Goal: Information Seeking & Learning: Learn about a topic

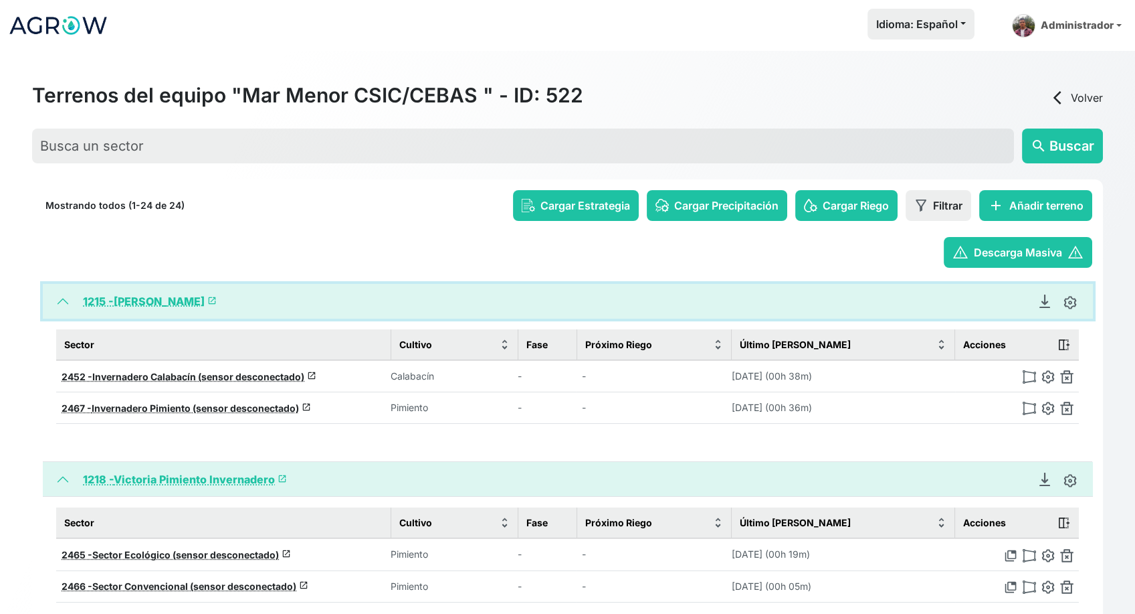
click at [58, 301] on button "1215 - Miguel Invernadero launch" at bounding box center [568, 301] width 1050 height 35
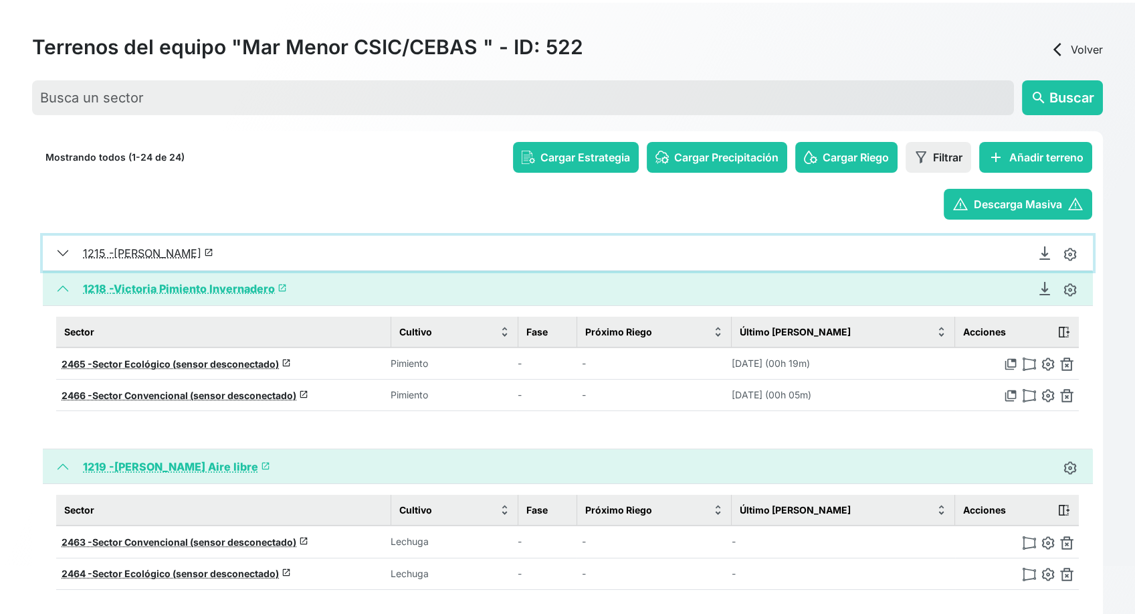
scroll to position [74, 0]
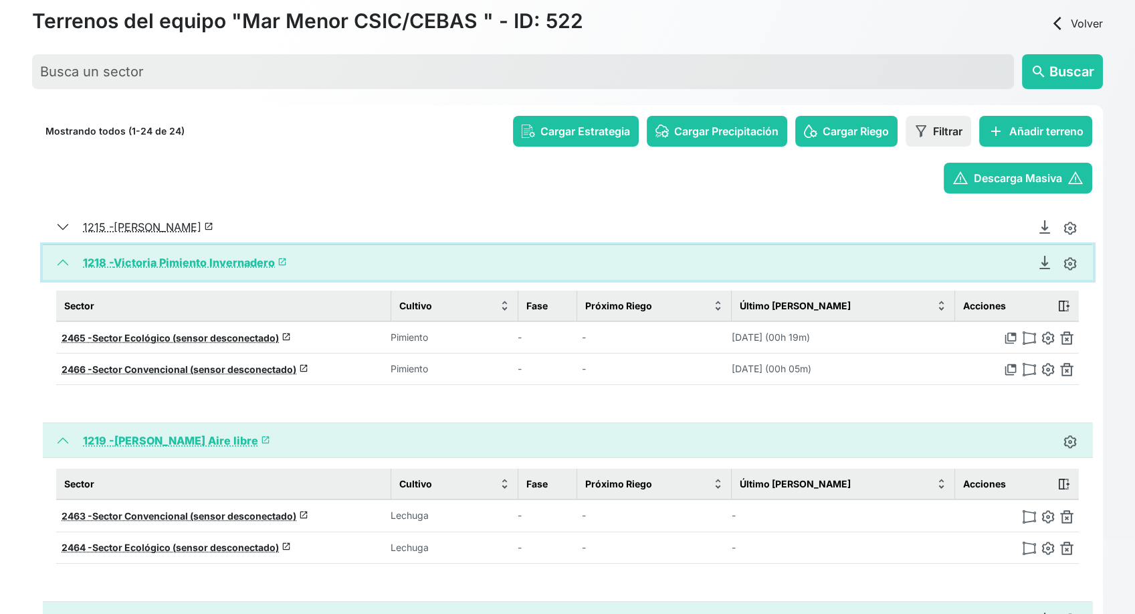
click at [66, 263] on button "1218 - Victoria Pimiento Invernadero launch" at bounding box center [568, 262] width 1050 height 35
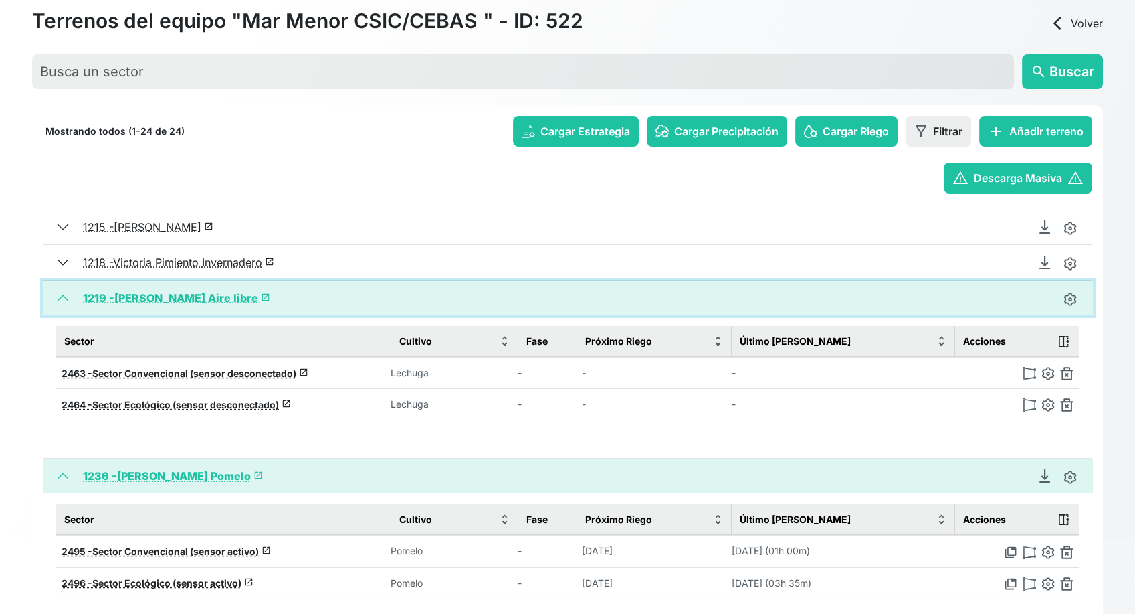
click at [70, 300] on button "1219 - Juan Francisco Lechuga Aire libre launch" at bounding box center [568, 297] width 1050 height 35
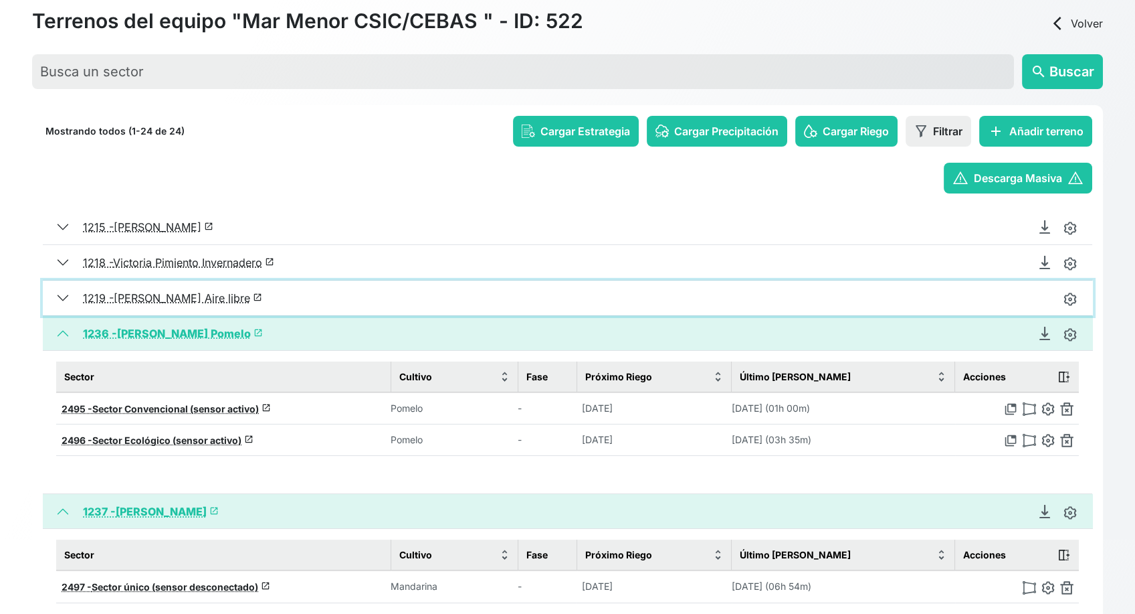
scroll to position [149, 0]
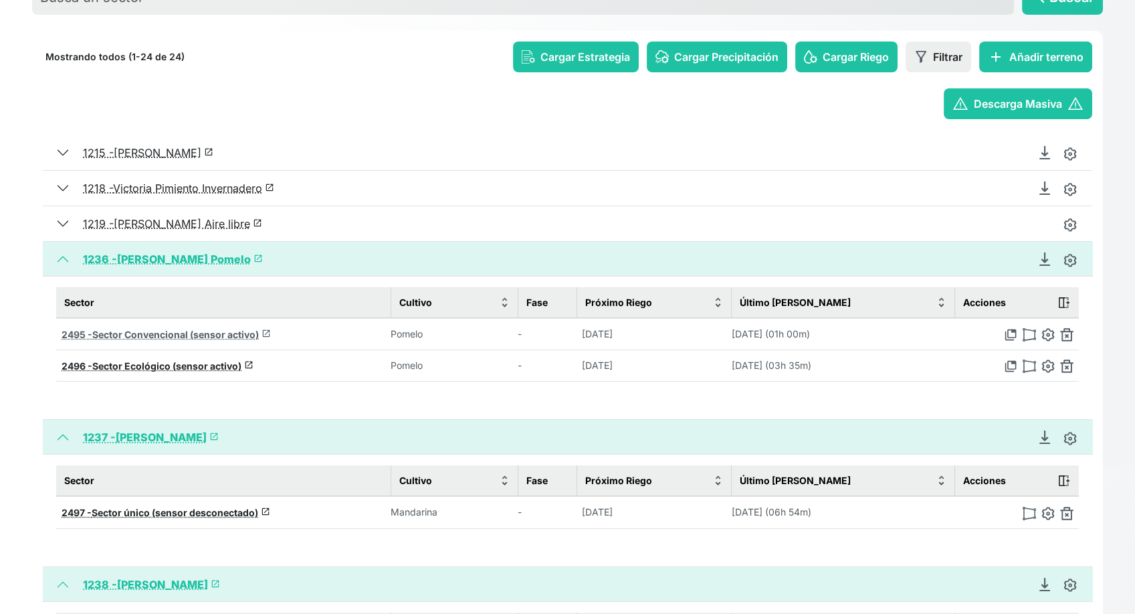
drag, startPoint x: 206, startPoint y: 334, endPoint x: 167, endPoint y: 333, distance: 38.8
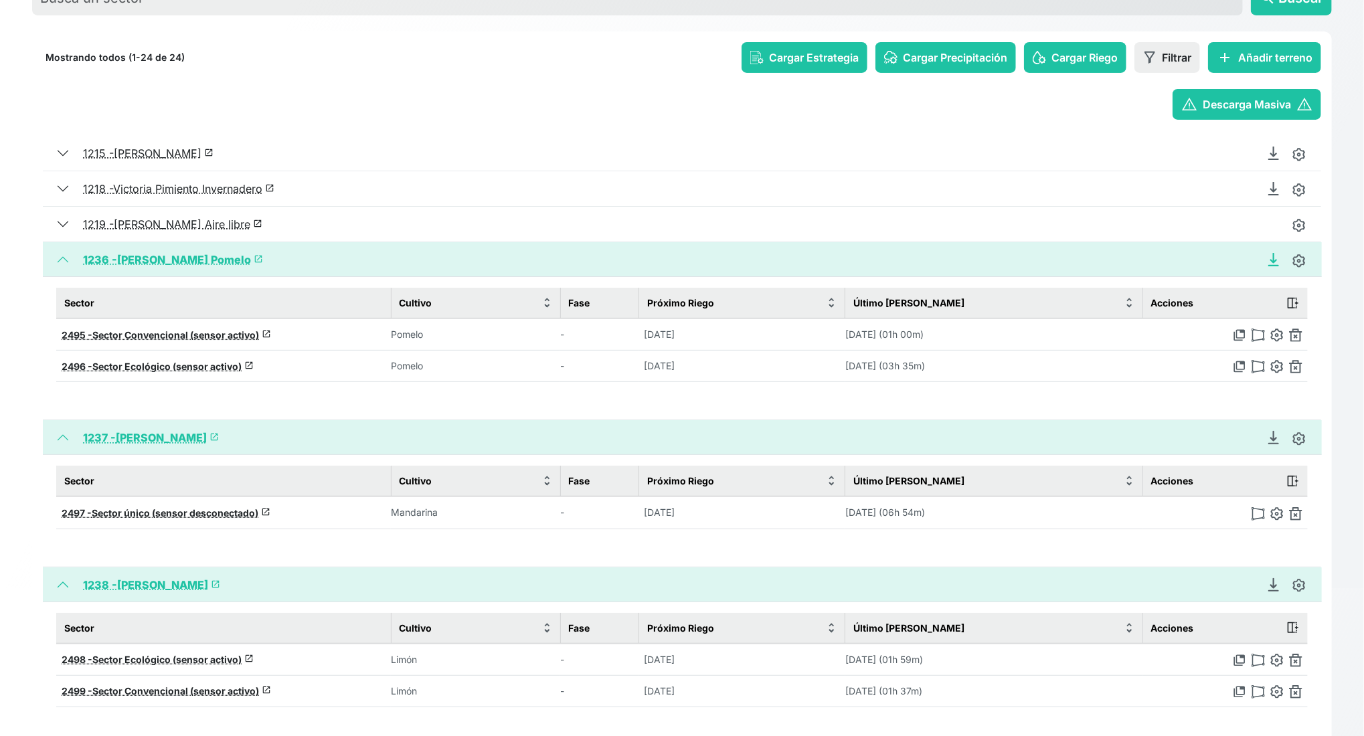
click at [1141, 258] on icon "Descargar Recomendación de Riego en PDF" at bounding box center [1273, 259] width 13 height 13
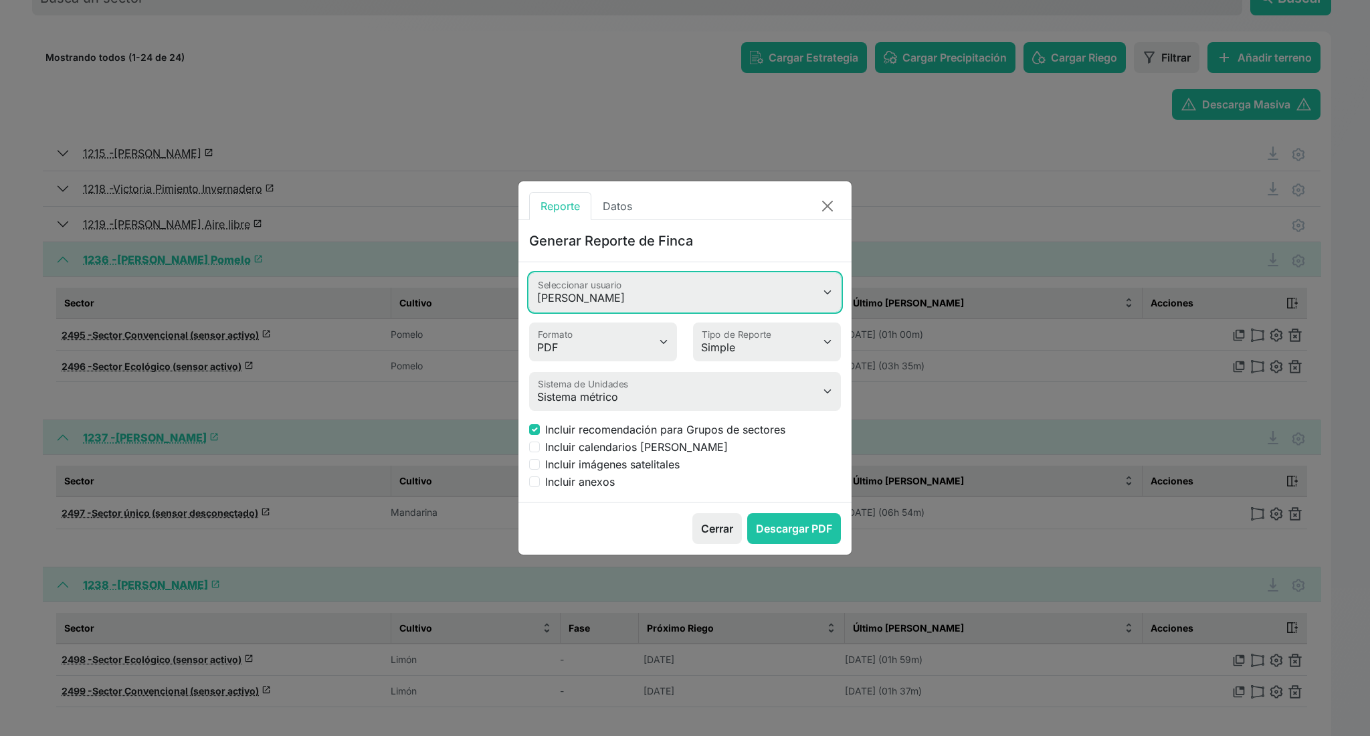
click at [596, 293] on select "Valeria Heimdal Jessica Cristina Romero Antonio Rosa Rafael Álvarez Garrido Jos…" at bounding box center [685, 292] width 312 height 39
select select "618"
click at [529, 273] on select "Valeria Heimdal Jessica Cristina Romero Antonio Rosa Rafael Álvarez Garrido Jos…" at bounding box center [685, 292] width 312 height 39
click at [774, 355] on select "Simple Avanzado" at bounding box center [767, 341] width 148 height 39
select select "advanced"
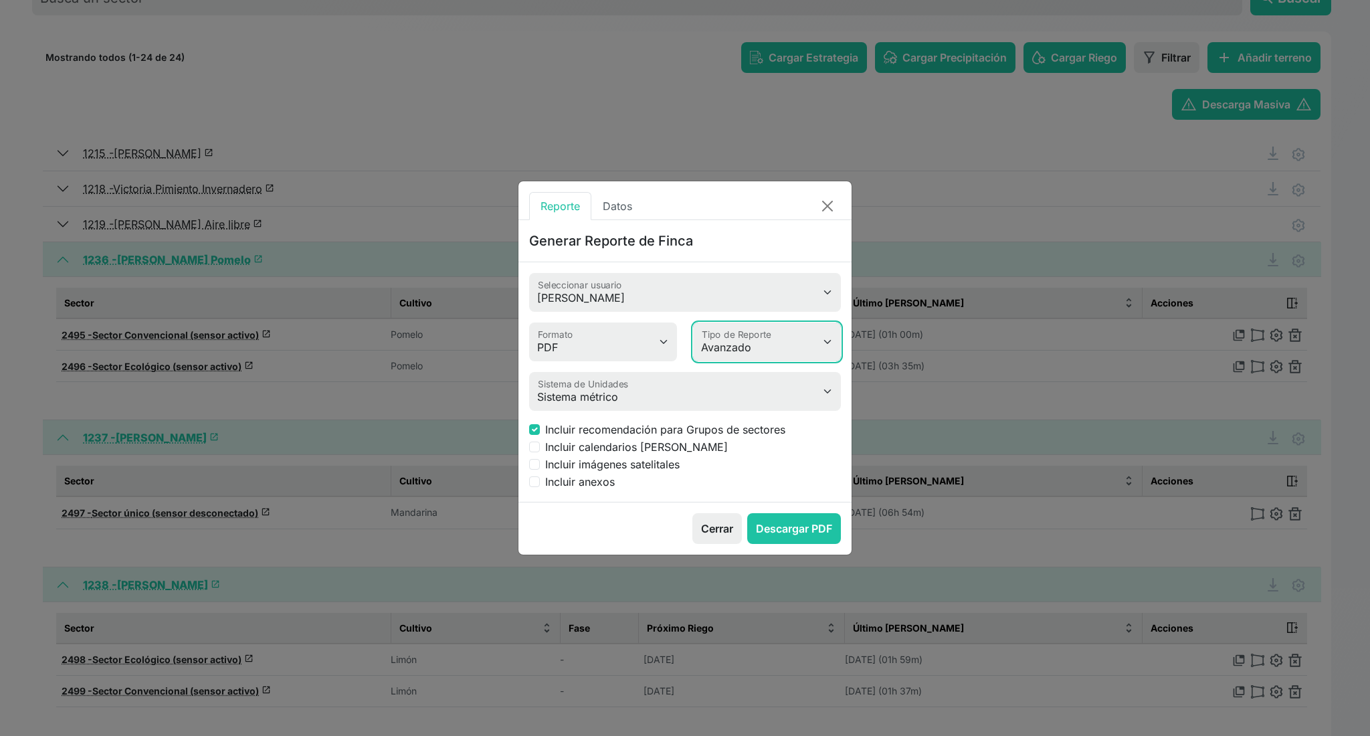
click at [693, 322] on select "Simple Avanzado" at bounding box center [767, 341] width 148 height 39
click at [536, 480] on input "Incluir anexos" at bounding box center [534, 481] width 11 height 11
checkbox input "true"
click at [806, 539] on button "Descargar PDF" at bounding box center [794, 528] width 94 height 31
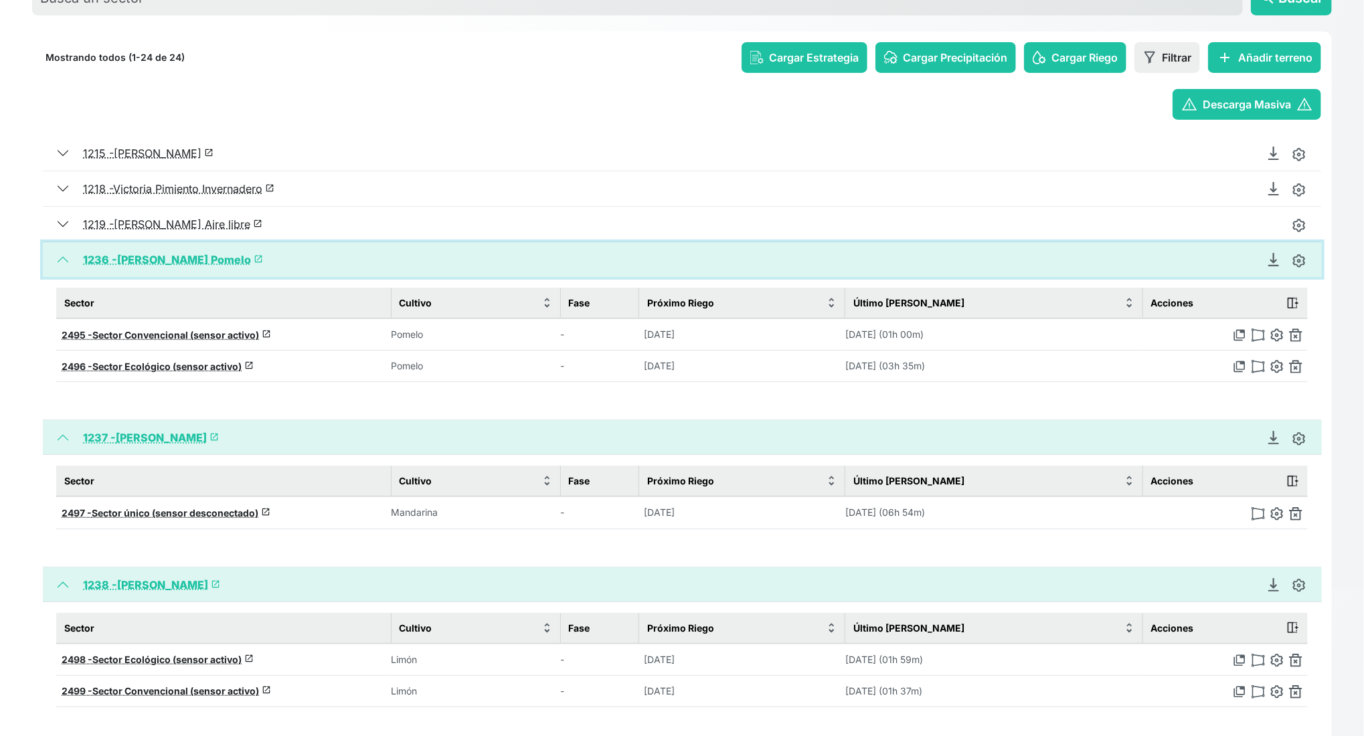
click at [62, 262] on button "1236 - Juan Franscico Pomelo launch" at bounding box center [682, 259] width 1279 height 35
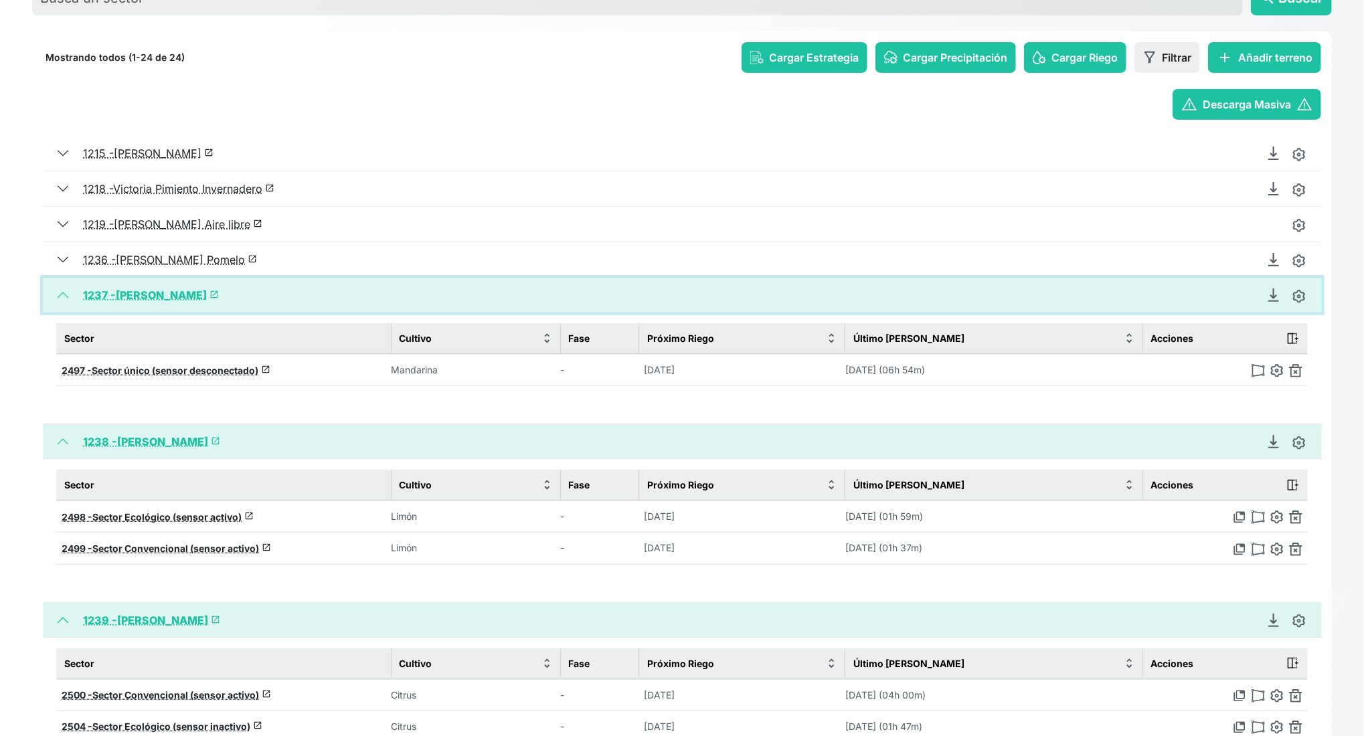
click at [60, 297] on button "1237 - Miguel Mandarino launch" at bounding box center [682, 295] width 1279 height 35
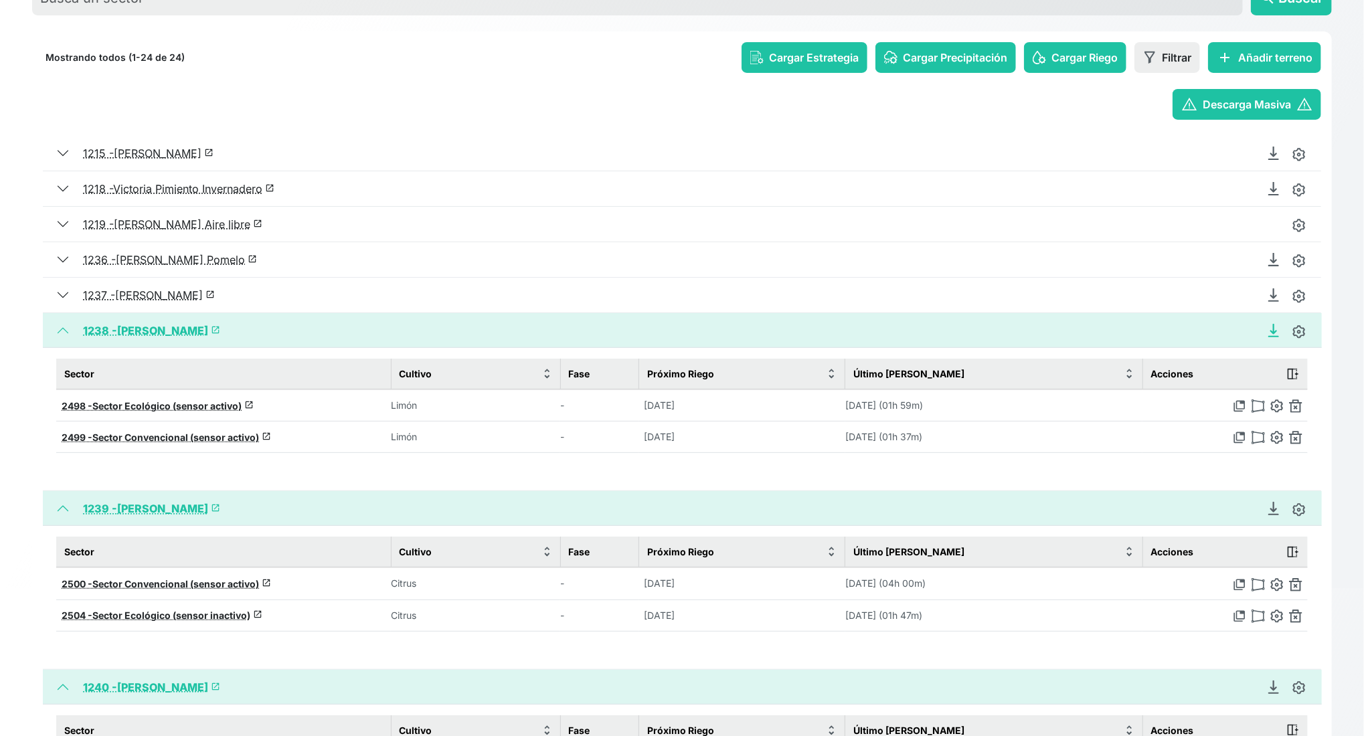
click at [1141, 331] on icon "Descargar Recomendación de Riego en PDF" at bounding box center [1273, 330] width 13 height 13
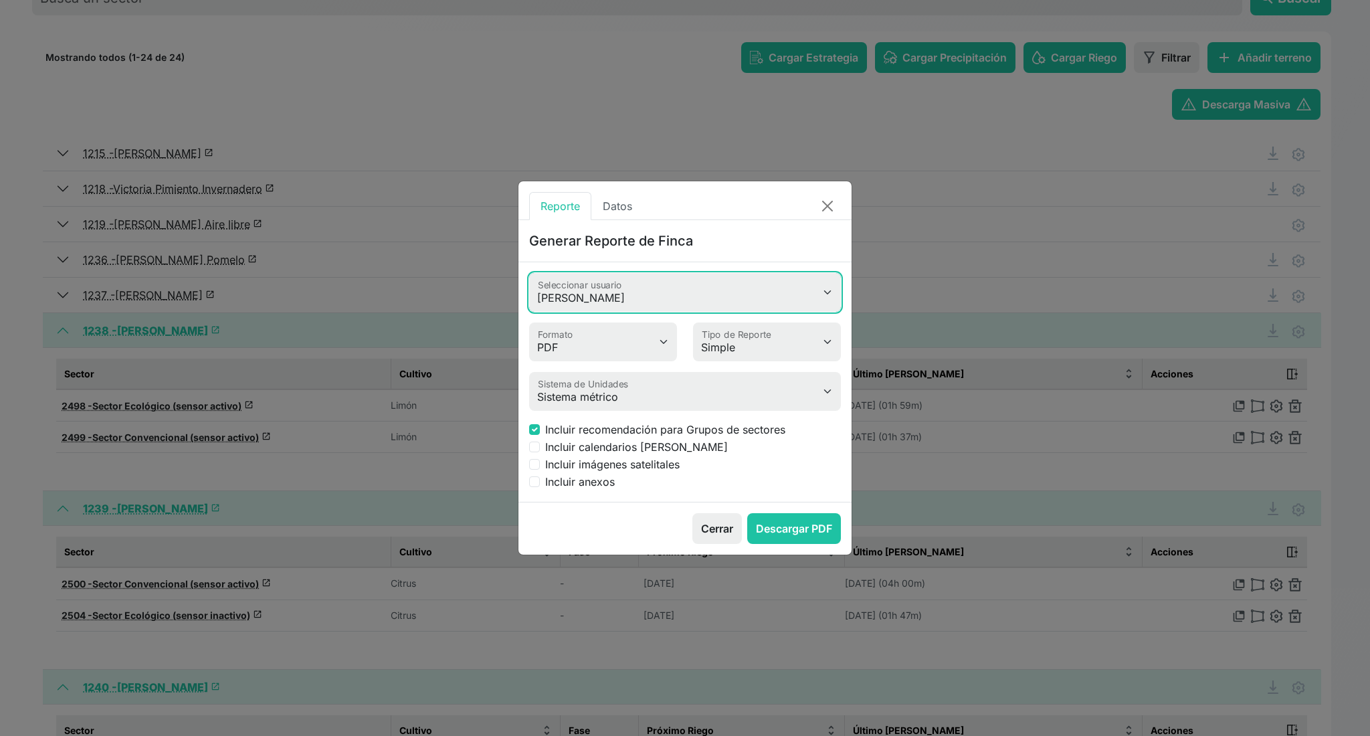
click at [660, 285] on select "Valeria Heimdal Jessica Cristina Romero Antonio Rosa Rafael Álvarez Garrido Jos…" at bounding box center [685, 292] width 312 height 39
select select "618"
click at [529, 273] on select "Valeria Heimdal Jessica Cristina Romero Antonio Rosa Rafael Álvarez Garrido Jos…" at bounding box center [685, 292] width 312 height 39
click at [792, 355] on select "Simple Avanzado" at bounding box center [767, 341] width 148 height 39
select select "advanced"
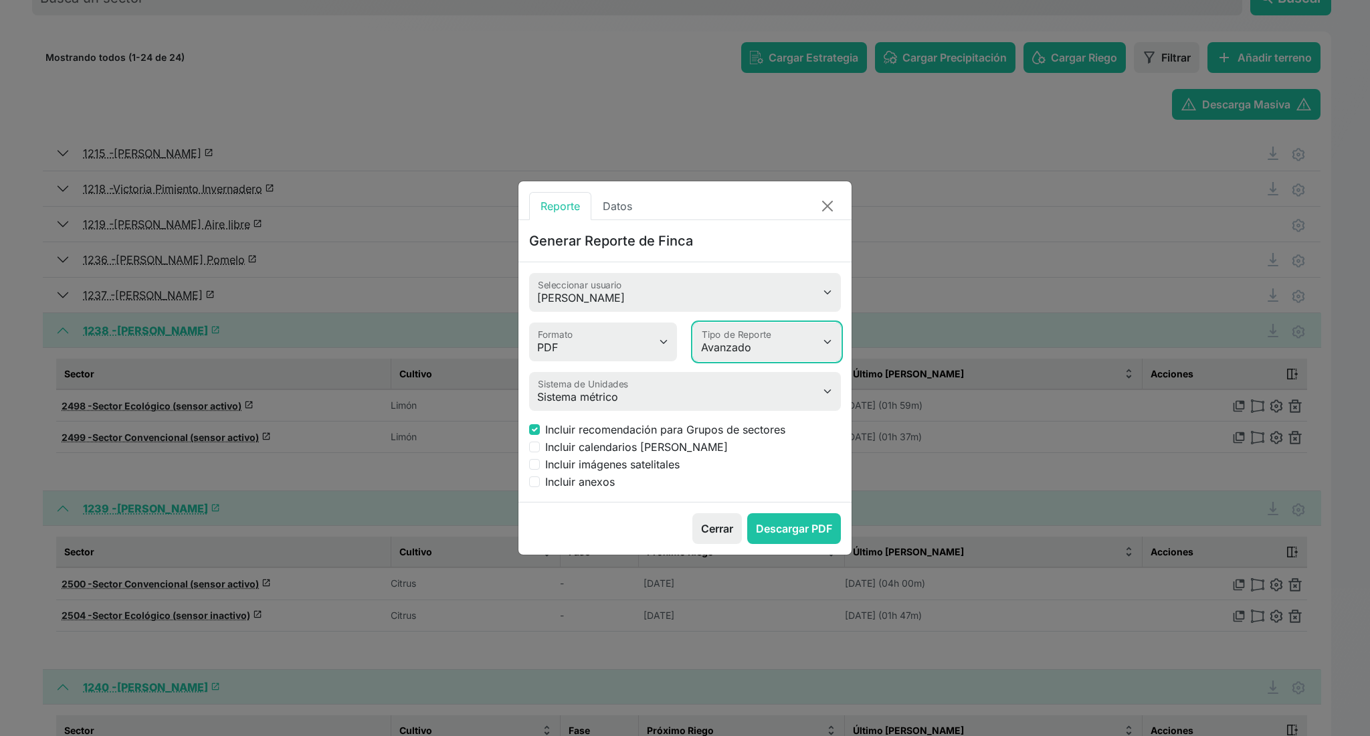
click at [693, 322] on select "Simple Avanzado" at bounding box center [767, 341] width 148 height 39
click at [533, 484] on input "Incluir anexos" at bounding box center [534, 481] width 11 height 11
checkbox input "true"
click at [763, 515] on button "Descargar PDF" at bounding box center [794, 528] width 94 height 31
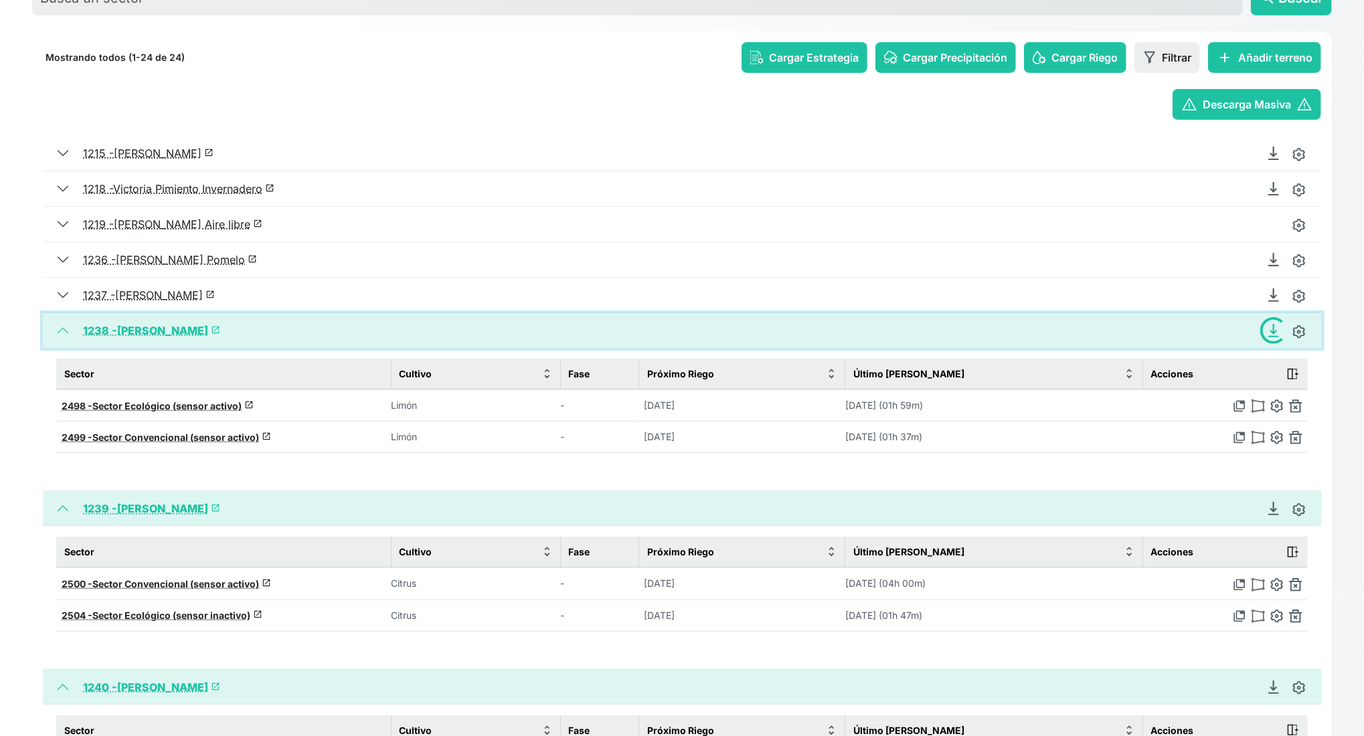
click at [65, 335] on button "1238 - Pedro Limonero launch" at bounding box center [682, 330] width 1279 height 35
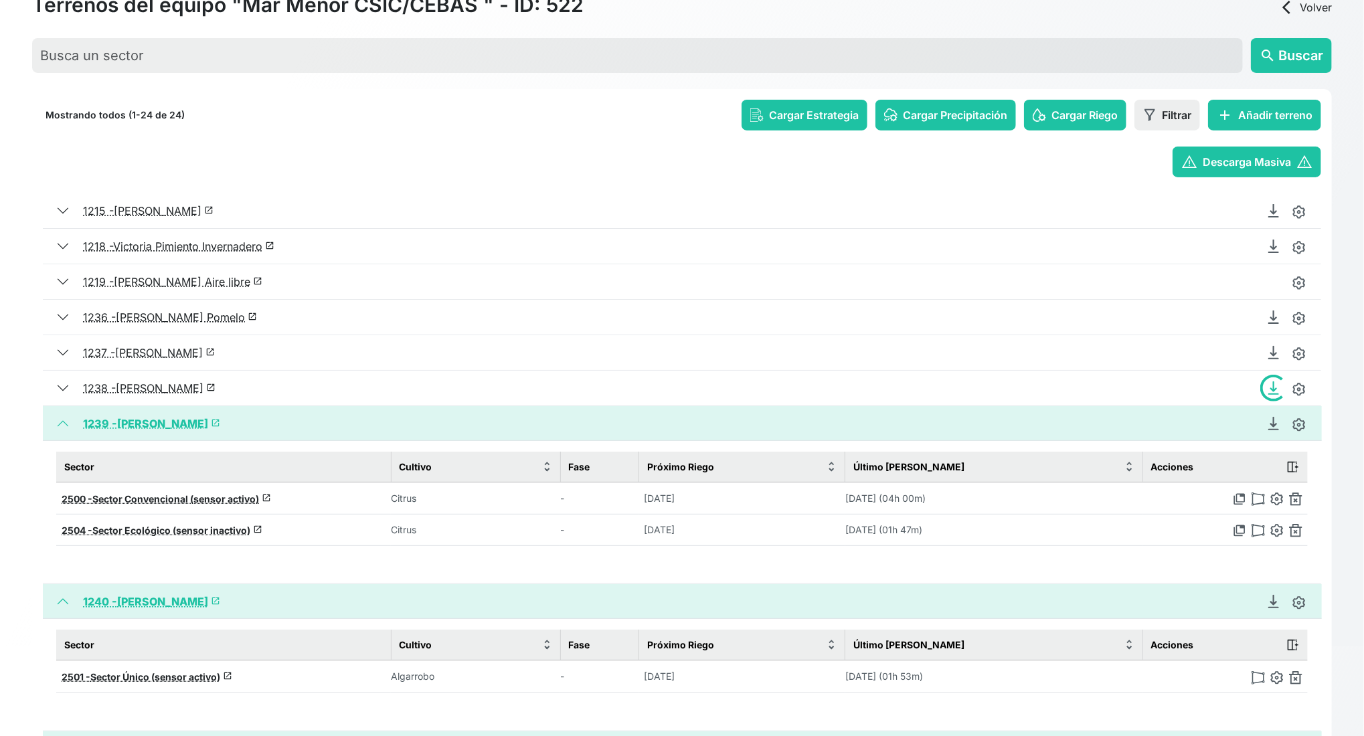
scroll to position [59, 0]
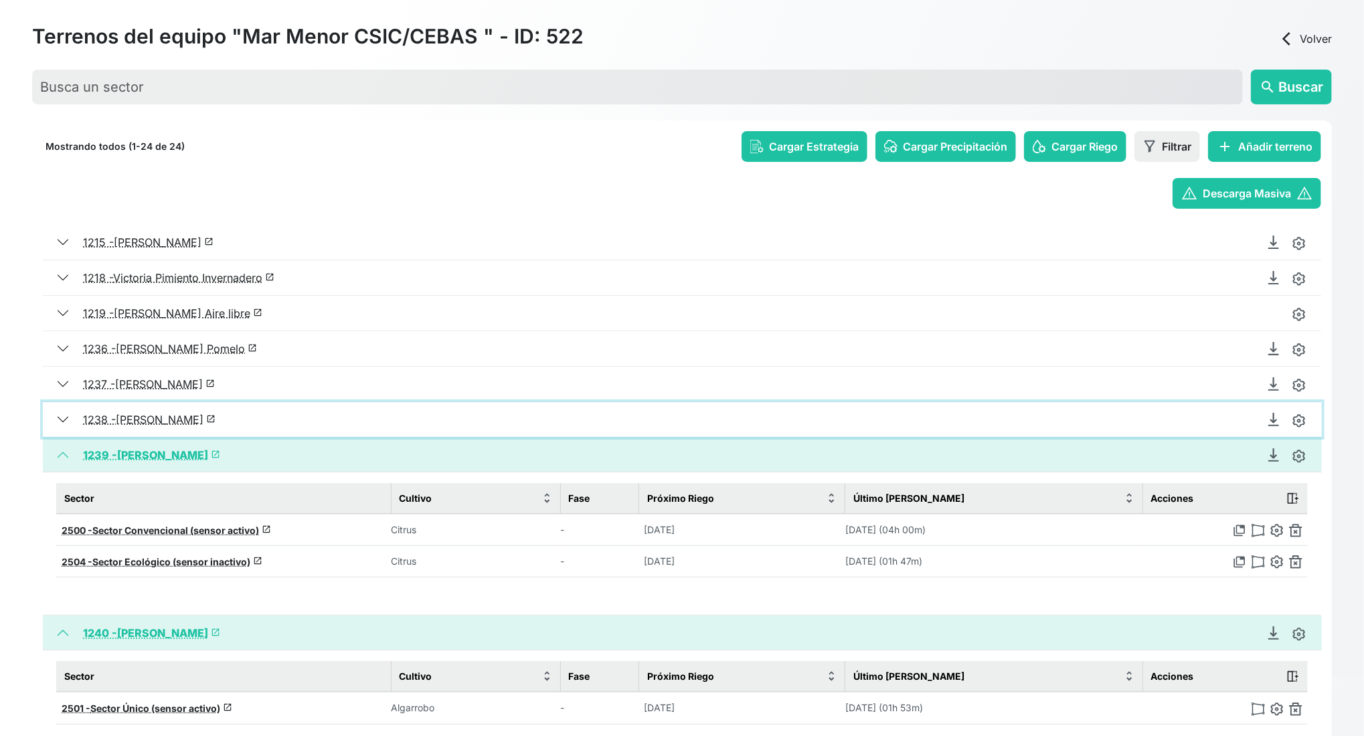
click at [58, 417] on button "1238 - Pedro Limonero launch" at bounding box center [682, 419] width 1279 height 35
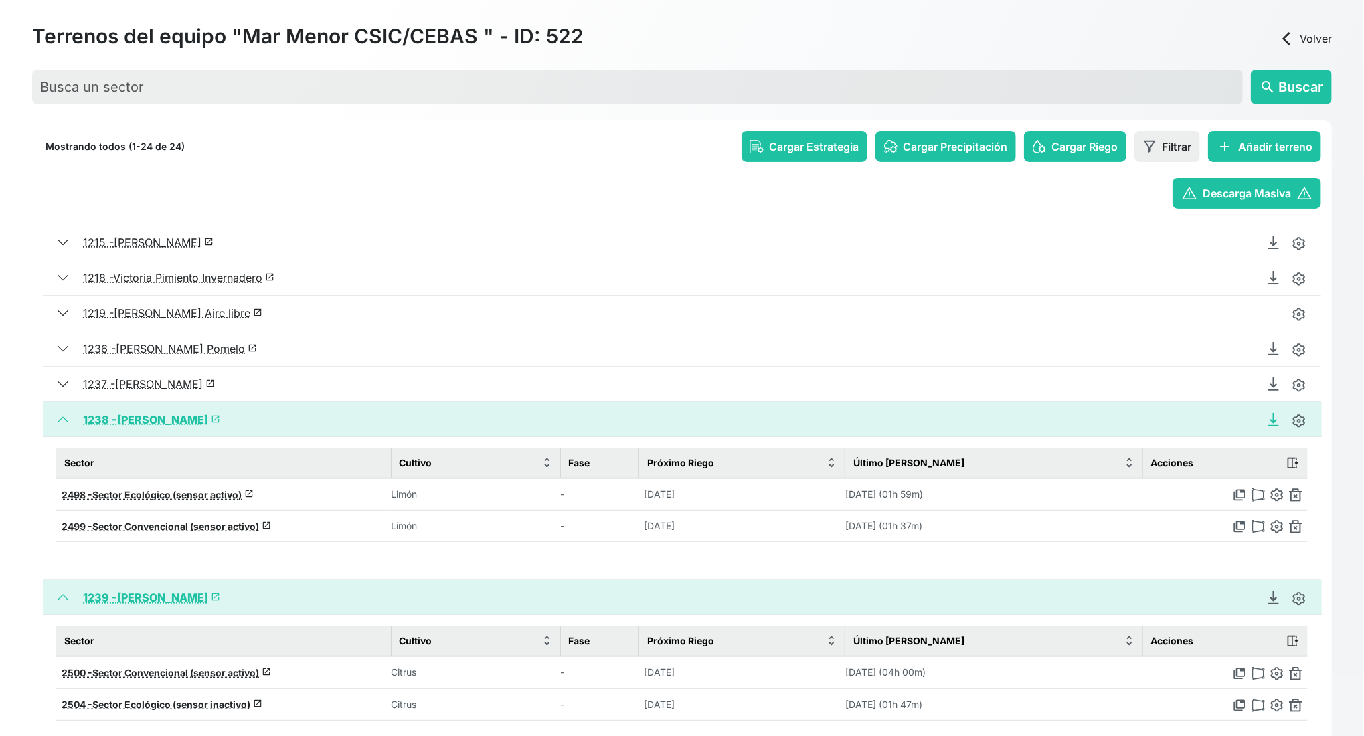
click at [1141, 418] on icon "Descargar Recomendación de Riego en PDF" at bounding box center [1273, 417] width 5 height 9
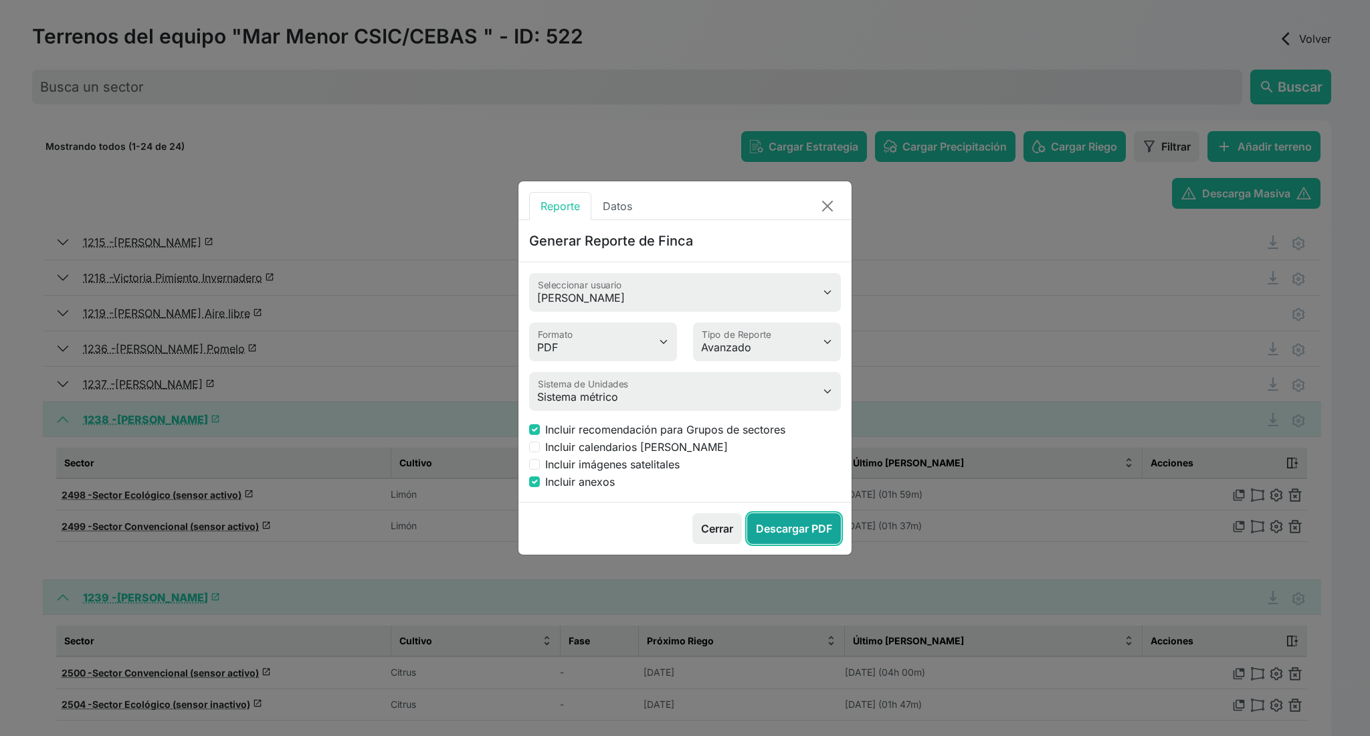
click at [814, 537] on button "Descargar PDF" at bounding box center [794, 528] width 94 height 31
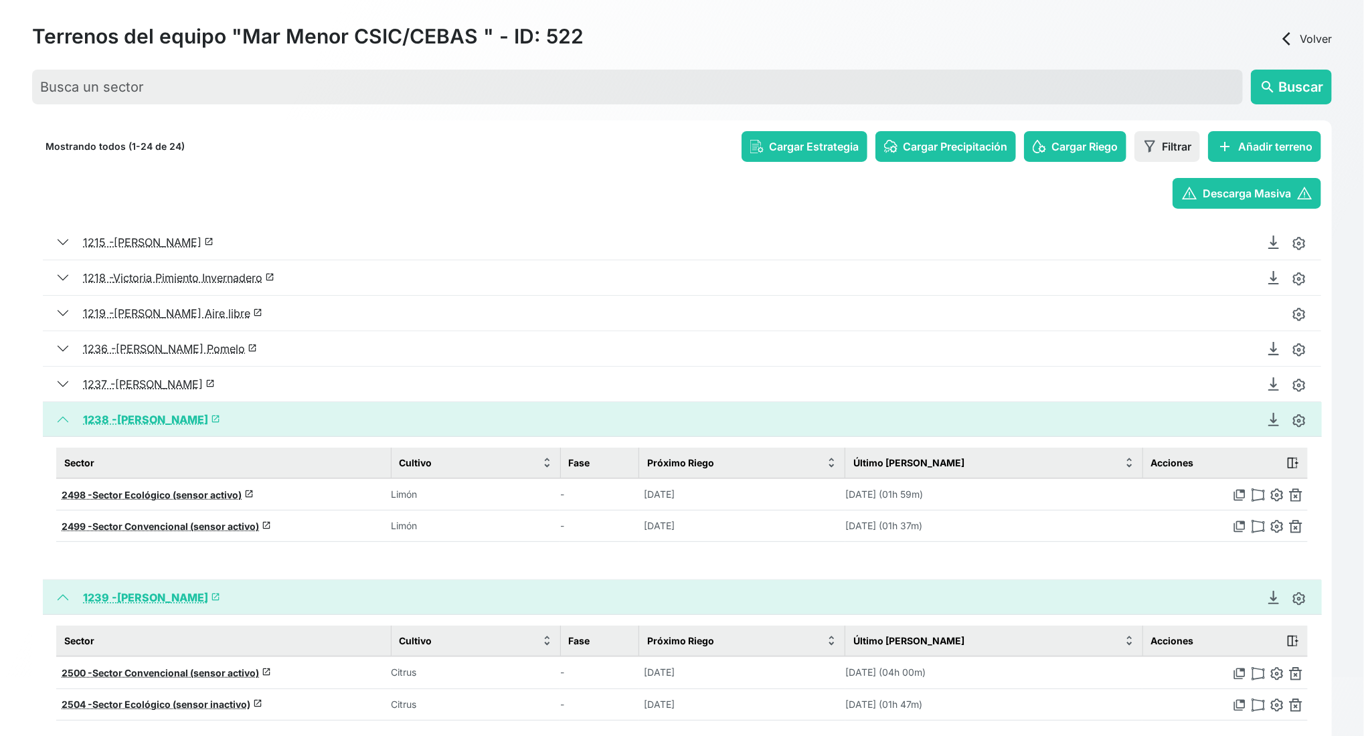
click at [3, 463] on div "Terrenos del equipo "Mar Menor CSIC/CEBAS " - ID: 522 arrow_back_ios Volver sea…" at bounding box center [682, 360] width 1364 height 736
click at [59, 416] on button "1238 - Pedro Limonero launch" at bounding box center [682, 419] width 1279 height 35
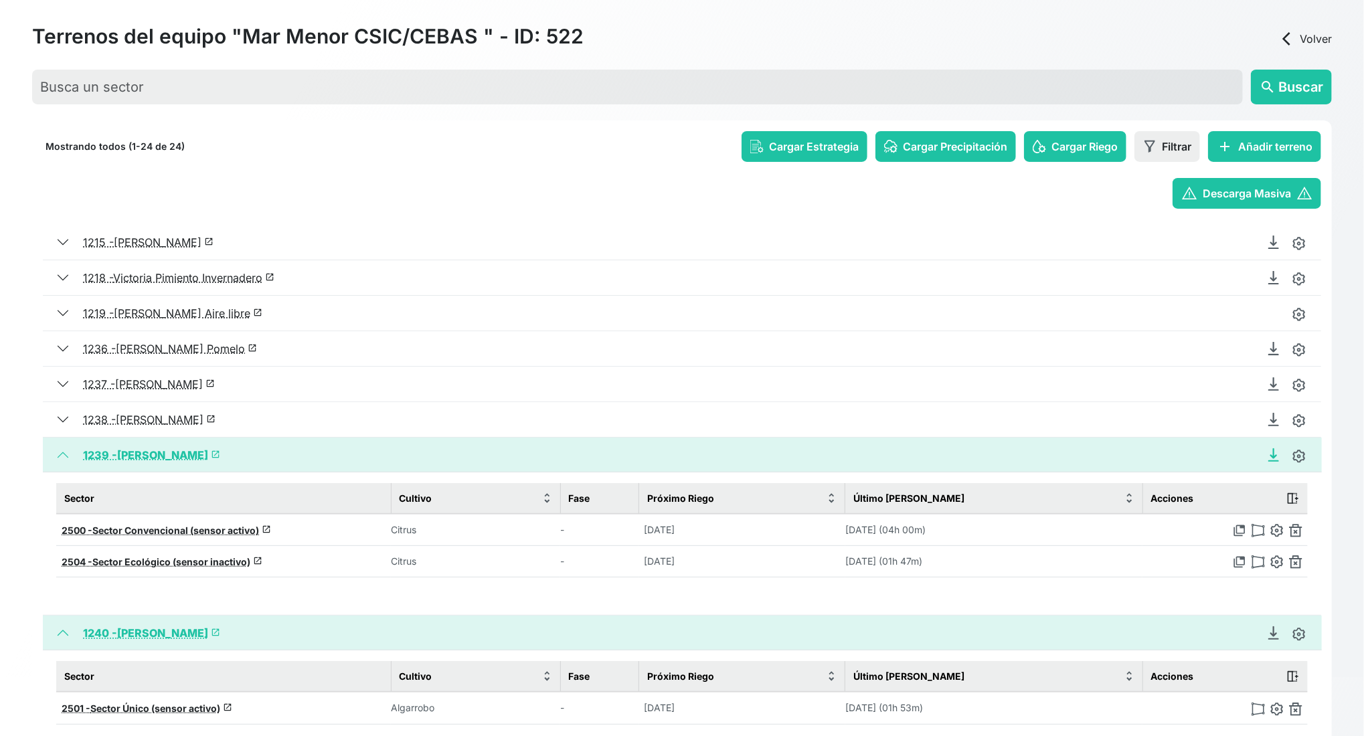
click at [1141, 460] on icon "Descargar Recomendación de Riego en PDF" at bounding box center [1273, 454] width 13 height 13
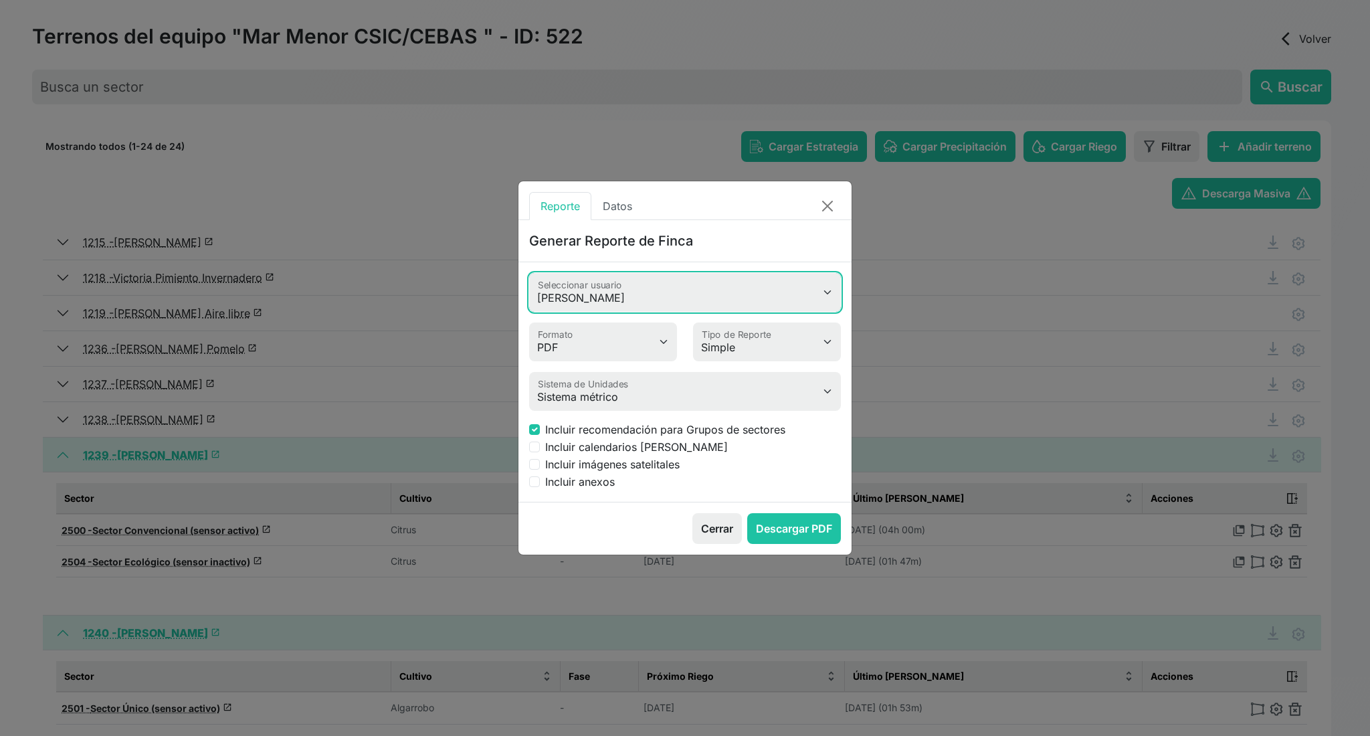
click at [604, 296] on select "Valeria Heimdal Jessica Cristina Romero Antonio Rosa Rafael Álvarez Garrido Jos…" at bounding box center [685, 292] width 312 height 39
select select "618"
click at [529, 273] on select "Valeria Heimdal Jessica Cristina Romero Antonio Rosa Rafael Álvarez Garrido Jos…" at bounding box center [685, 292] width 312 height 39
click at [747, 353] on select "Simple Avanzado" at bounding box center [767, 341] width 148 height 39
select select "advanced"
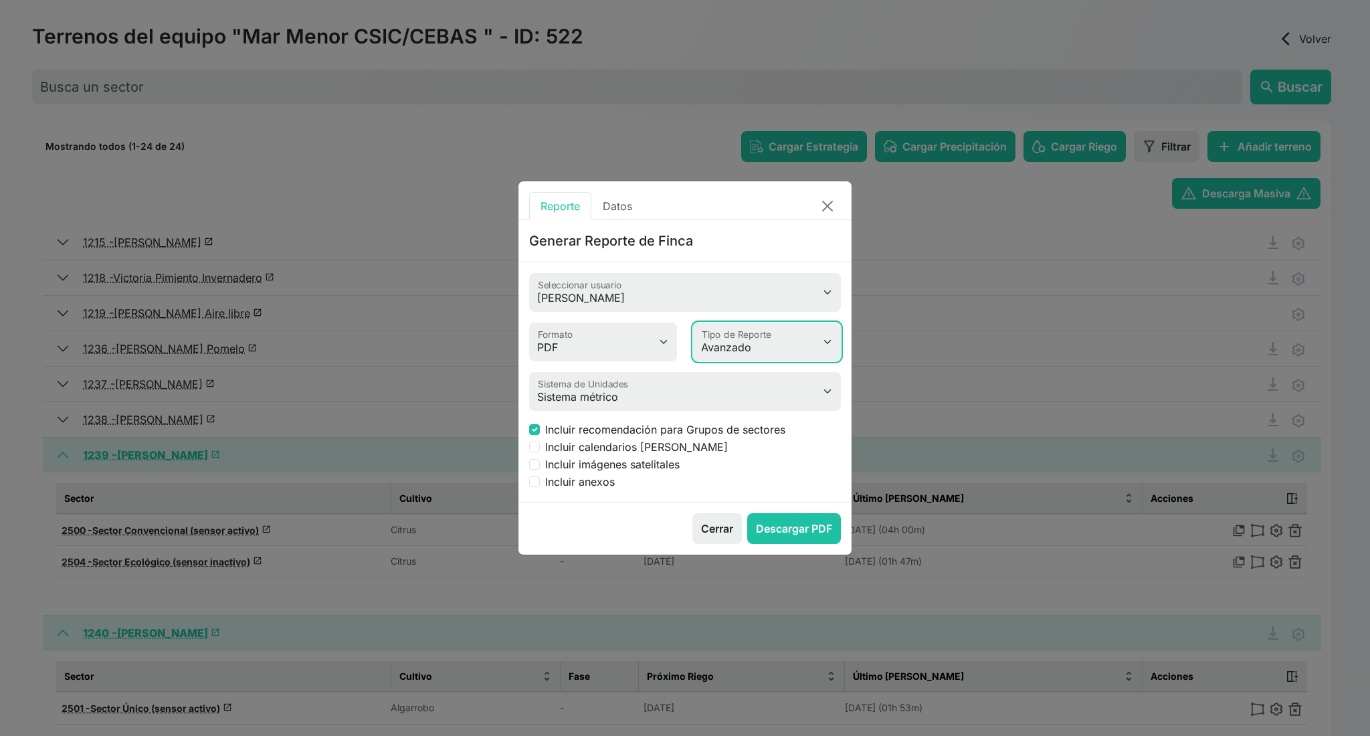
click at [693, 322] on select "Simple Avanzado" at bounding box center [767, 341] width 148 height 39
click at [534, 483] on input "Incluir anexos" at bounding box center [534, 481] width 11 height 11
checkbox input "true"
click at [785, 529] on button "Descargar PDF" at bounding box center [794, 528] width 94 height 31
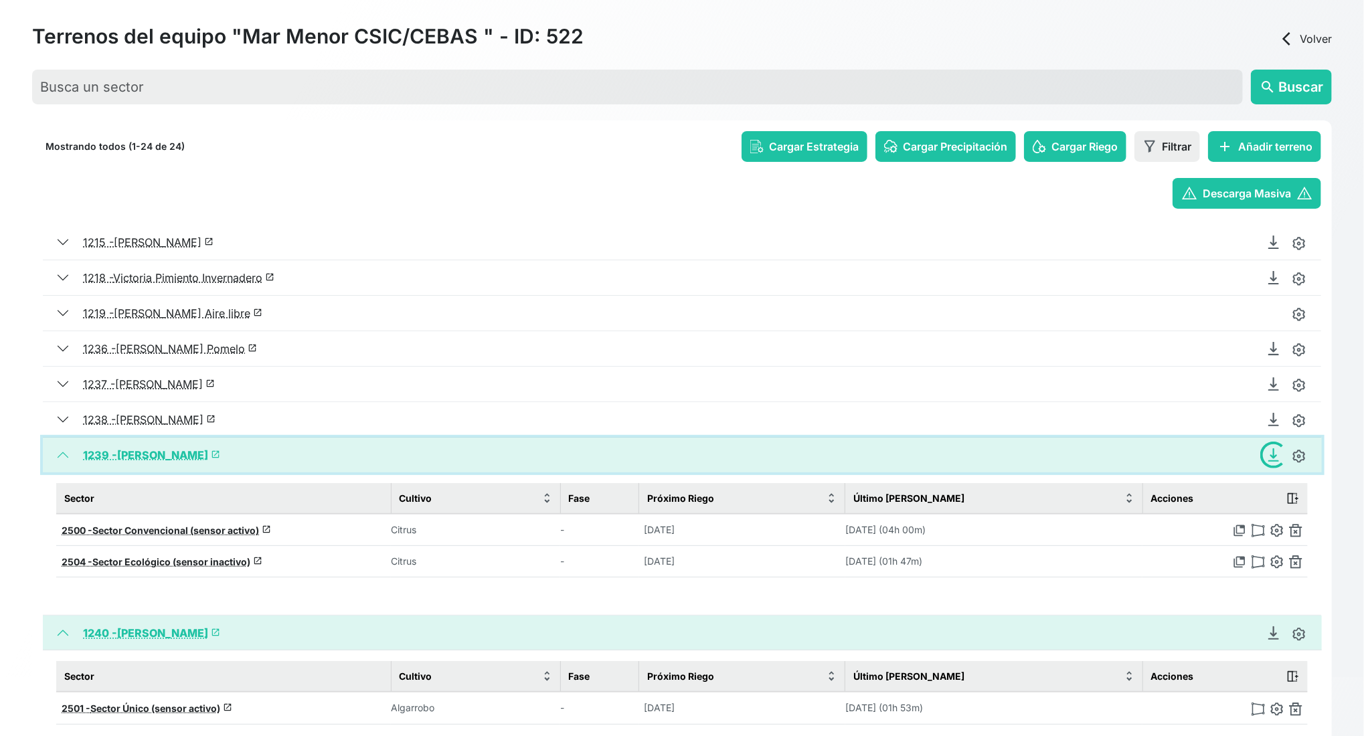
click at [62, 458] on button "1239 - Pedro Naranjo launch" at bounding box center [682, 455] width 1279 height 35
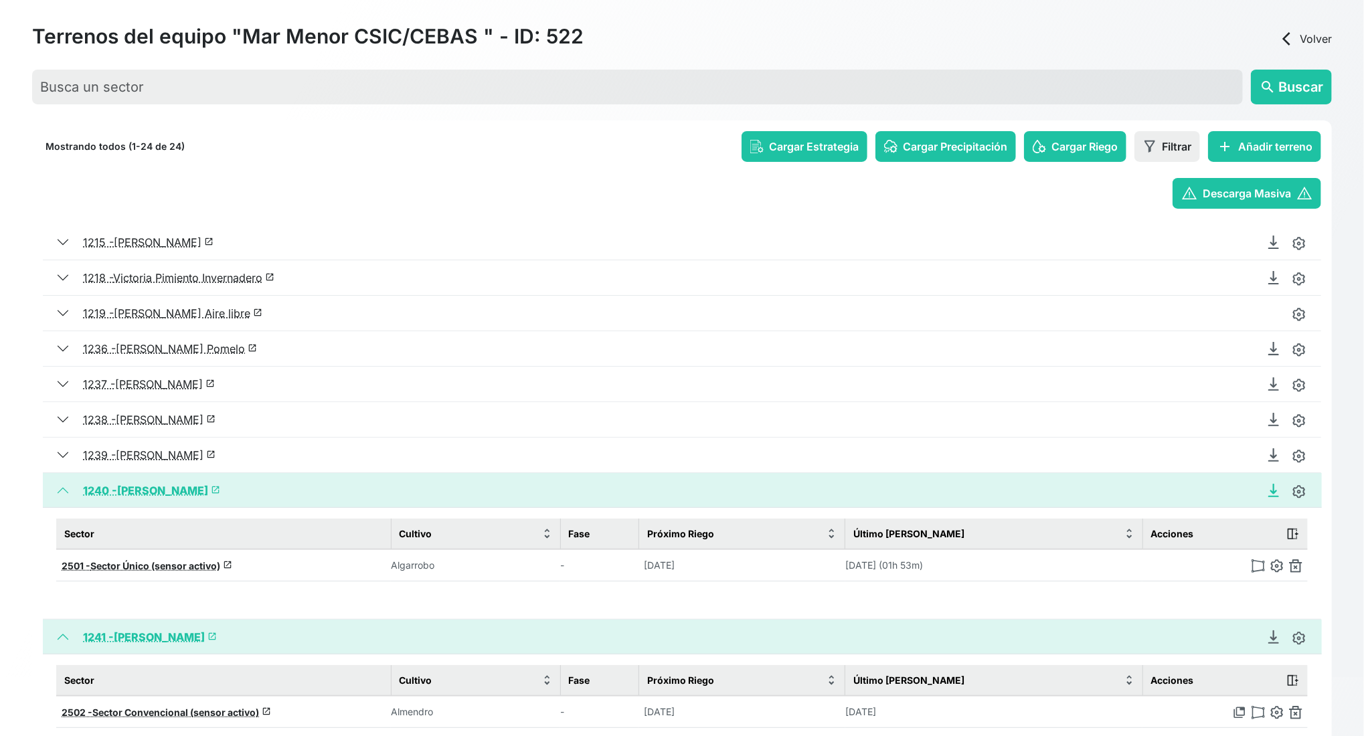
click at [1141, 492] on icon "Descargar Recomendación de Riego en PDF" at bounding box center [1273, 488] width 5 height 9
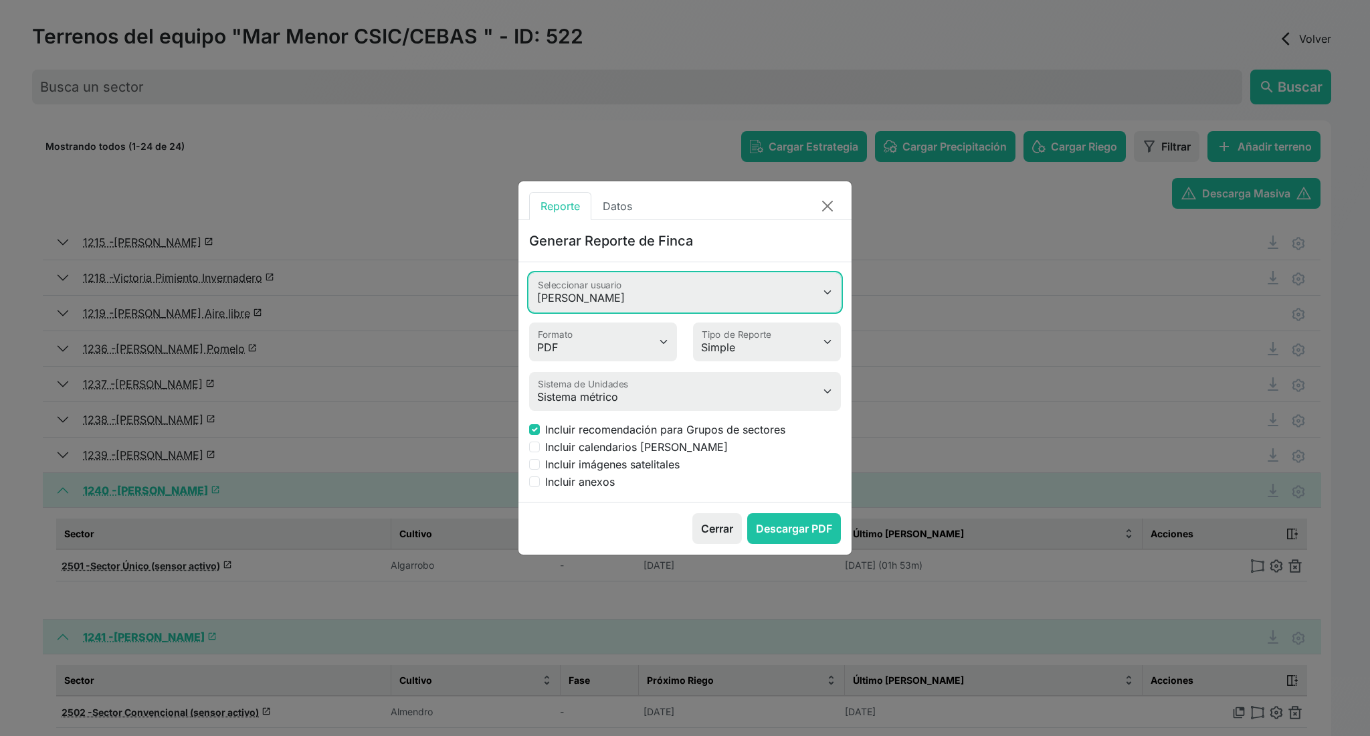
click at [646, 304] on select "Valeria Heimdal Jessica Cristina Romero Antonio Rosa Rafael Álvarez Garrido Jos…" at bounding box center [685, 292] width 312 height 39
select select "618"
click at [529, 273] on select "Valeria Heimdal Jessica Cristina Romero Antonio Rosa Rafael Álvarez Garrido Jos…" at bounding box center [685, 292] width 312 height 39
click at [787, 355] on select "Simple Avanzado" at bounding box center [767, 341] width 148 height 39
select select "advanced"
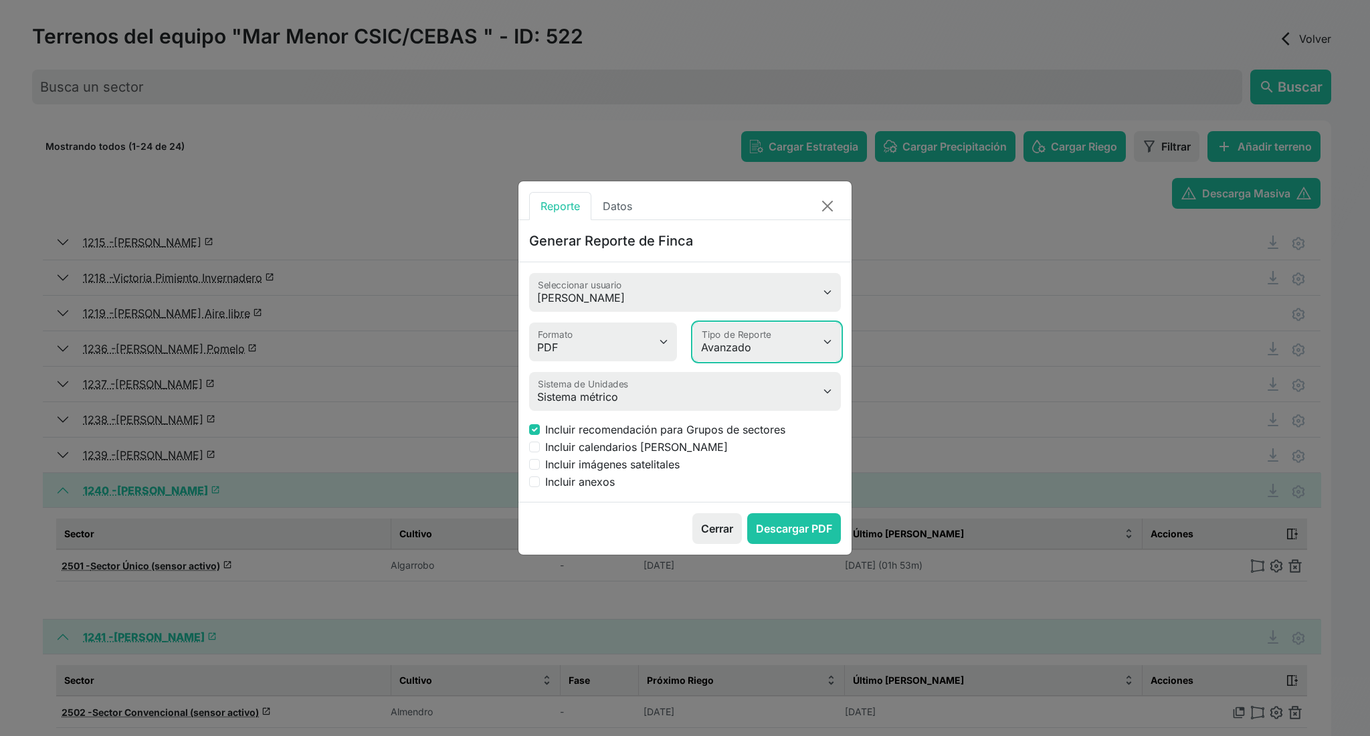
click at [693, 322] on select "Simple Avanzado" at bounding box center [767, 341] width 148 height 39
click at [535, 480] on input "Incluir anexos" at bounding box center [534, 481] width 11 height 11
checkbox input "true"
click at [783, 526] on button "Descargar PDF" at bounding box center [794, 528] width 94 height 31
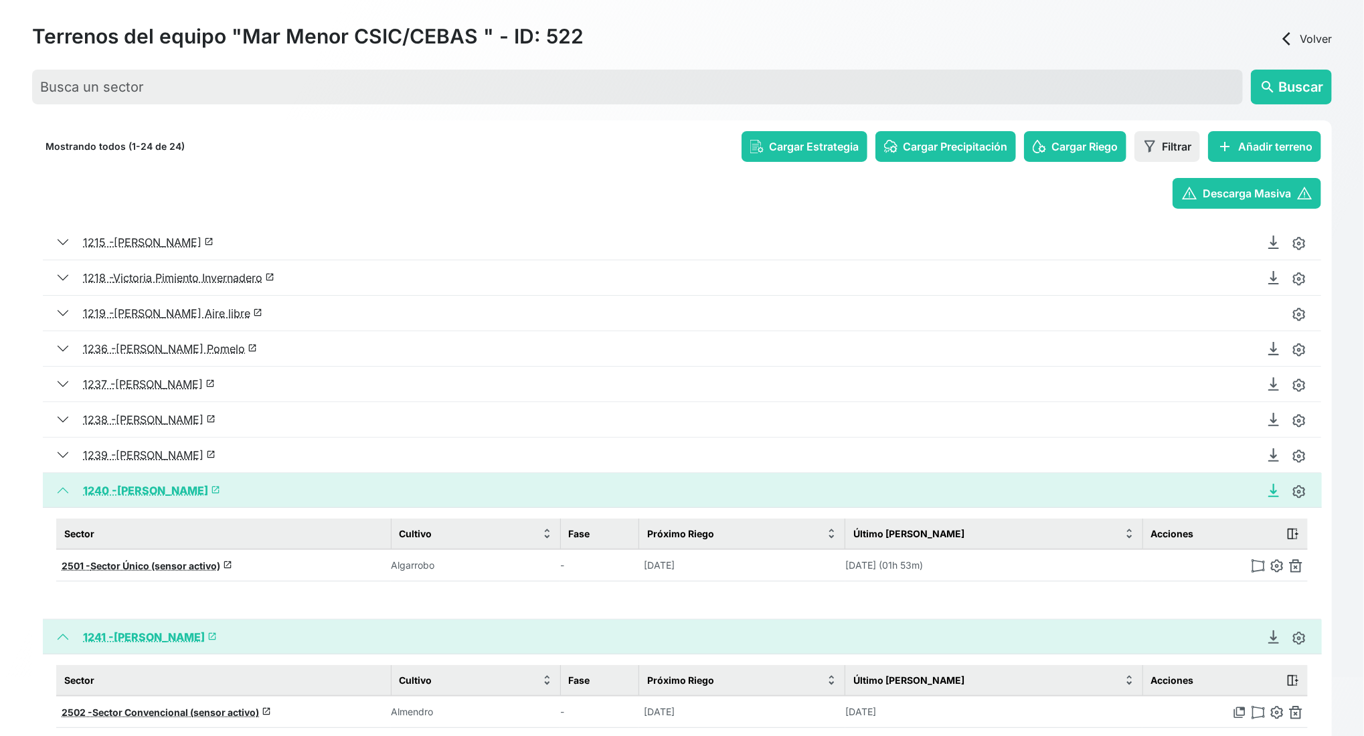
click at [1141, 488] on icon "Descargar Recomendación de Riego en PDF" at bounding box center [1273, 490] width 13 height 13
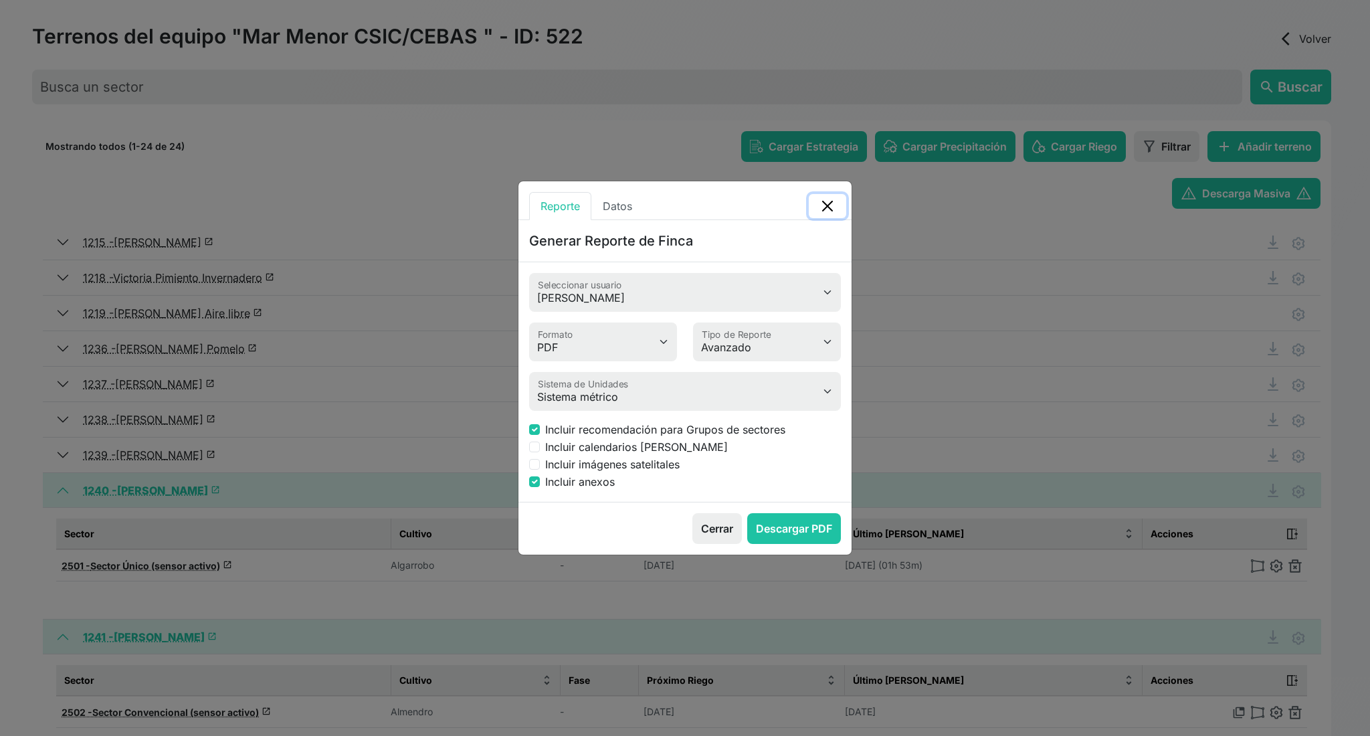
click at [832, 203] on button "Close" at bounding box center [827, 206] width 37 height 24
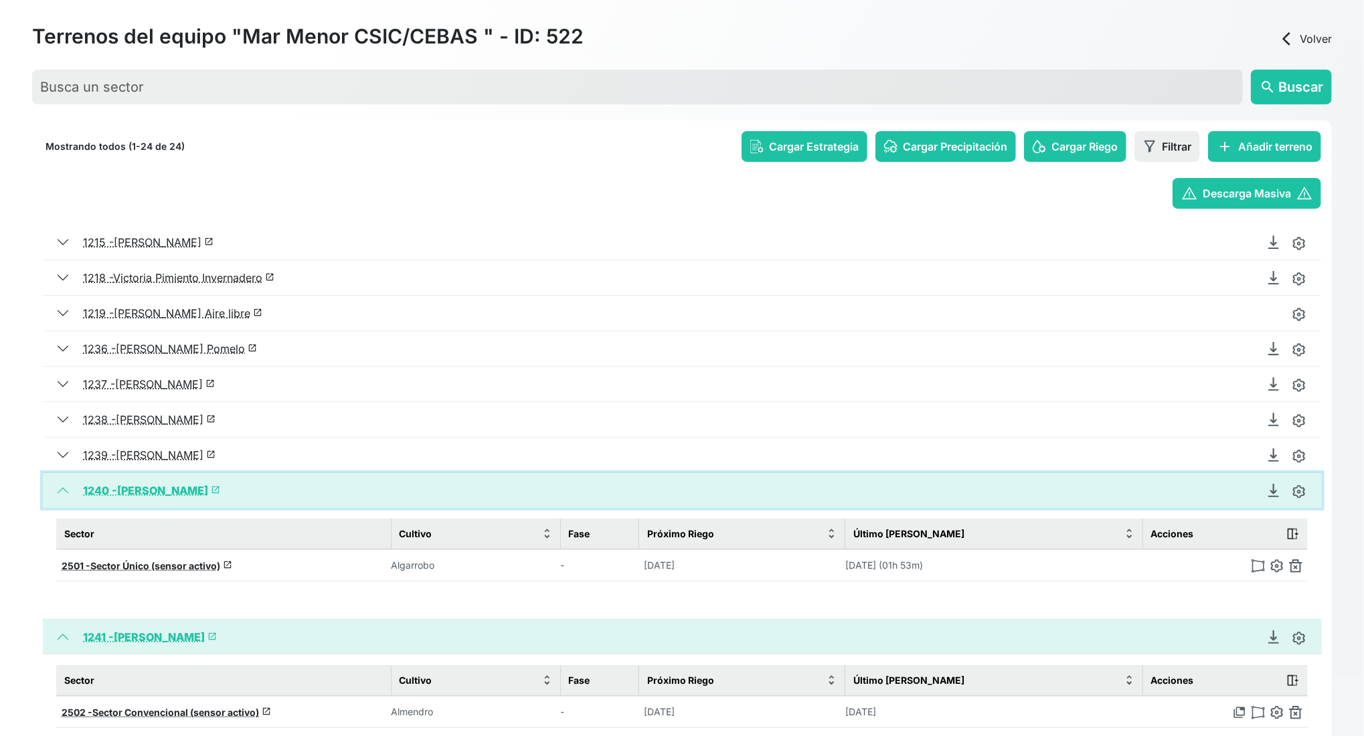
click at [68, 492] on button "1240 - José Antonio Algarrobo launch" at bounding box center [682, 490] width 1279 height 35
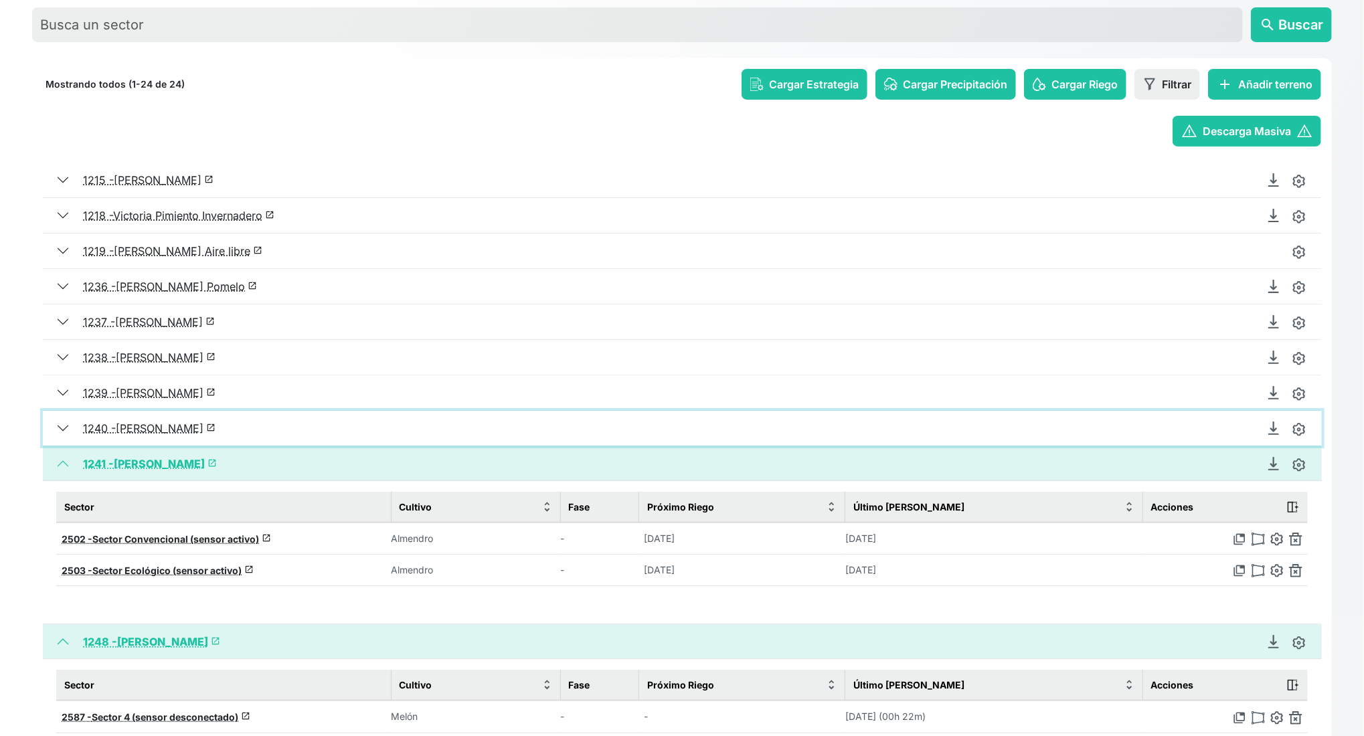
scroll to position [148, 0]
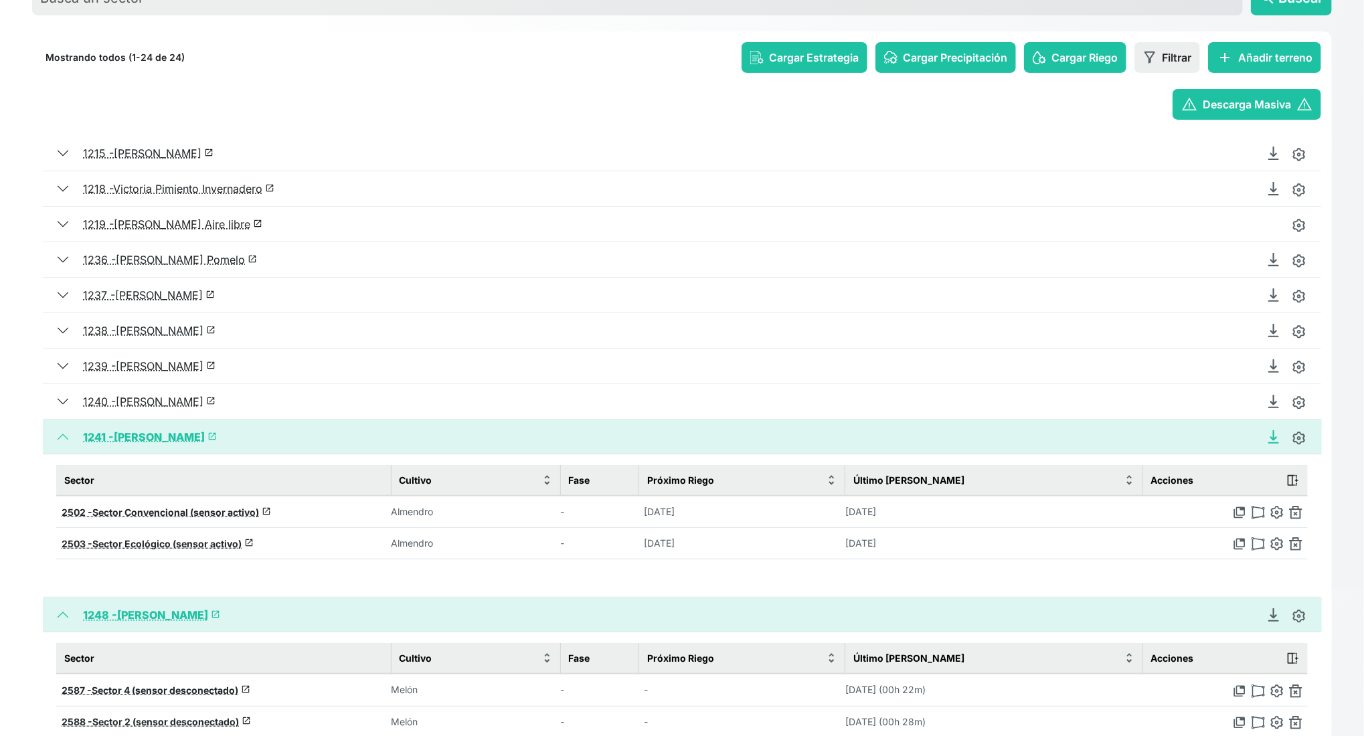
click at [1141, 441] on icon "Descargar Recomendación de Riego en PDF" at bounding box center [1273, 436] width 13 height 13
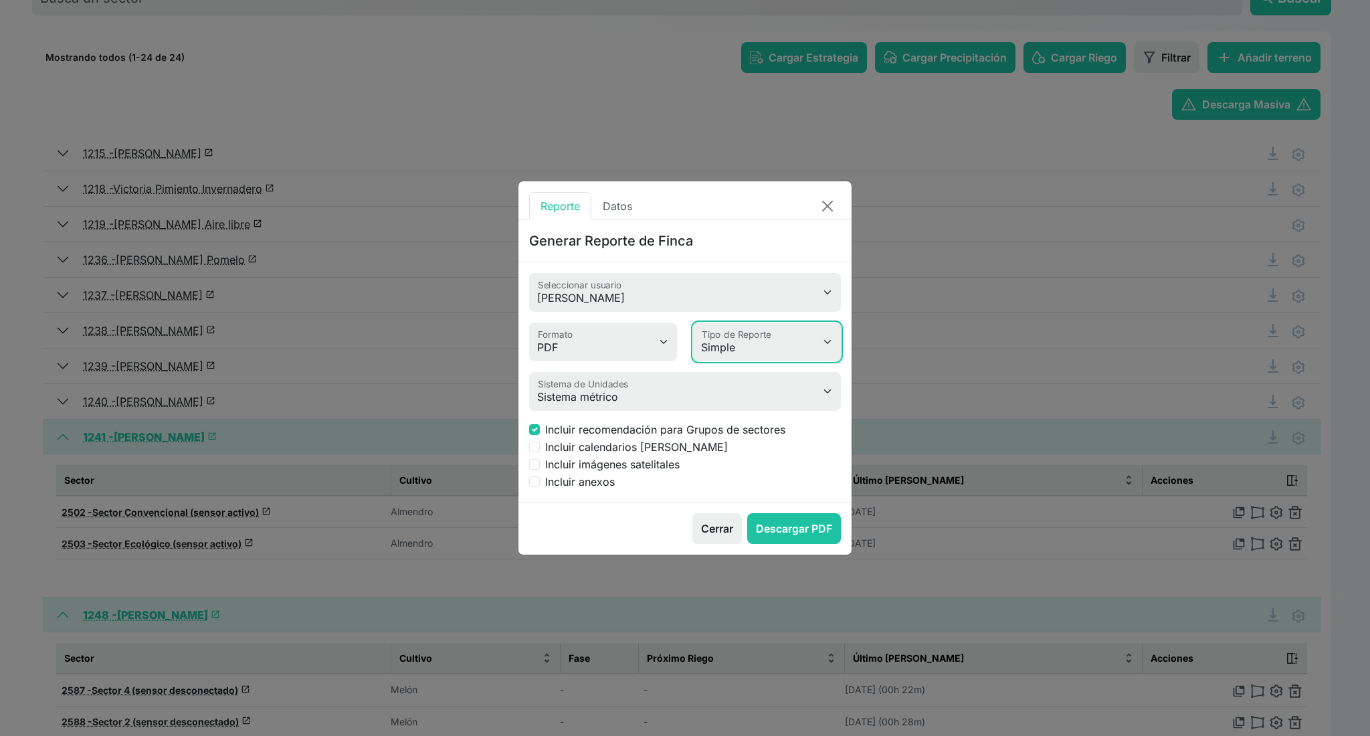
click at [767, 340] on select "Simple Avanzado" at bounding box center [767, 341] width 148 height 39
select select "advanced"
click at [693, 322] on select "Simple Avanzado" at bounding box center [767, 341] width 148 height 39
click at [666, 269] on div "Valeria Heimdal Jessica Cristina Romero Antonio Rosa Rafael Álvarez Garrido Jos…" at bounding box center [685, 382] width 333 height 240
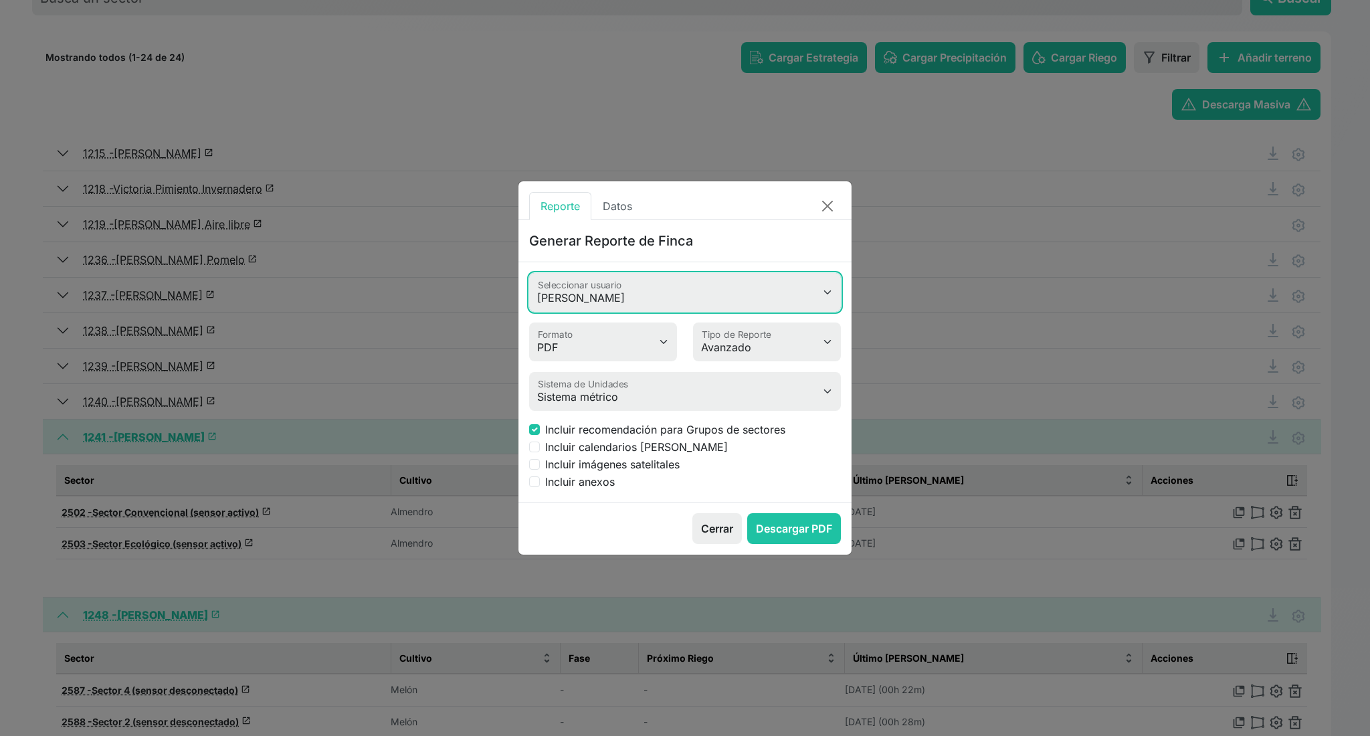
click at [655, 288] on select "Valeria Heimdal Jessica Cristina Romero Antonio Rosa Rafael Álvarez Garrido Jos…" at bounding box center [685, 292] width 312 height 39
select select "618"
click at [529, 273] on select "Valeria Heimdal Jessica Cristina Romero Antonio Rosa Rafael Álvarez Garrido Jos…" at bounding box center [685, 292] width 312 height 39
click at [533, 482] on input "Incluir anexos" at bounding box center [534, 481] width 11 height 11
checkbox input "true"
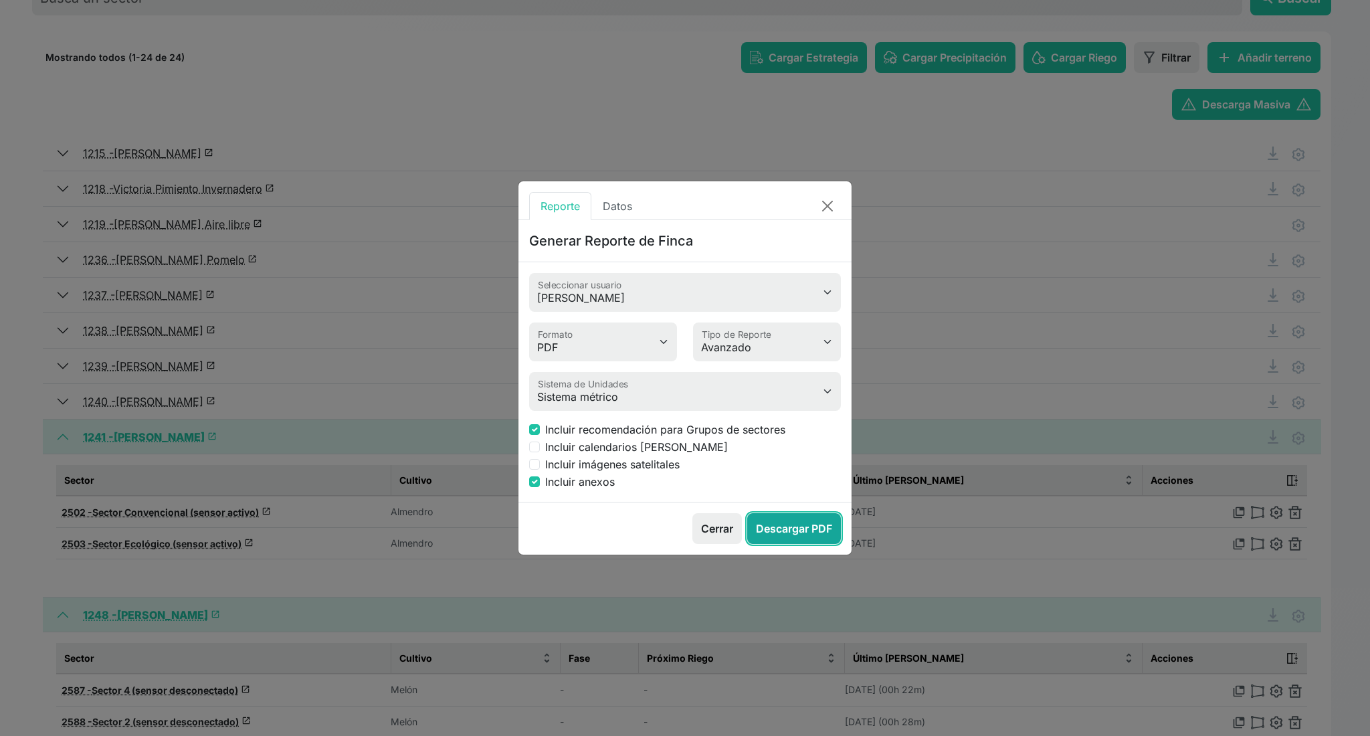
click at [808, 526] on button "Descargar PDF" at bounding box center [794, 528] width 94 height 31
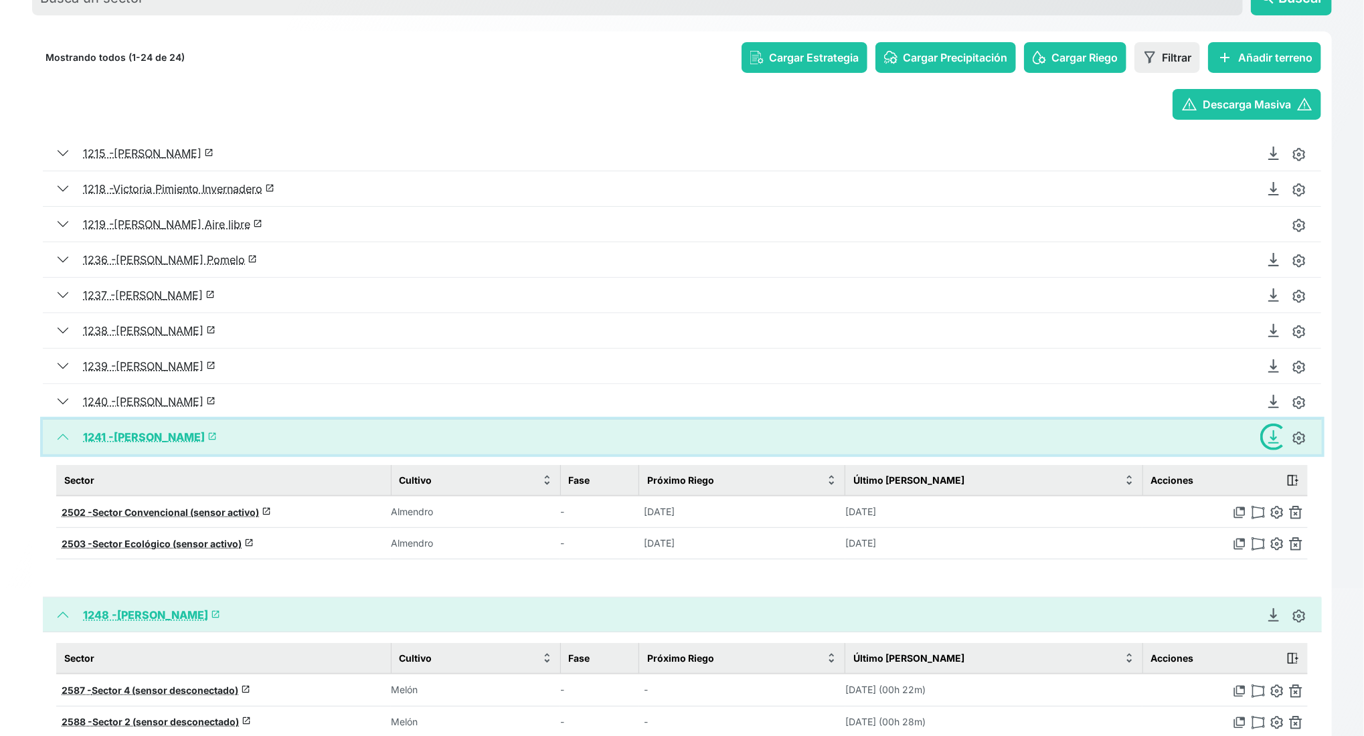
click at [63, 438] on button "1241 - José Antonio Almendro launch" at bounding box center [682, 437] width 1279 height 35
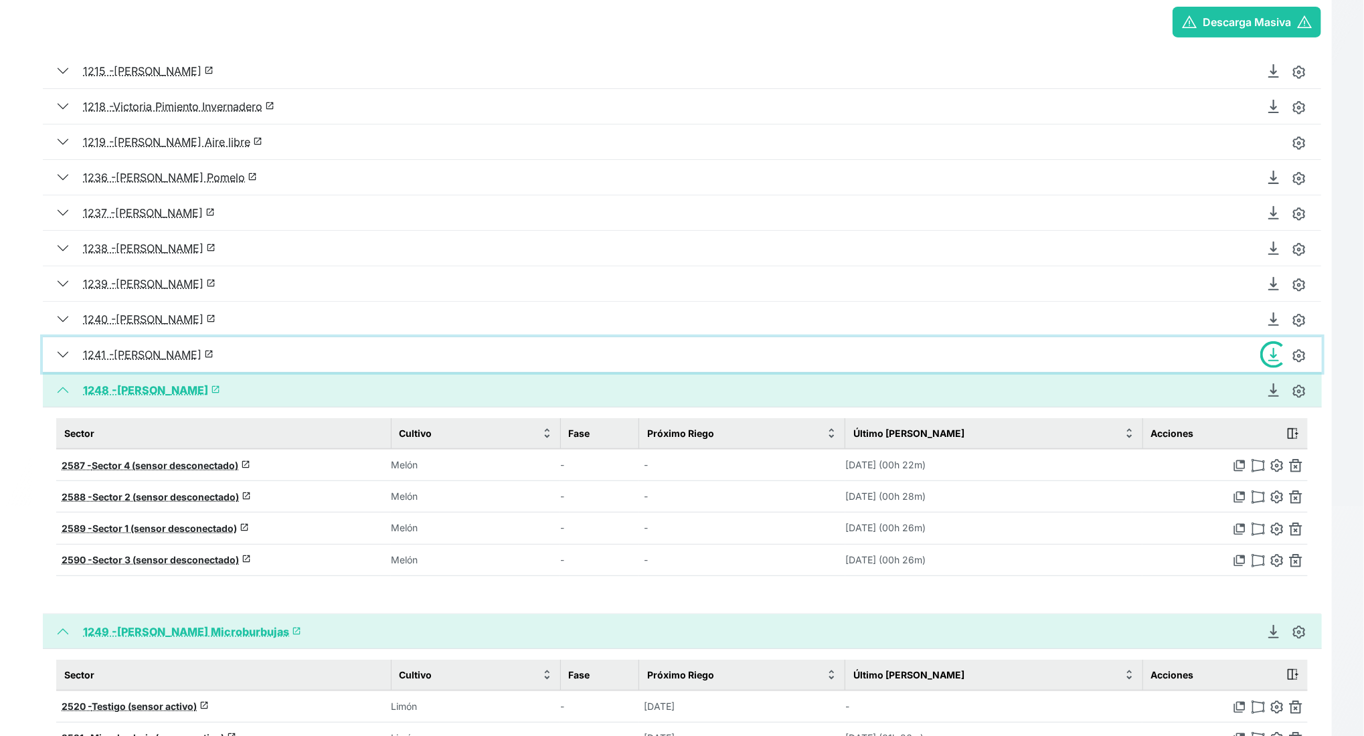
scroll to position [327, 0]
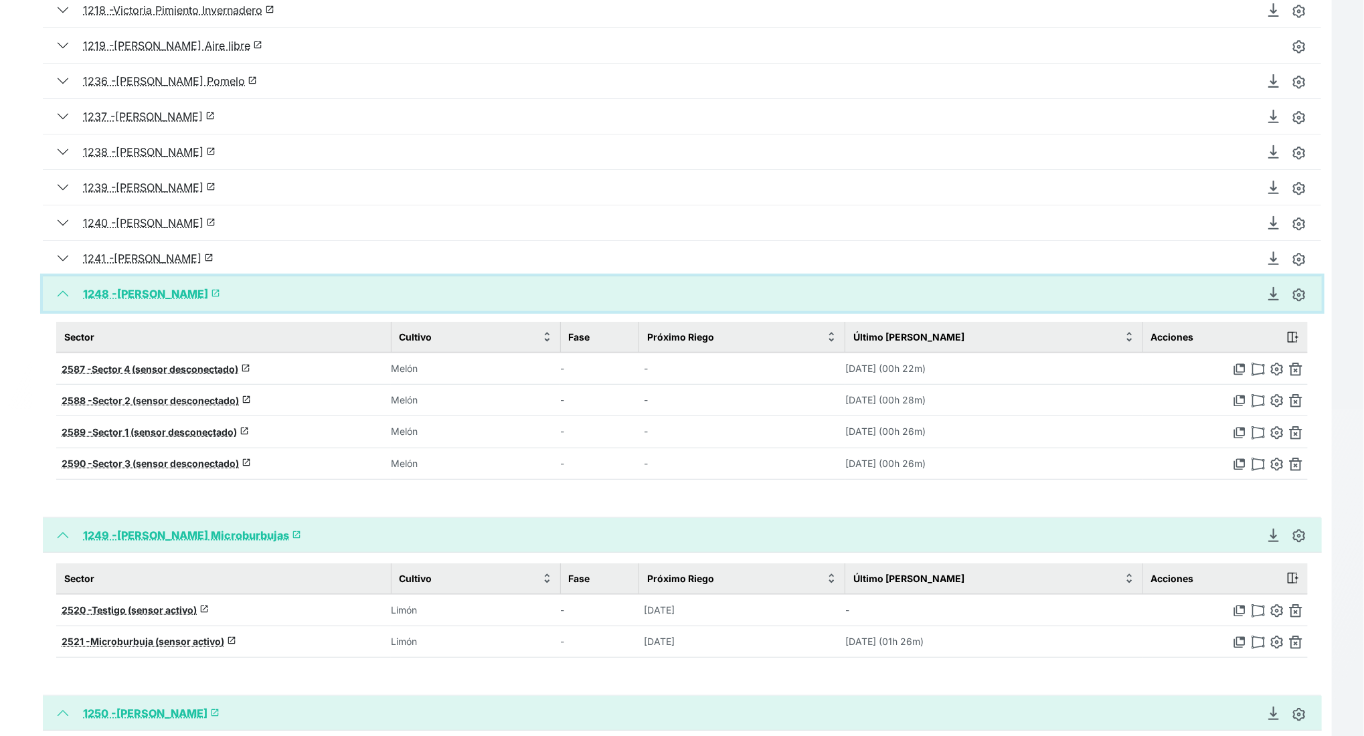
drag, startPoint x: 63, startPoint y: 292, endPoint x: 50, endPoint y: 306, distance: 19.4
click at [63, 292] on button "1248 - Felix Garre Brócoli-Melon launch" at bounding box center [682, 293] width 1279 height 35
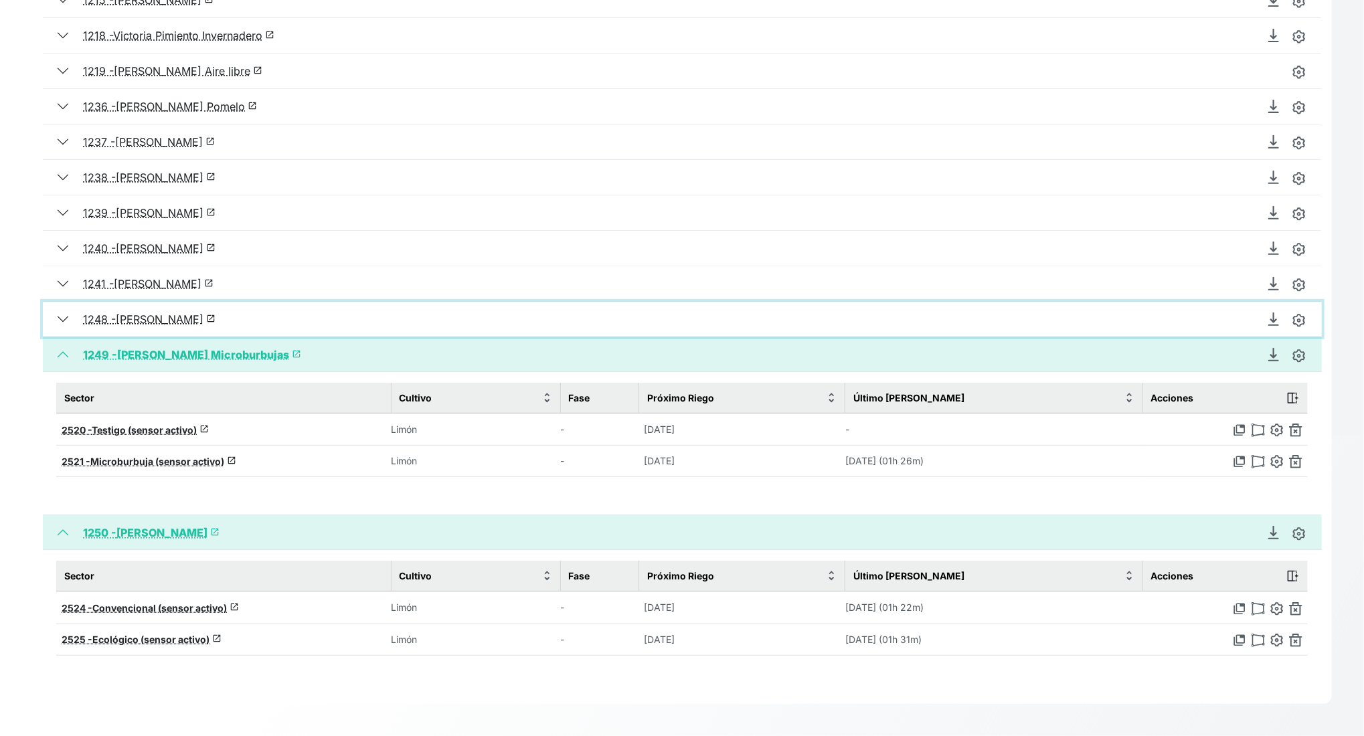
scroll to position [296, 0]
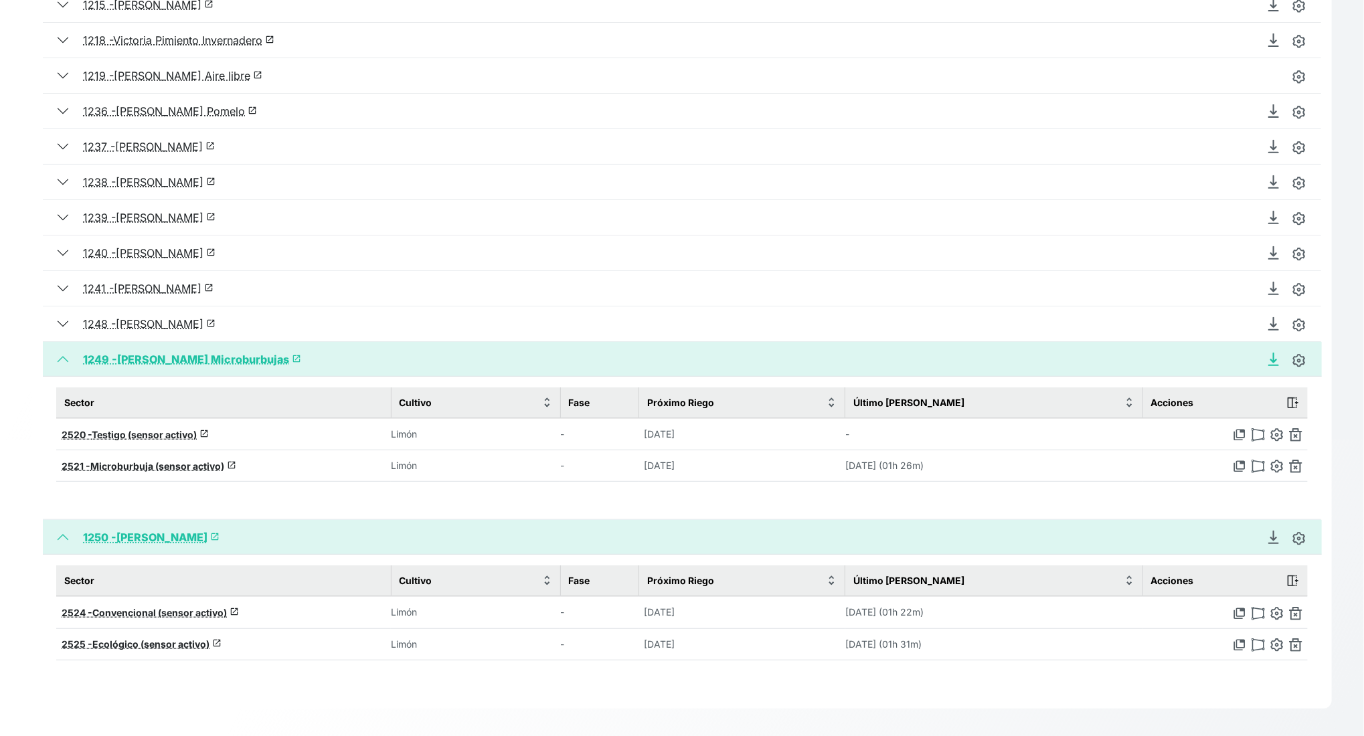
click at [1141, 361] on icon "Descargar Recomendación de Riego en PDF" at bounding box center [1273, 359] width 13 height 13
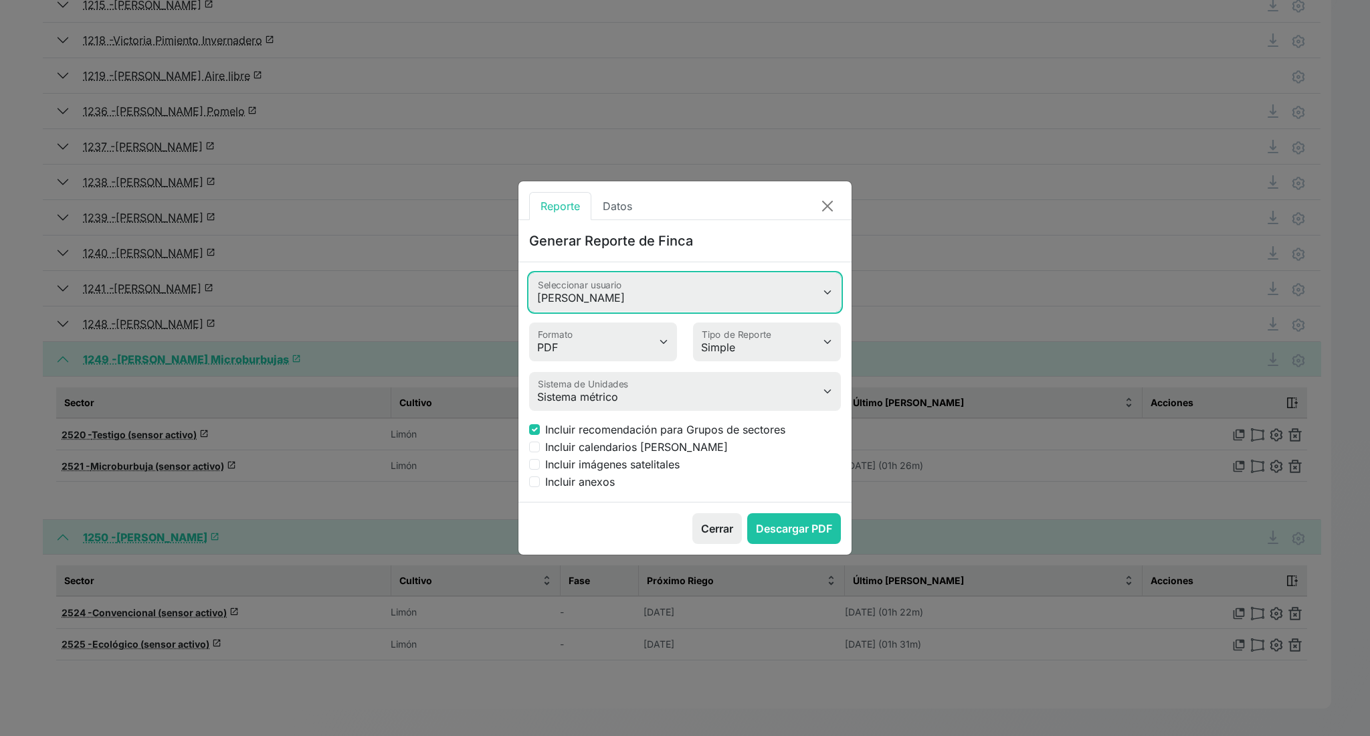
click at [626, 297] on select "Valeria Heimdal Jessica Cristina Romero Antonio Rosa Rafael Álvarez Garrido Jos…" at bounding box center [685, 292] width 312 height 39
select select "618"
click at [529, 273] on select "Valeria Heimdal Jessica Cristina Romero Antonio Rosa Rafael Álvarez Garrido Jos…" at bounding box center [685, 292] width 312 height 39
click at [779, 343] on select "Simple Avanzado" at bounding box center [767, 341] width 148 height 39
select select "advanced"
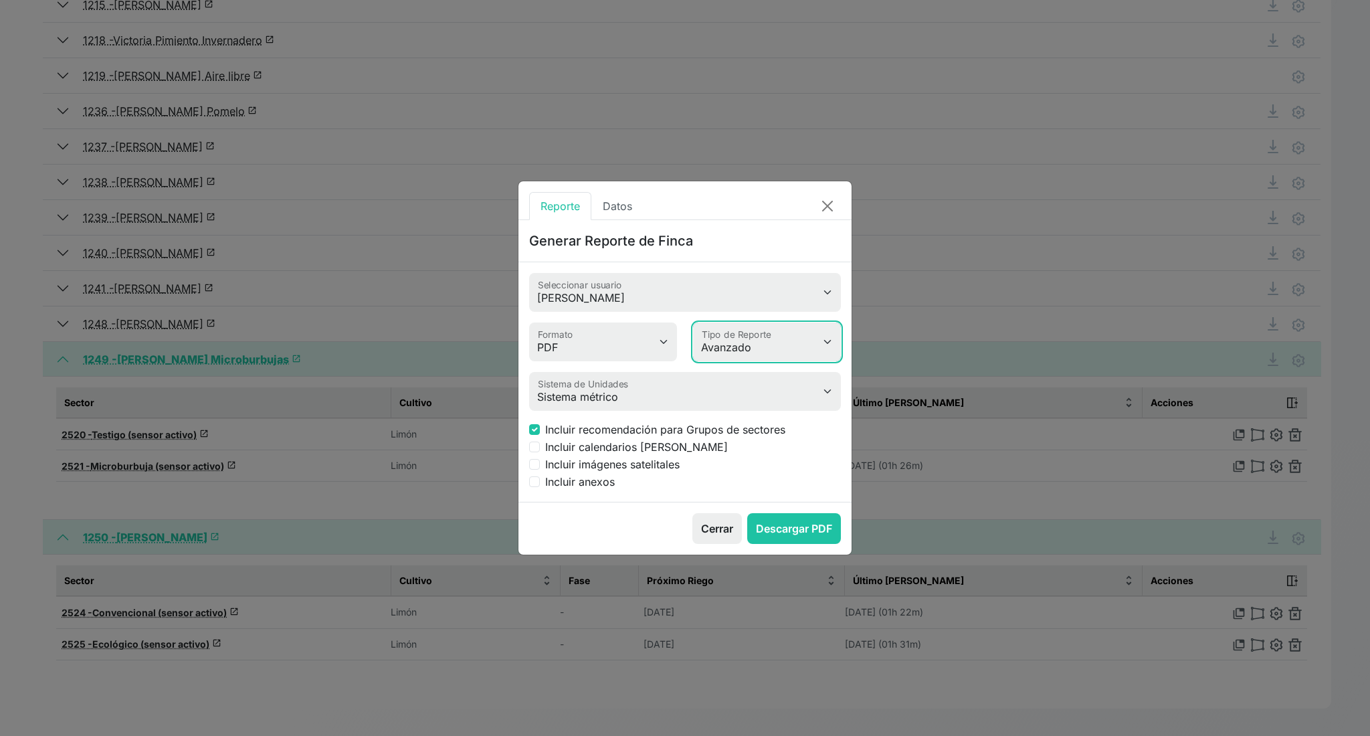
click at [693, 322] on select "Simple Avanzado" at bounding box center [767, 341] width 148 height 39
click at [555, 480] on label "Incluir anexos" at bounding box center [580, 482] width 70 height 16
click at [540, 480] on input "Incluir anexos" at bounding box center [534, 481] width 11 height 11
checkbox input "true"
click at [810, 518] on button "Descargar PDF" at bounding box center [794, 528] width 94 height 31
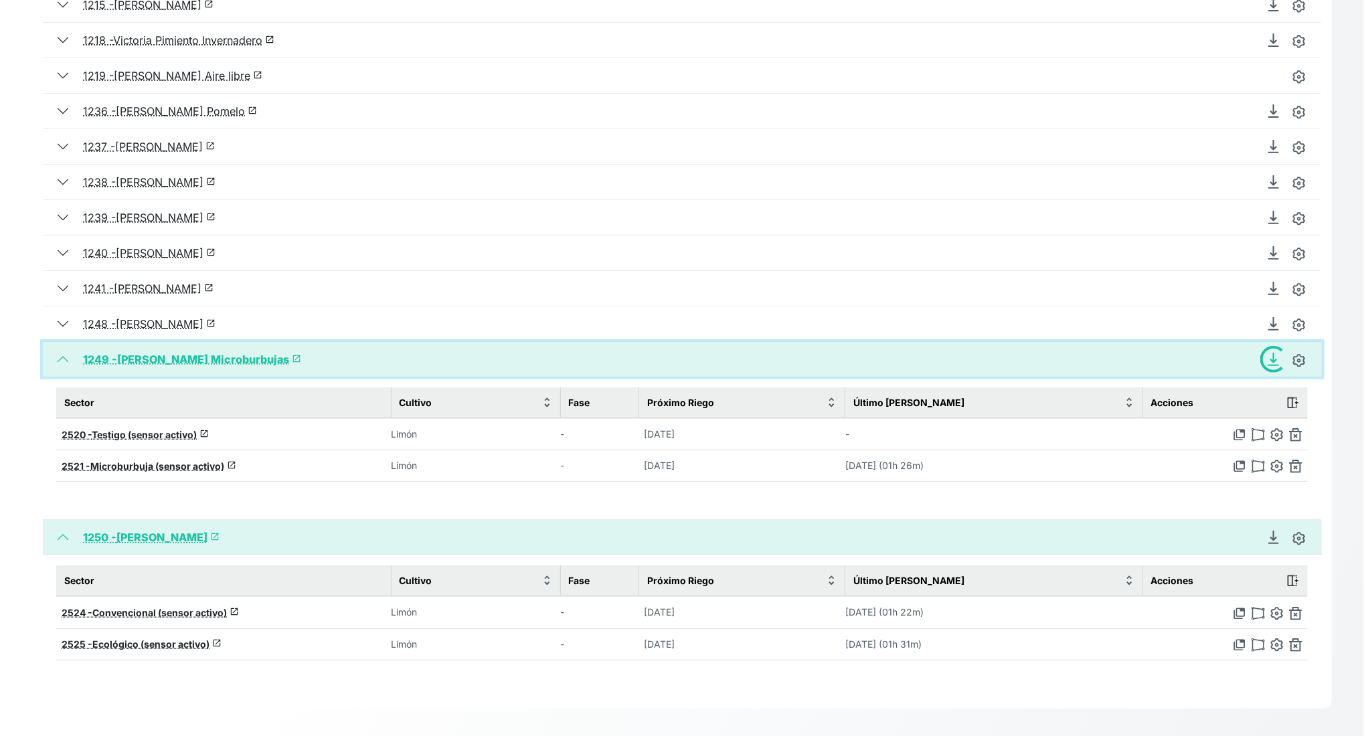
click at [60, 358] on button "1249 - Pedro Limonero Microburbujas launch" at bounding box center [682, 359] width 1279 height 35
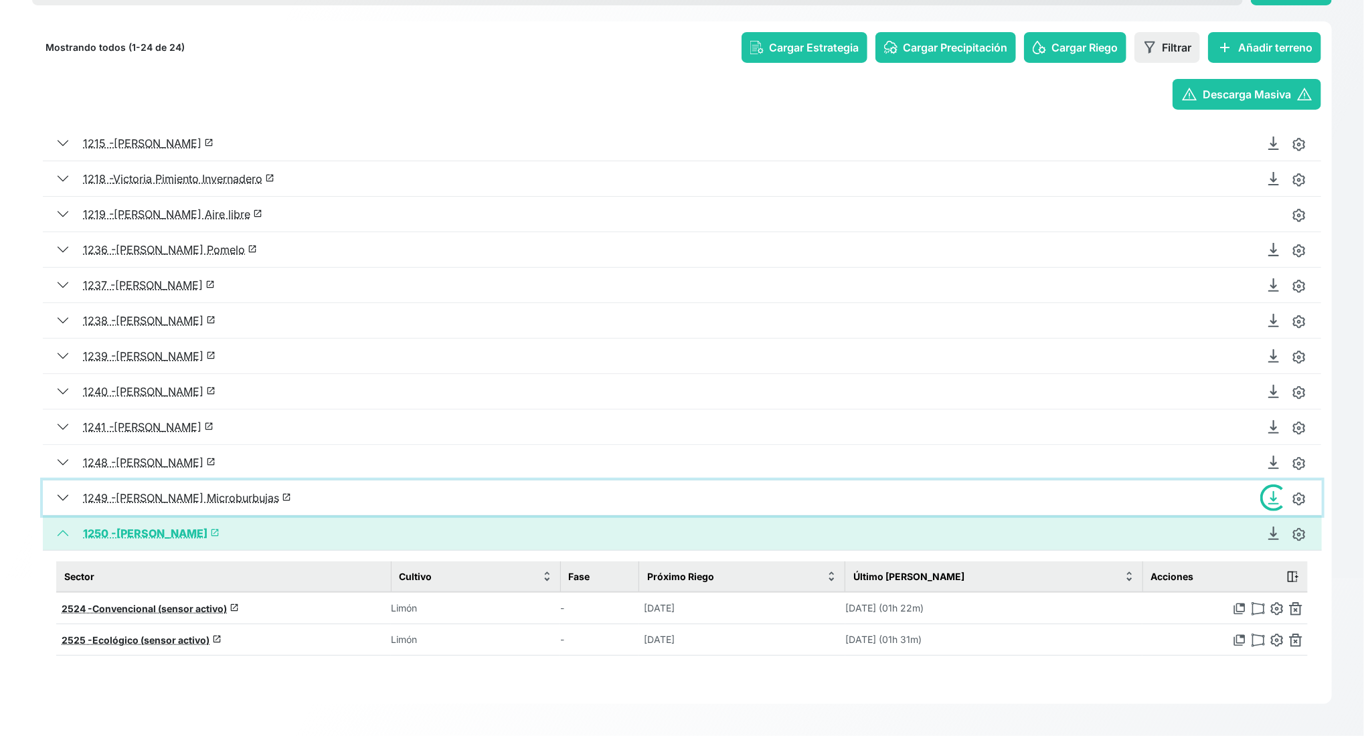
scroll to position [156, 0]
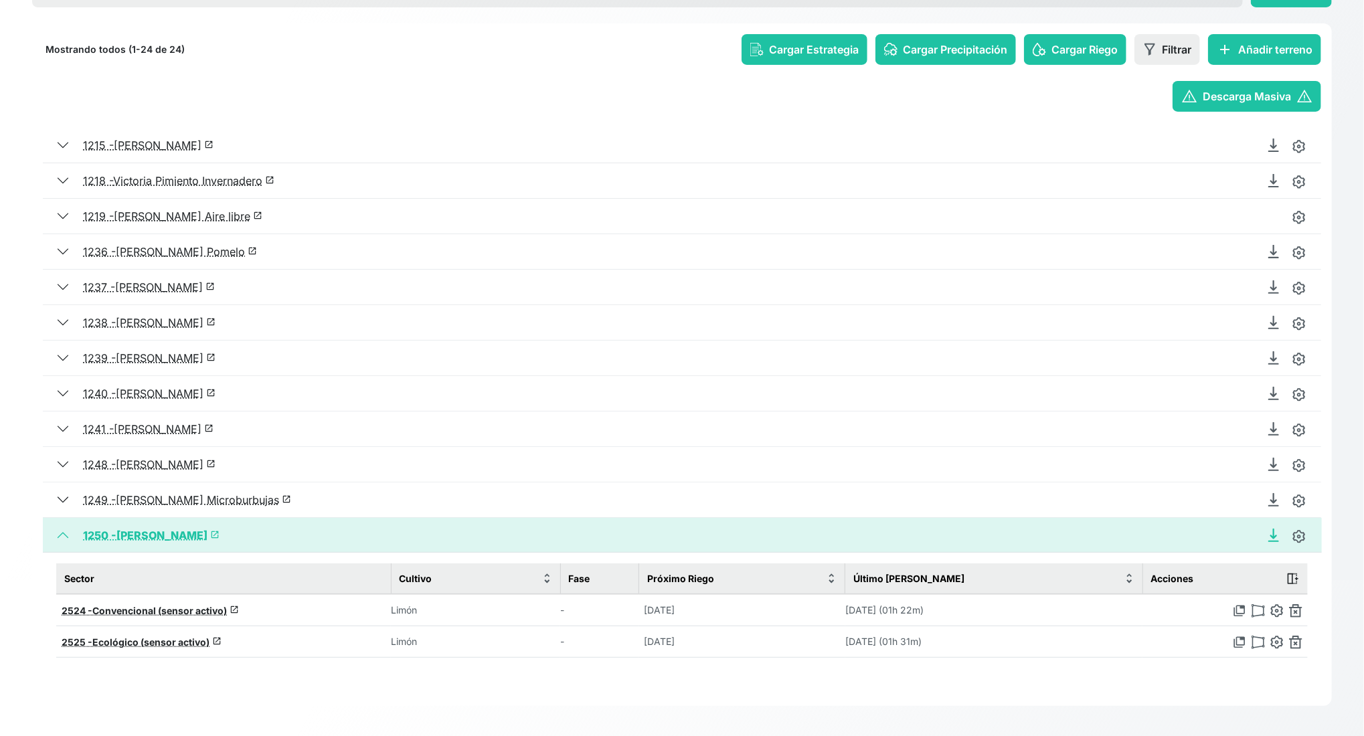
click at [1141, 534] on icon "Descargar Recomendación de Riego en PDF" at bounding box center [1273, 535] width 13 height 13
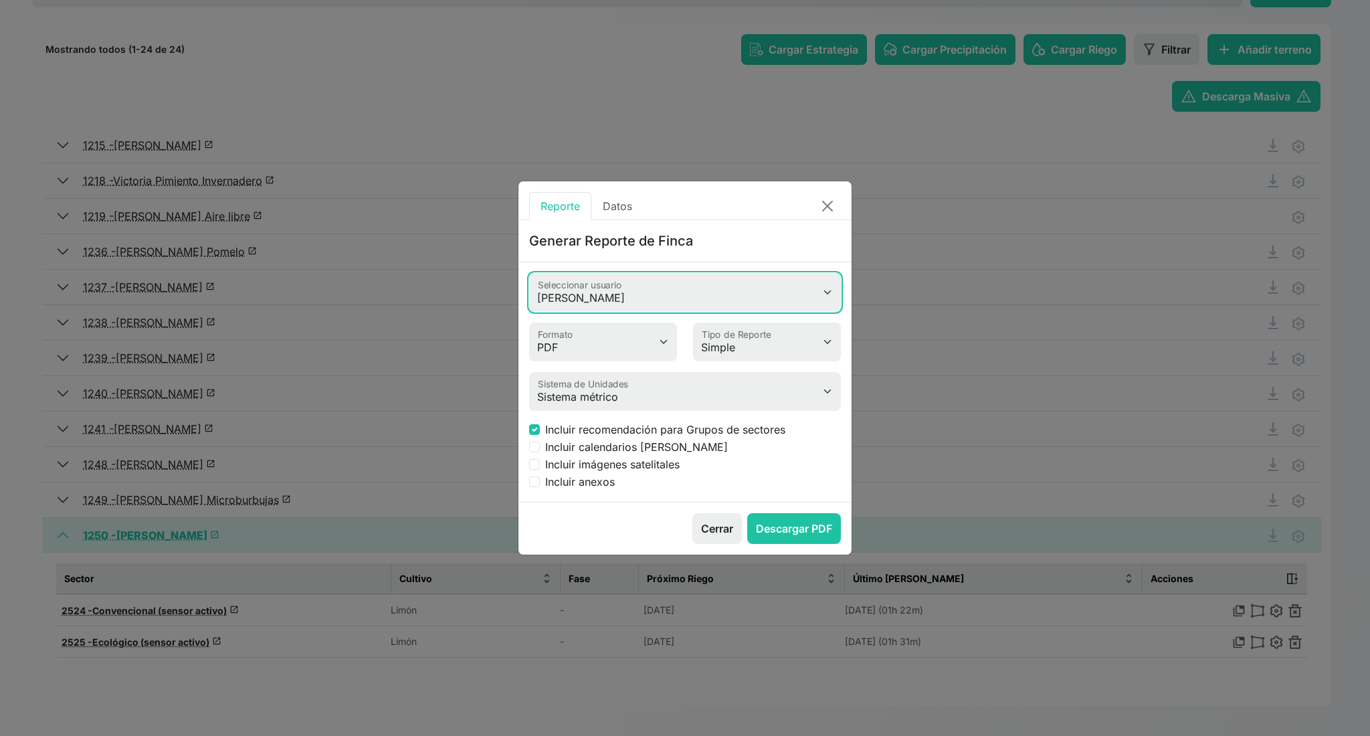
click at [652, 294] on select "Valeria Heimdal Jessica Cristina Romero Antonio Rosa Rafael Álvarez Garrido Jos…" at bounding box center [685, 292] width 312 height 39
select select "618"
click at [529, 273] on select "Valeria Heimdal Jessica Cristina Romero Antonio Rosa Rafael Álvarez Garrido Jos…" at bounding box center [685, 292] width 312 height 39
click at [748, 354] on select "Simple Avanzado" at bounding box center [767, 341] width 148 height 39
select select "advanced"
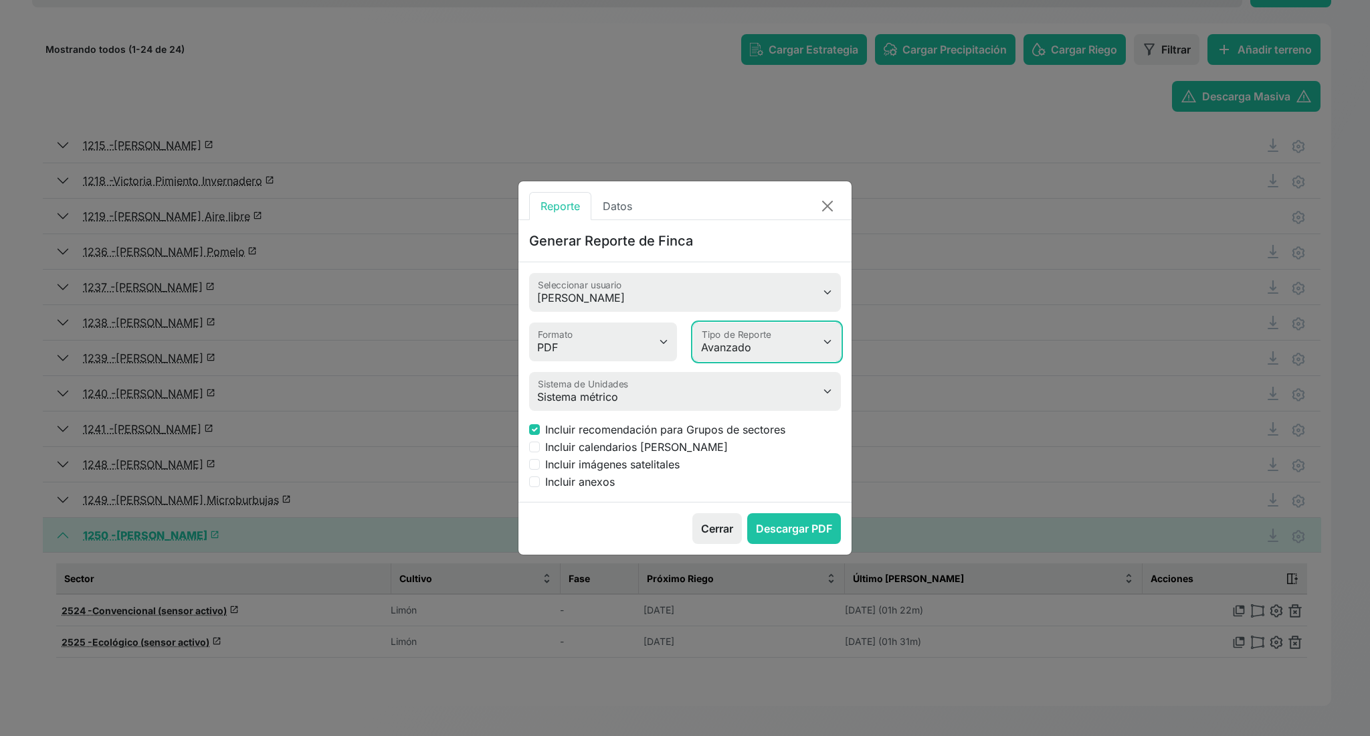
click at [693, 322] on select "Simple Avanzado" at bounding box center [767, 341] width 148 height 39
click at [544, 485] on div "Incluir anexos" at bounding box center [685, 482] width 312 height 16
click at [539, 484] on input "Incluir anexos" at bounding box center [534, 481] width 11 height 11
checkbox input "true"
click at [796, 520] on button "Descargar PDF" at bounding box center [794, 528] width 94 height 31
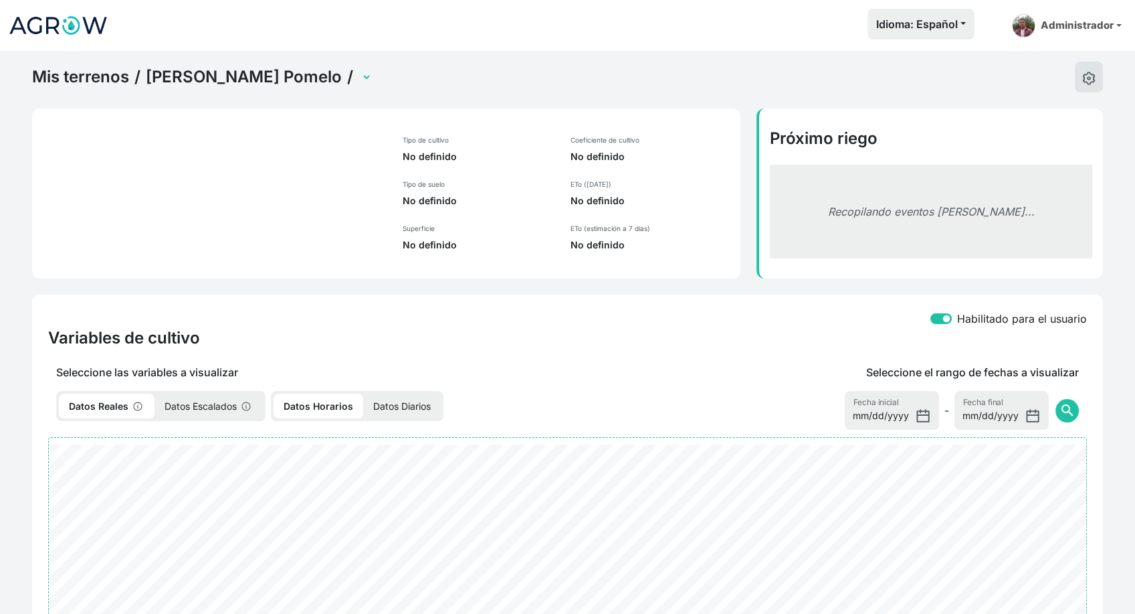
select select "2495"
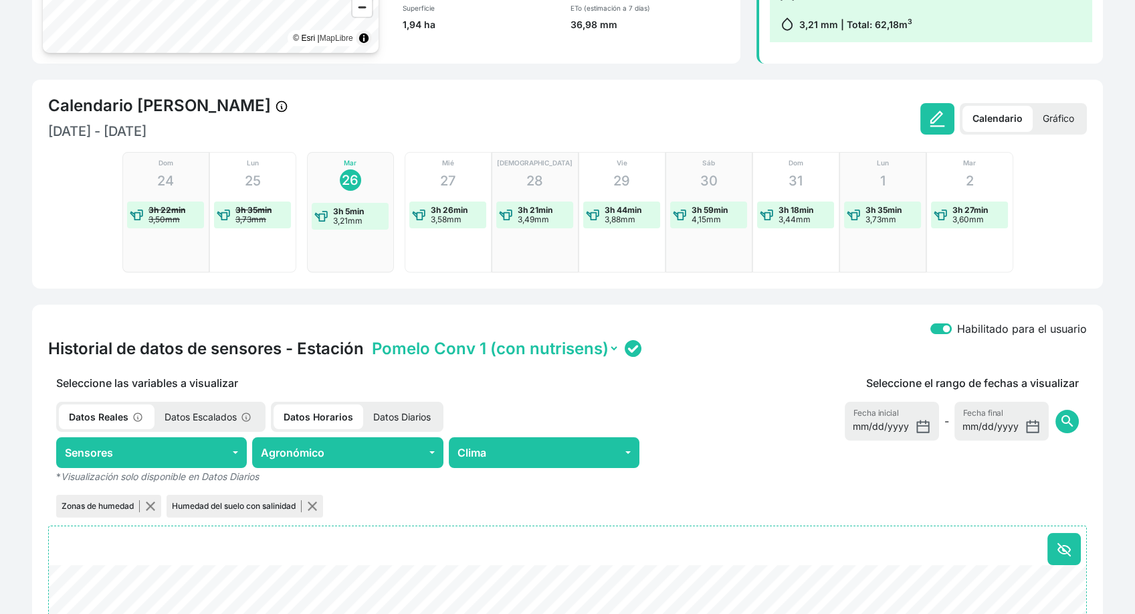
scroll to position [223, 0]
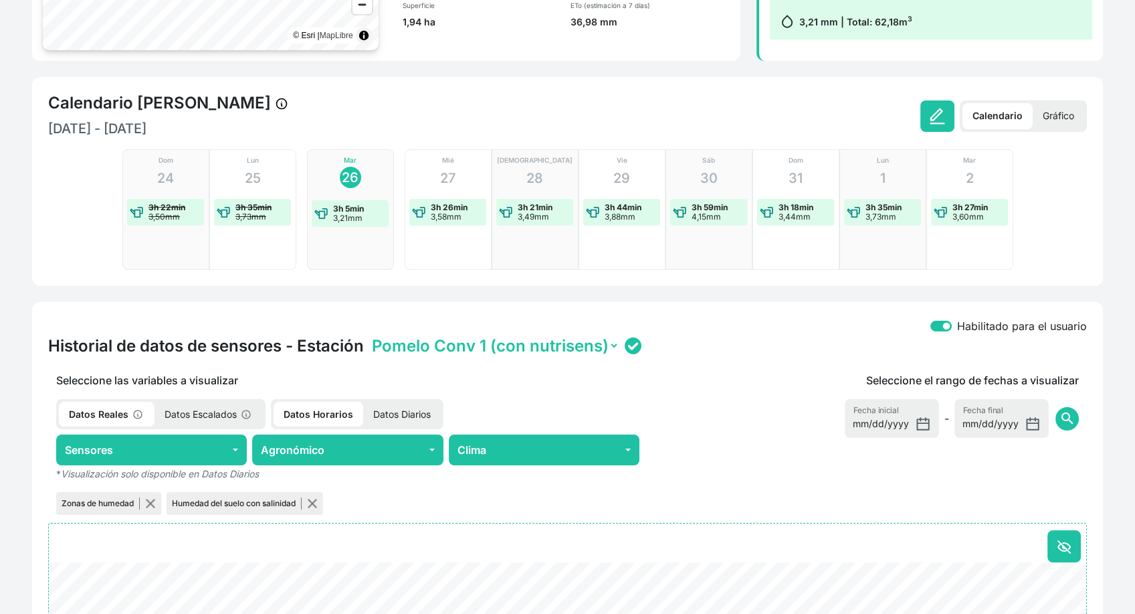
click at [1041, 116] on p "Gráfico" at bounding box center [1059, 116] width 52 height 26
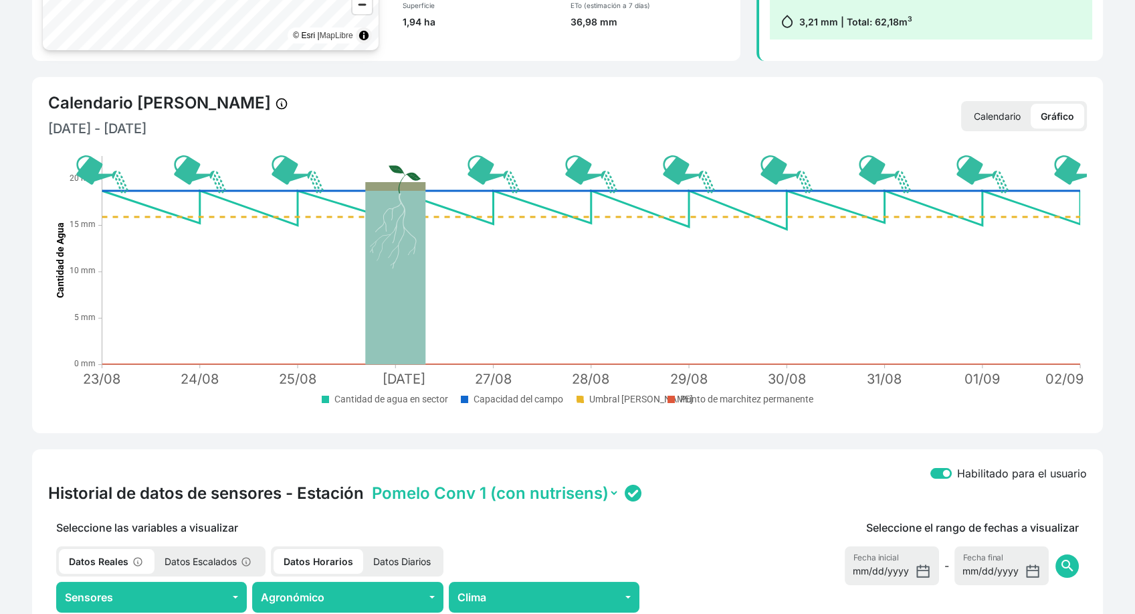
click at [1017, 114] on p "Calendario" at bounding box center [997, 116] width 67 height 25
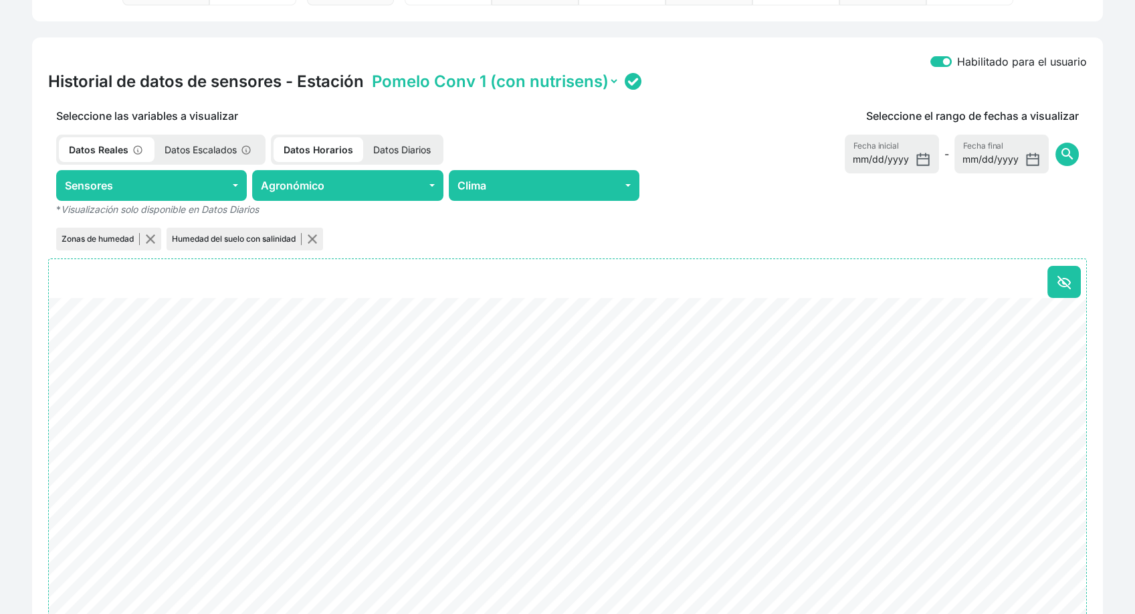
scroll to position [594, 0]
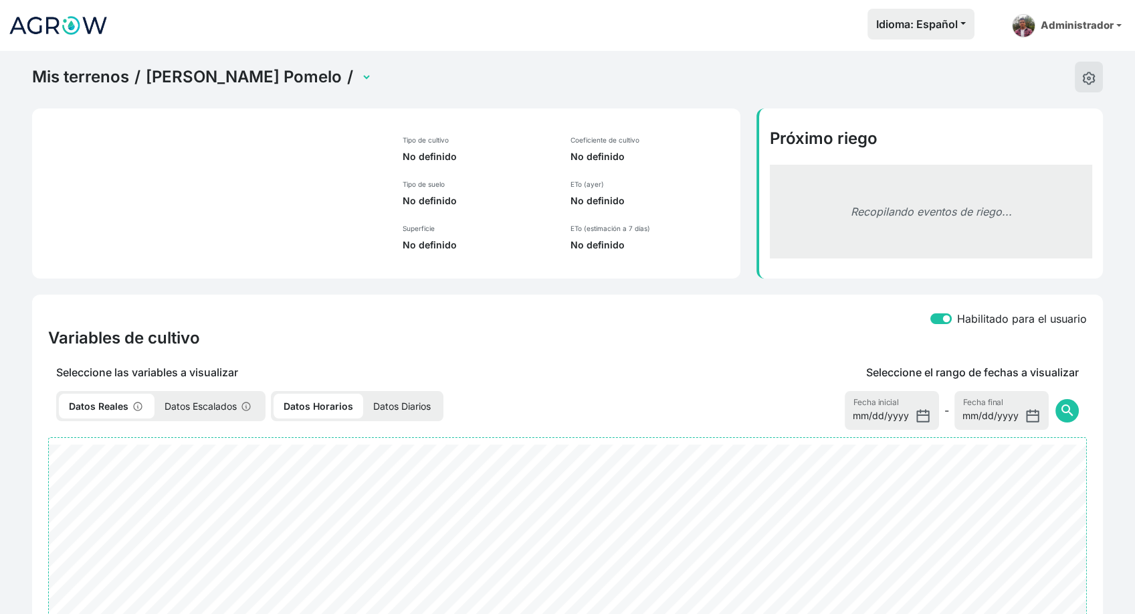
select select "2495"
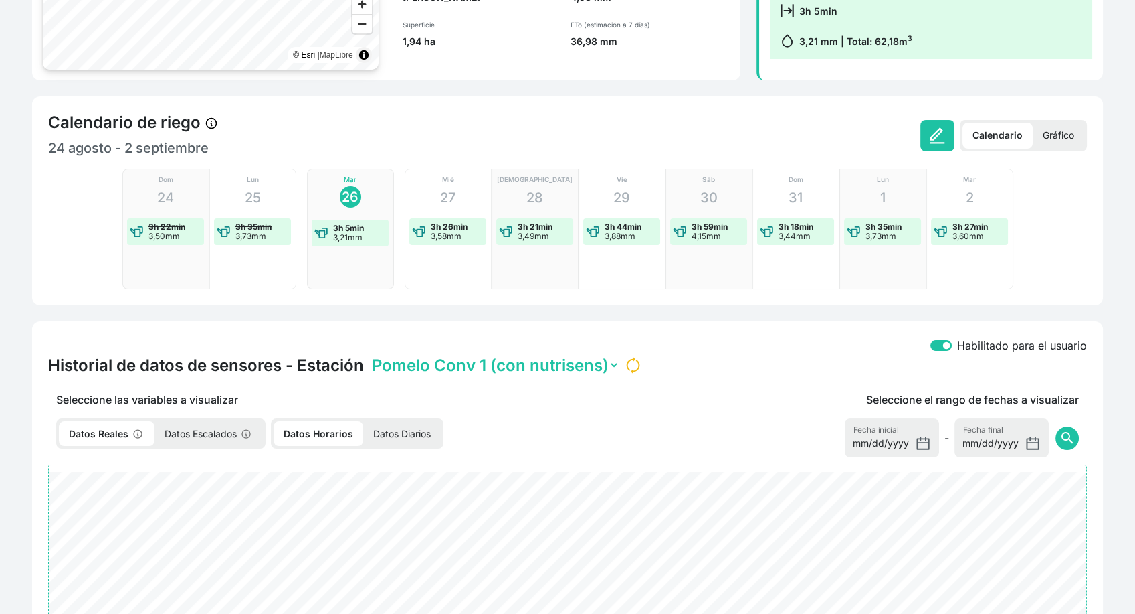
scroll to position [464, 0]
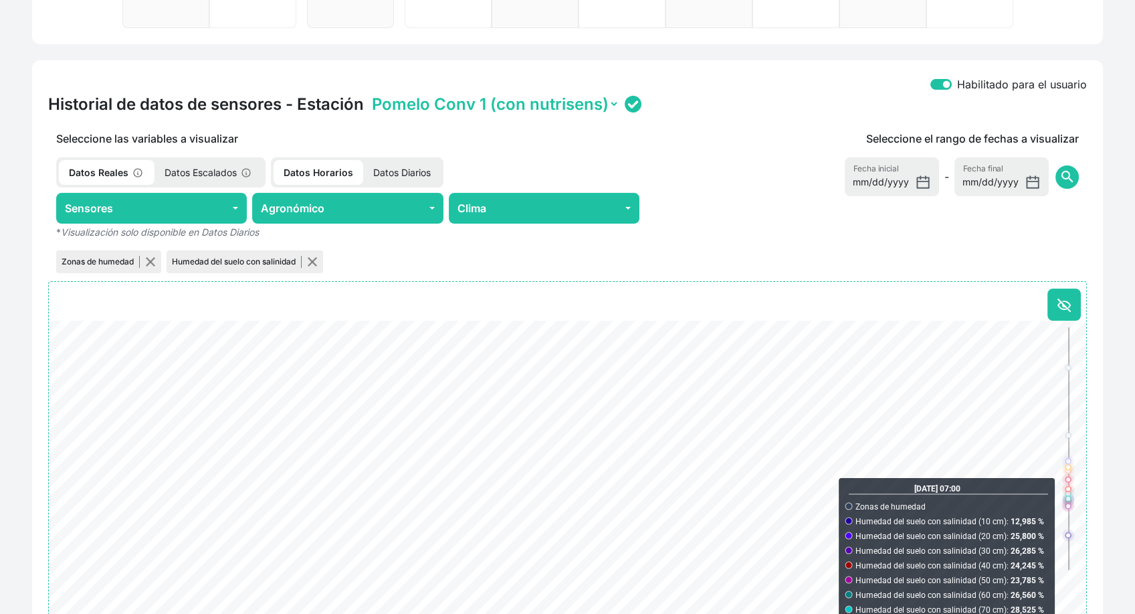
click at [610, 108] on select "Pomelo Conv 1 (con nutrisens) Pomelo Conv 2 (replica)" at bounding box center [494, 104] width 250 height 21
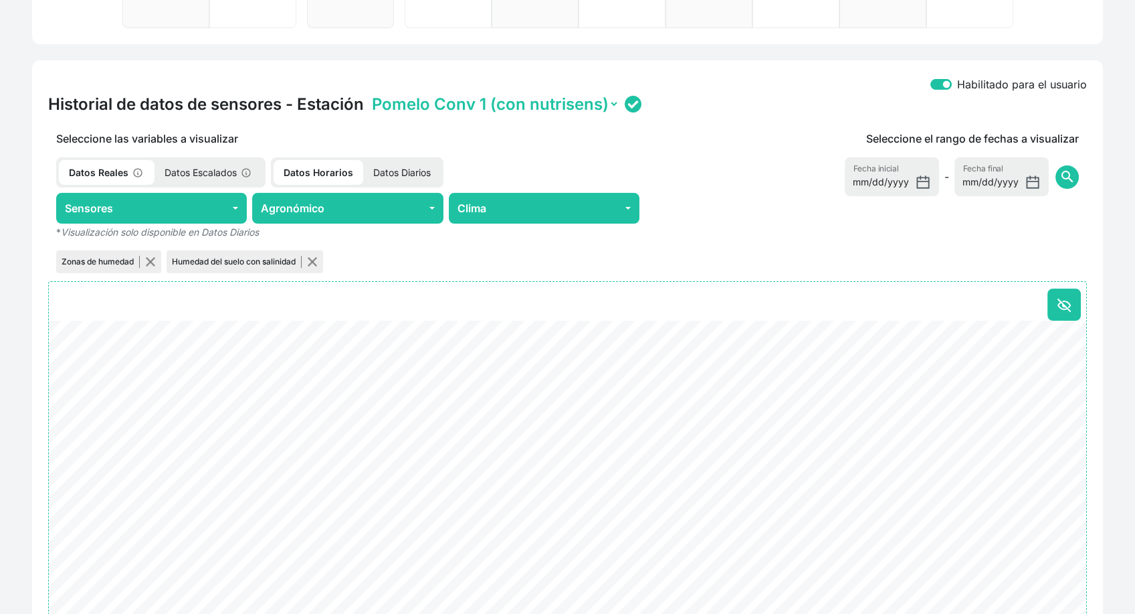
select select "ONE2038353453325019002A0028"
click at [369, 94] on select "Pomelo Conv 1 (con nutrisens) Pomelo Conv 2 (replica)" at bounding box center [494, 104] width 250 height 21
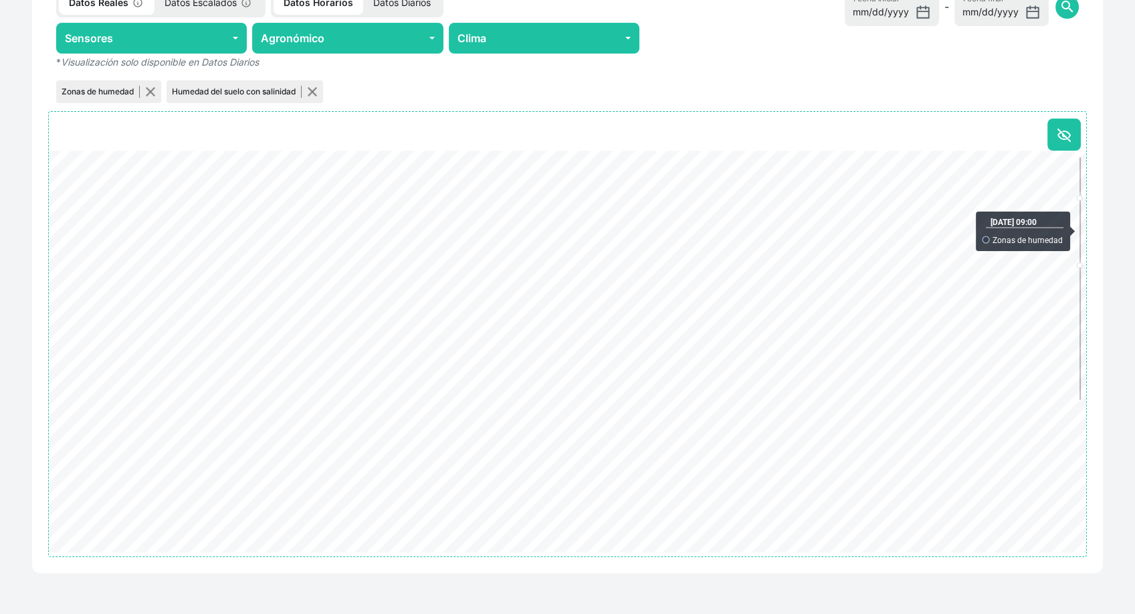
scroll to position [640, 0]
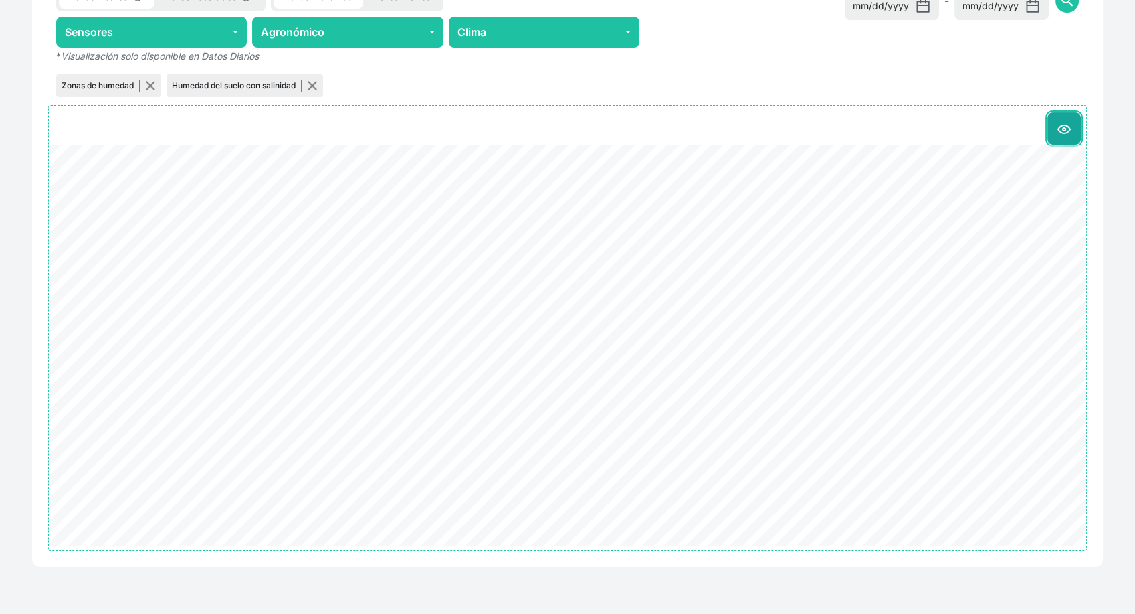
click at [1070, 136] on button at bounding box center [1064, 128] width 33 height 32
click at [1069, 121] on icon at bounding box center [1064, 129] width 16 height 16
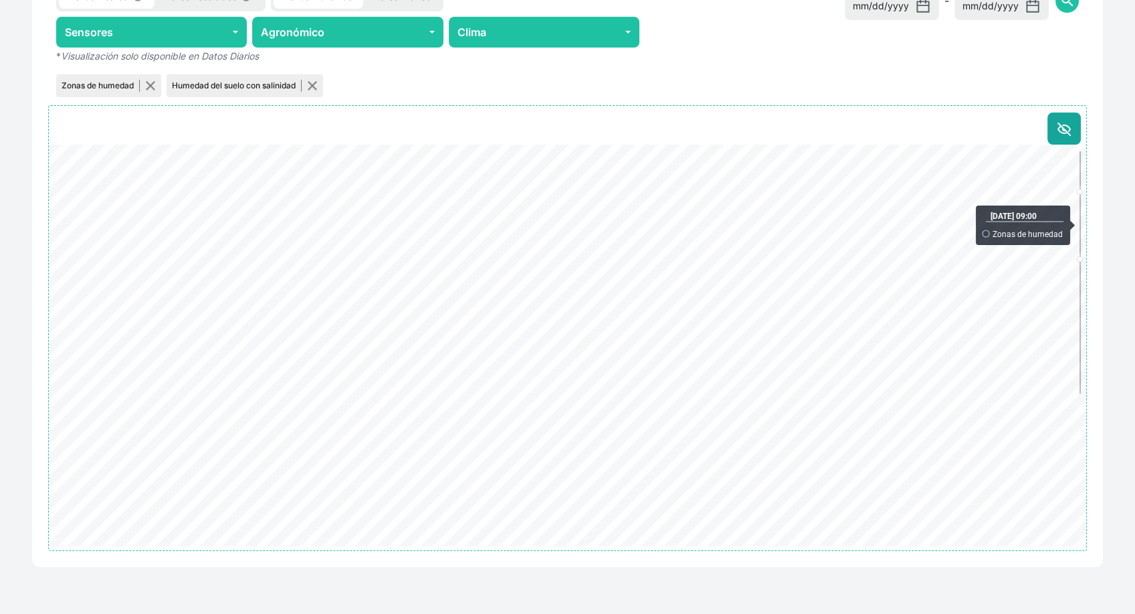
click at [1119, 176] on div "Mis terrenos / Juan Franscico Pomelo / Sector Convencional (sensor activo) Sect…" at bounding box center [567, 13] width 1135 height 1204
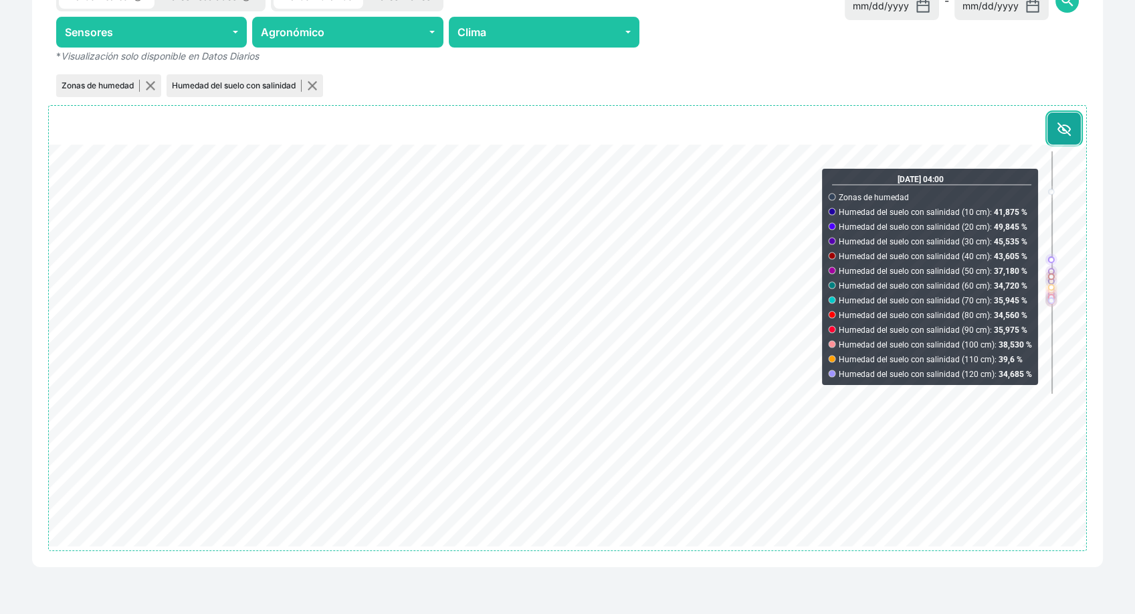
click at [1064, 125] on icon at bounding box center [1064, 129] width 16 height 16
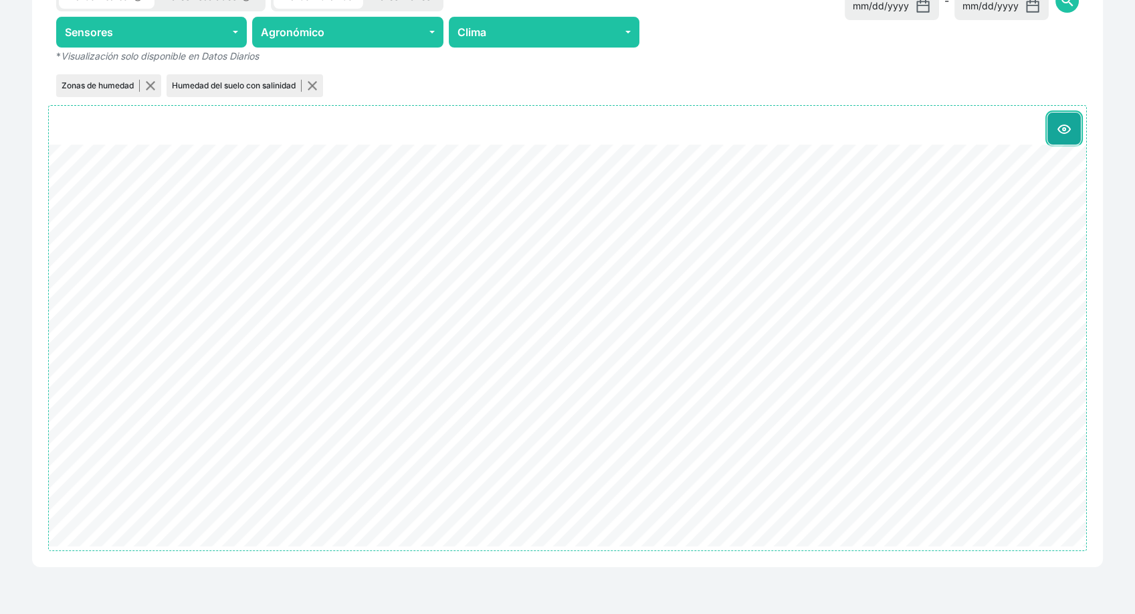
click at [1064, 125] on icon at bounding box center [1064, 129] width 16 height 16
click at [1107, 143] on div "Habilitado para el usuario Historial de datos de sensores - Estación Pomelo Con…" at bounding box center [567, 225] width 1087 height 682
click at [1064, 132] on icon at bounding box center [1064, 129] width 16 height 16
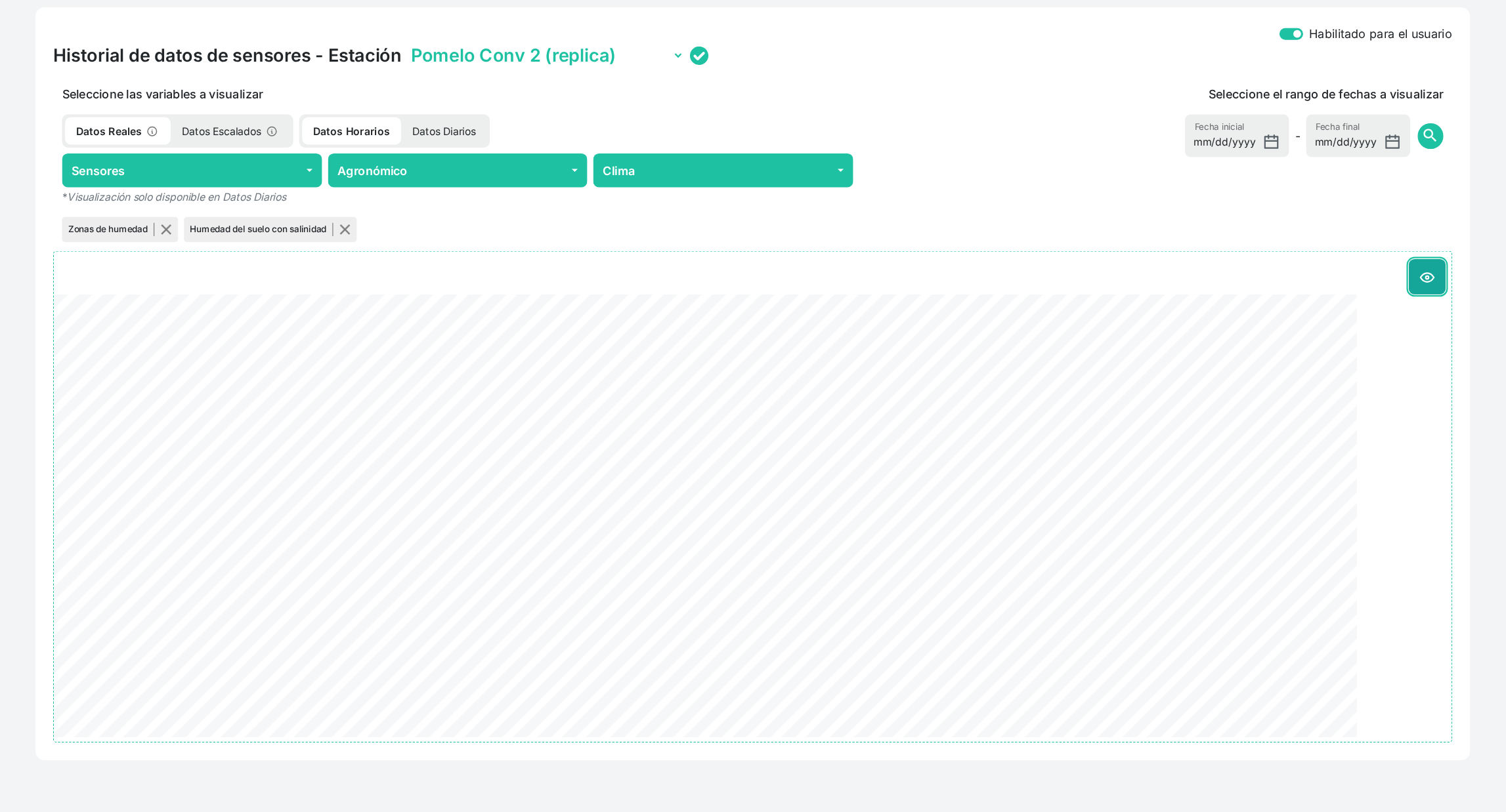
scroll to position [418, 0]
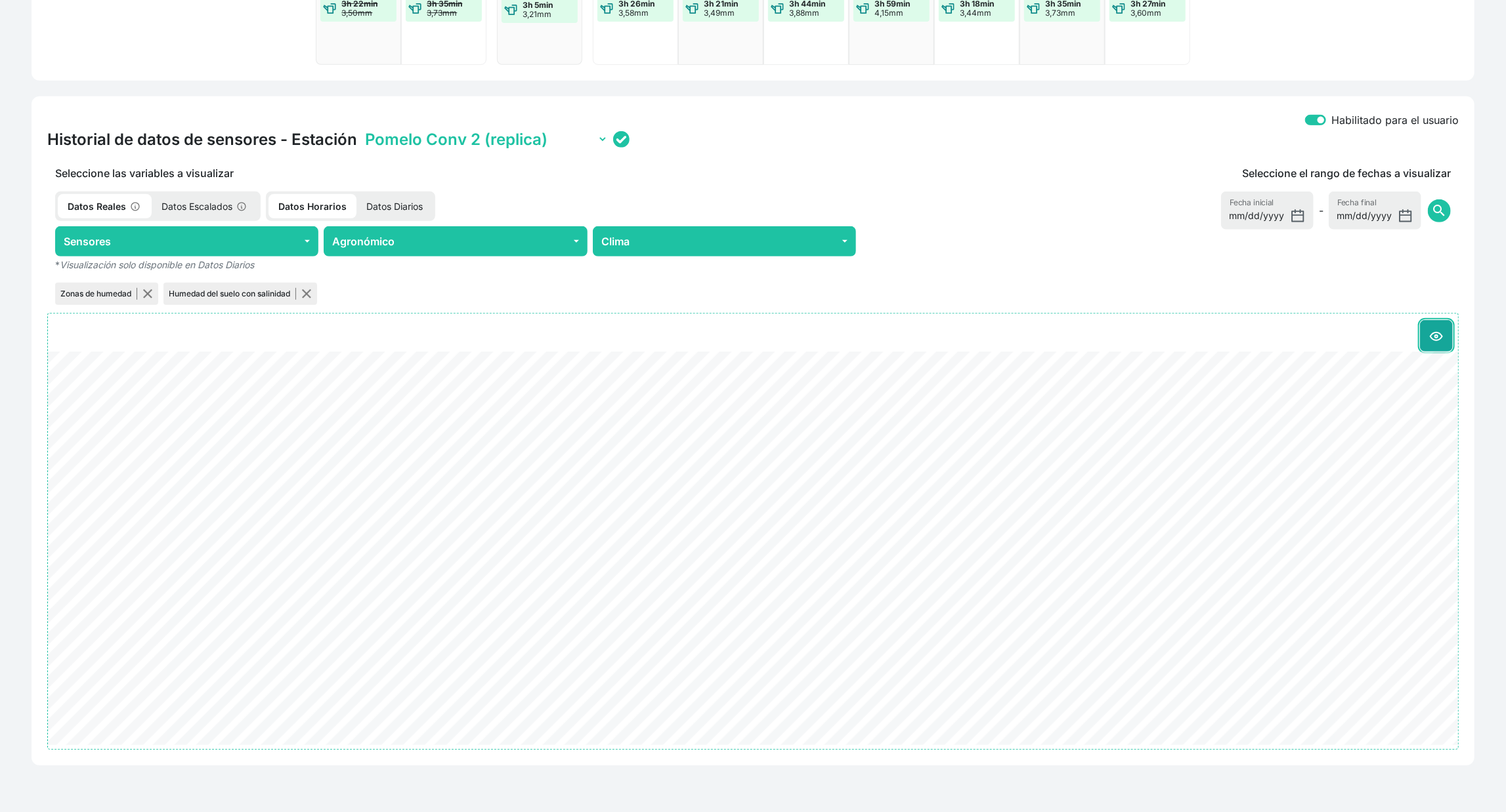
click at [1119, 346] on button at bounding box center [1435, 336] width 32 height 31
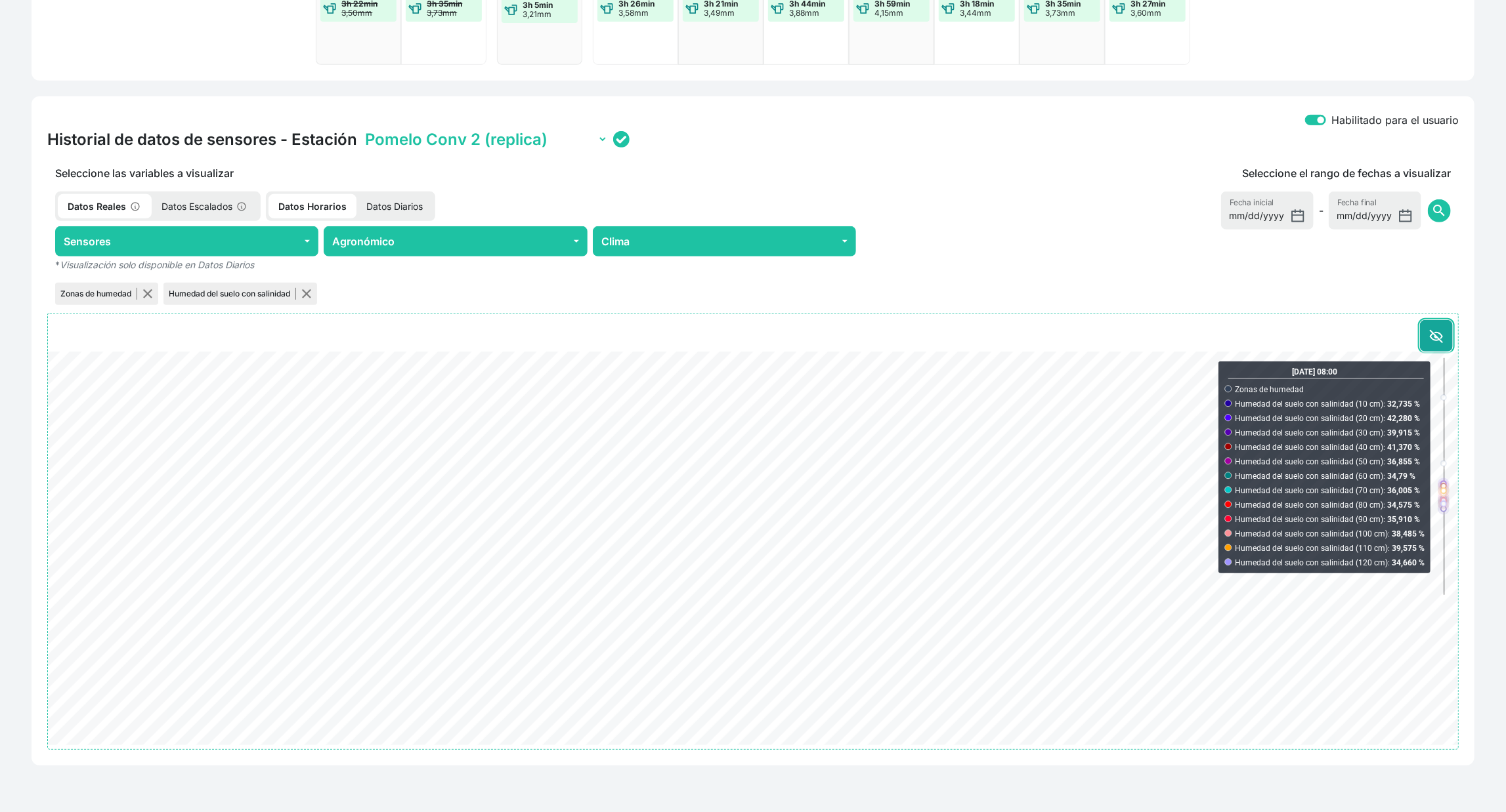
click at [1119, 339] on icon at bounding box center [1436, 336] width 12 height 8
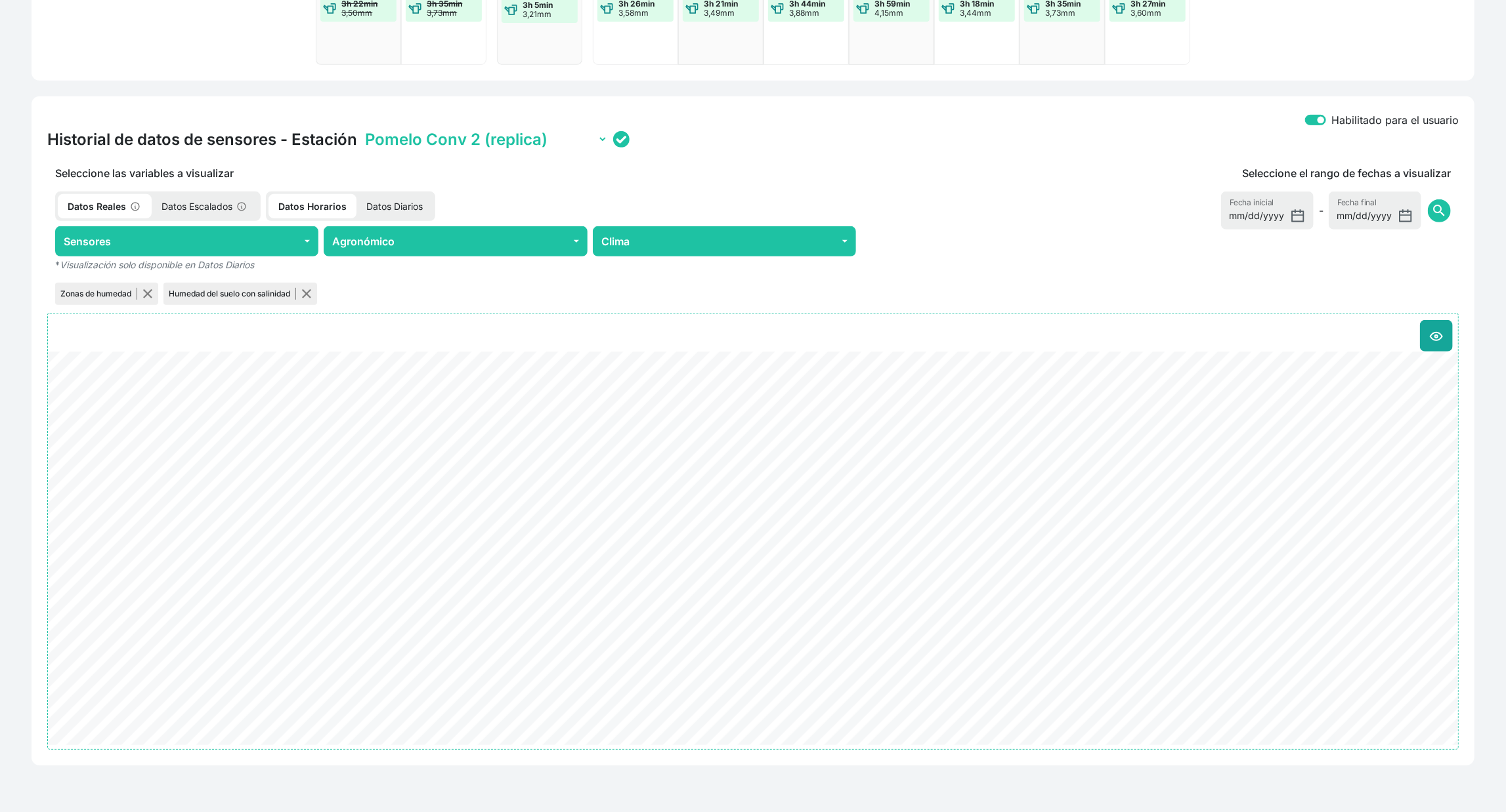
click at [1119, 306] on div "Seleccione el rango de fechas a visualizar 2025-08-19 Fecha inicial - 2025-08-2…" at bounding box center [1162, 236] width 595 height 142
click at [1119, 348] on button at bounding box center [1435, 336] width 32 height 31
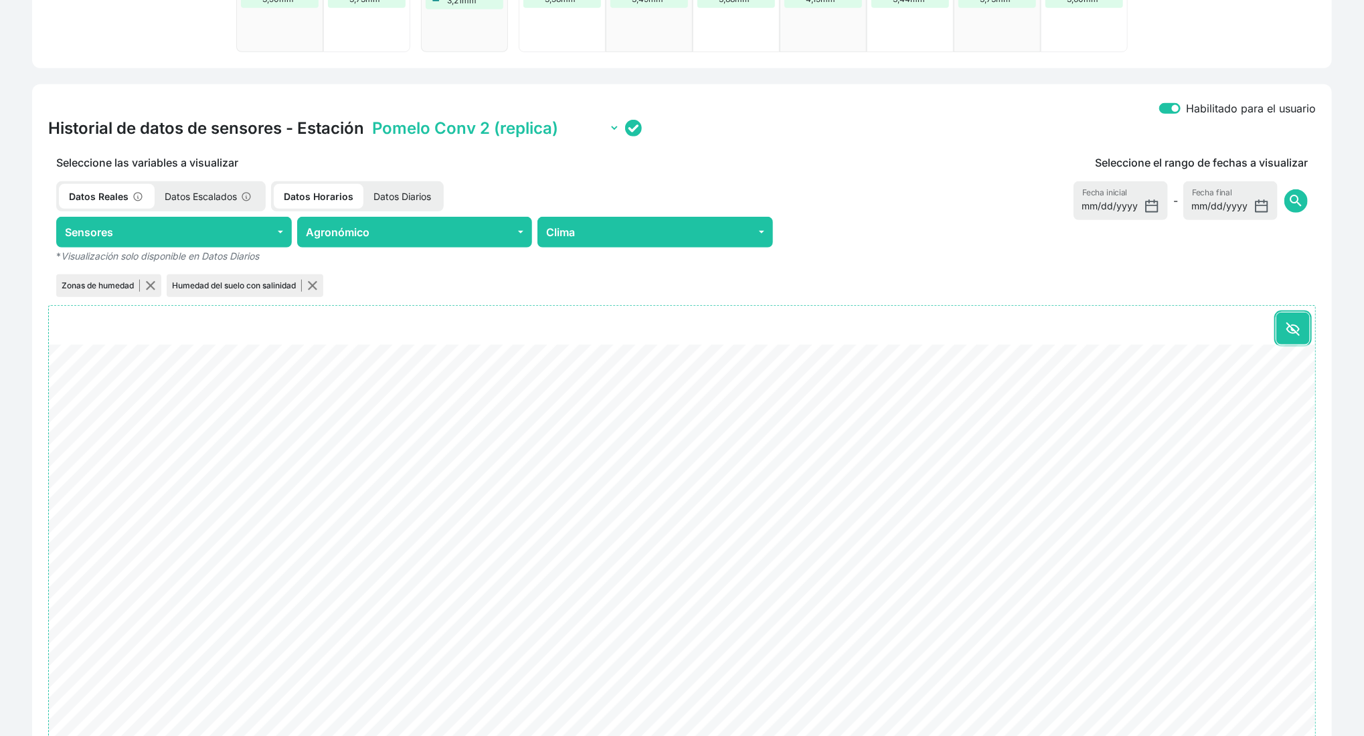
scroll to position [518, 0]
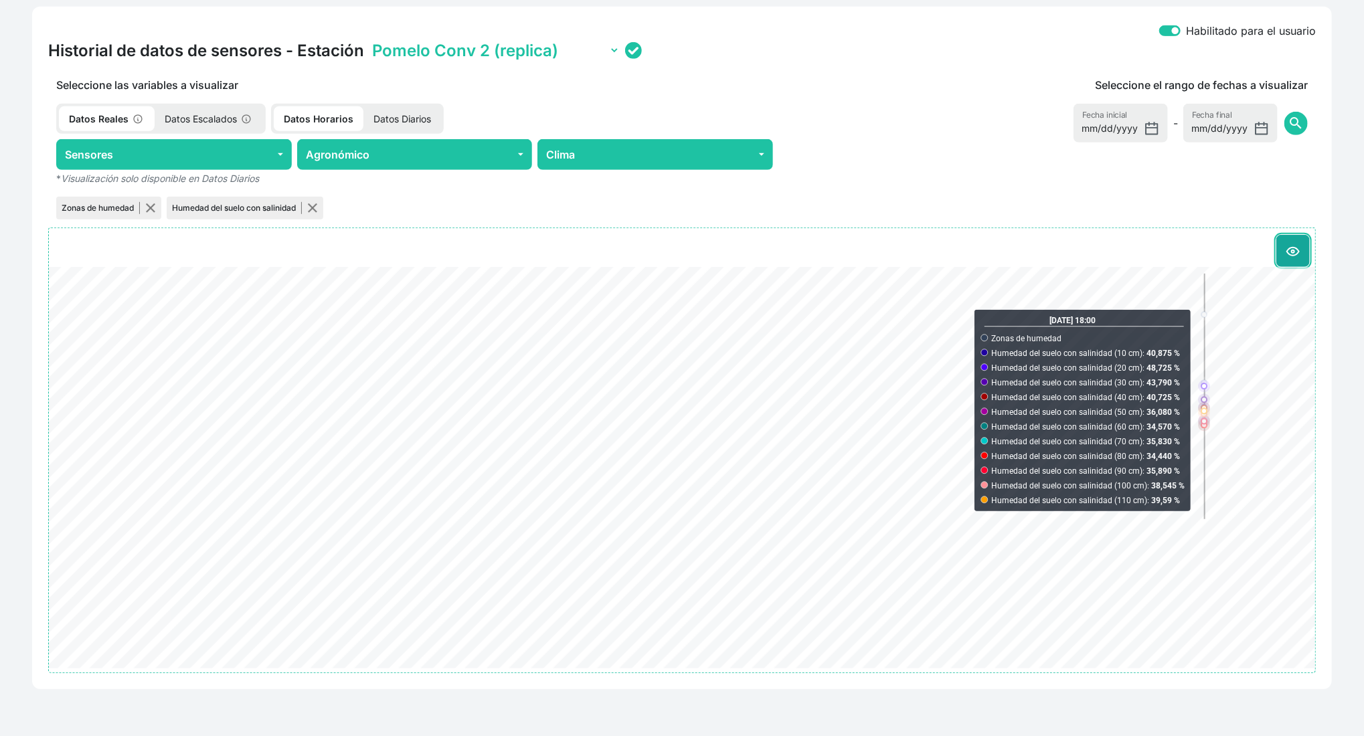
click at [1141, 246] on button at bounding box center [1292, 251] width 33 height 32
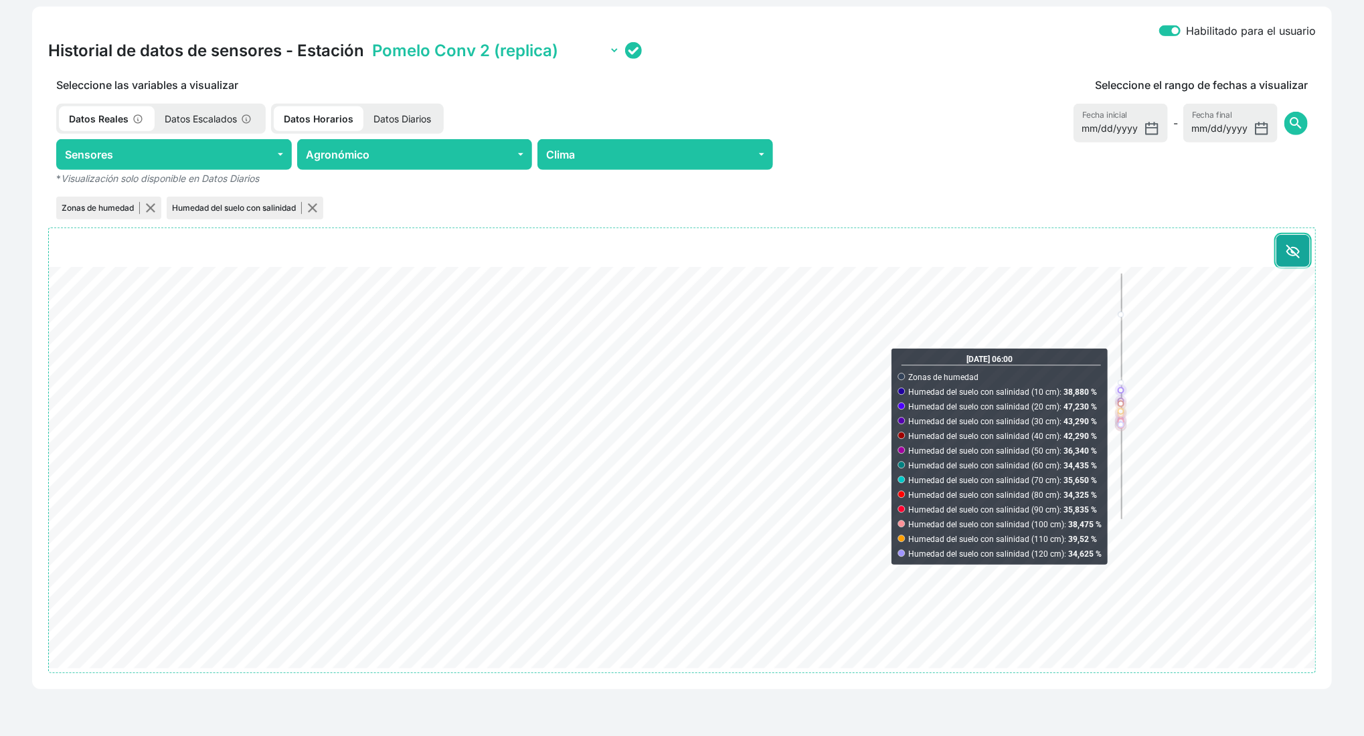
click at [1141, 246] on icon at bounding box center [1293, 252] width 12 height 12
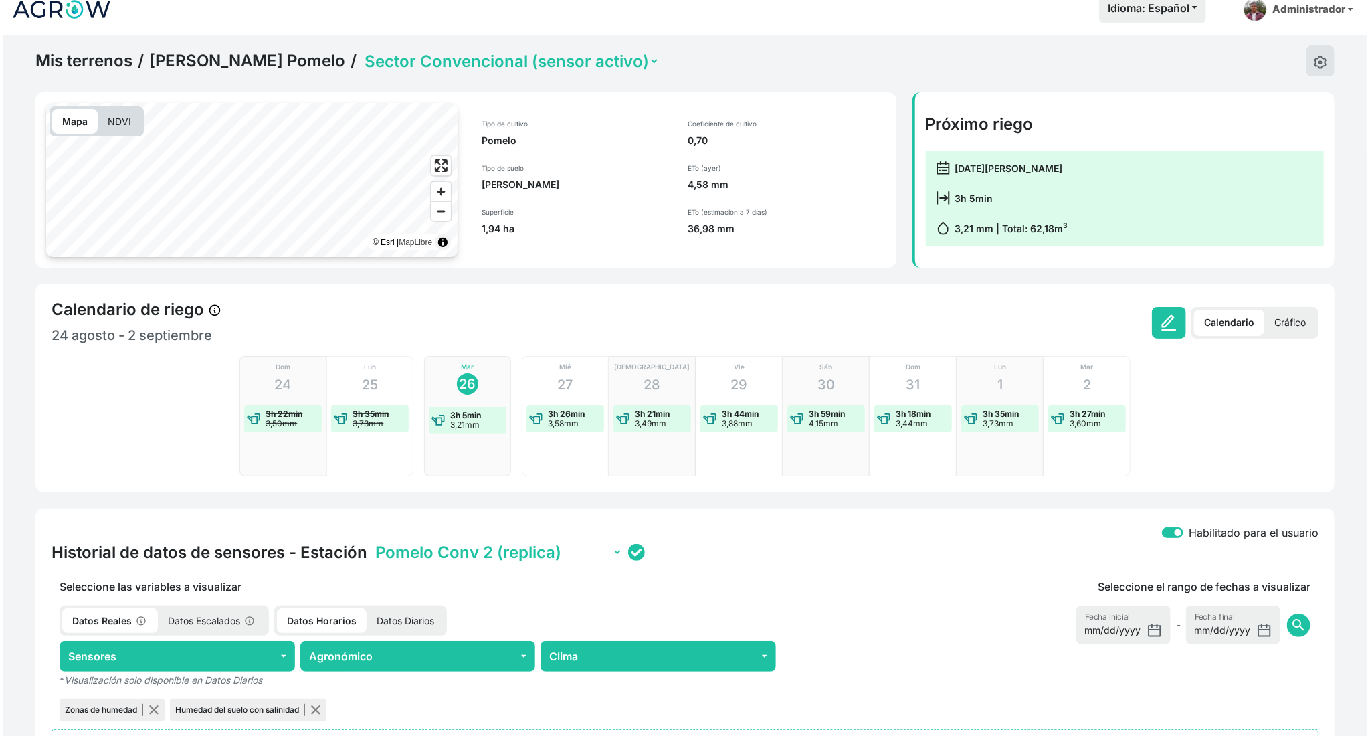
scroll to position [0, 0]
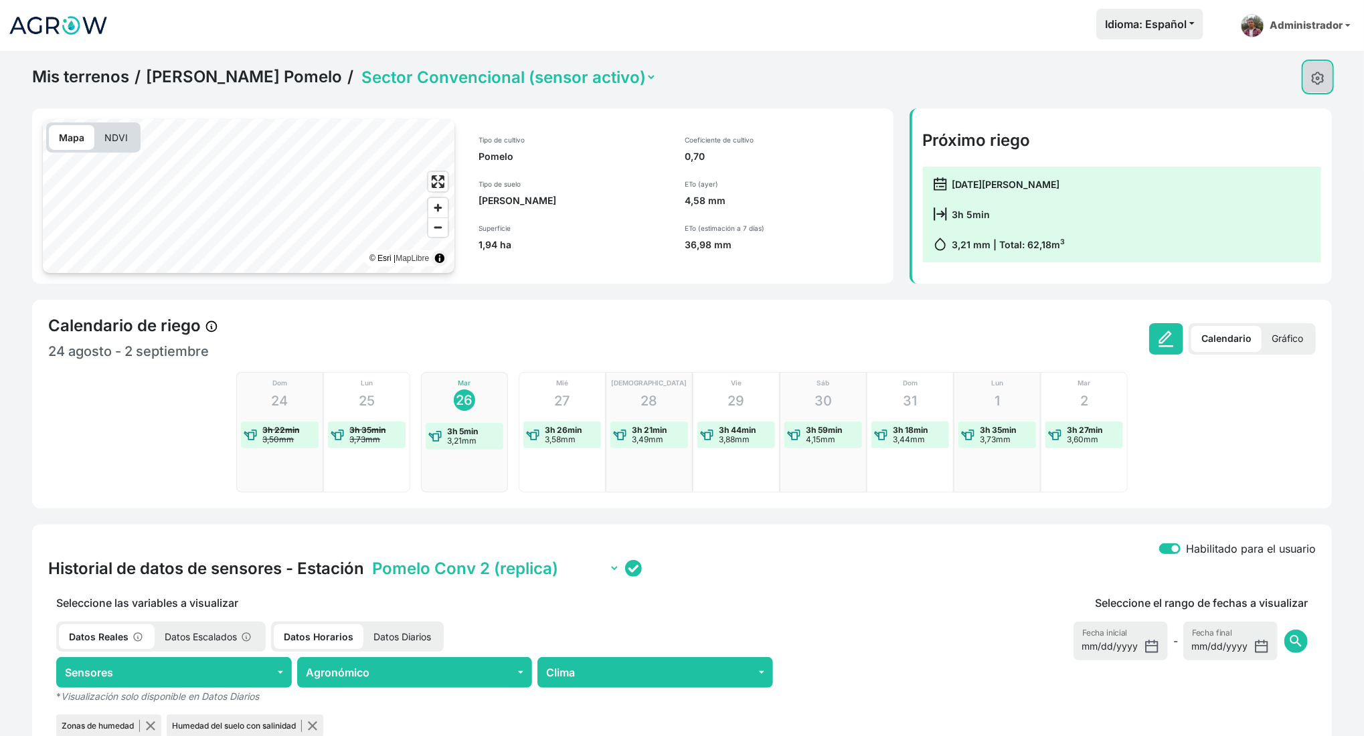
click at [1141, 73] on button at bounding box center [1317, 77] width 28 height 31
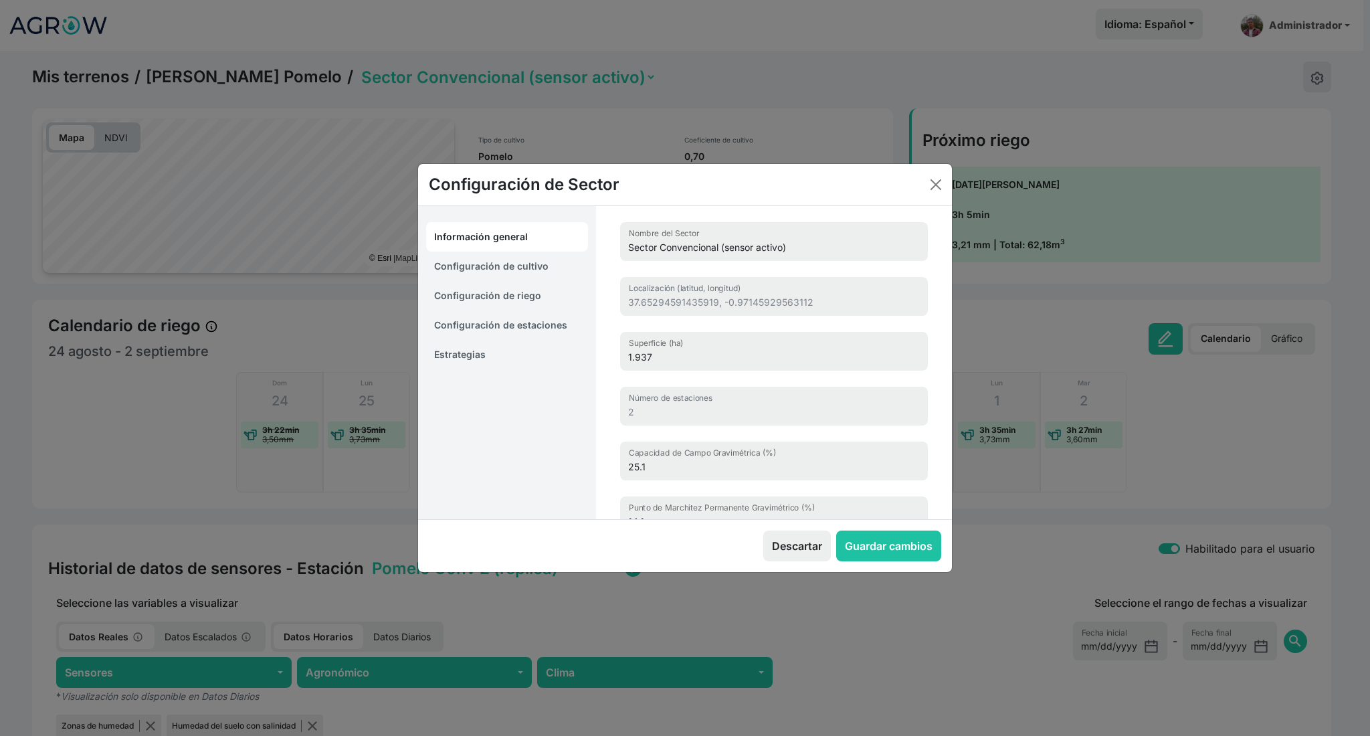
click at [511, 261] on link "Configuración de cultivo" at bounding box center [507, 266] width 162 height 29
select select "717"
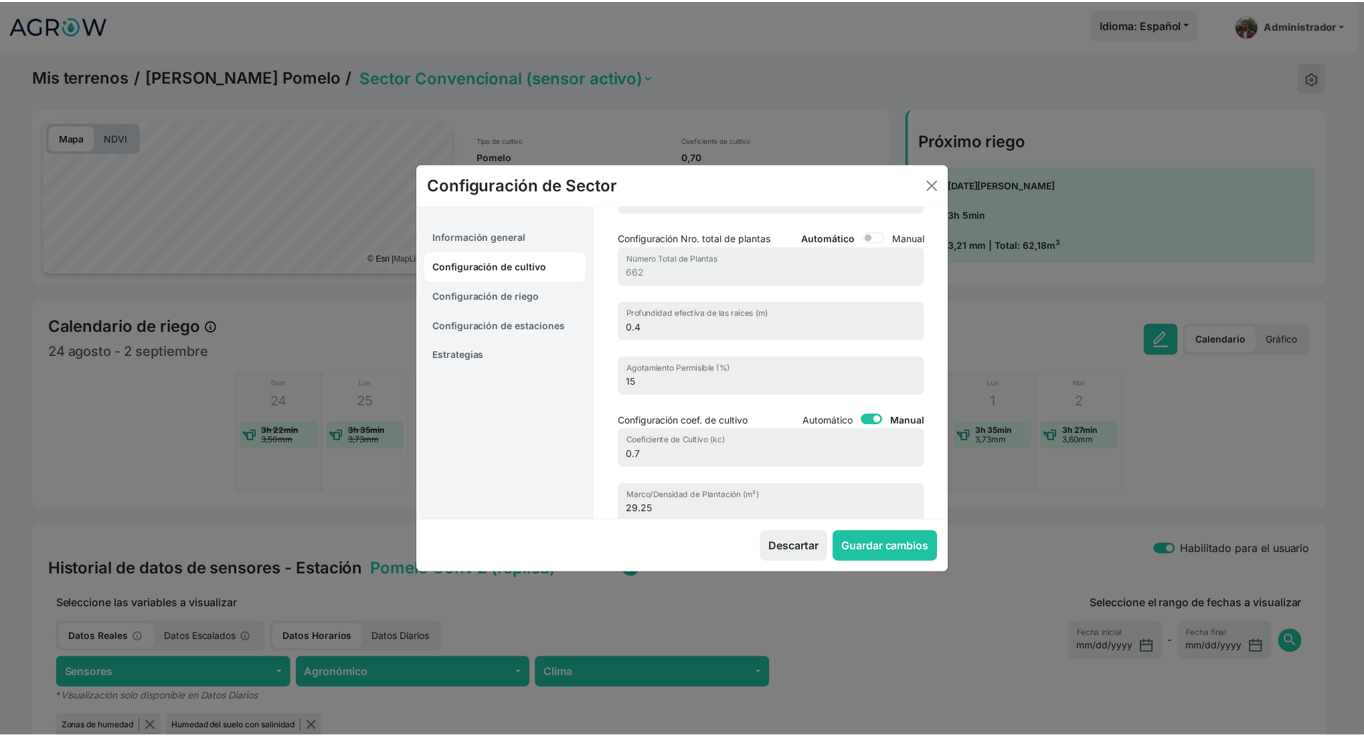
scroll to position [89, 0]
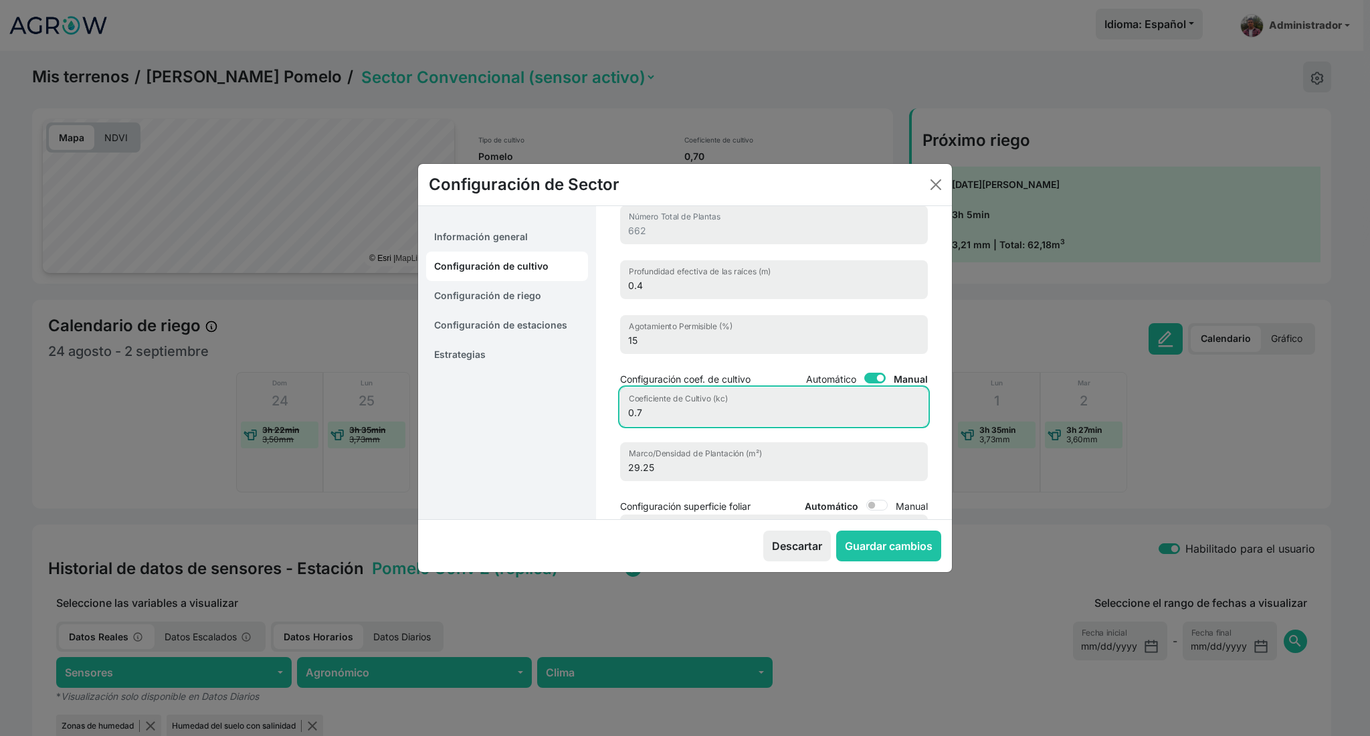
click at [649, 409] on input "0.7" at bounding box center [774, 406] width 308 height 39
type input "0.85"
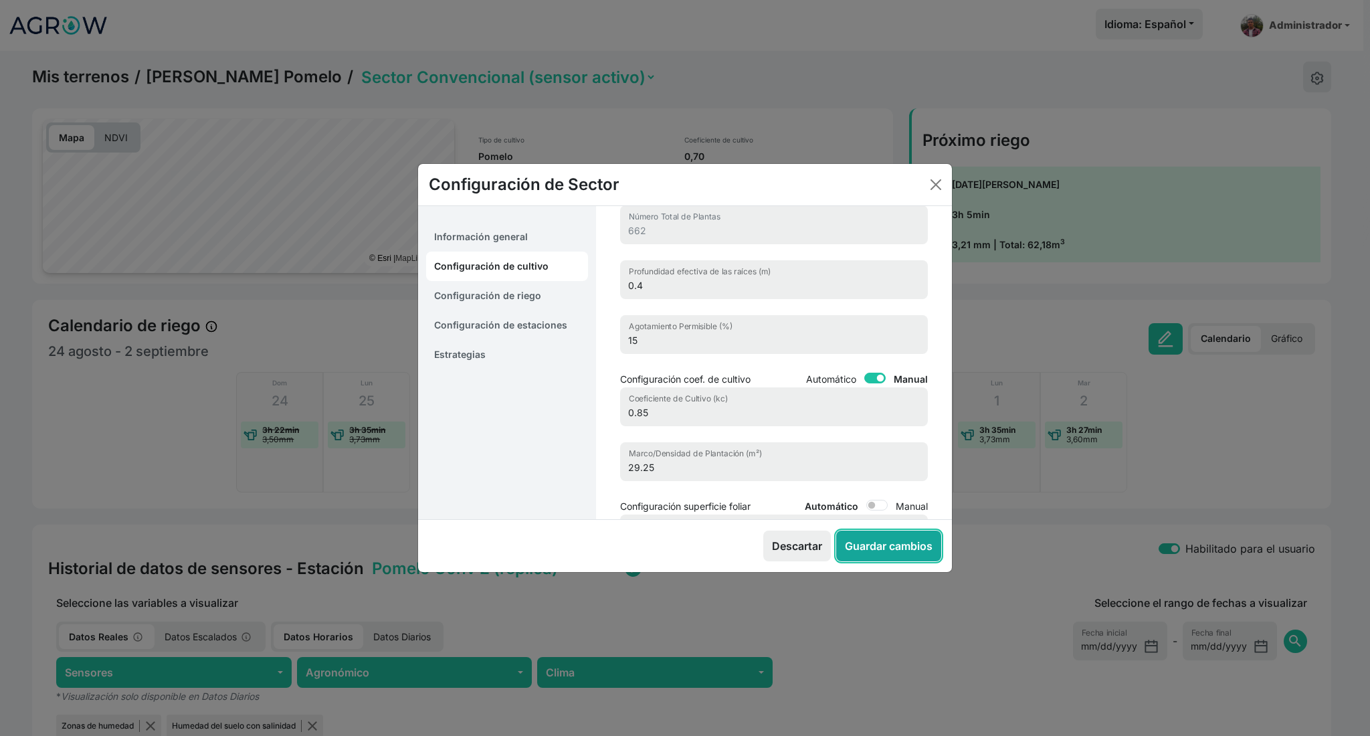
click at [860, 541] on button "Guardar cambios" at bounding box center [888, 546] width 105 height 31
select select "7"
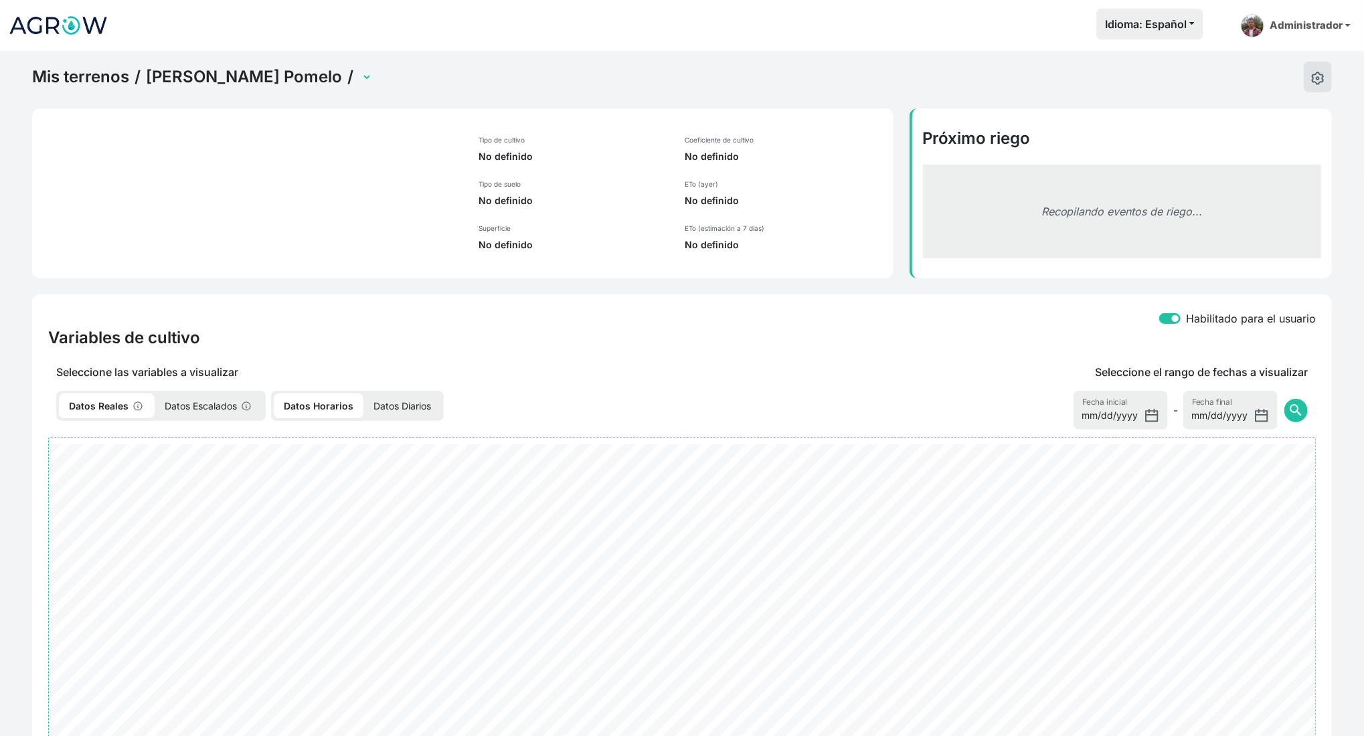
select select "2495"
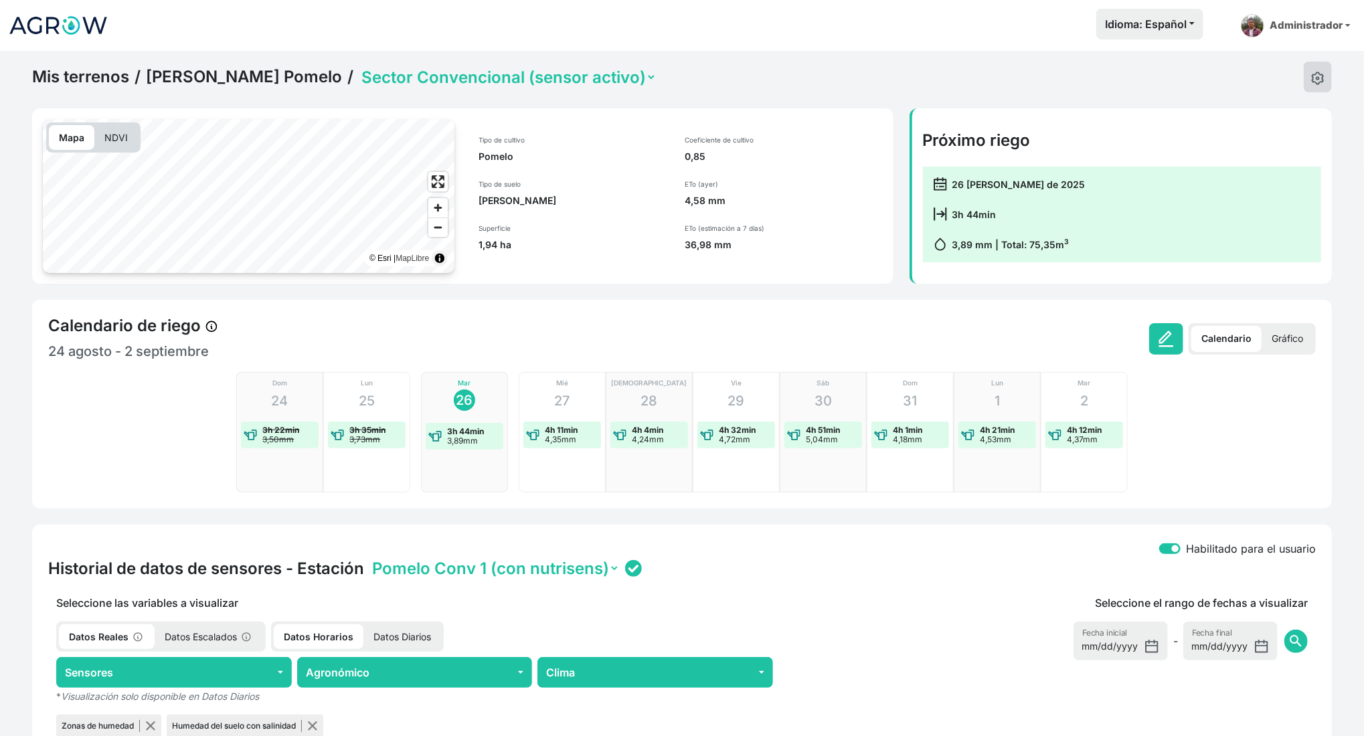
drag, startPoint x: 1343, startPoint y: 68, endPoint x: 1311, endPoint y: 77, distance: 33.5
click at [1341, 68] on div "Mis terrenos / Juan Franscico Pomelo / Sector Convencional (sensor activo) Sect…" at bounding box center [682, 653] width 1364 height 1204
click at [1311, 77] on img at bounding box center [1317, 78] width 13 height 13
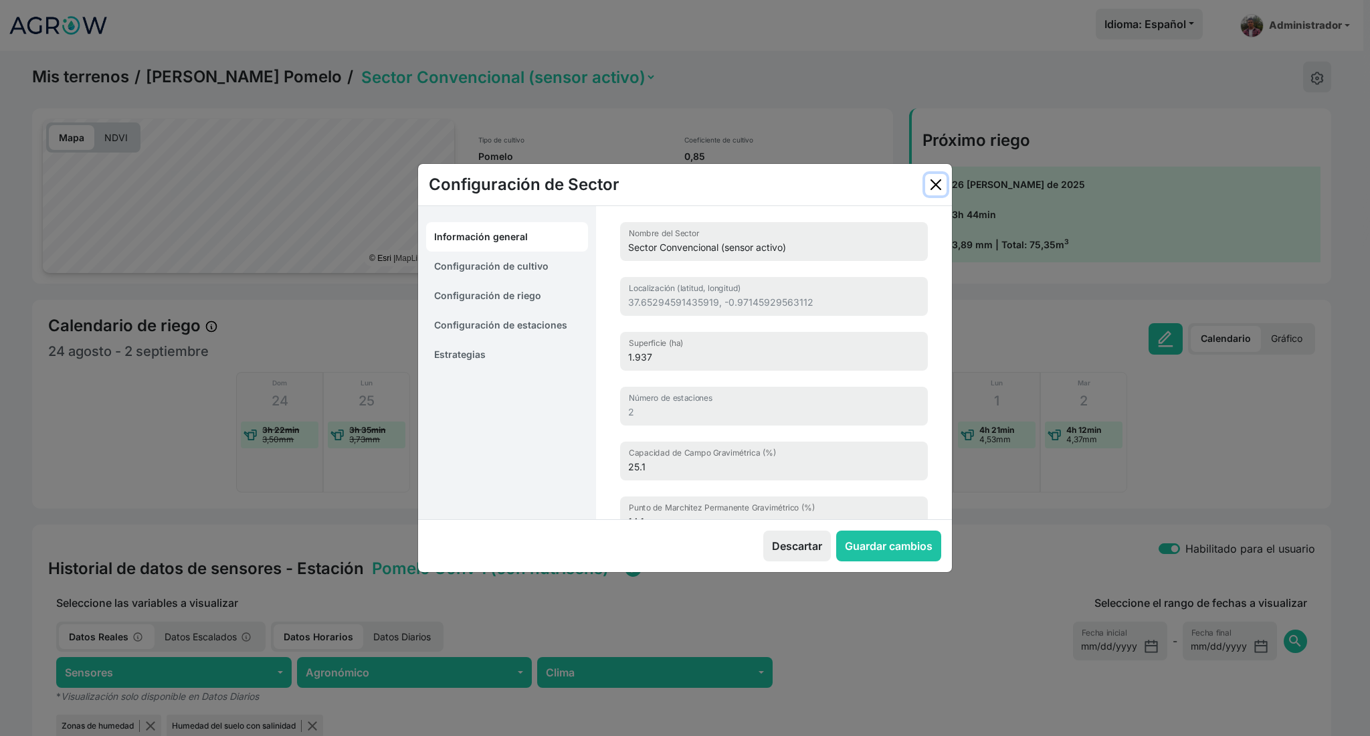
click at [943, 191] on button "Close" at bounding box center [935, 184] width 21 height 21
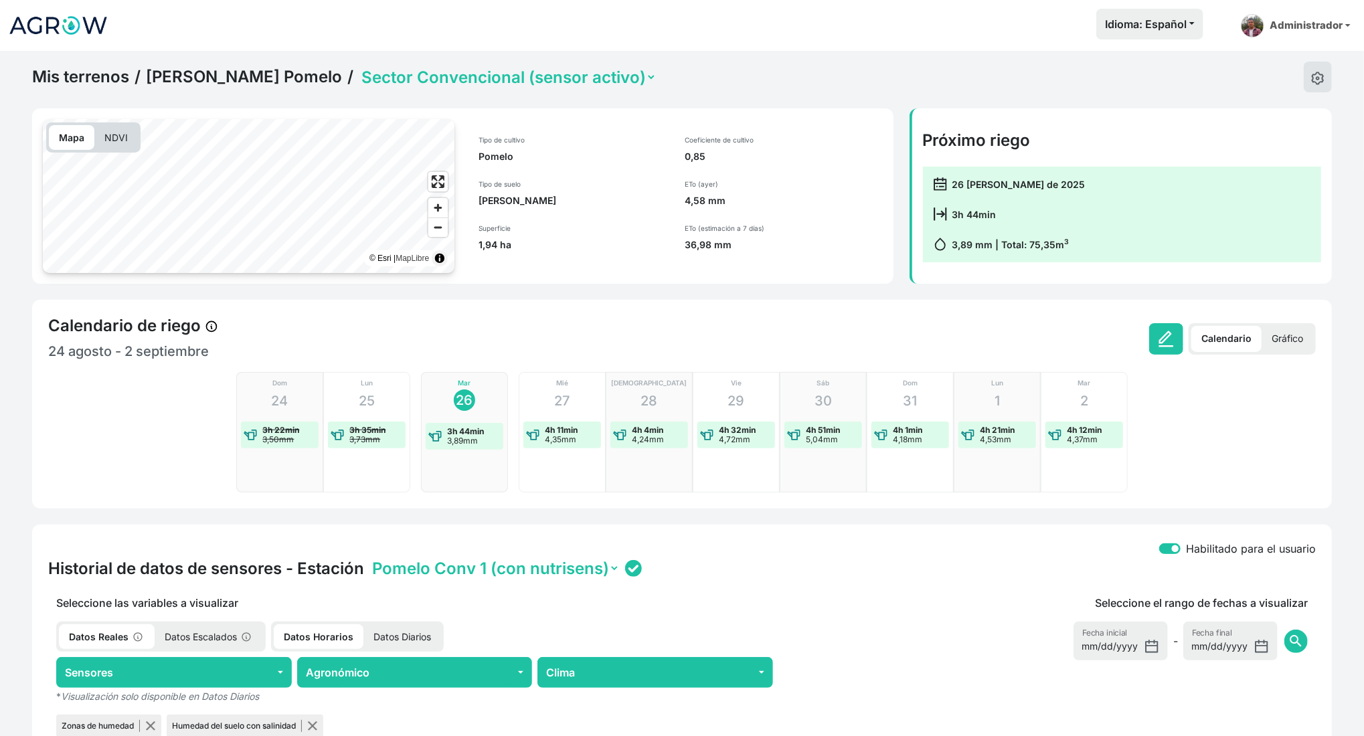
click at [1289, 316] on div "Calendario de riego 24 agosto - 2 septiembre Calendario Gráfico" at bounding box center [681, 338] width 1267 height 45
click at [1291, 326] on p "Gráfico" at bounding box center [1287, 339] width 52 height 26
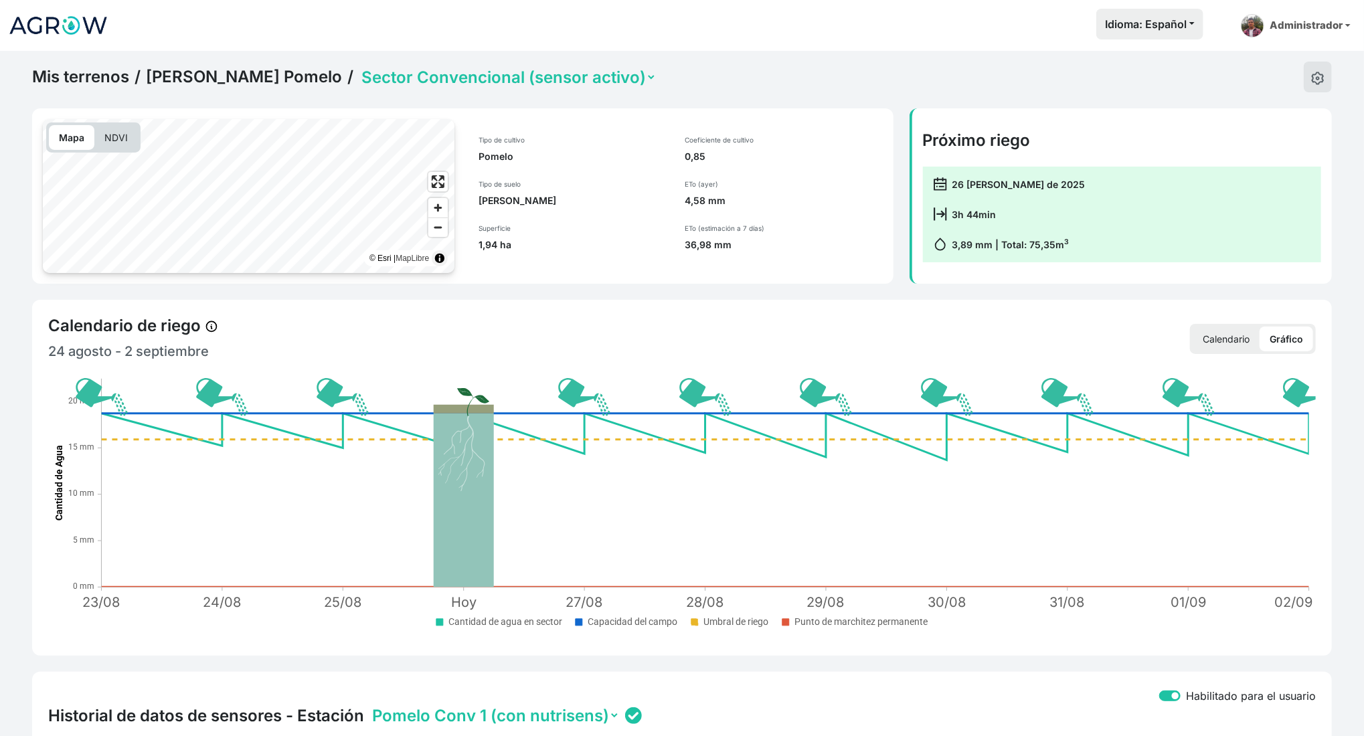
click at [1216, 341] on p "Calendario" at bounding box center [1225, 339] width 67 height 25
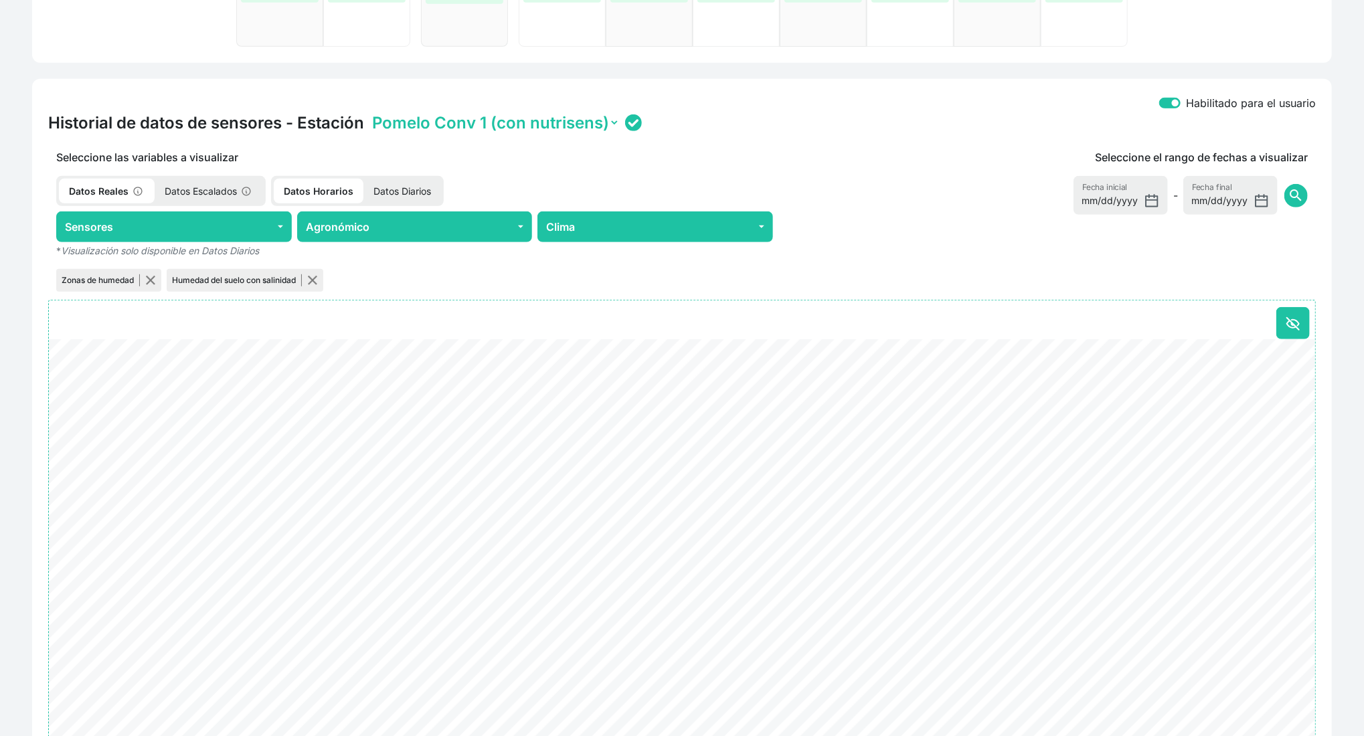
scroll to position [518, 0]
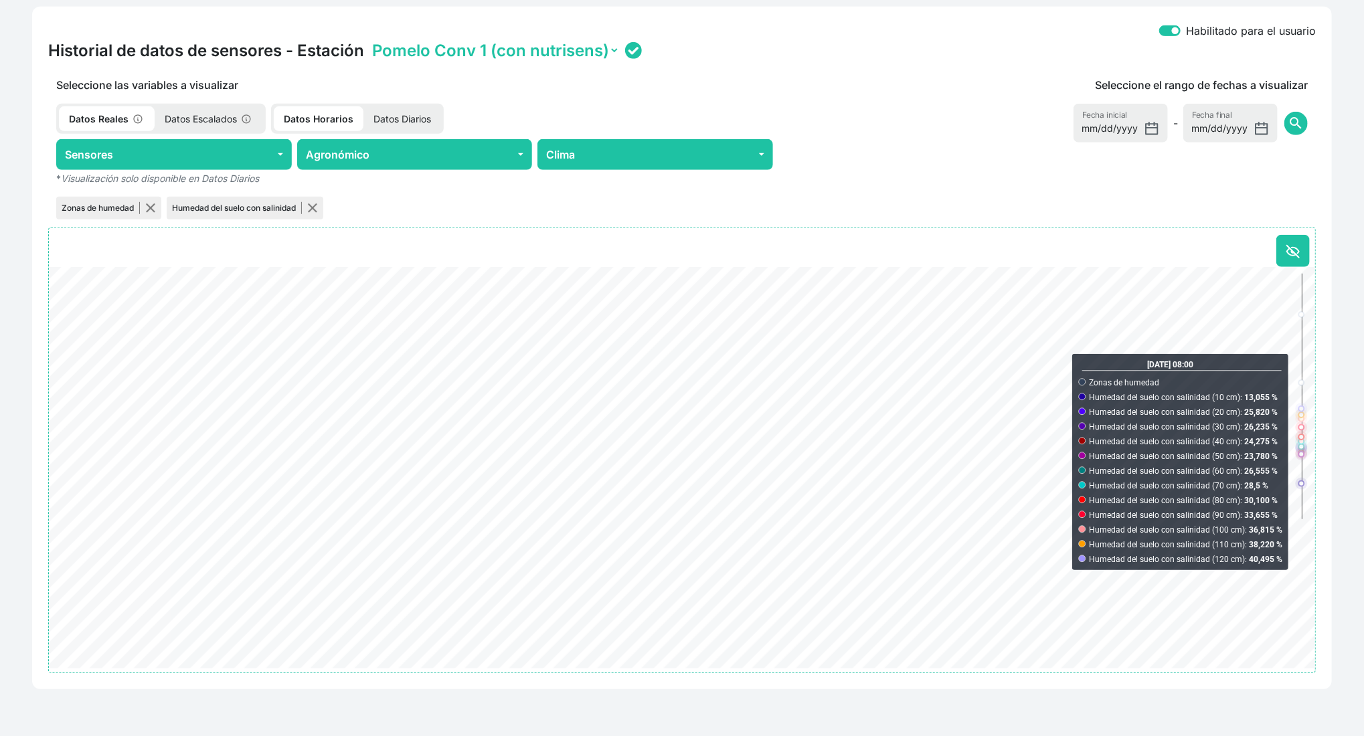
click at [584, 43] on select "Pomelo Conv 1 (con nutrisens) Pomelo Conv 2 (replica)" at bounding box center [494, 50] width 250 height 21
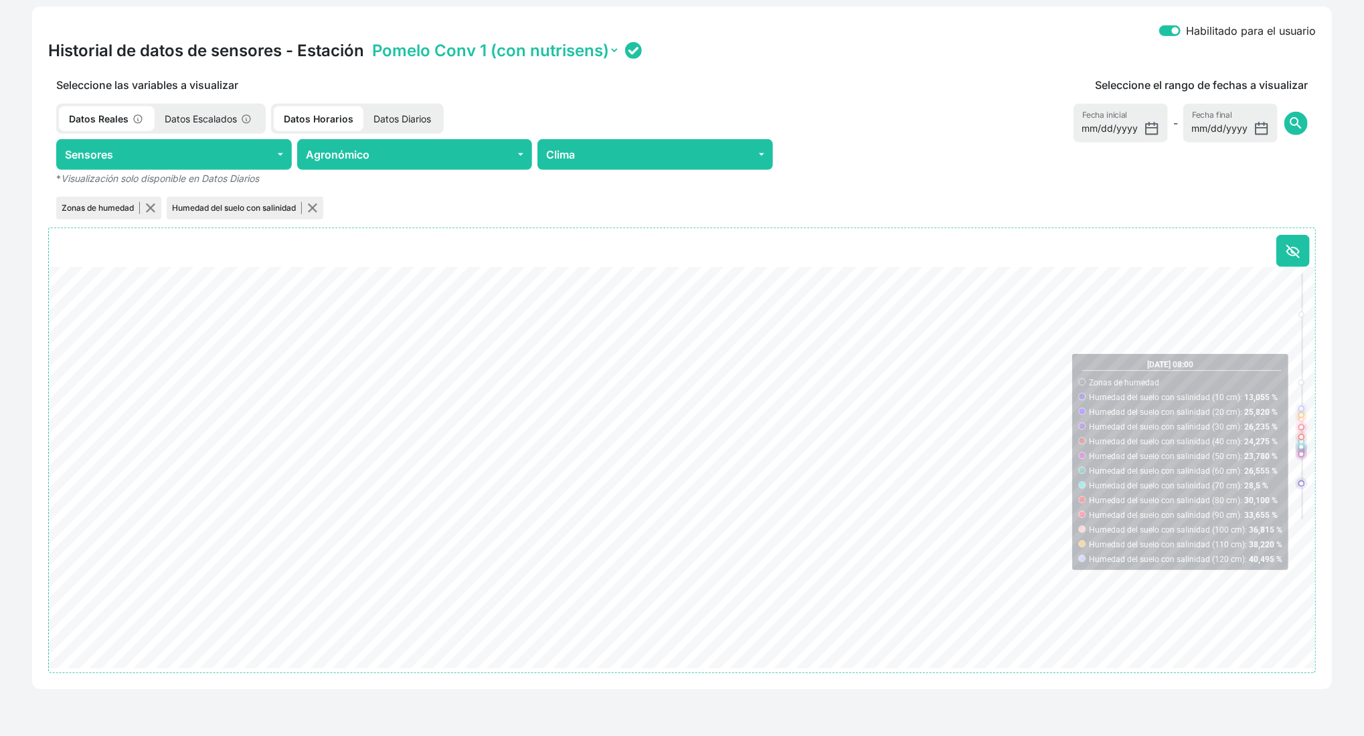
select select "ONE2038353453325019002A0028"
click at [369, 40] on select "Pomelo Conv 1 (con nutrisens) Pomelo Conv 2 (replica)" at bounding box center [494, 50] width 250 height 21
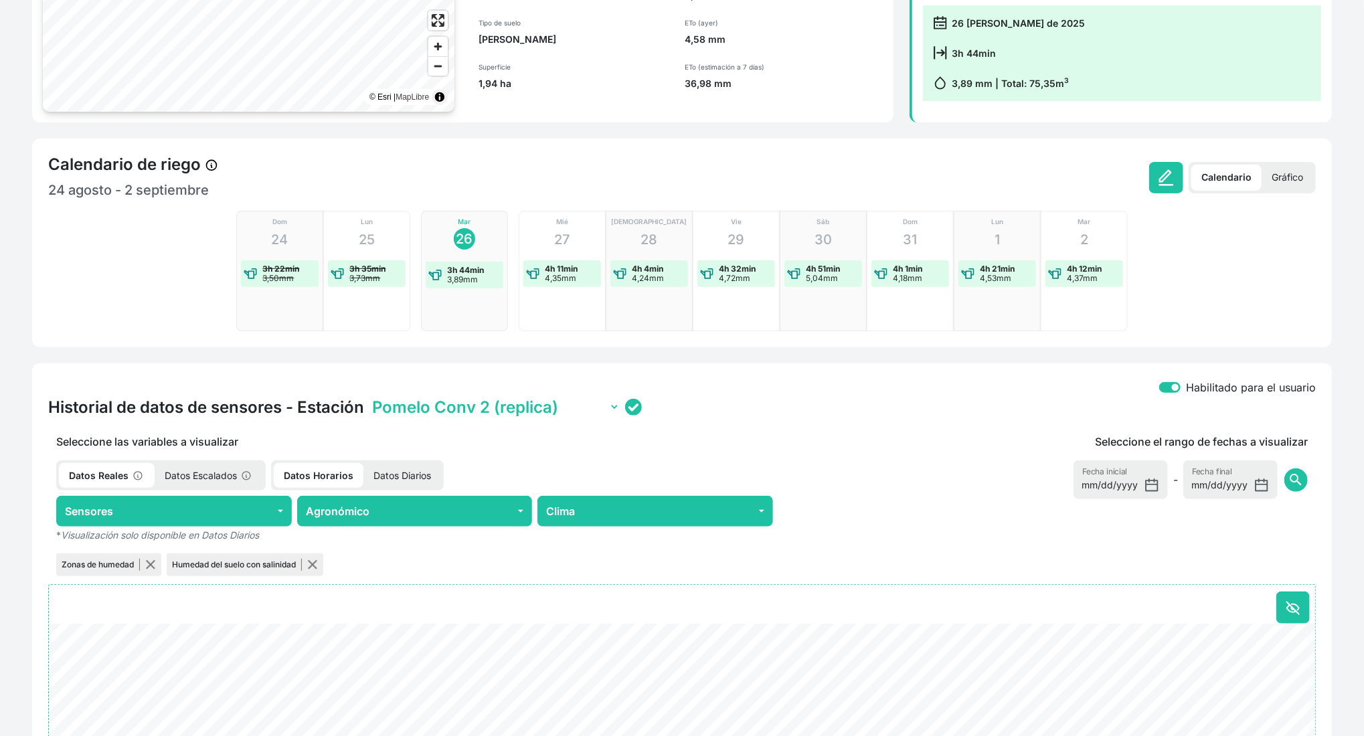
scroll to position [0, 0]
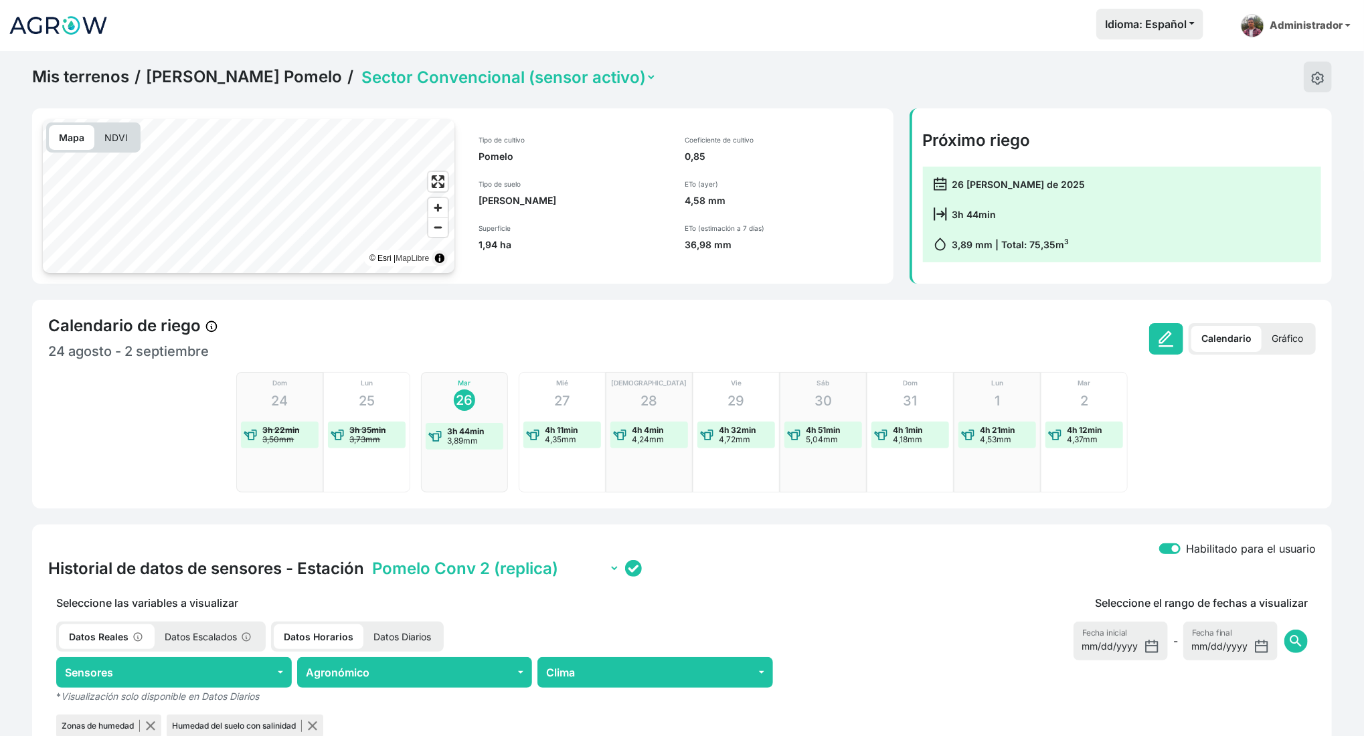
click at [477, 82] on select "Sector Convencional (sensor activo) Sector Ecológico (sensor activo)" at bounding box center [508, 77] width 298 height 21
click at [359, 67] on select "Sector Convencional (sensor activo) Sector Ecológico (sensor activo)" at bounding box center [508, 77] width 298 height 21
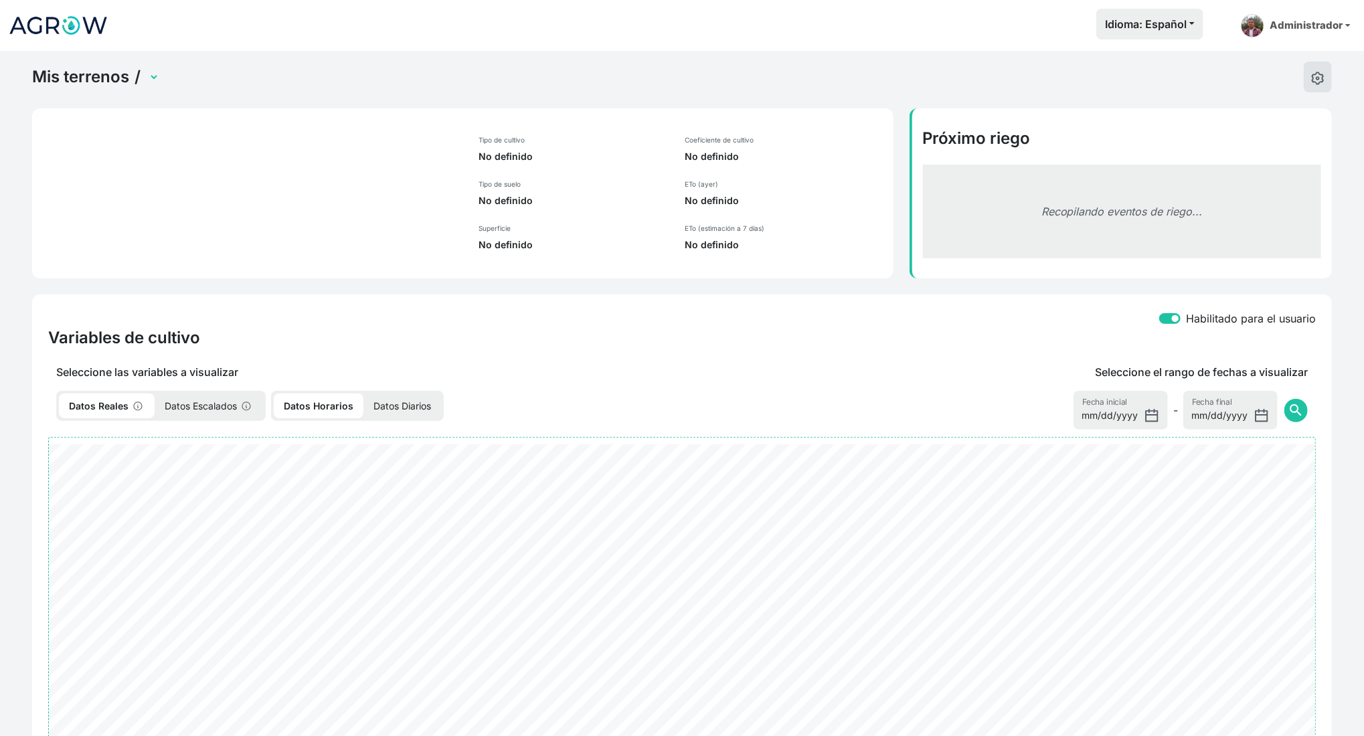
select select "2496"
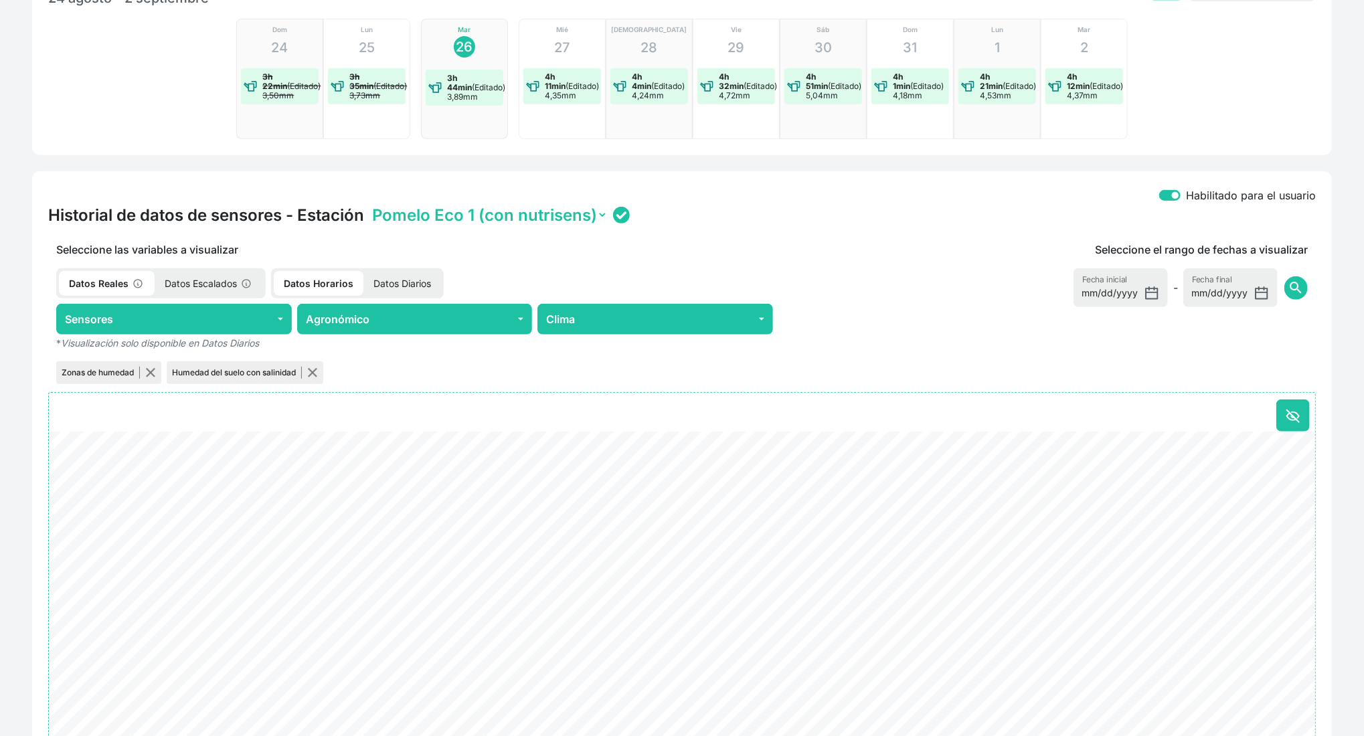
scroll to position [518, 0]
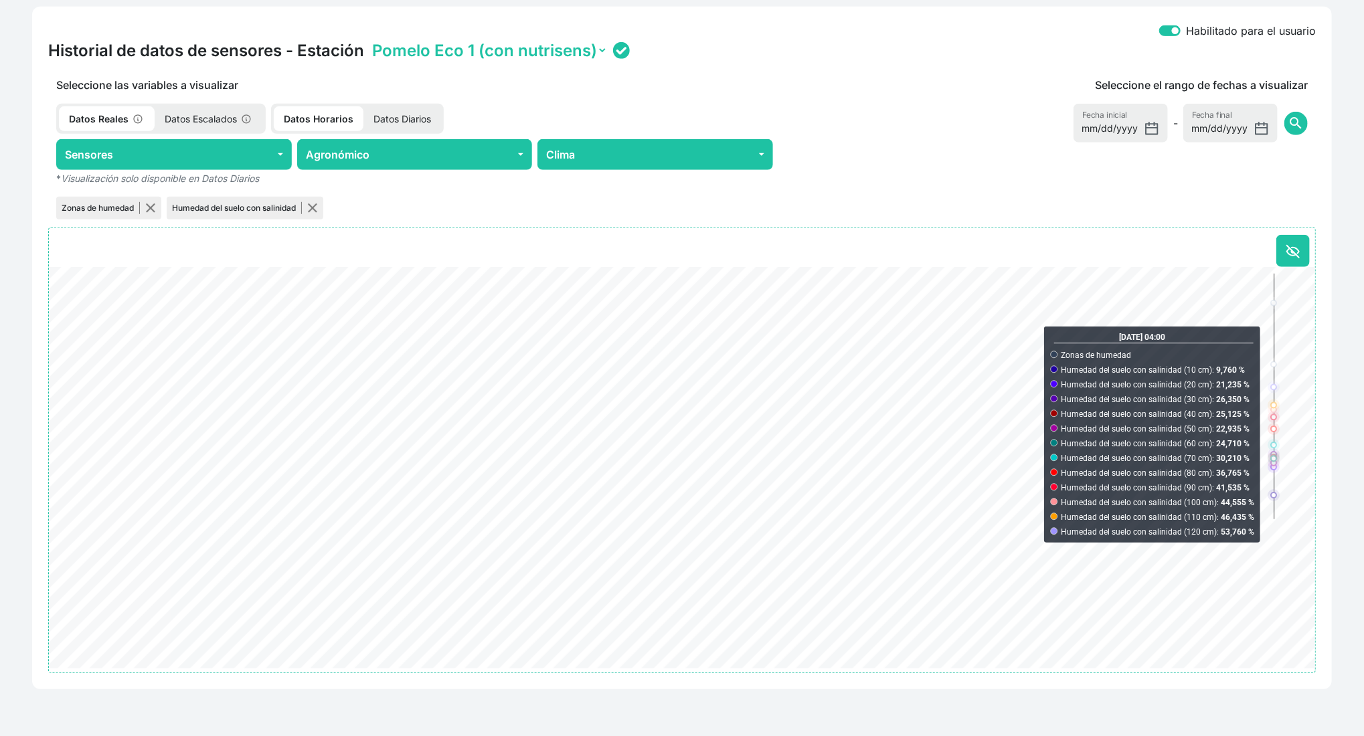
click at [569, 52] on select "Pomelo Eco 1 (con nutrisens) Pomelo Eco 2 (replica) WS" at bounding box center [488, 50] width 238 height 21
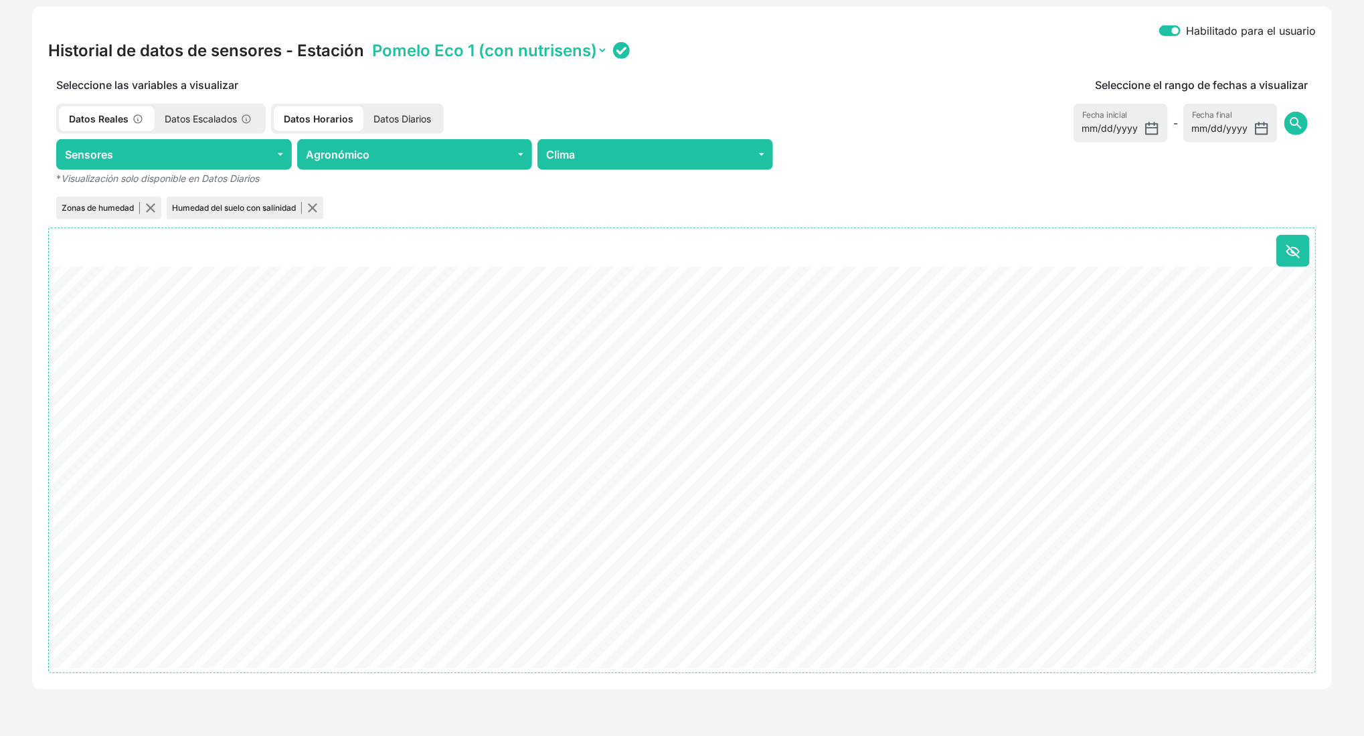
select select "ONE2038353453325019003E0024"
click at [369, 40] on select "Pomelo Eco 1 (con nutrisens) Pomelo Eco 2 (replica) WS" at bounding box center [488, 50] width 238 height 21
click at [1342, 566] on div "Mis terrenos / Juan Franscico Pomelo / Sector Convencional (sensor activo) Sect…" at bounding box center [682, 135] width 1364 height 1204
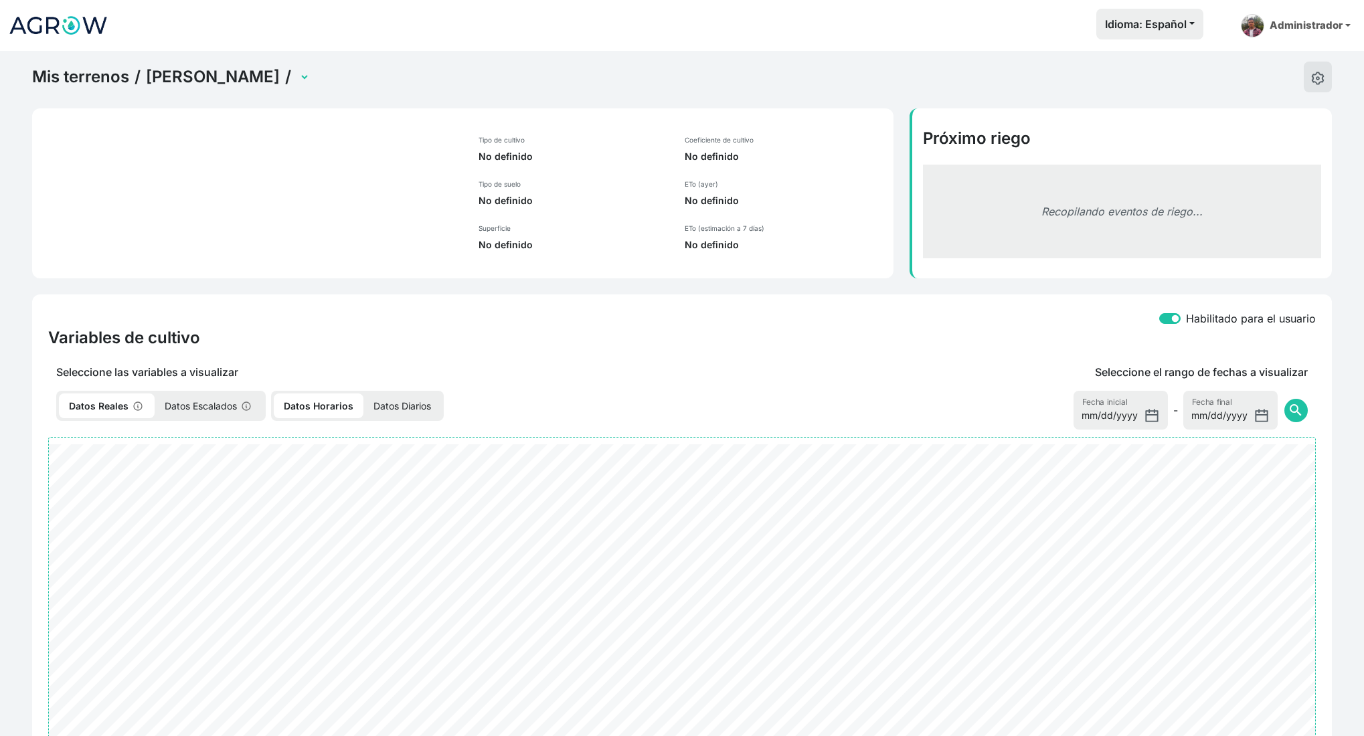
select select "2498"
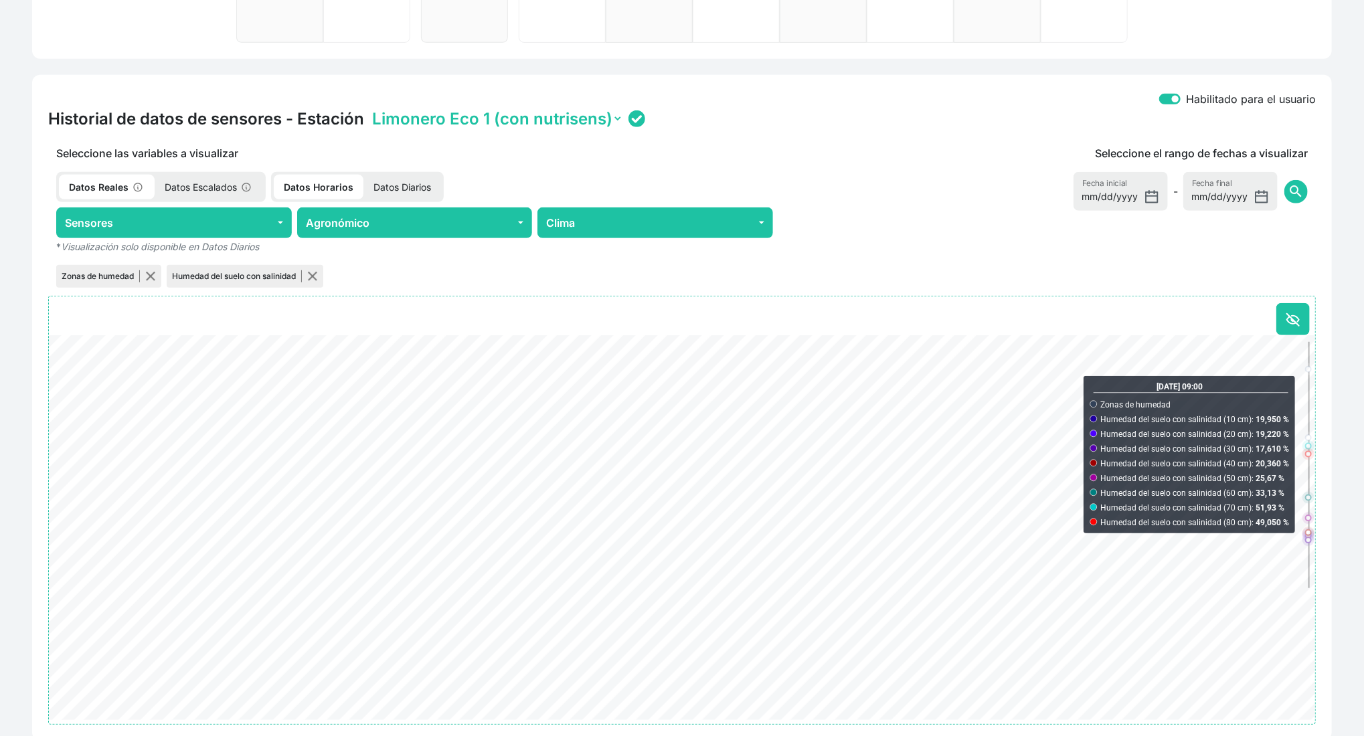
scroll to position [501, 0]
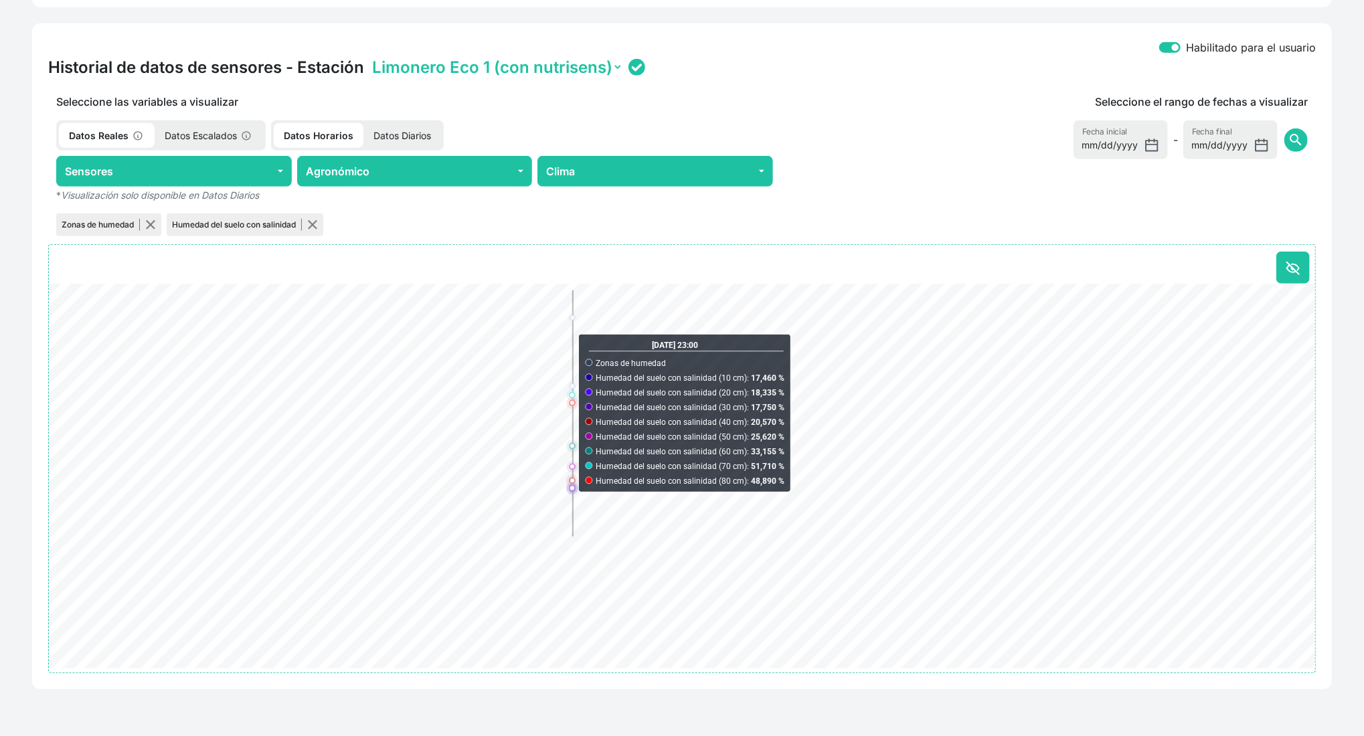
click at [532, 73] on select "Limonero Eco 1 (con nutrisens) Limonero Eco 2 (replica) WS" at bounding box center [496, 67] width 254 height 21
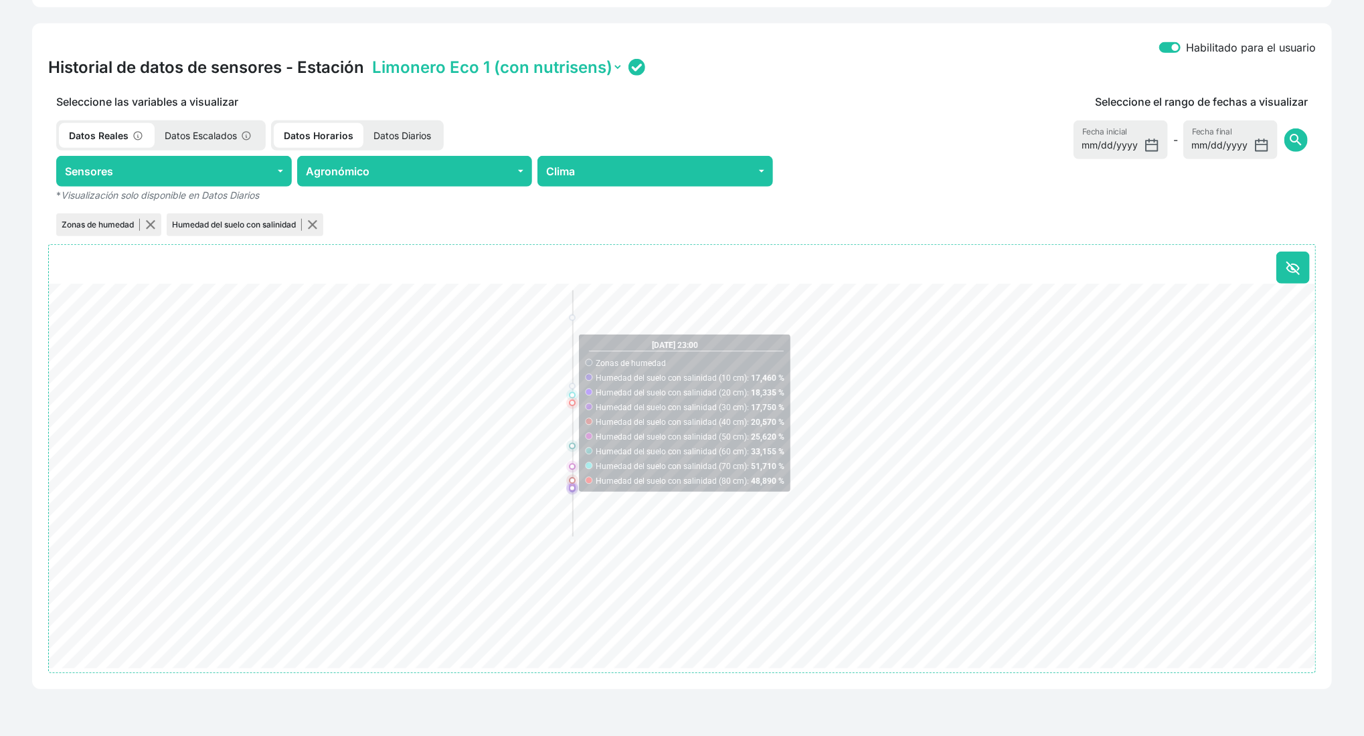
select select "ONE2038353453325019003D0012"
click at [369, 57] on select "Limonero Eco 1 (con nutrisens) Limonero Eco 2 (replica) WS" at bounding box center [496, 67] width 254 height 21
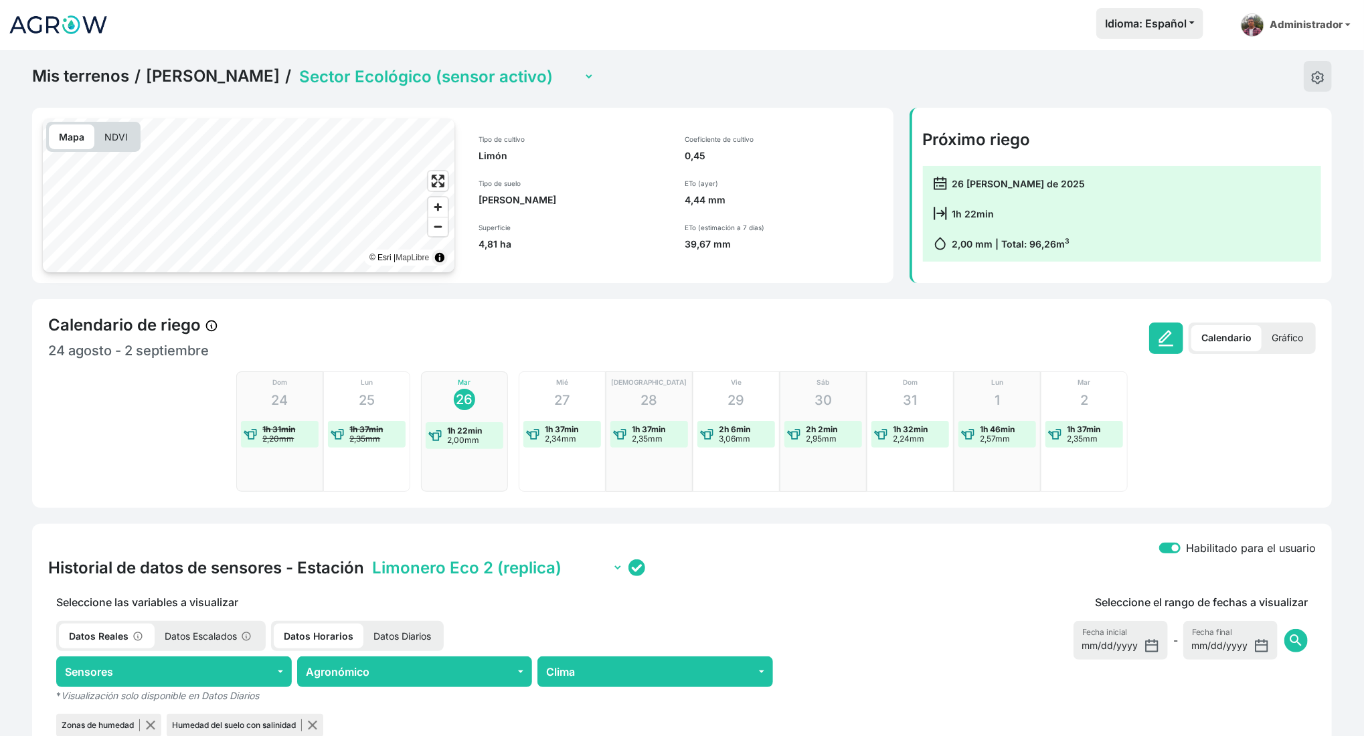
scroll to position [0, 0]
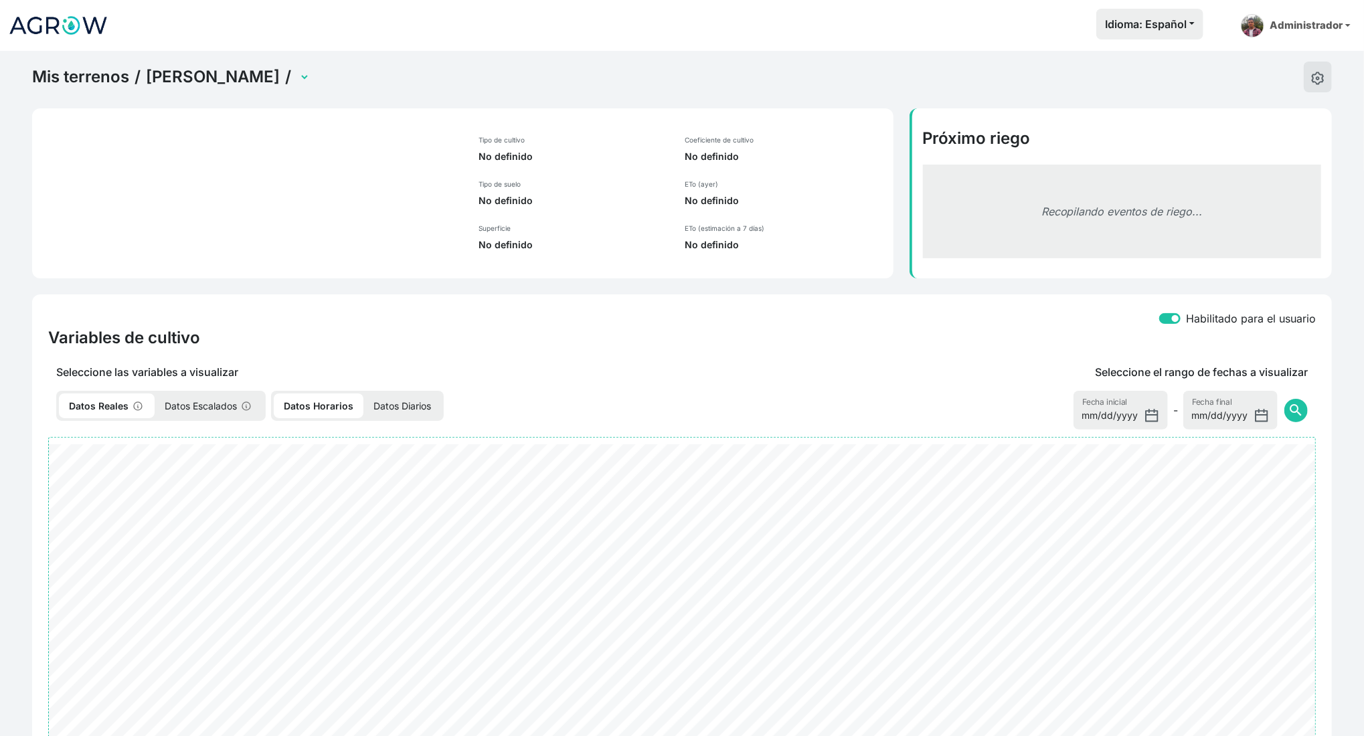
select select "2500"
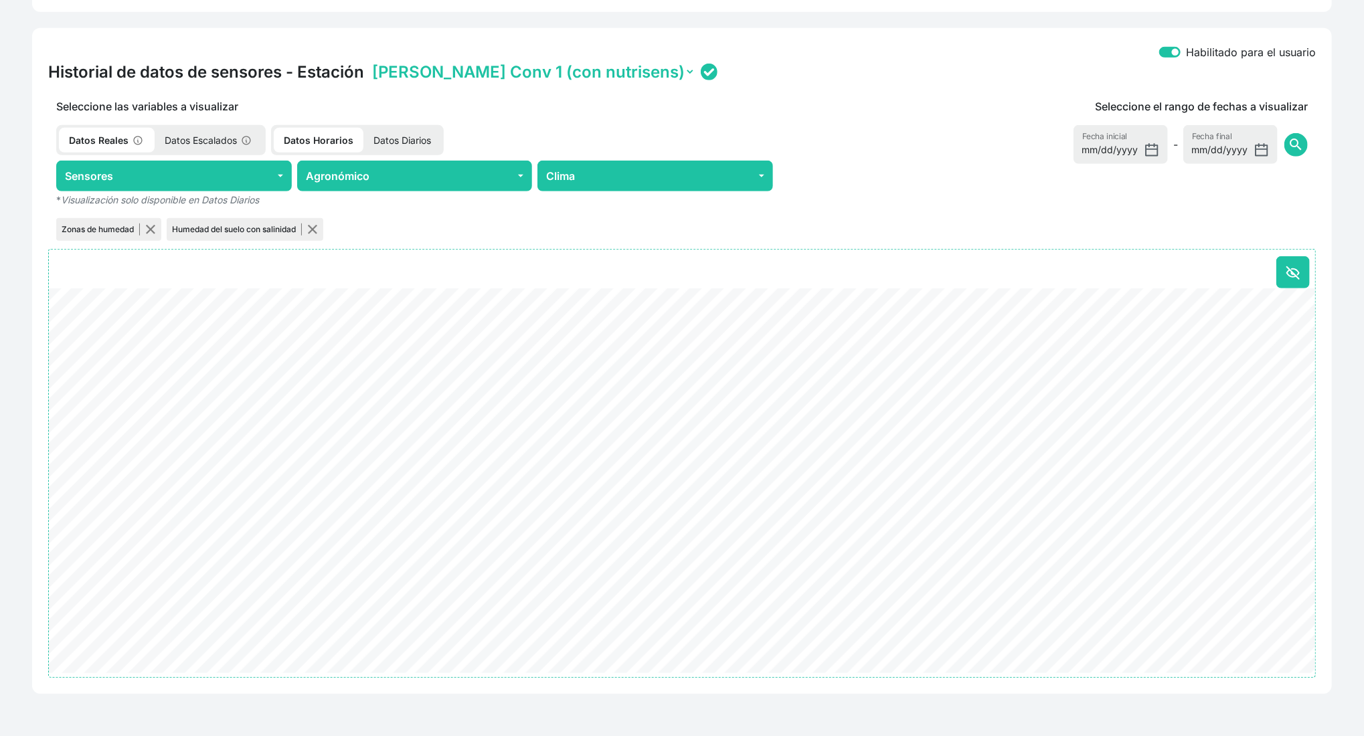
scroll to position [501, 0]
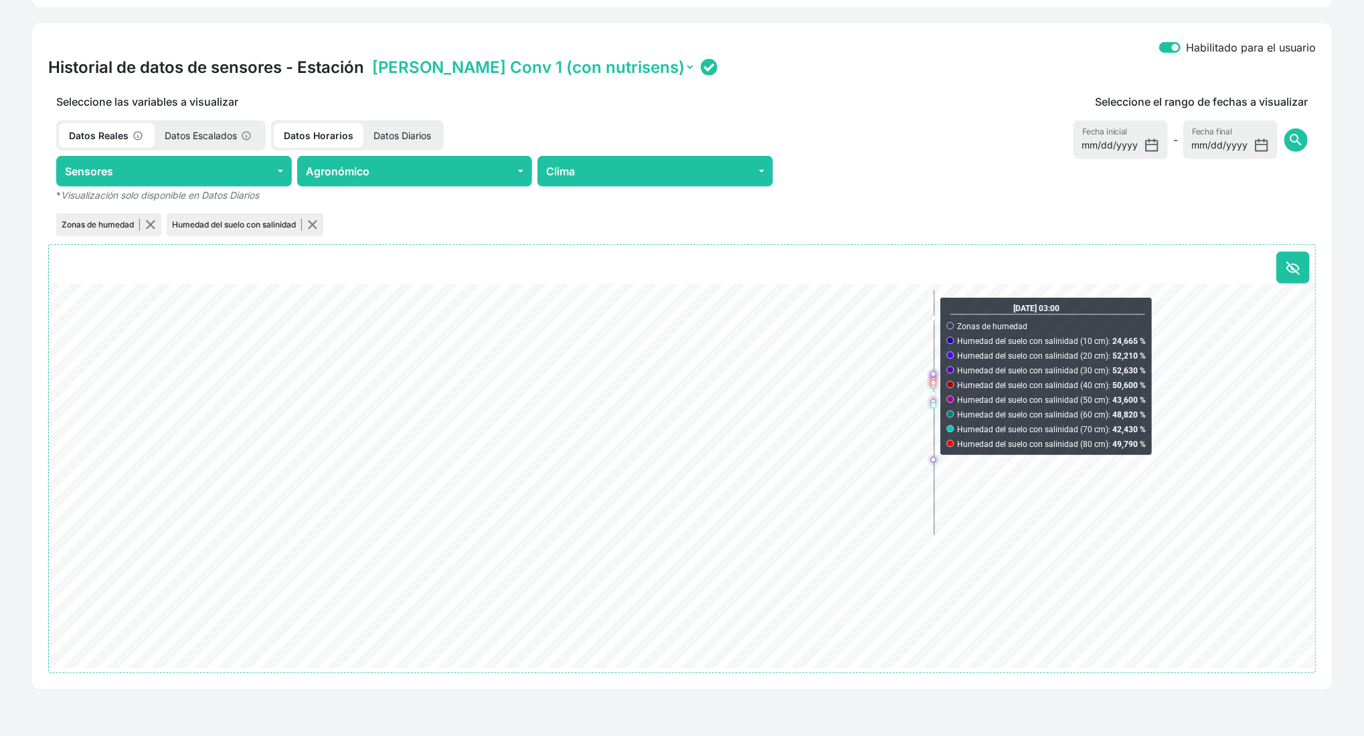
click at [534, 70] on select "[PERSON_NAME] Conv 1 (con nutrisens) [PERSON_NAME] Conv 2 (replica)" at bounding box center [532, 67] width 326 height 21
click at [369, 57] on select "[PERSON_NAME] Conv 1 (con nutrisens) [PERSON_NAME] Conv 2 (replica)" at bounding box center [532, 67] width 326 height 21
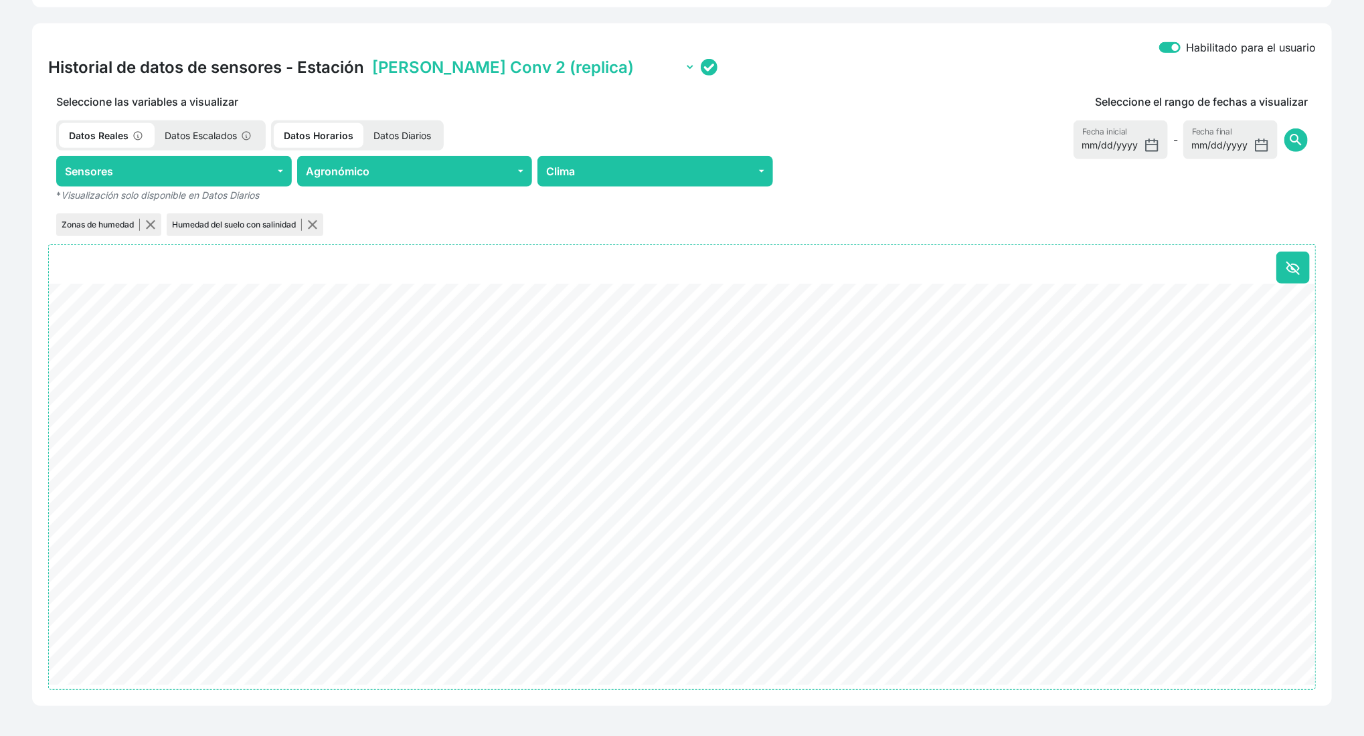
click at [568, 71] on select "[PERSON_NAME] Conv 1 (con nutrisens) [PERSON_NAME] Conv 2 (replica)" at bounding box center [532, 67] width 326 height 21
select select "ONE203238304E3250060023001B"
click at [369, 57] on select "[PERSON_NAME] Conv 1 (con nutrisens) [PERSON_NAME] Conv 2 (replica)" at bounding box center [532, 67] width 326 height 21
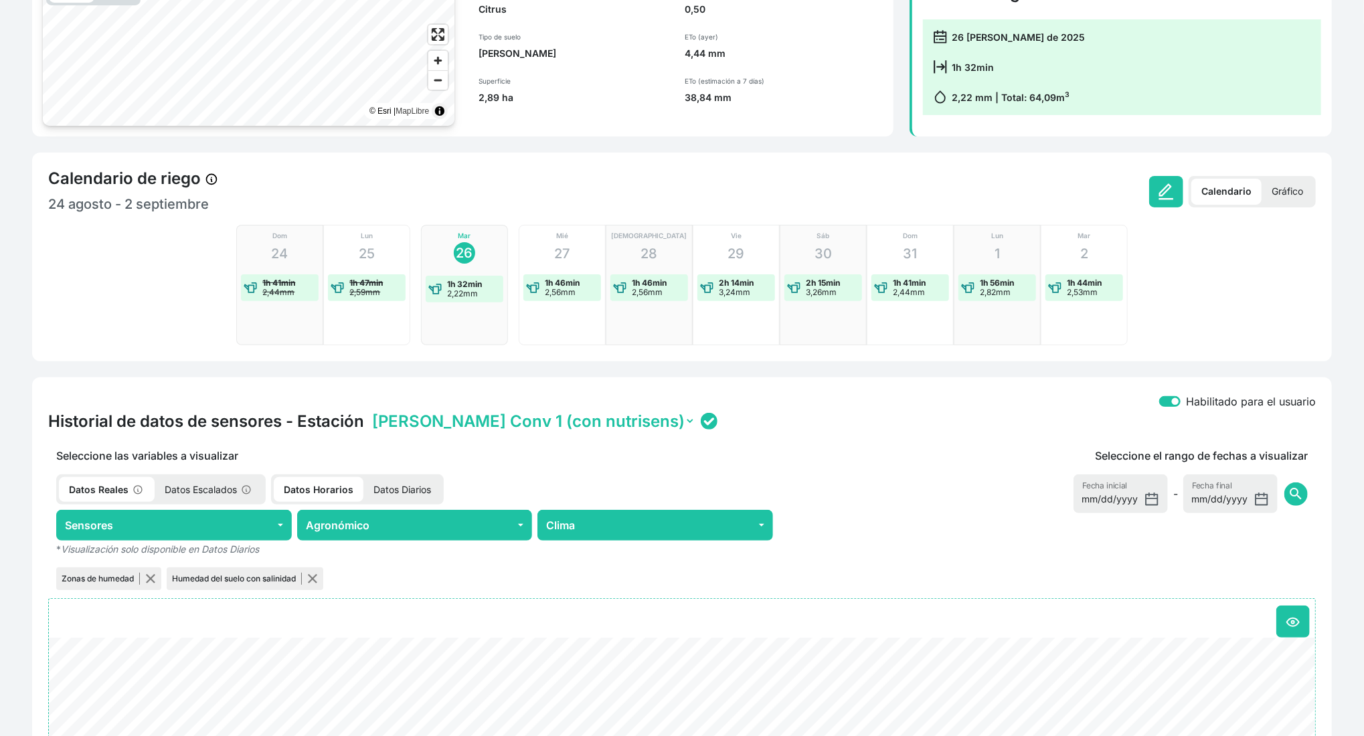
scroll to position [0, 0]
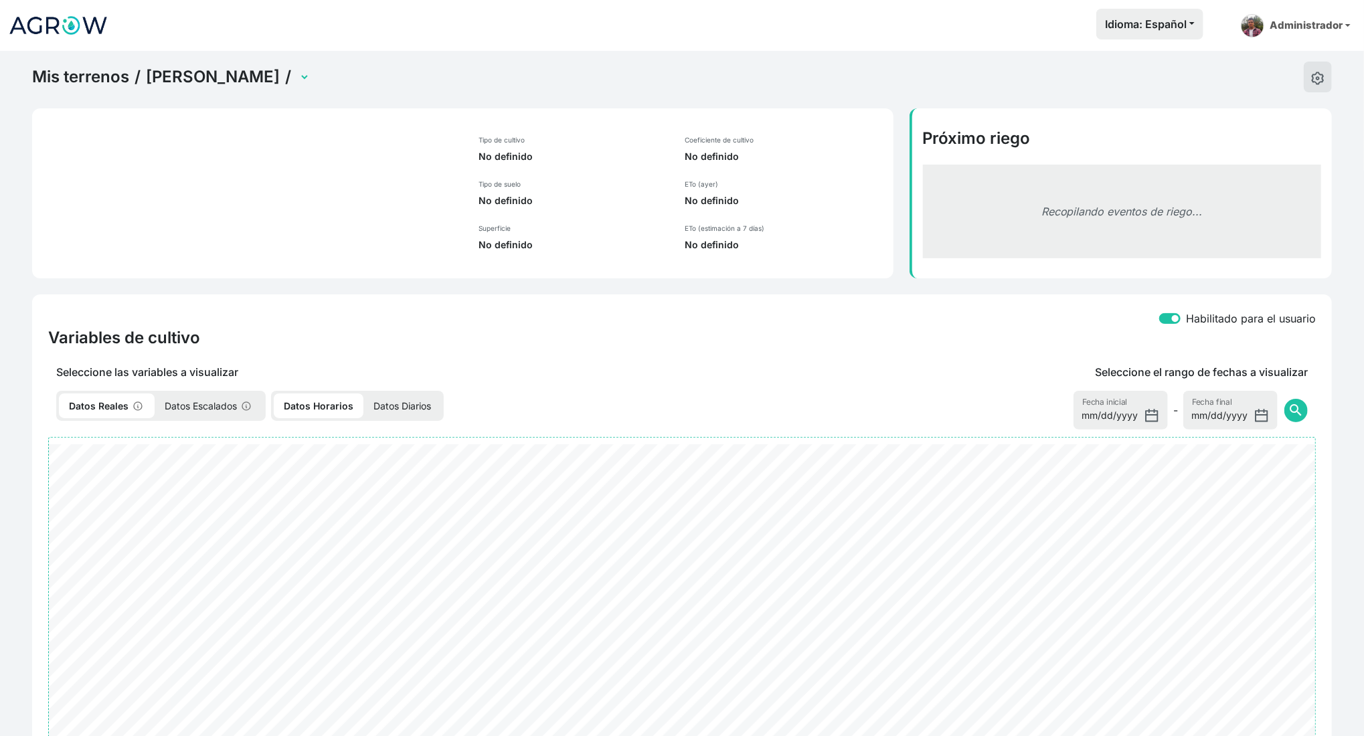
select select "2498"
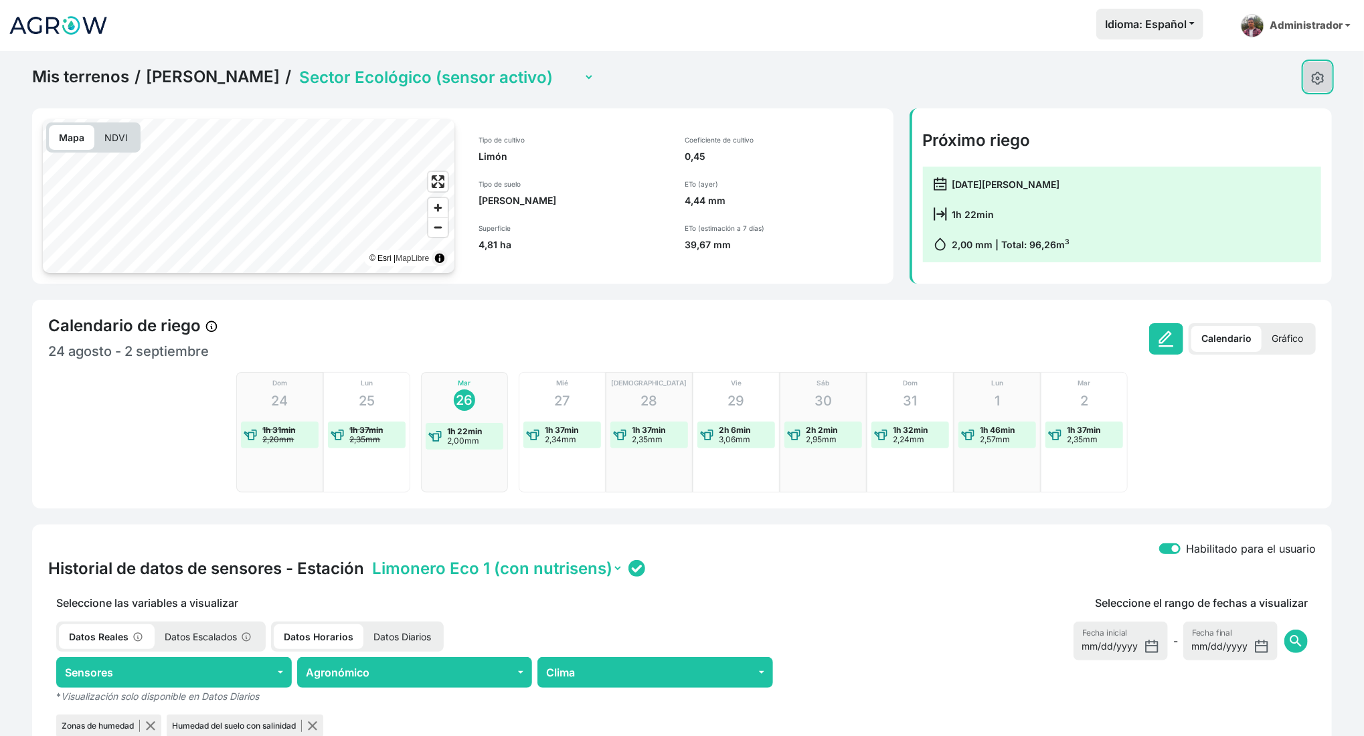
click at [1317, 72] on img at bounding box center [1317, 78] width 13 height 13
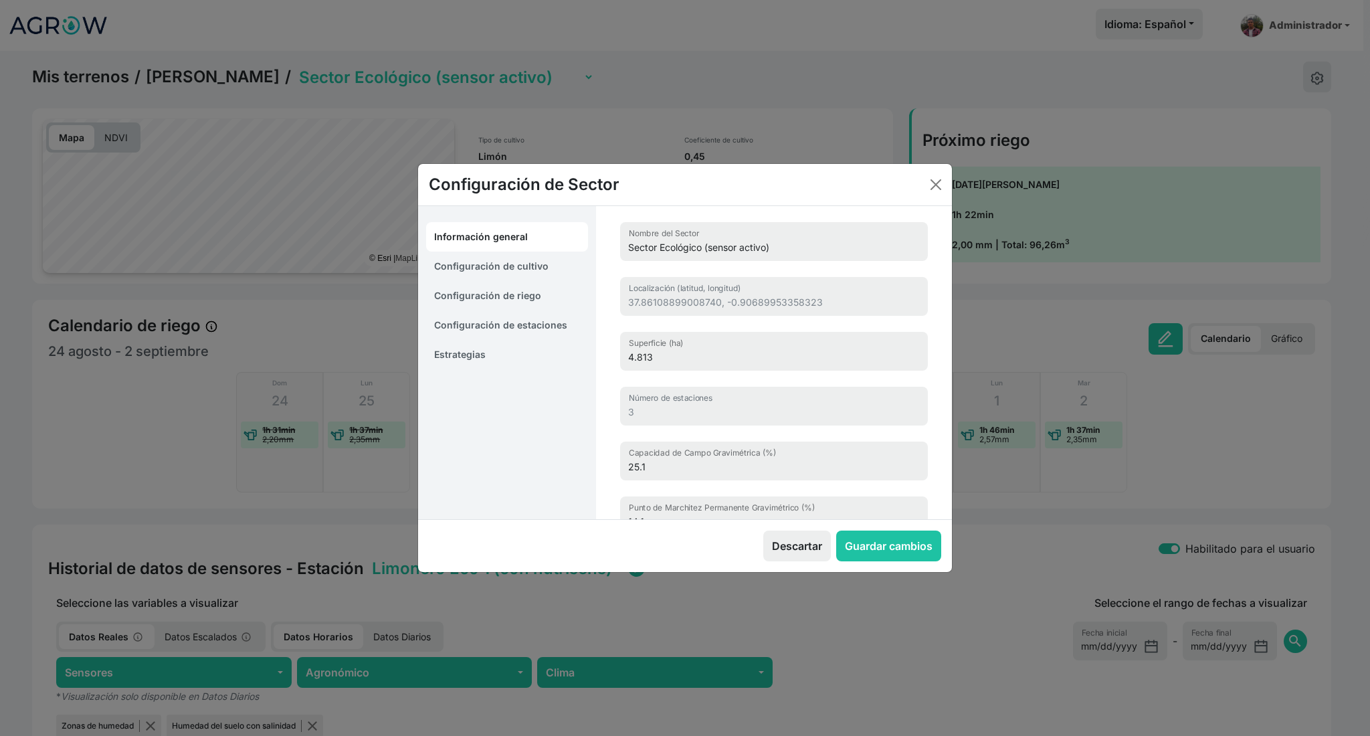
click at [499, 349] on link "Estrategias" at bounding box center [507, 354] width 162 height 29
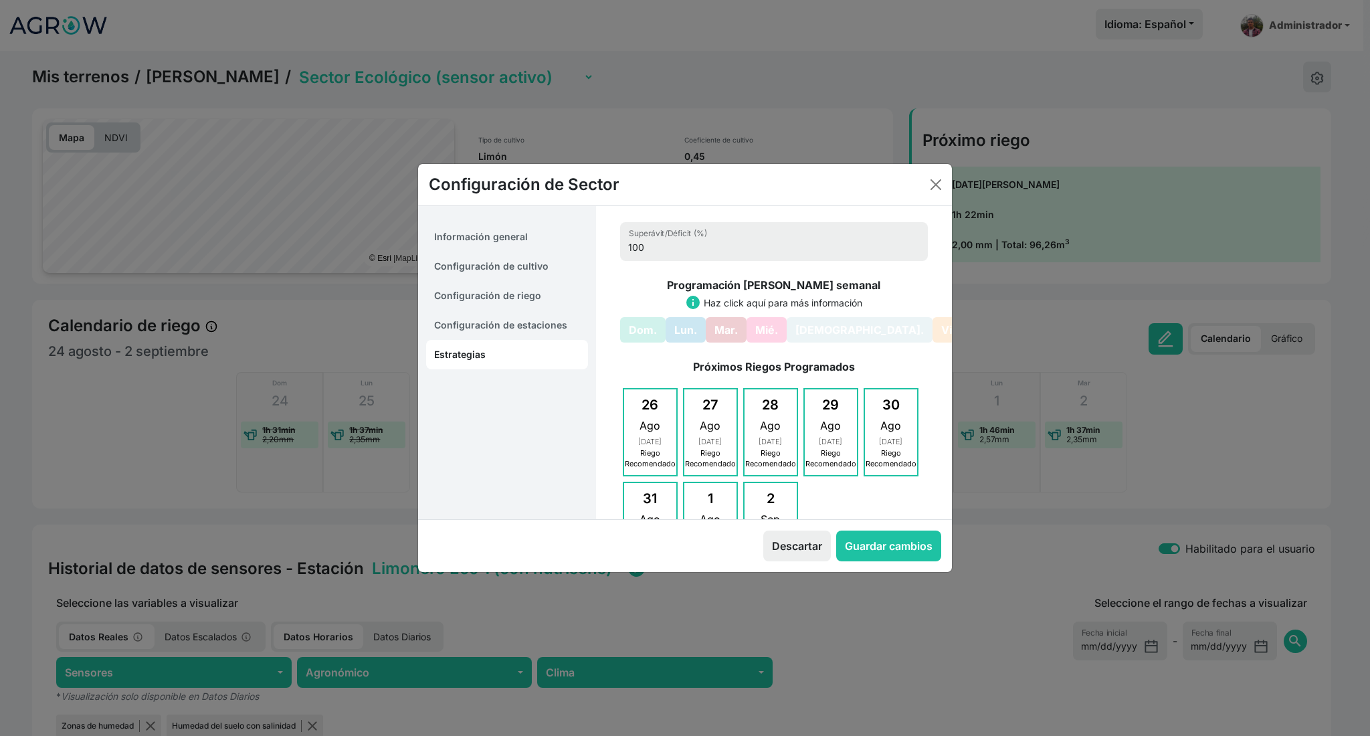
click at [516, 266] on link "Configuración de cultivo" at bounding box center [507, 266] width 162 height 29
select select "714"
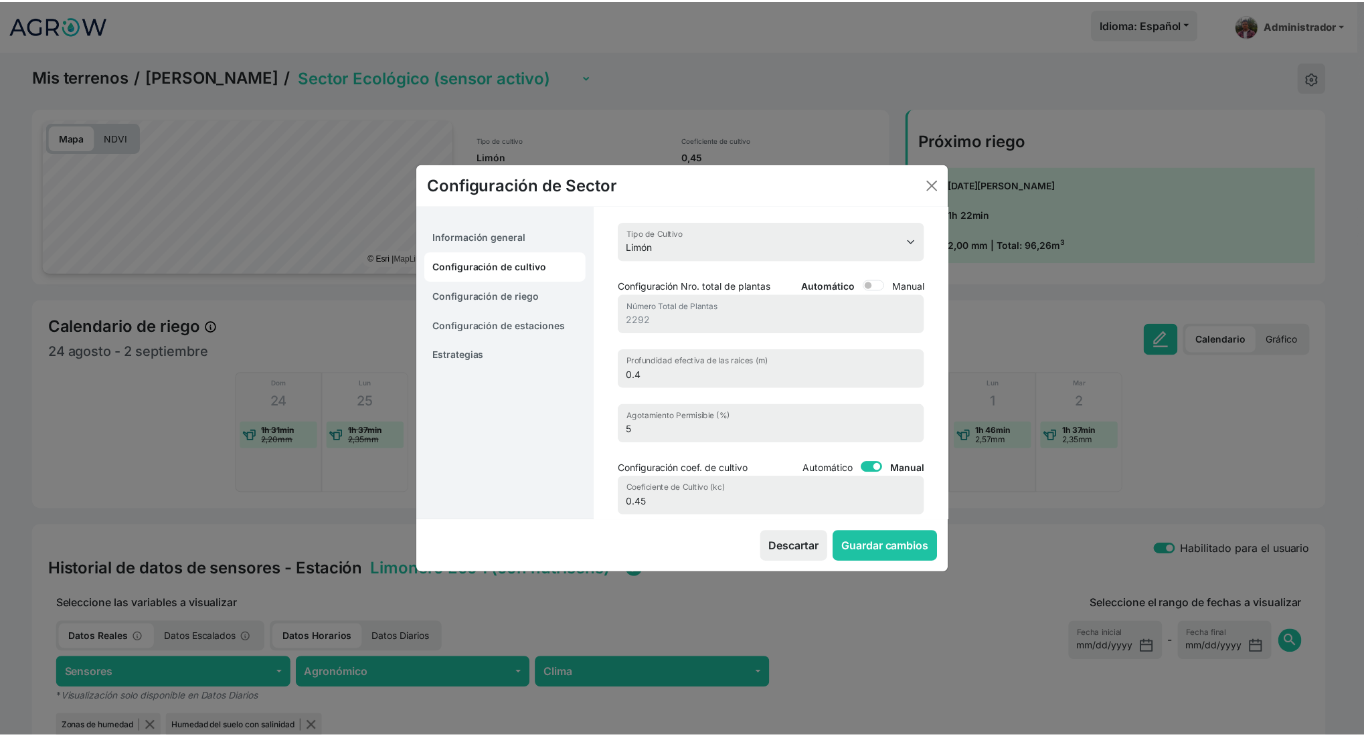
scroll to position [155, 0]
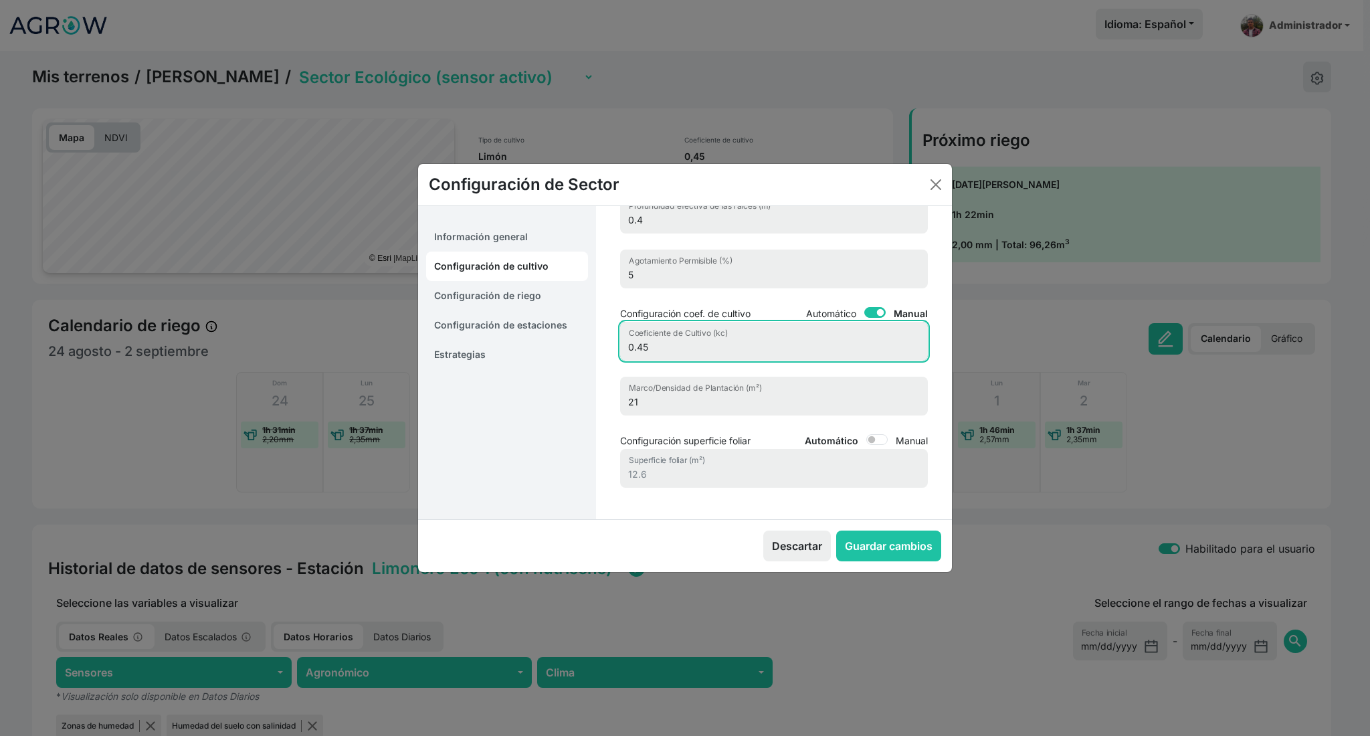
click at [648, 343] on input "0.45" at bounding box center [774, 341] width 308 height 39
type input "0.5"
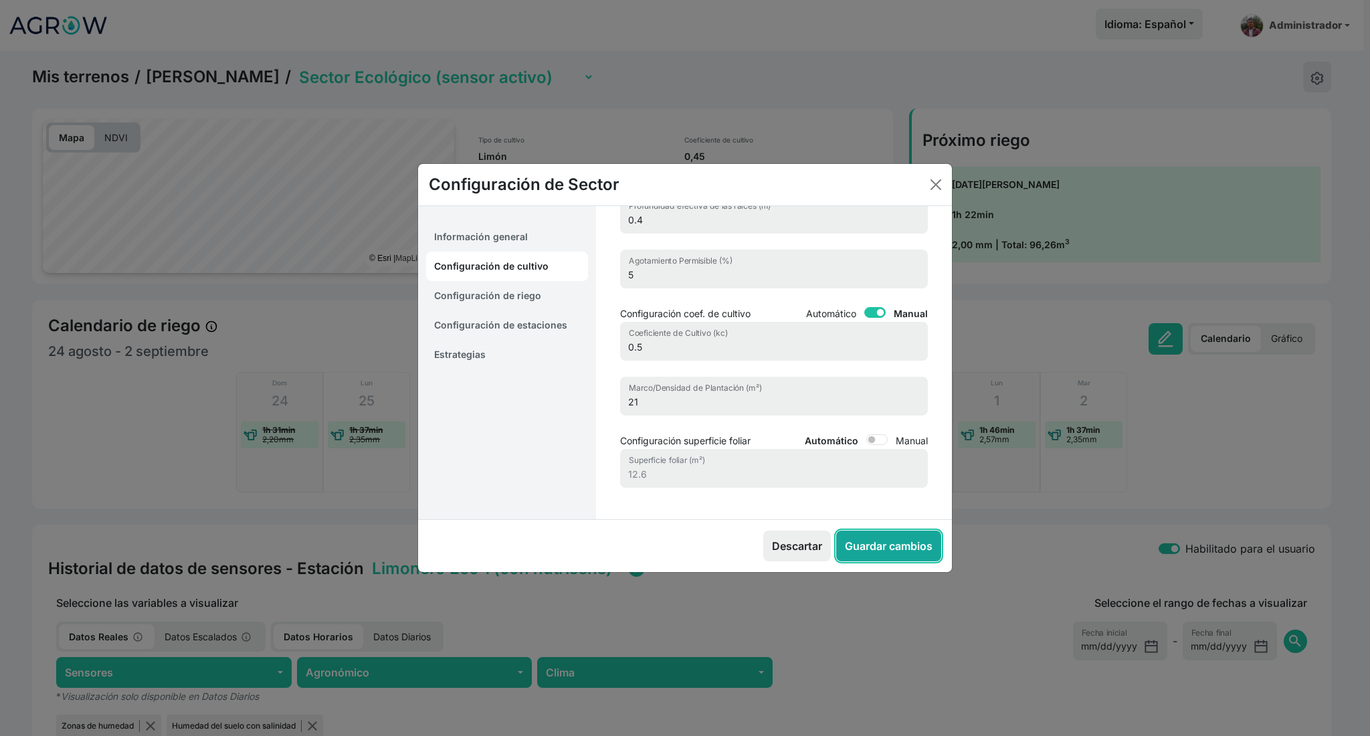
click at [872, 553] on button "Guardar cambios" at bounding box center [888, 546] width 105 height 31
select select "7"
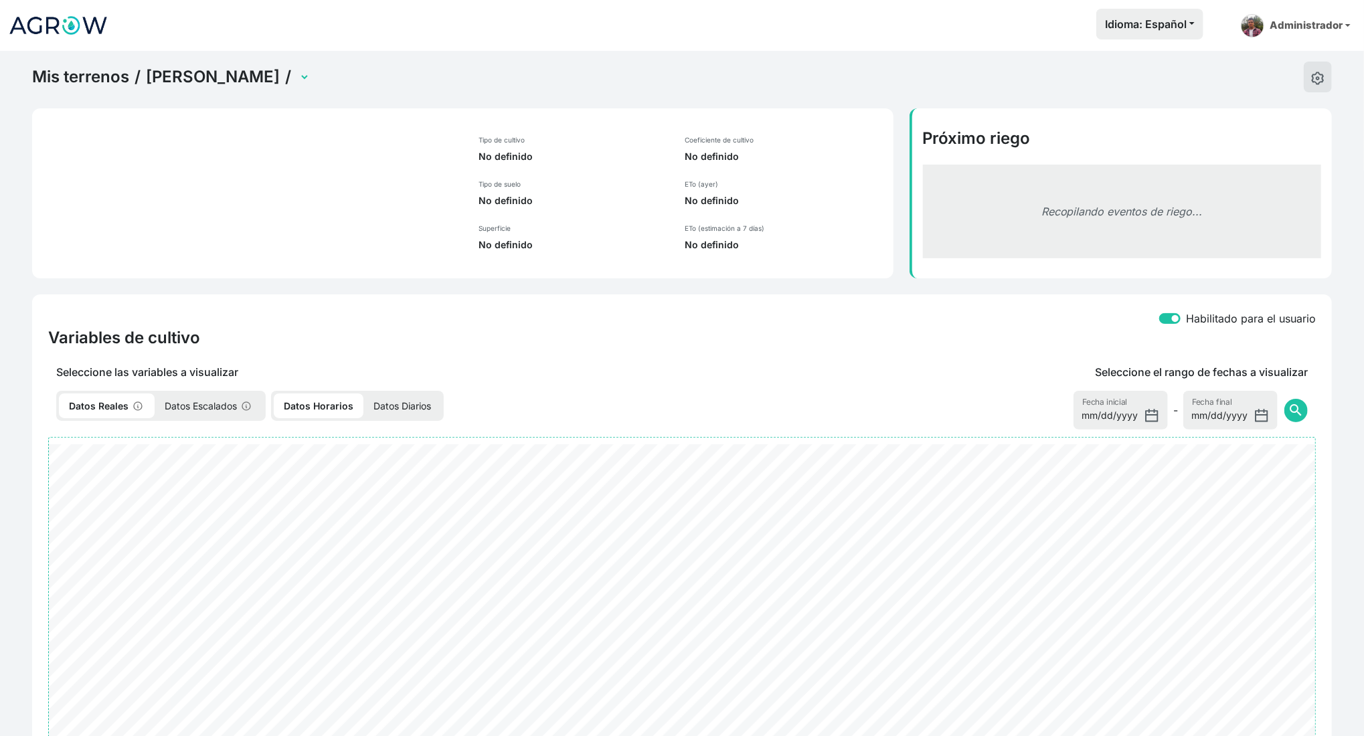
select select "2498"
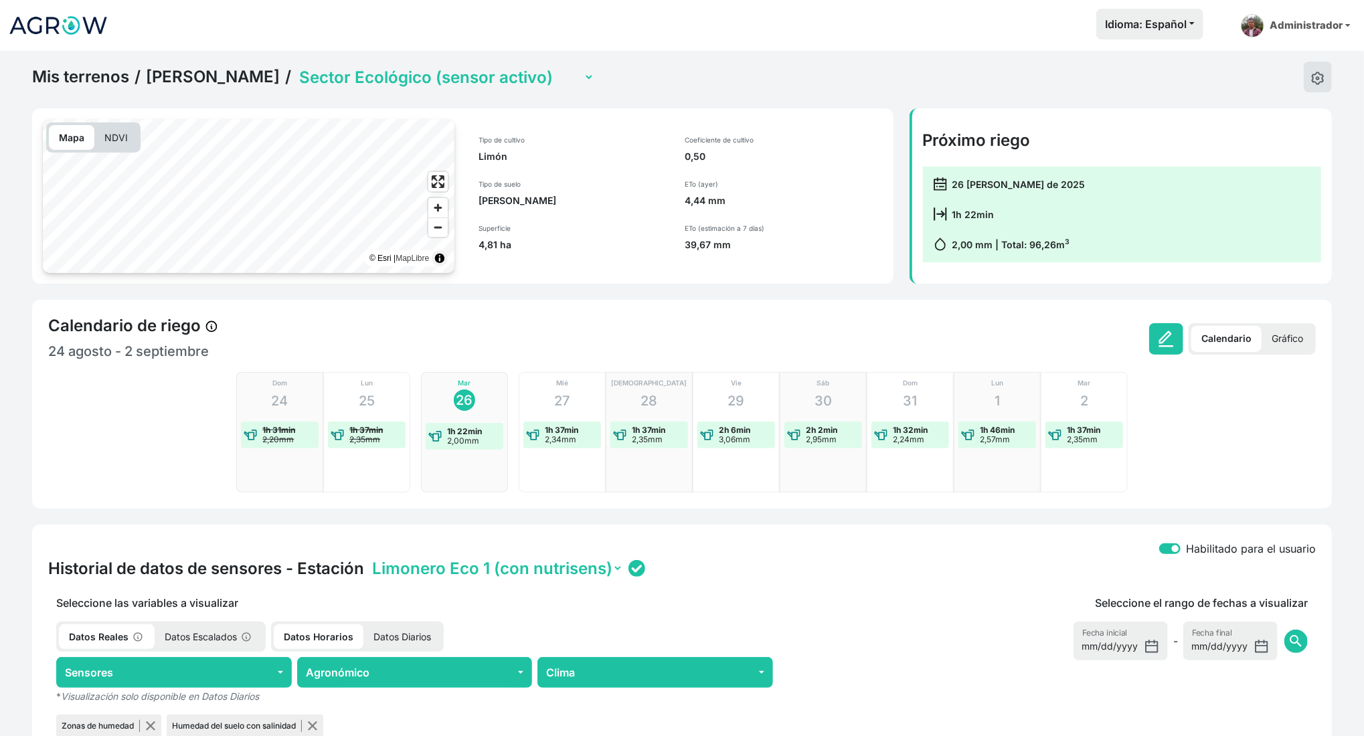
click at [1299, 340] on p "Gráfico" at bounding box center [1287, 339] width 52 height 26
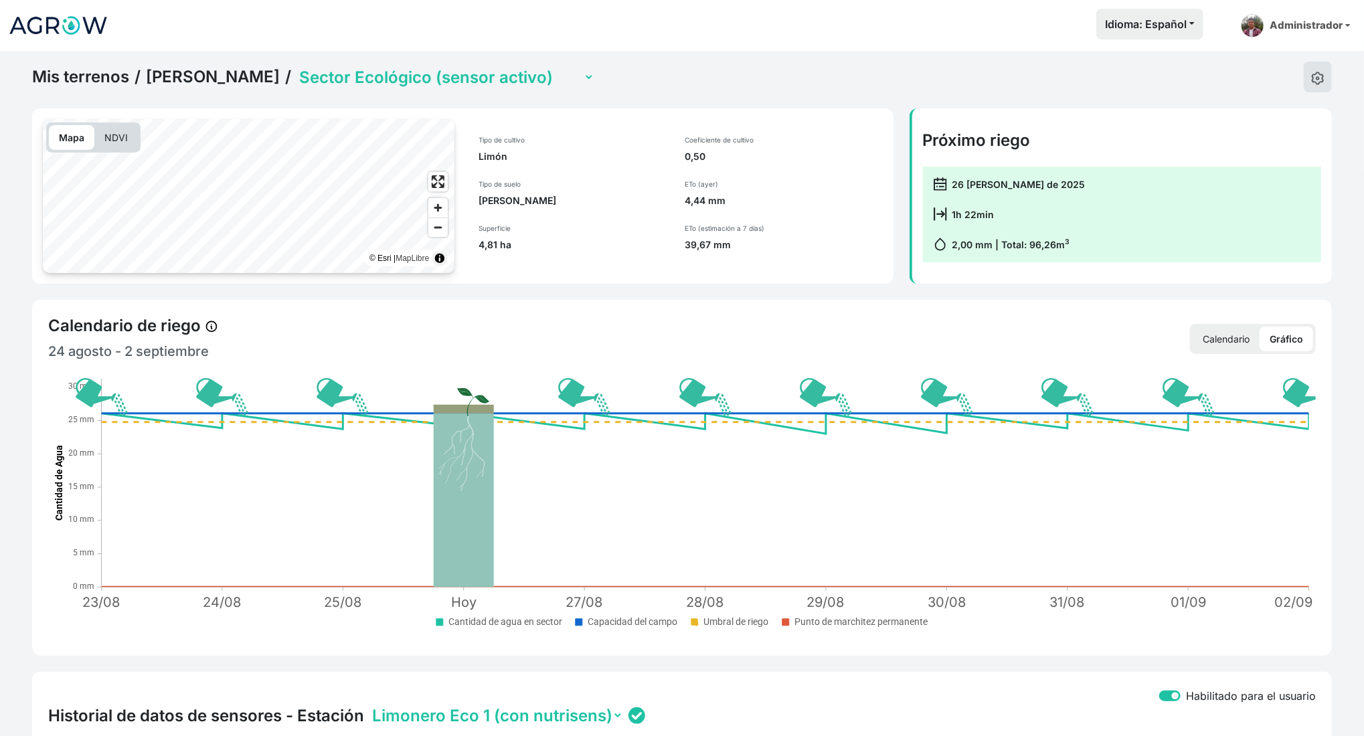
click at [1243, 339] on p "Calendario" at bounding box center [1225, 339] width 67 height 25
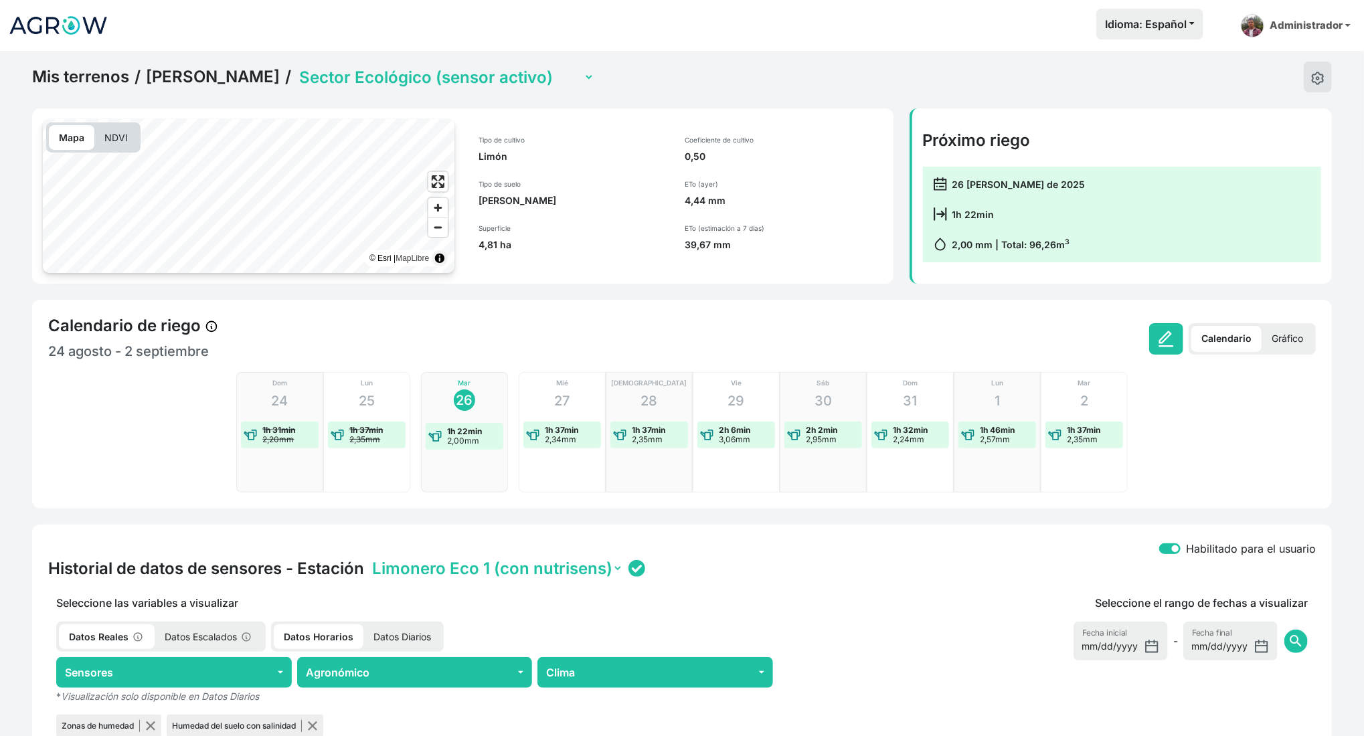
click at [1329, 375] on div "Calendario [PERSON_NAME] 24 [PERSON_NAME] - 2 septiembre Calendario Gráfico Dom…" at bounding box center [681, 404] width 1299 height 209
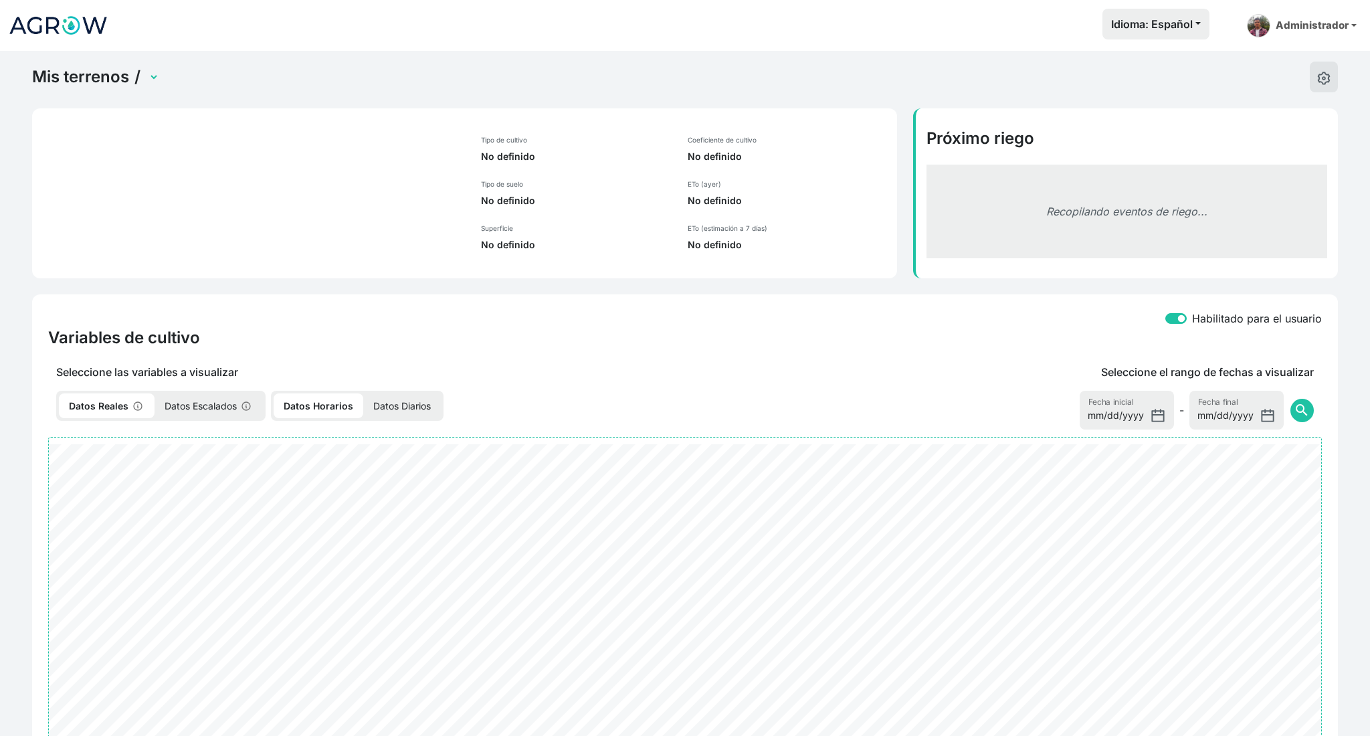
select select "2498"
select select "2500"
select select "2501"
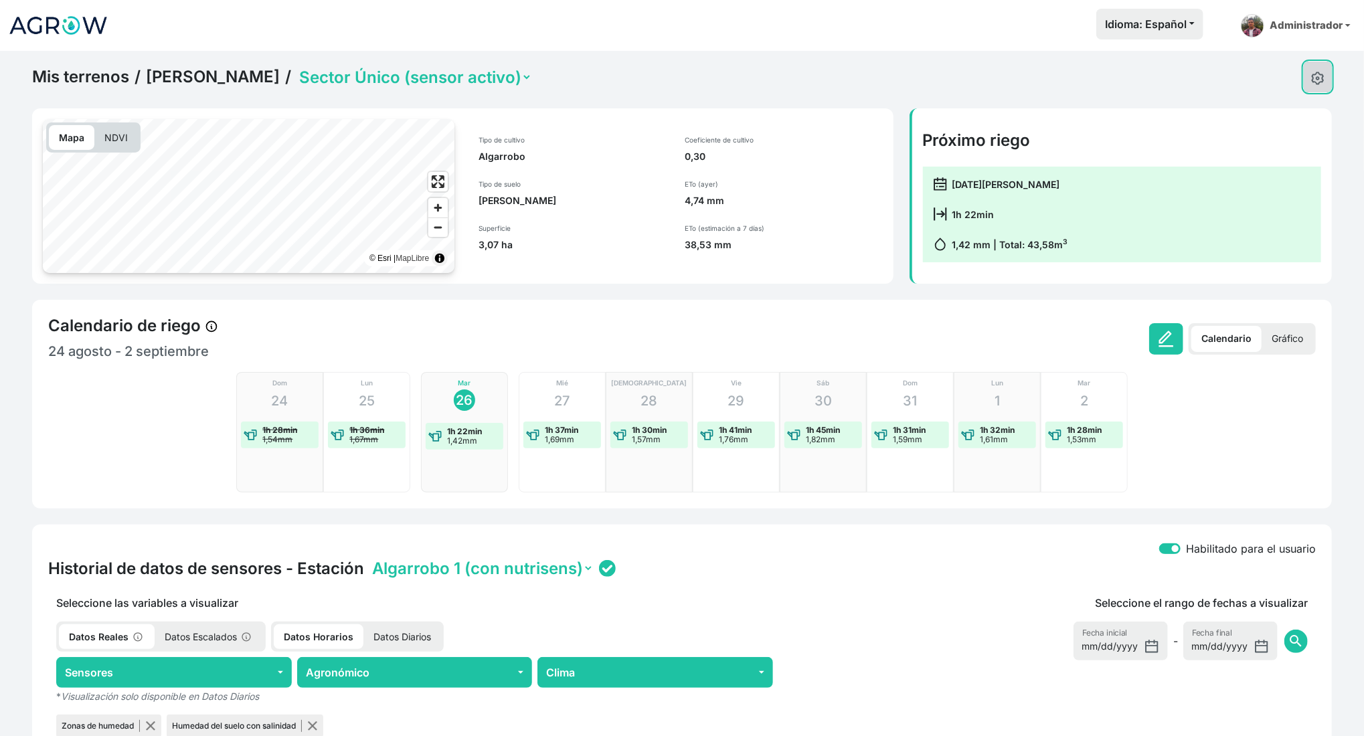
click at [1324, 70] on button at bounding box center [1317, 77] width 28 height 31
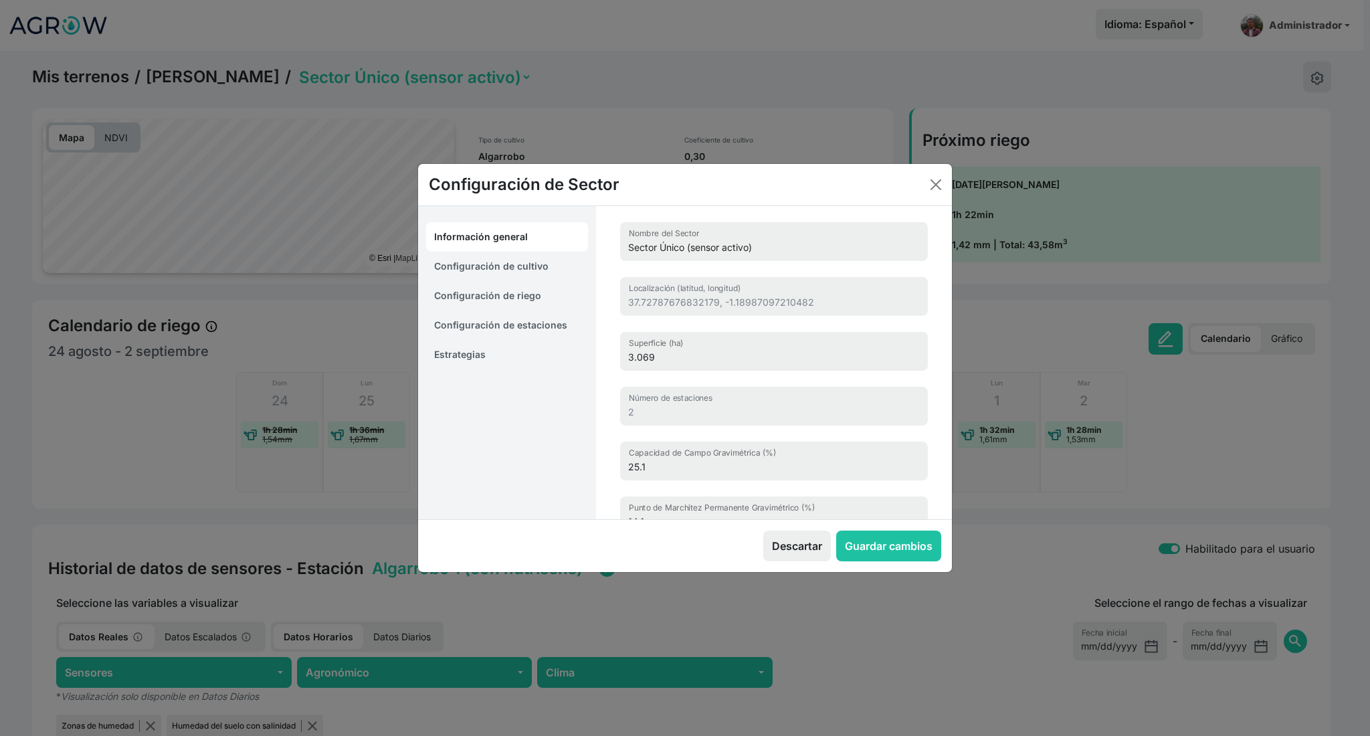
click at [506, 268] on link "Configuración de cultivo" at bounding box center [507, 266] width 162 height 29
select select "16228"
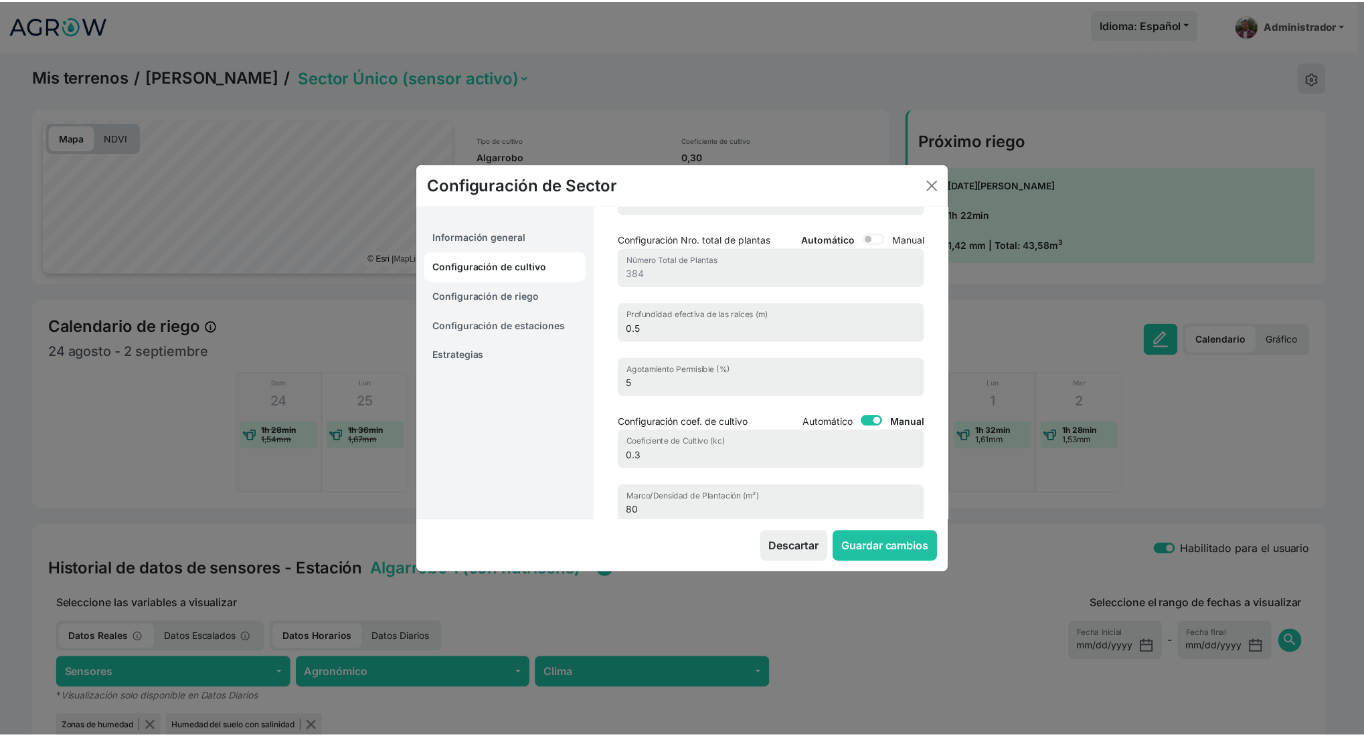
scroll to position [89, 0]
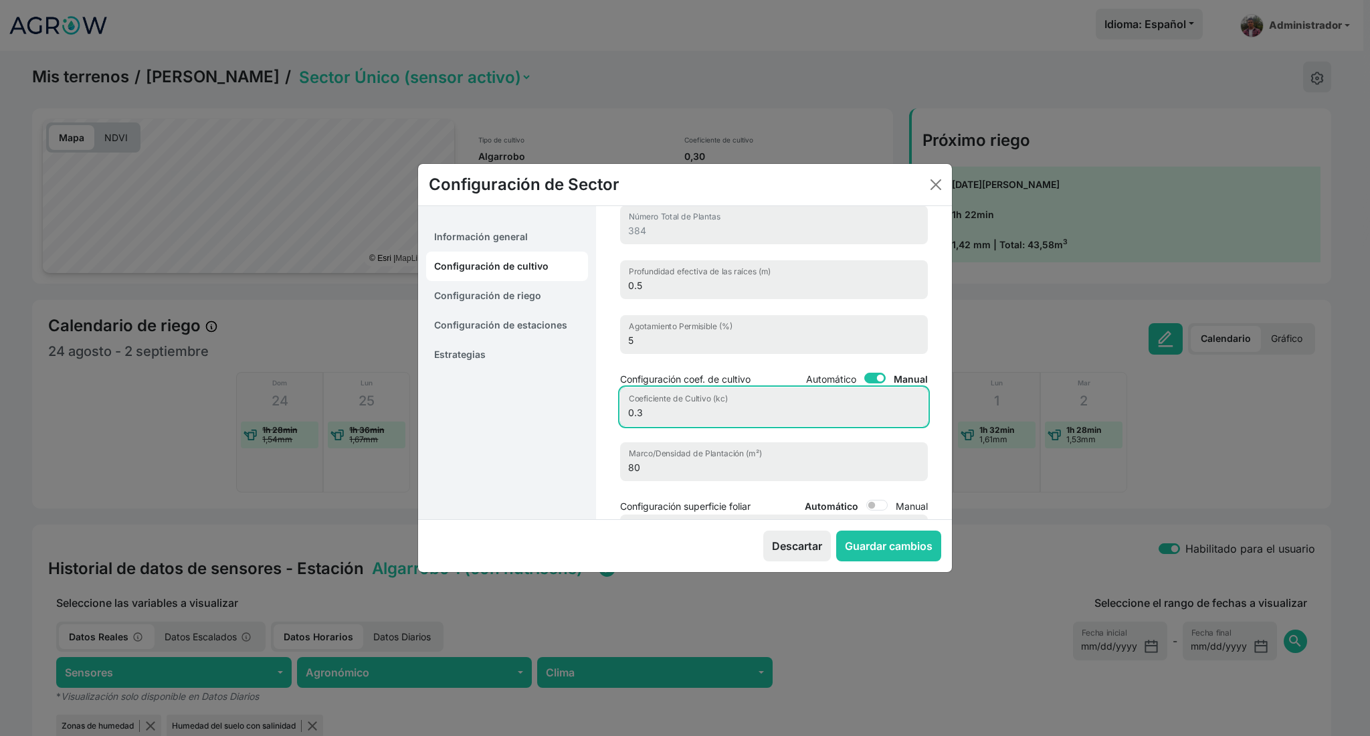
click at [648, 411] on input "0.3" at bounding box center [774, 406] width 308 height 39
type input "0.45"
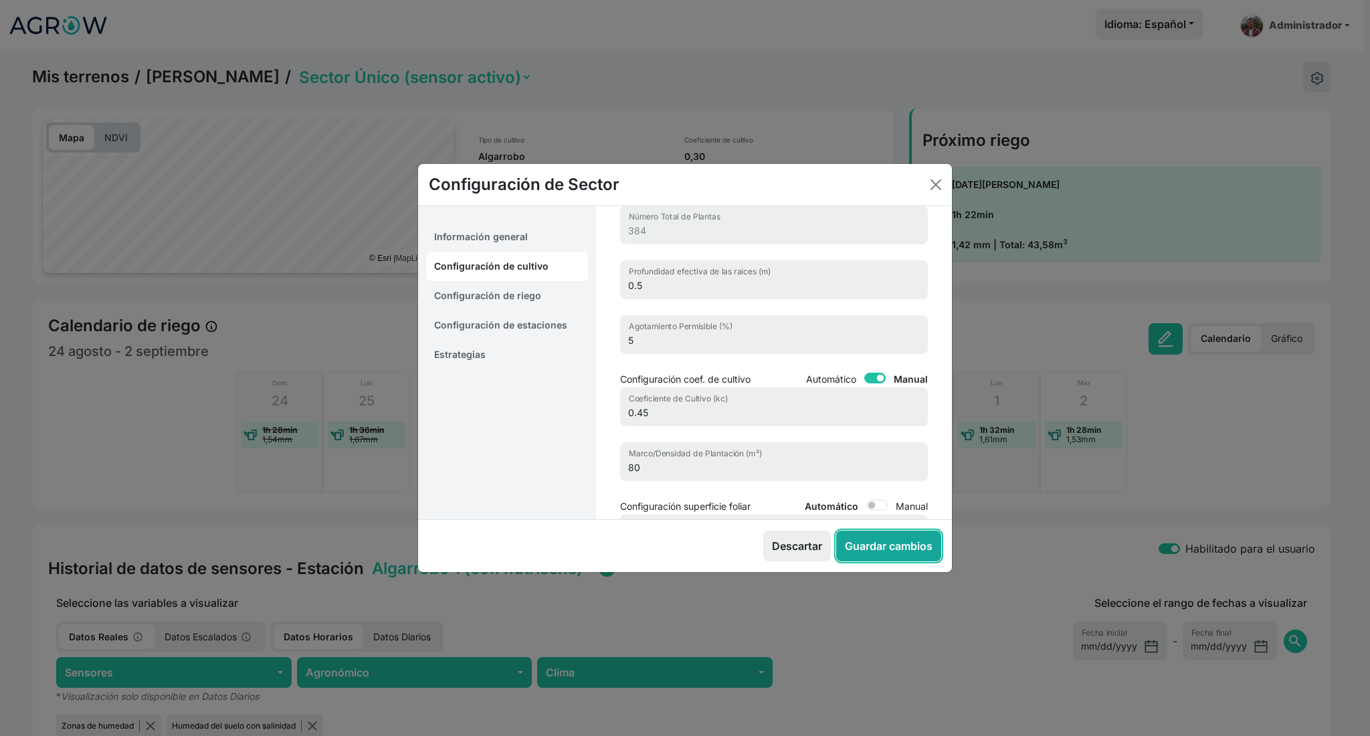
click at [910, 539] on button "Guardar cambios" at bounding box center [888, 546] width 105 height 31
select select "7"
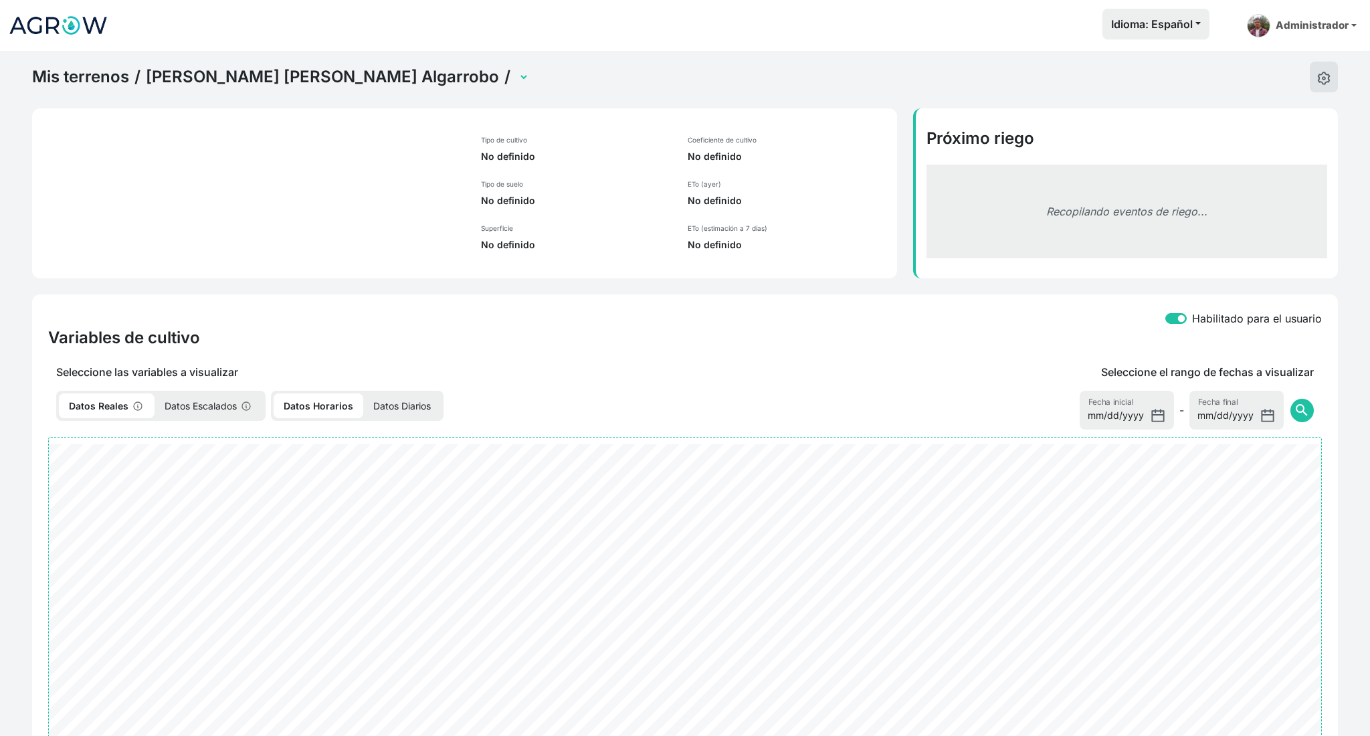
select select "2501"
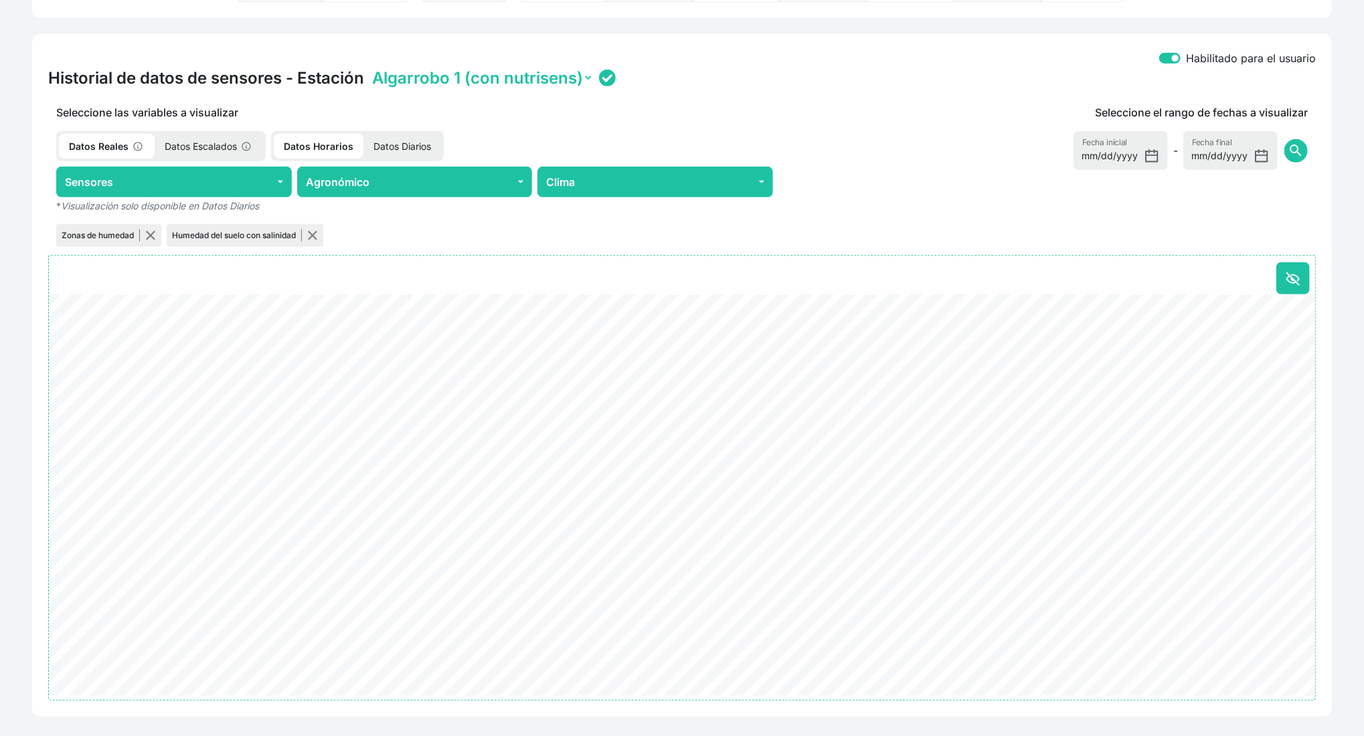
scroll to position [518, 0]
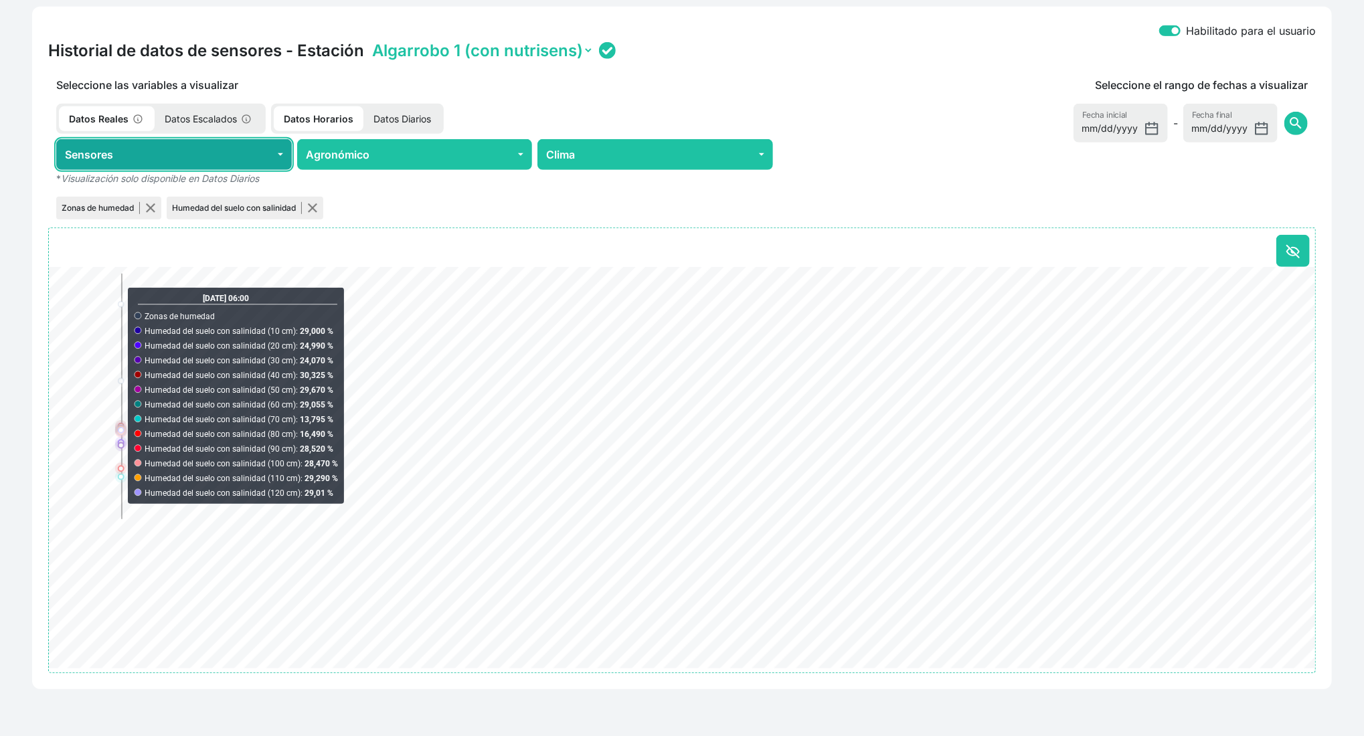
click at [280, 154] on button "Sensores" at bounding box center [174, 154] width 236 height 31
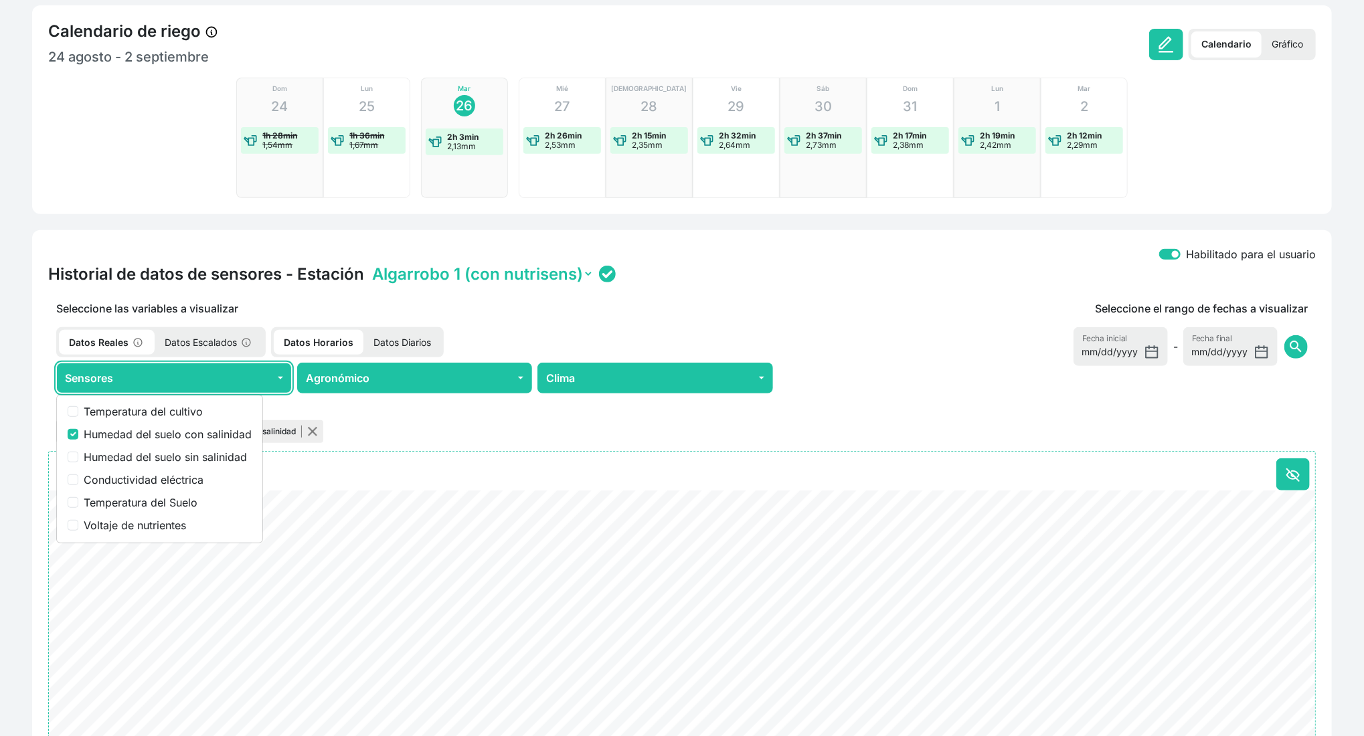
scroll to position [339, 0]
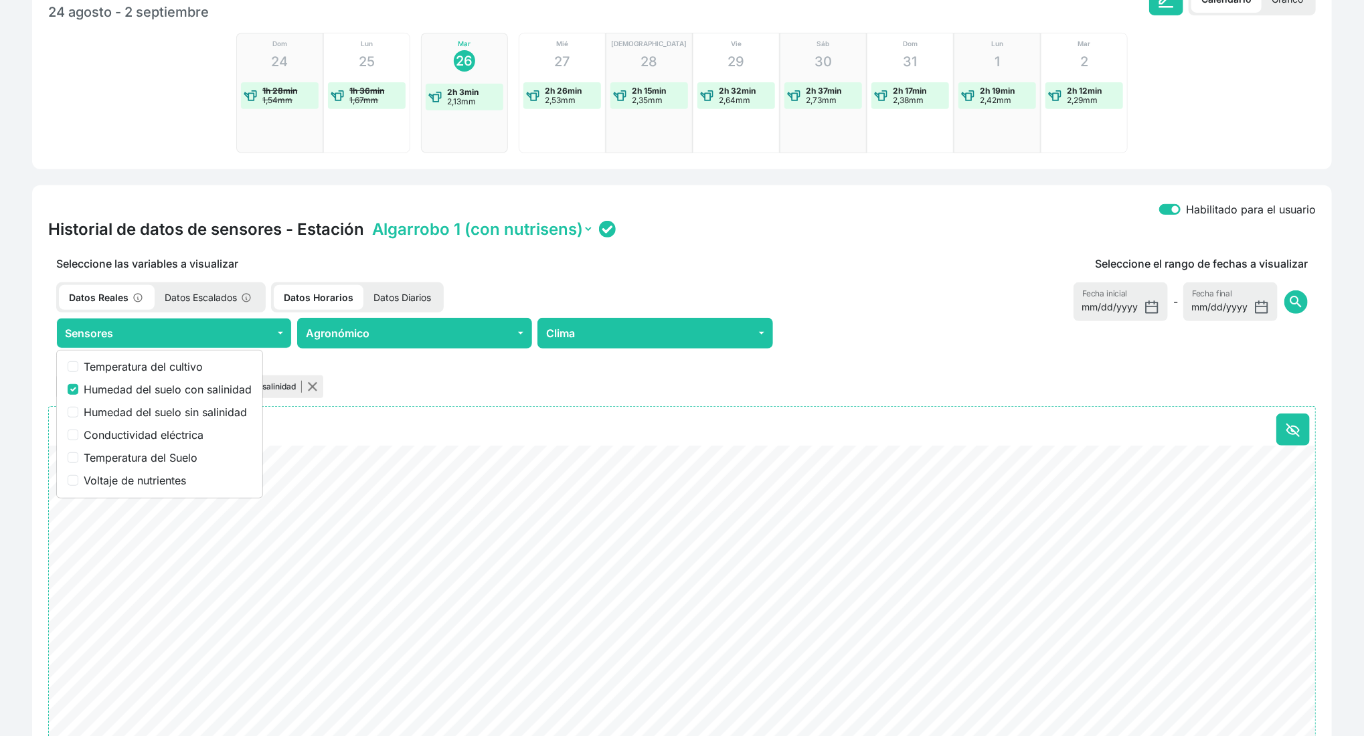
click at [17, 324] on div "Mis terrenos / José Antonio Algarrobo / Sector Único (sensor activo) Mapa NDVI …" at bounding box center [682, 314] width 1364 height 1204
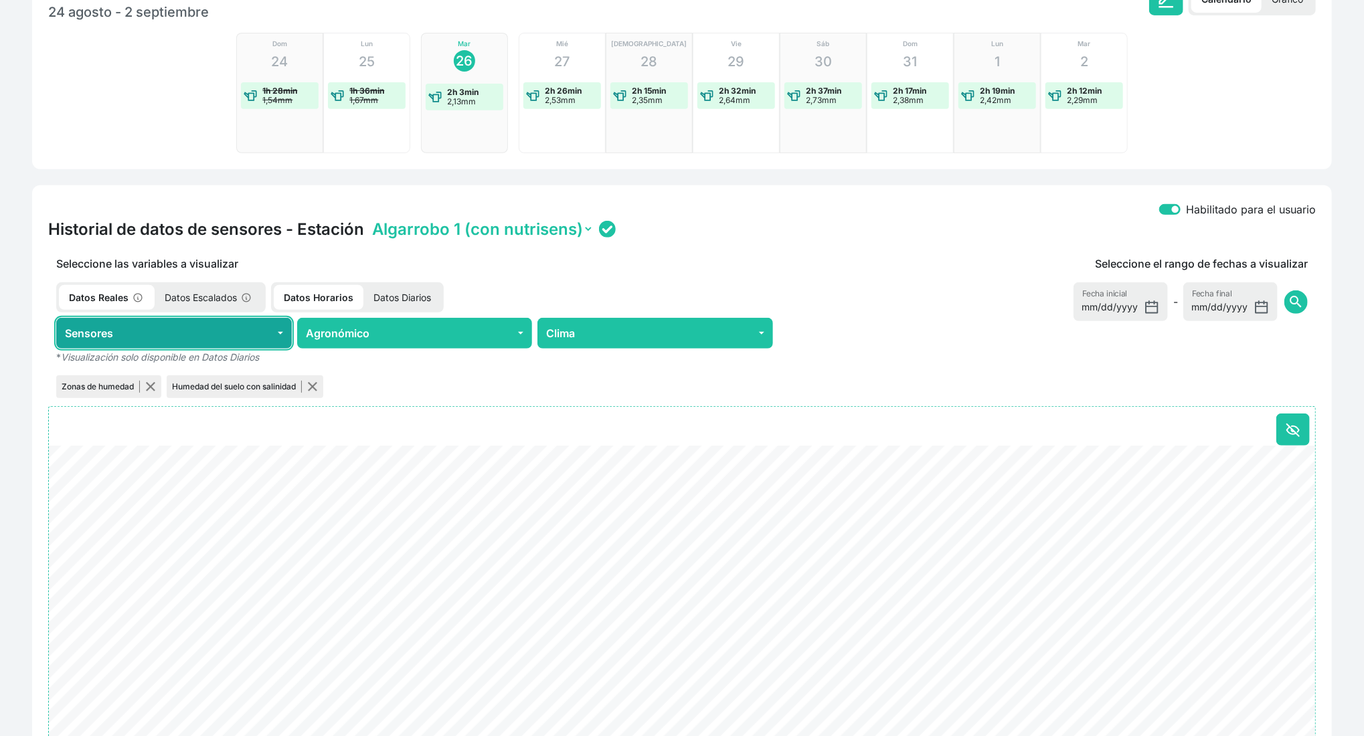
click at [227, 331] on button "Sensores" at bounding box center [174, 333] width 236 height 31
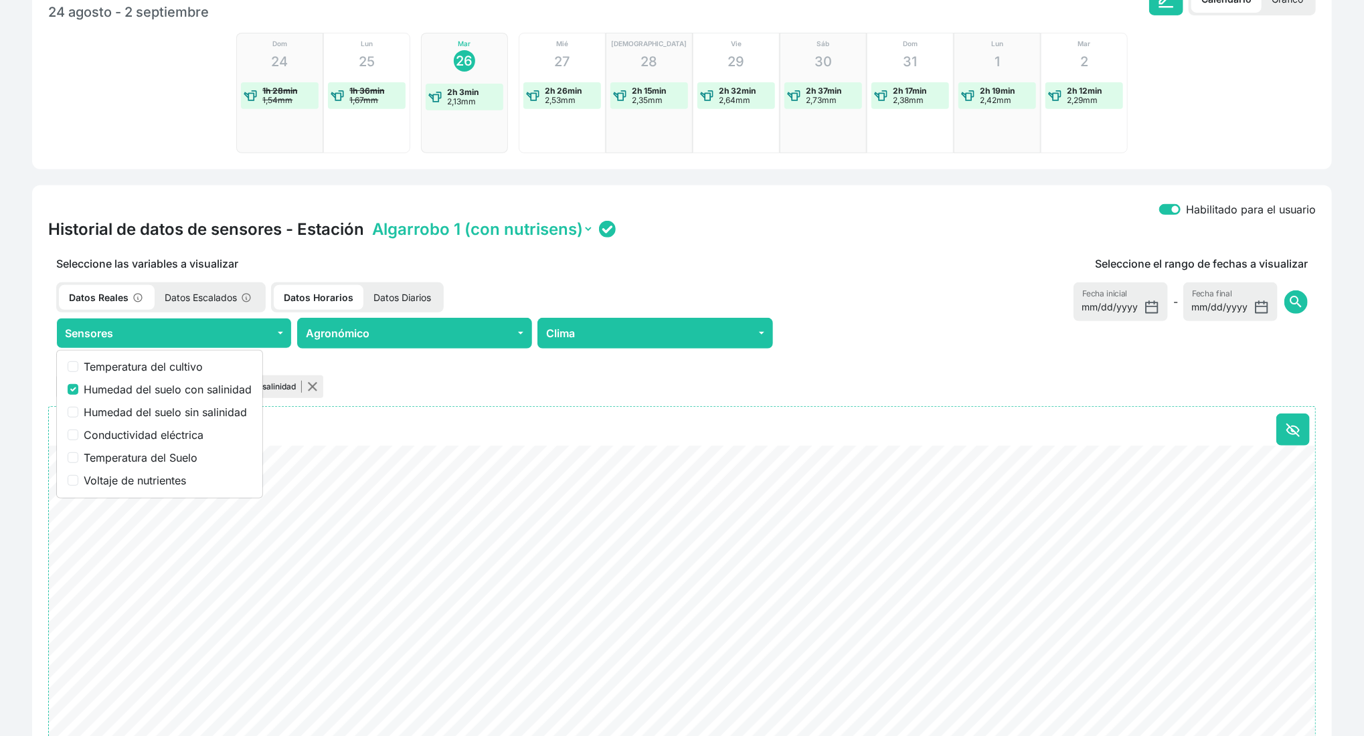
click at [1, 405] on div "Mis terrenos / José Antonio Algarrobo / Sector Único (sensor activo) Mapa NDVI …" at bounding box center [682, 314] width 1364 height 1204
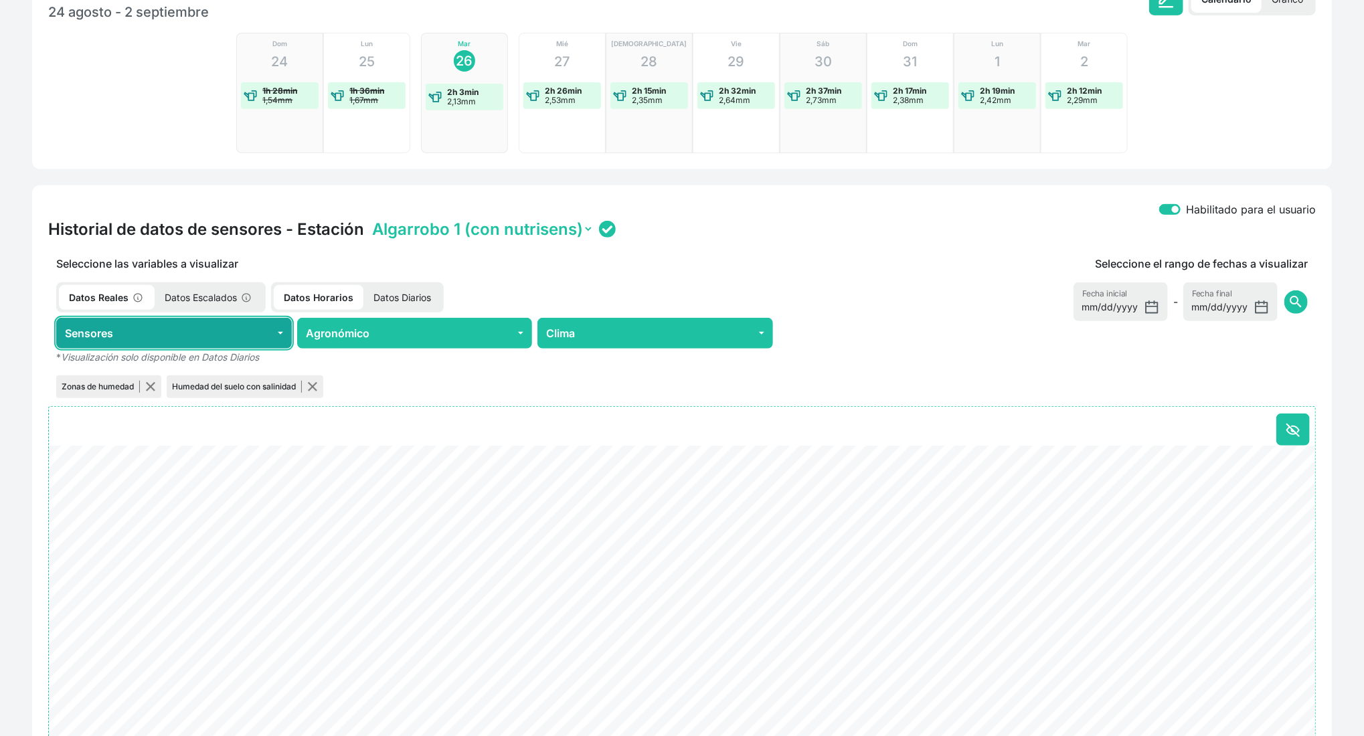
click at [211, 331] on button "Sensores" at bounding box center [174, 333] width 236 height 31
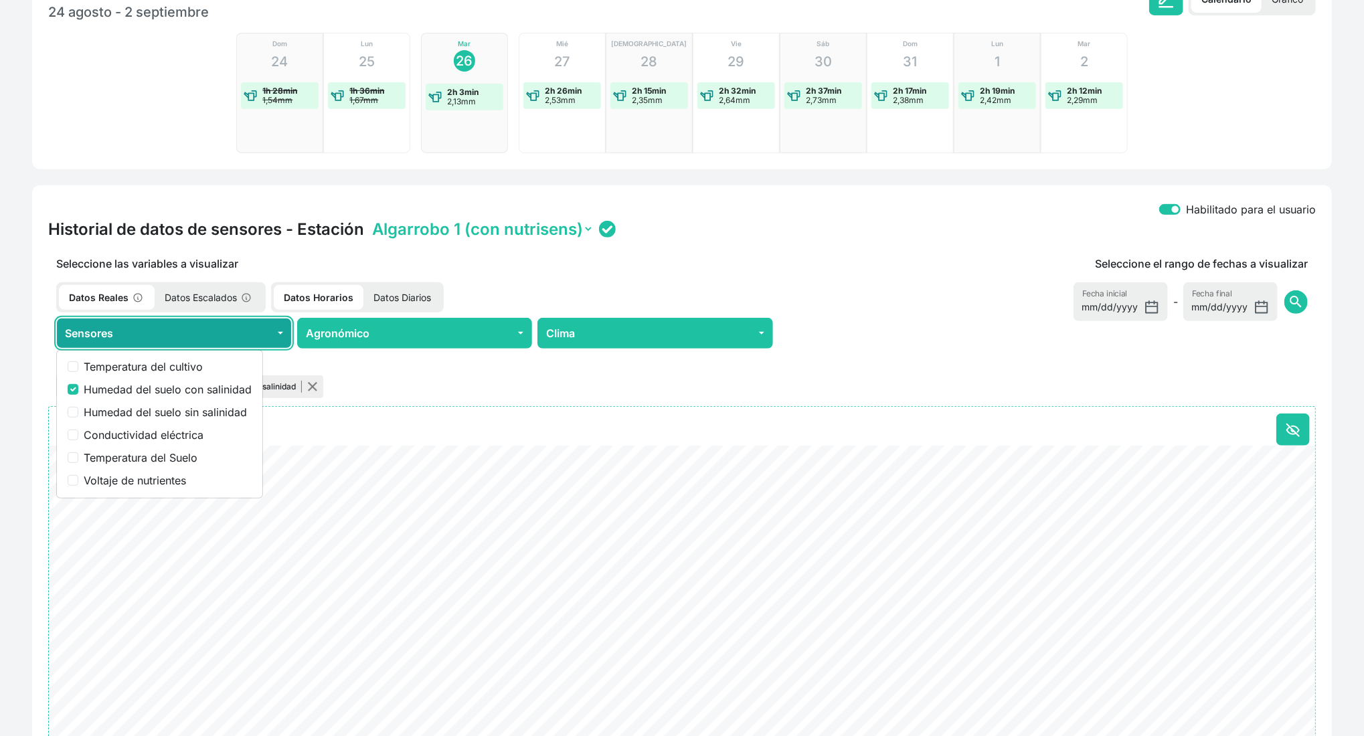
click at [211, 331] on button "Sensores" at bounding box center [174, 333] width 236 height 31
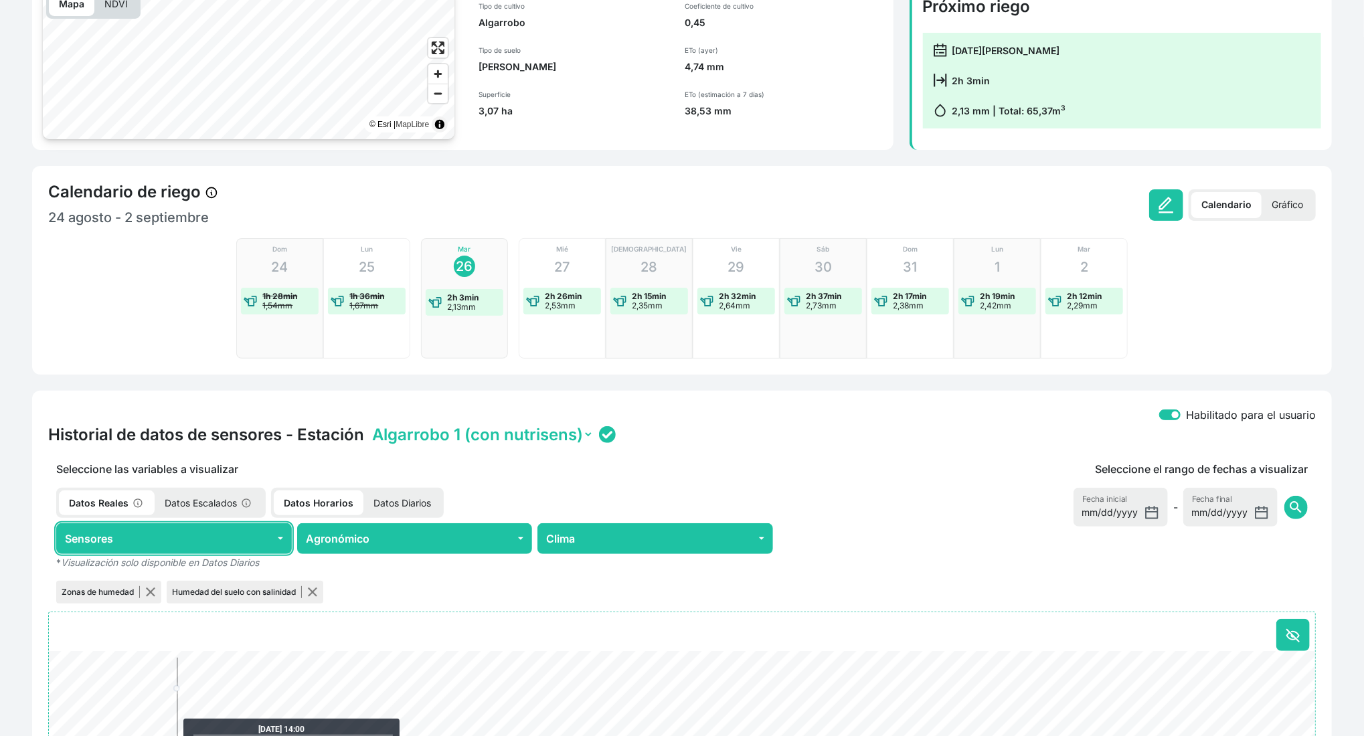
scroll to position [446, 0]
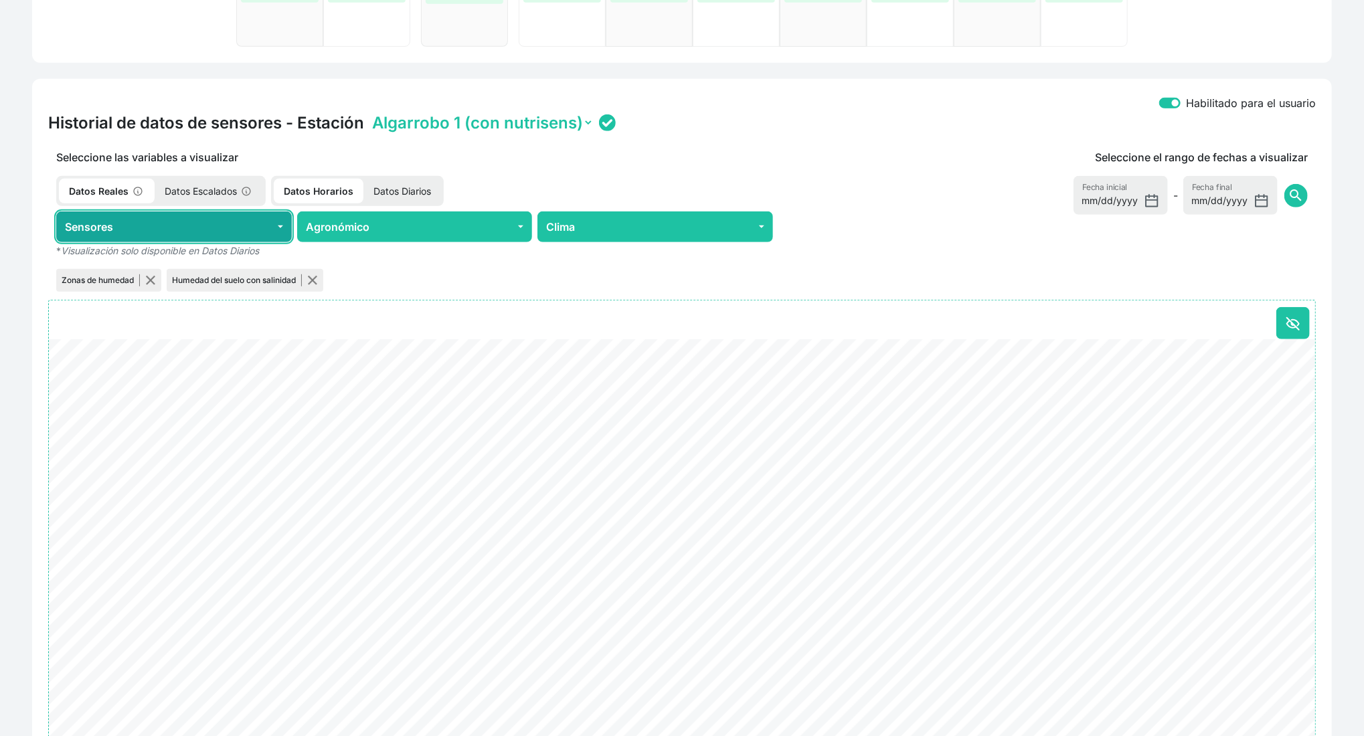
click at [119, 225] on button "Sensores" at bounding box center [174, 226] width 236 height 31
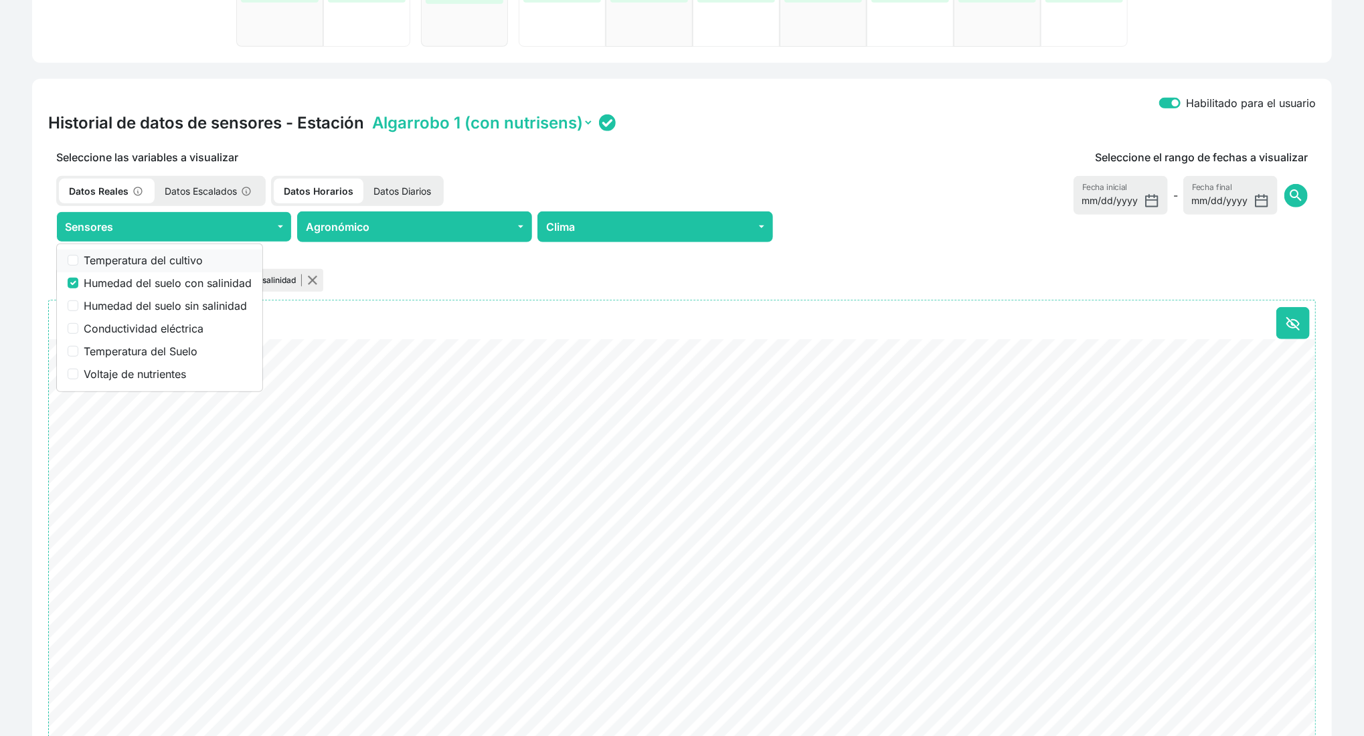
click at [114, 253] on label "Temperatura del cultivo" at bounding box center [168, 260] width 168 height 16
click at [78, 255] on input "Temperatura del cultivo" at bounding box center [73, 260] width 11 height 11
checkbox input "true"
click at [105, 304] on label "Humedad del suelo sin salinidad" at bounding box center [168, 306] width 168 height 16
click at [78, 304] on input "Humedad del suelo sin salinidad" at bounding box center [73, 305] width 11 height 11
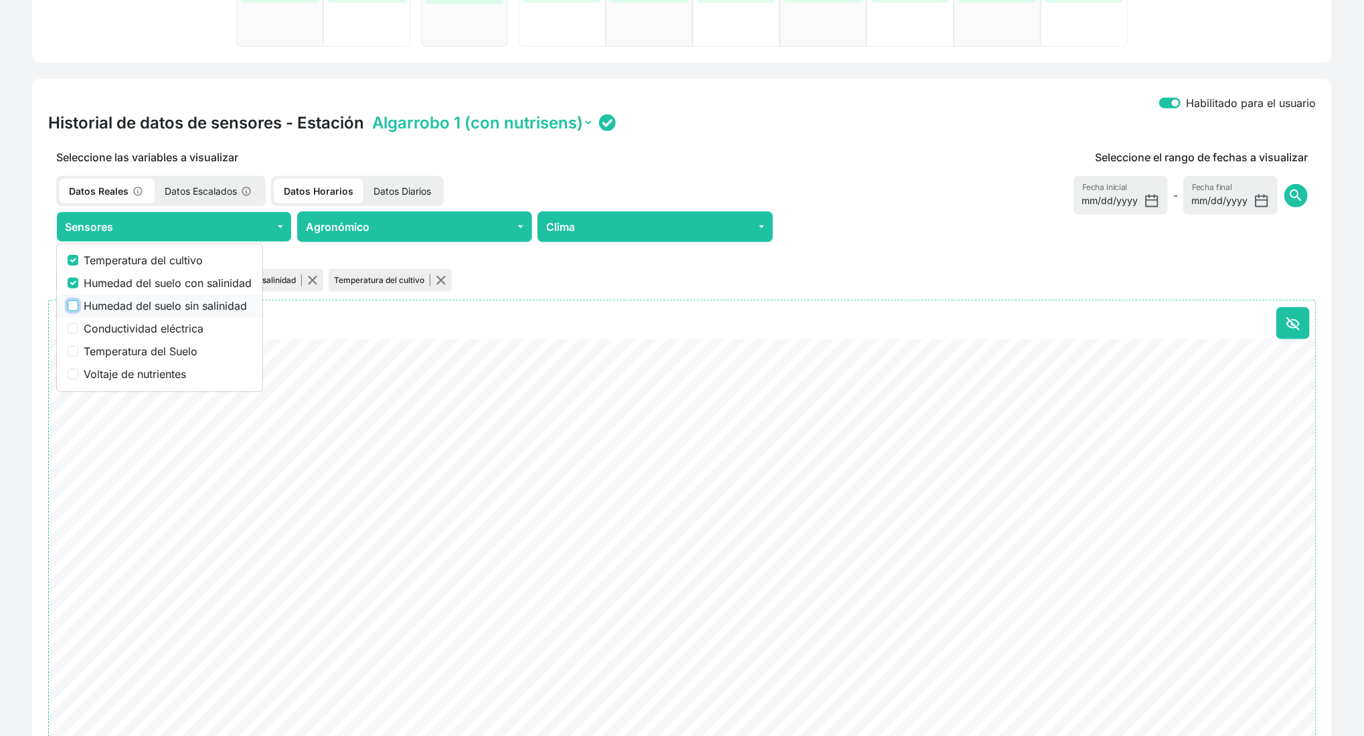
checkbox input "true"
click at [110, 284] on label "Humedad del suelo con salinidad" at bounding box center [168, 283] width 168 height 16
click at [78, 284] on input "Humedad del suelo con salinidad" at bounding box center [73, 283] width 11 height 11
checkbox input "false"
click at [111, 302] on label "Humedad del suelo sin salinidad" at bounding box center [168, 306] width 168 height 16
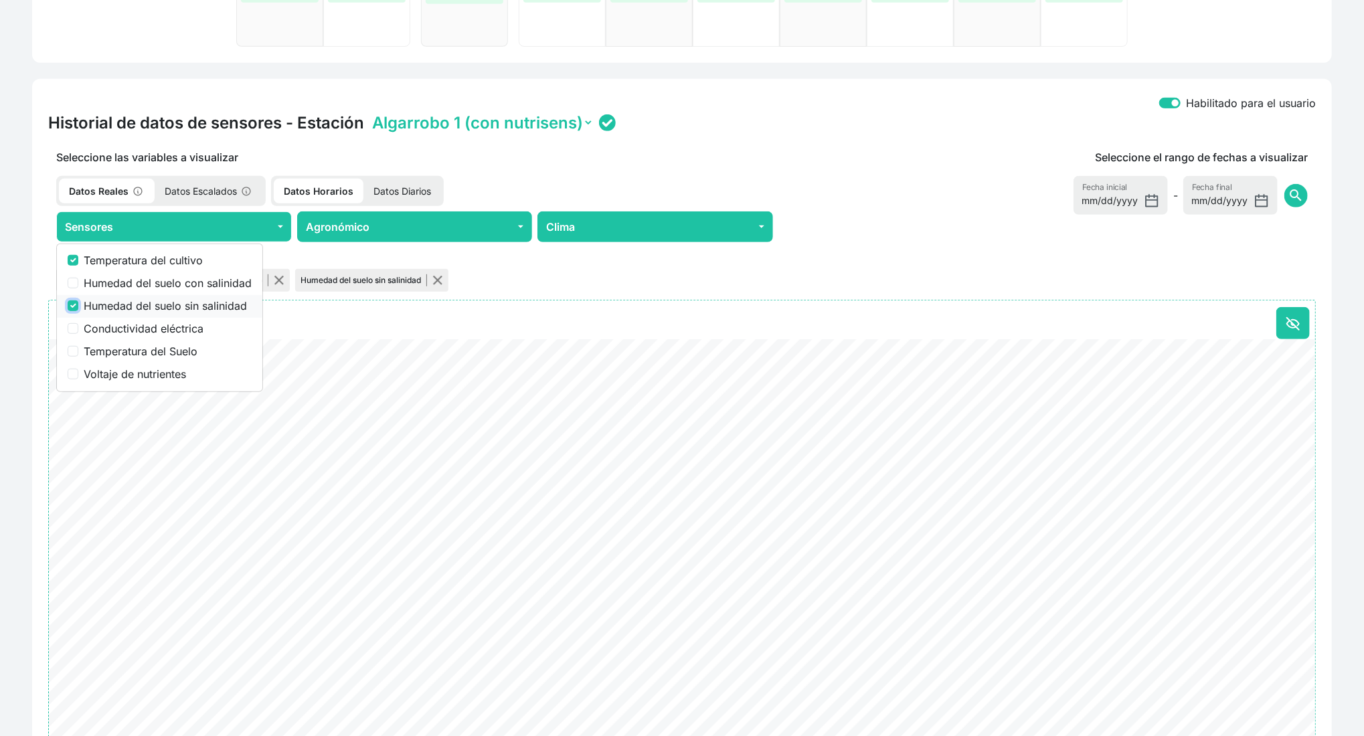
click at [78, 302] on input "Humedad del suelo sin salinidad" at bounding box center [73, 305] width 11 height 11
checkbox input "false"
click at [100, 327] on label "Conductividad eléctrica" at bounding box center [168, 328] width 168 height 16
click at [78, 327] on input "Conductividad eléctrica" at bounding box center [73, 328] width 11 height 11
click at [100, 327] on label "Conductividad eléctrica" at bounding box center [168, 328] width 168 height 16
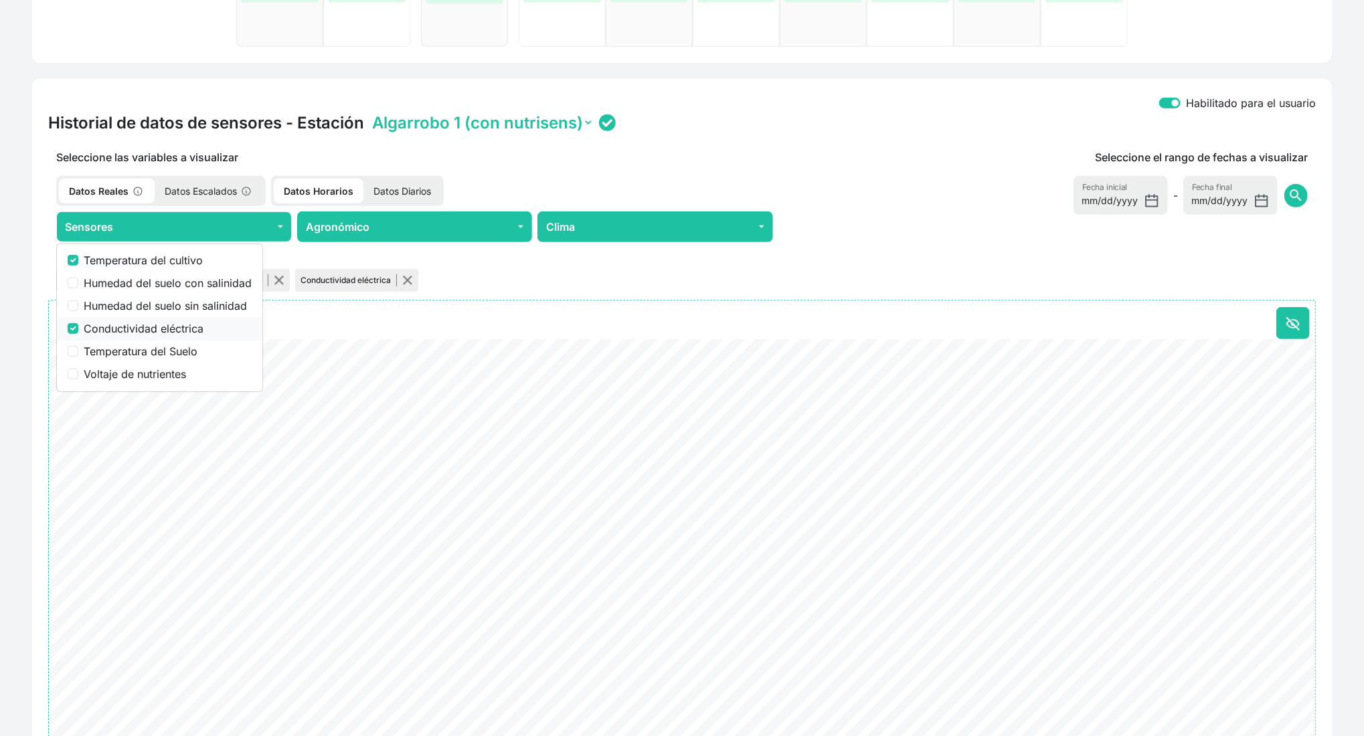
click at [78, 327] on input "Conductividad eléctrica" at bounding box center [73, 328] width 11 height 11
click at [100, 327] on label "Conductividad eléctrica" at bounding box center [168, 328] width 168 height 16
click at [78, 327] on input "Conductividad eléctrica" at bounding box center [73, 328] width 11 height 11
checkbox input "true"
click at [102, 302] on label "Humedad del suelo sin salinidad" at bounding box center [168, 306] width 168 height 16
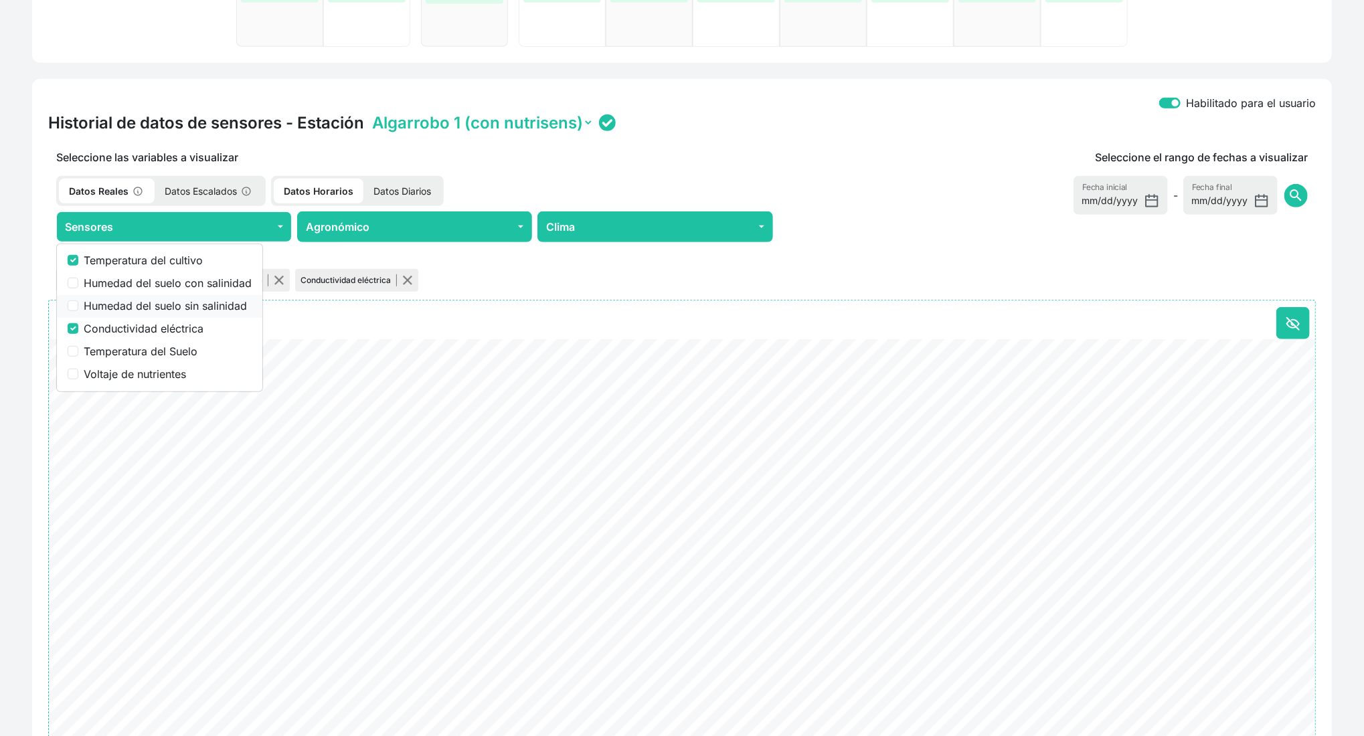
click at [78, 302] on input "Humedad del suelo sin salinidad" at bounding box center [73, 305] width 11 height 11
click at [106, 304] on label "Humedad del suelo sin salinidad" at bounding box center [168, 306] width 168 height 16
click at [78, 304] on input "Humedad del suelo sin salinidad" at bounding box center [73, 305] width 11 height 11
checkbox input "false"
click at [113, 256] on label "Temperatura del cultivo" at bounding box center [168, 260] width 168 height 16
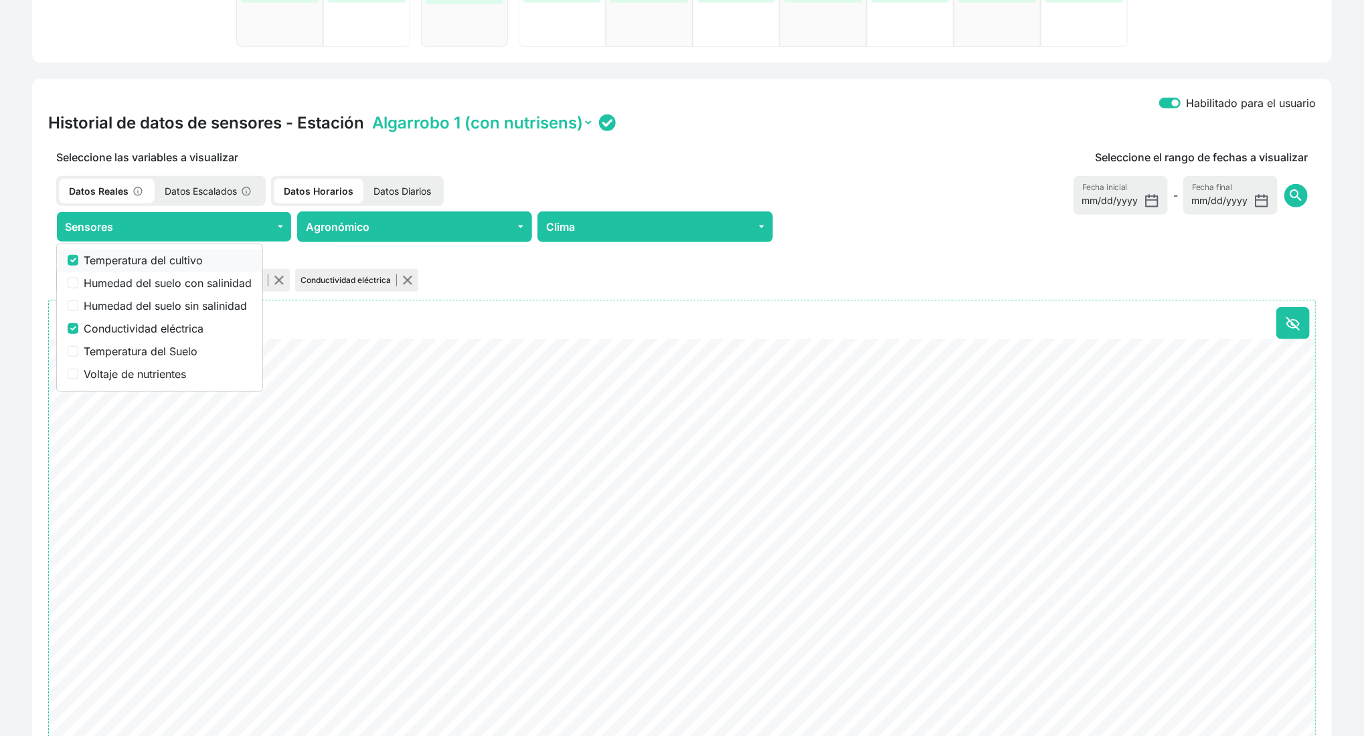
click at [78, 256] on input "Temperatura del cultivo" at bounding box center [73, 260] width 11 height 11
checkbox input "false"
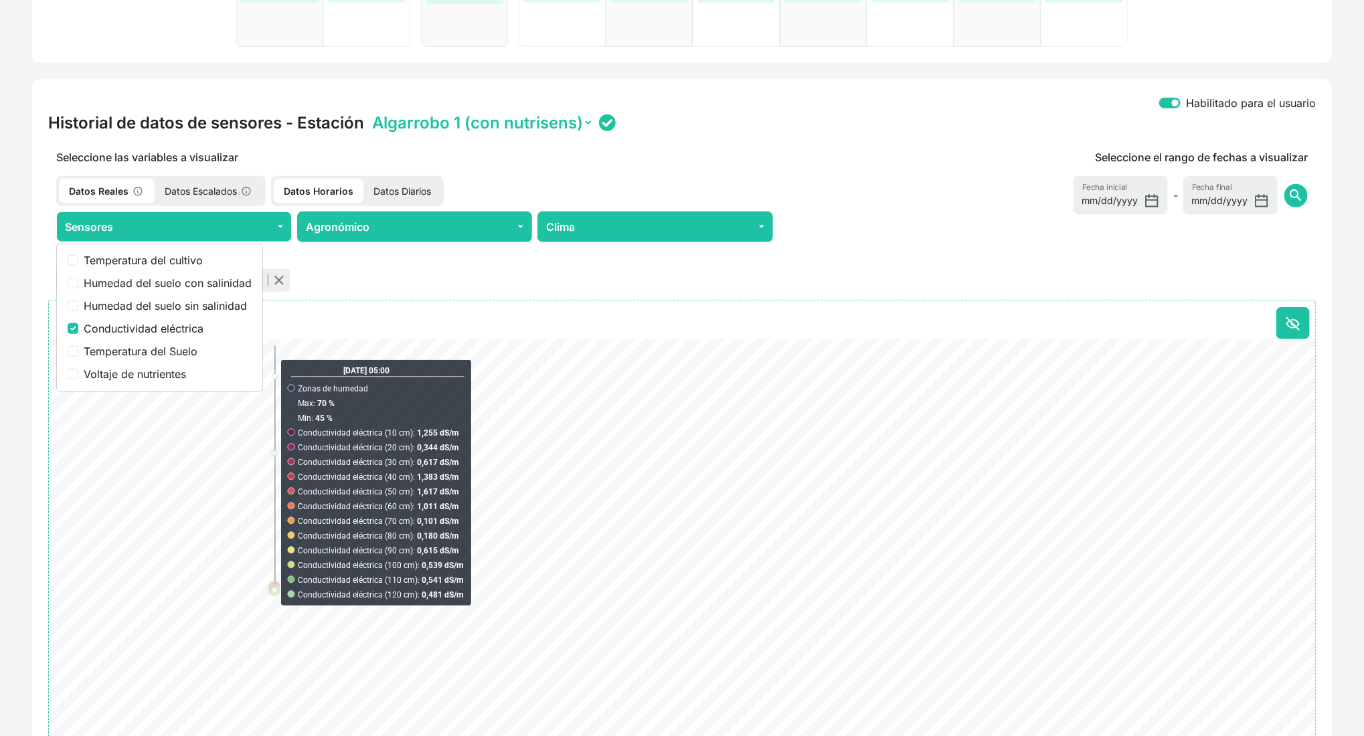
click at [381, 274] on div "Zonas de humedad Conductividad eléctrica" at bounding box center [414, 280] width 733 height 28
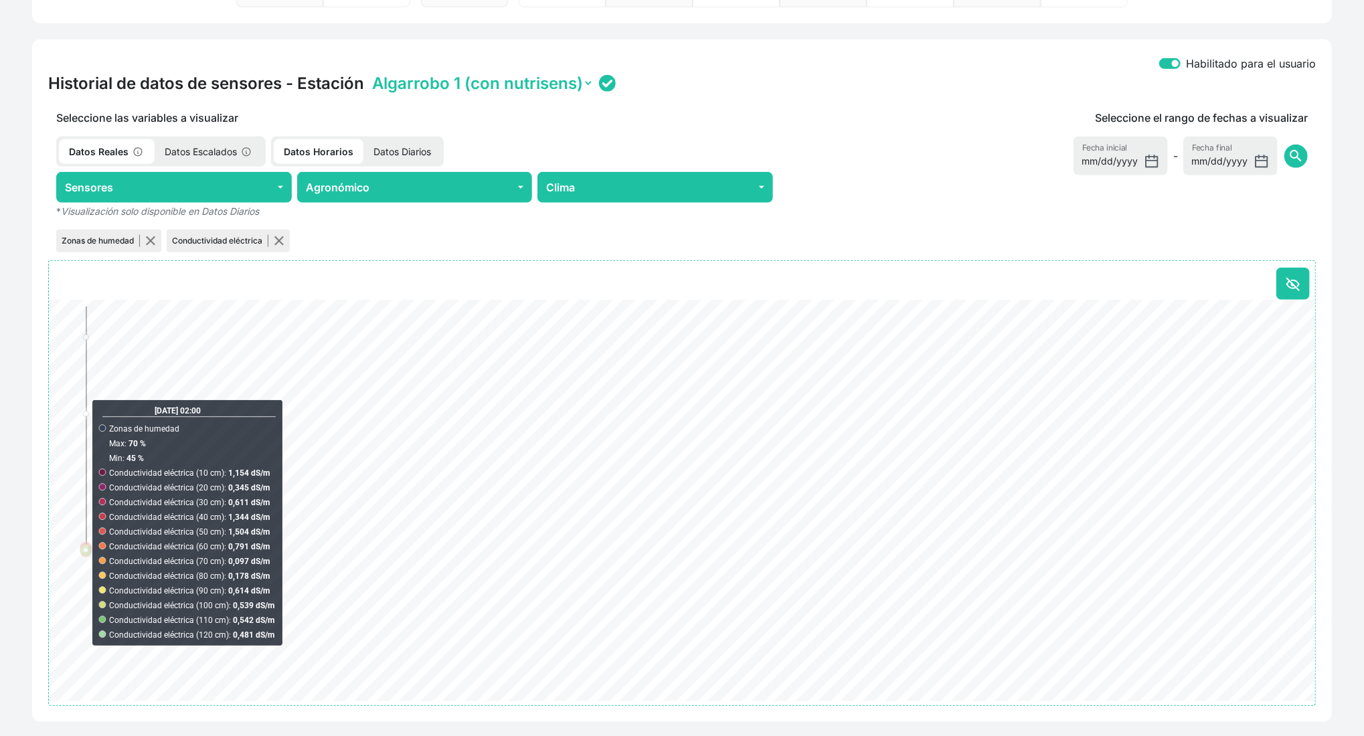
scroll to position [518, 0]
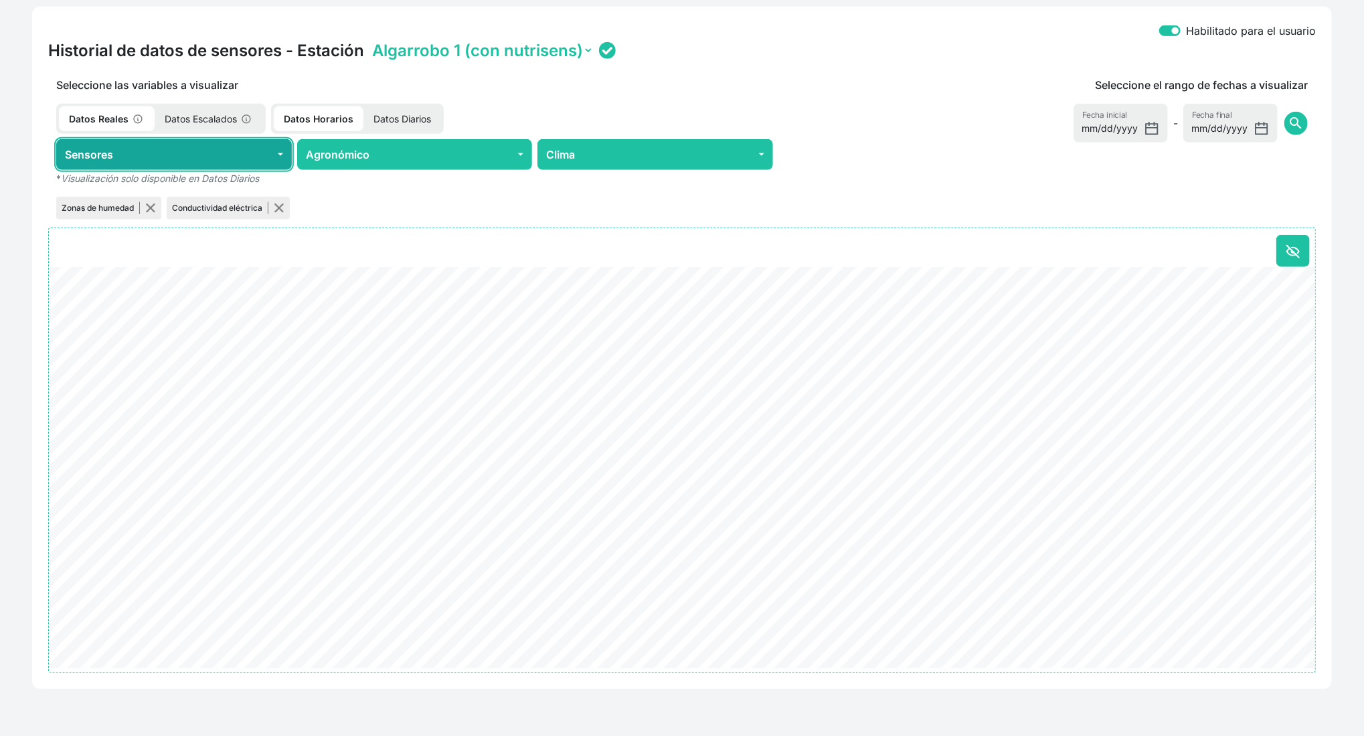
click at [206, 153] on button "Sensores" at bounding box center [174, 154] width 236 height 31
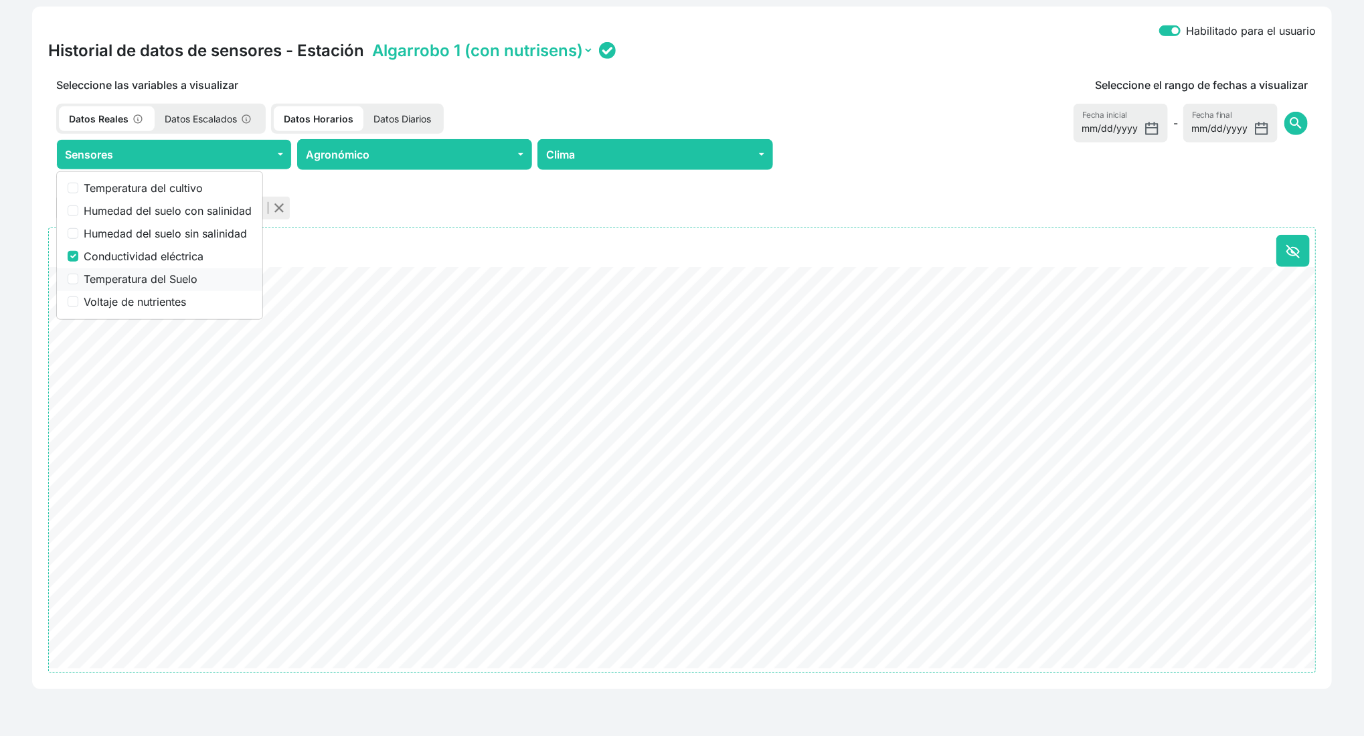
click at [150, 271] on label "Temperatura del Suelo" at bounding box center [168, 279] width 168 height 16
click at [78, 274] on input "Temperatura del Suelo" at bounding box center [73, 279] width 11 height 11
checkbox input "true"
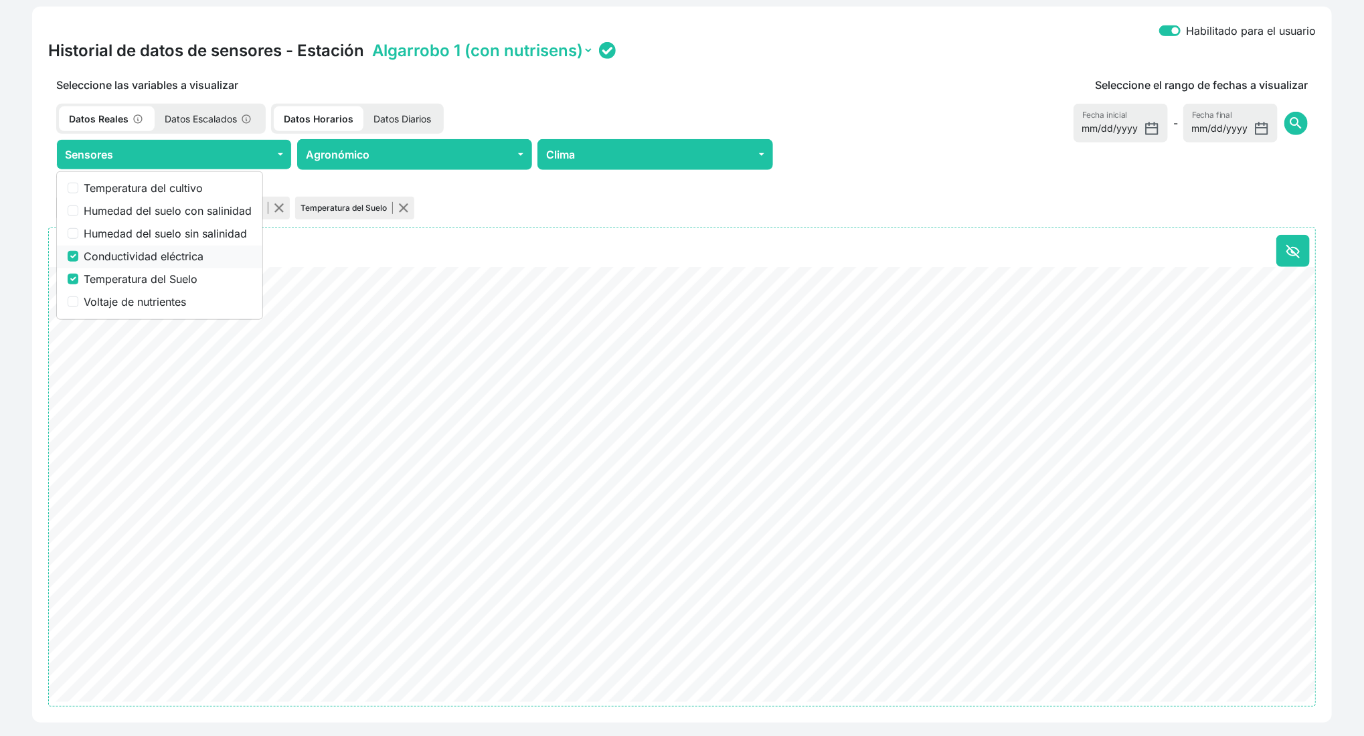
click at [141, 256] on label "Conductividad eléctrica" at bounding box center [168, 256] width 168 height 16
click at [78, 256] on input "Conductividad eléctrica" at bounding box center [73, 256] width 11 height 11
checkbox input "false"
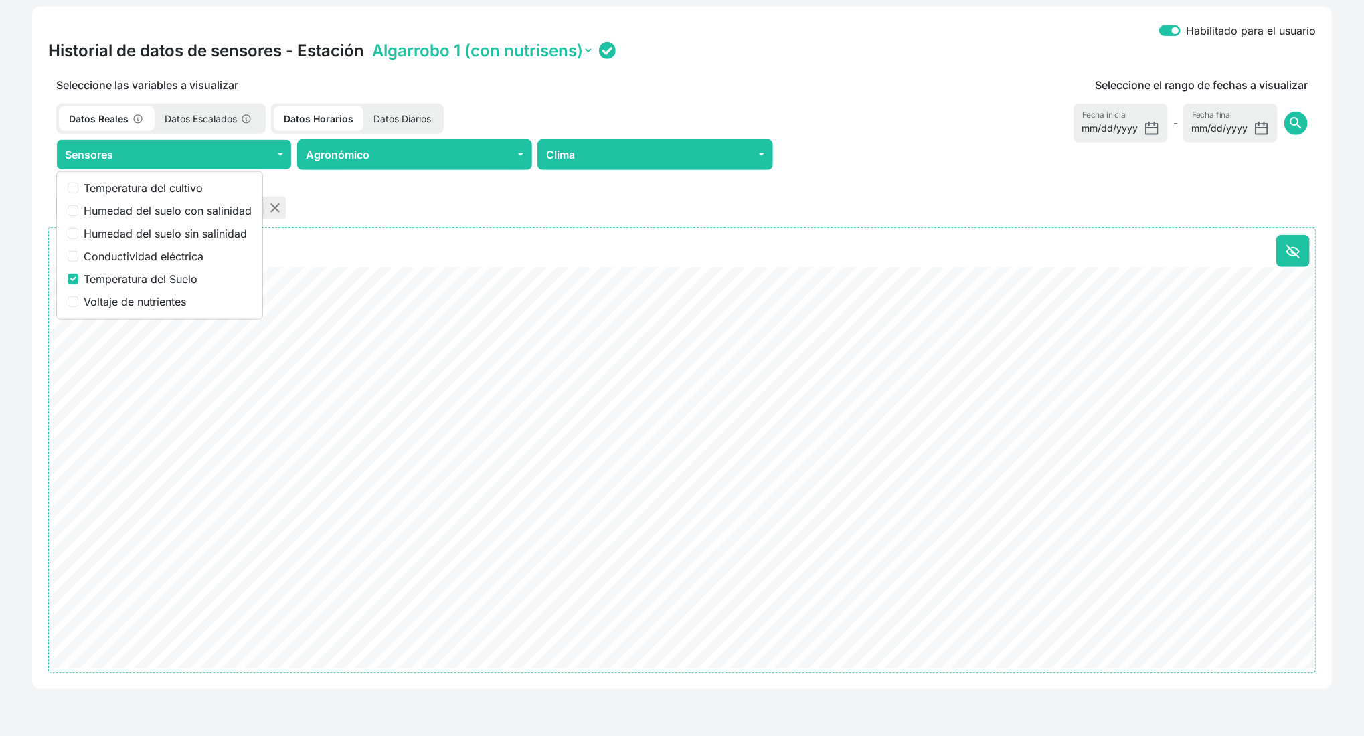
click at [40, 344] on div "Habilitado para el usuario Historial de datos de sensores - Estación Algarrobo …" at bounding box center [681, 348] width 1299 height 682
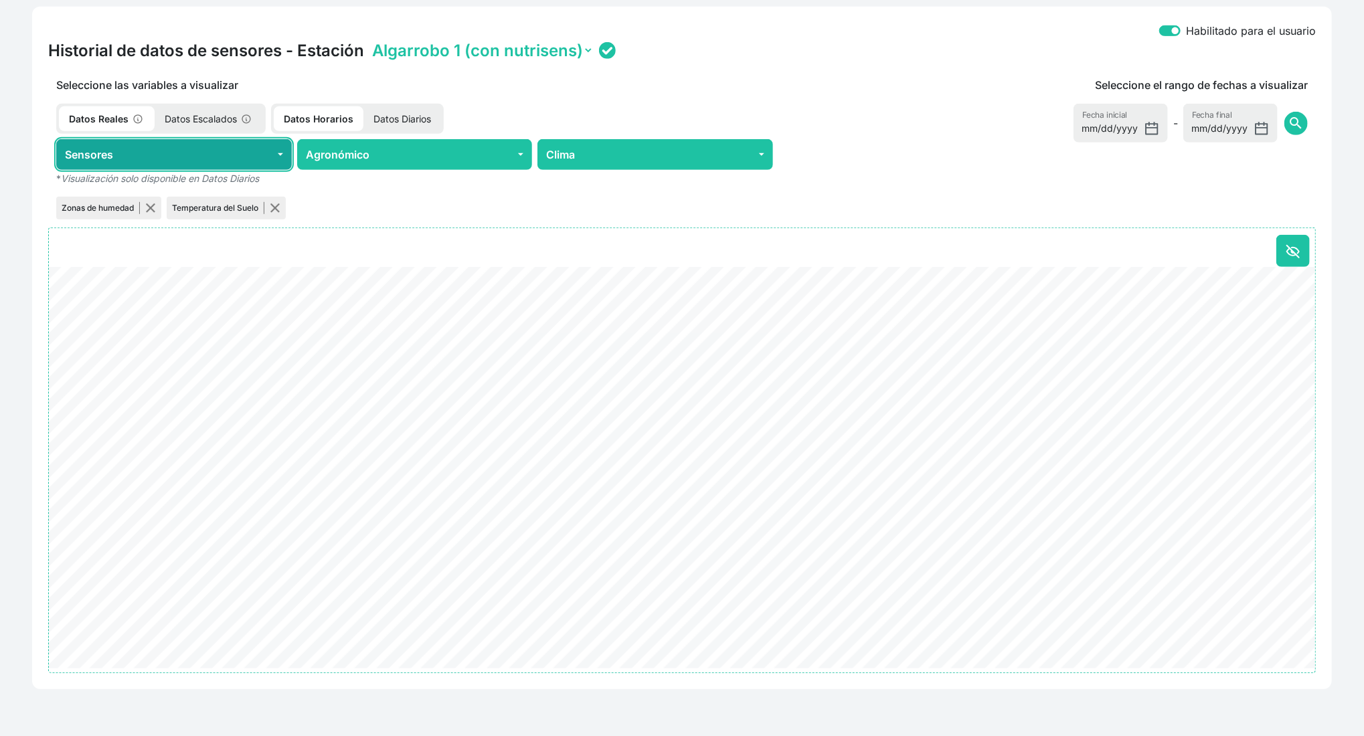
click at [168, 157] on button "Sensores" at bounding box center [174, 154] width 236 height 31
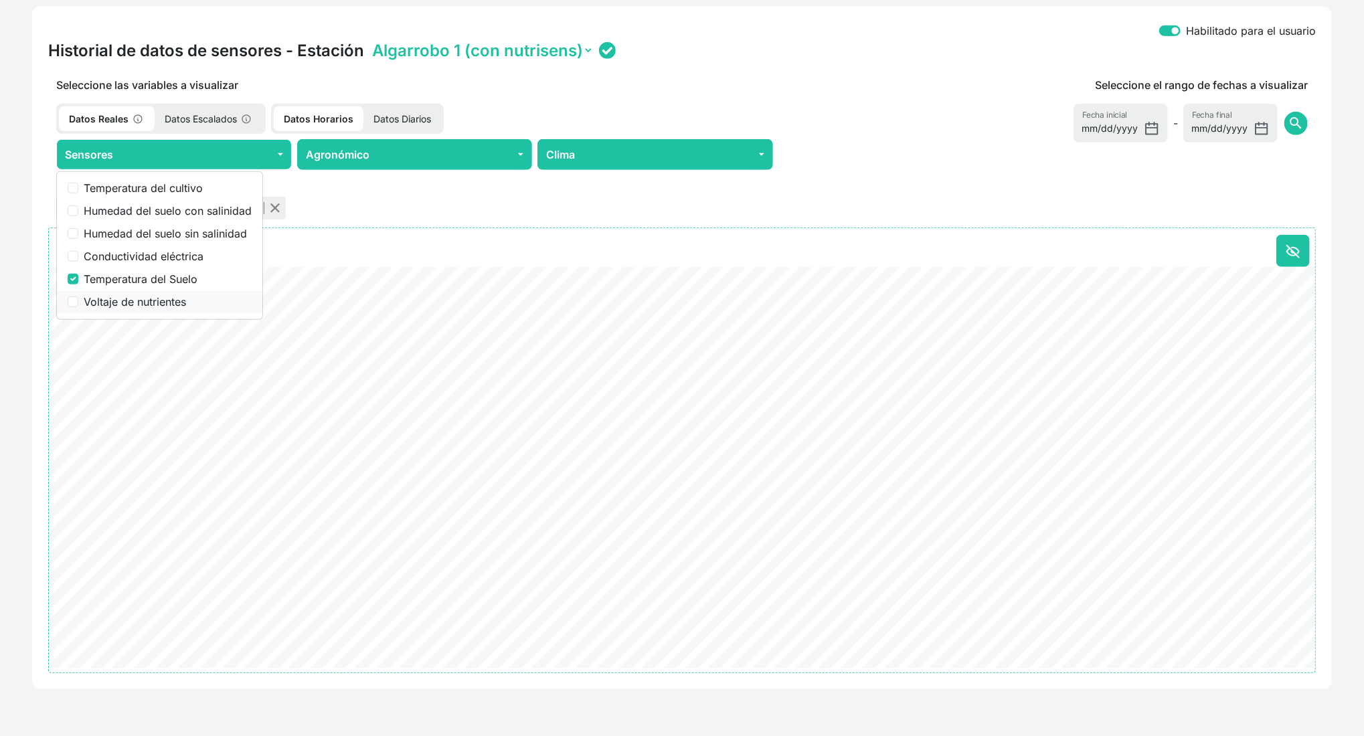
click at [141, 298] on label "Voltaje de nutrientes" at bounding box center [168, 302] width 168 height 16
click at [78, 298] on input "Voltaje de nutrientes" at bounding box center [73, 301] width 11 height 11
checkbox input "true"
click at [130, 272] on label "Temperatura del Suelo" at bounding box center [168, 279] width 168 height 16
click at [78, 274] on input "Temperatura del Suelo" at bounding box center [73, 279] width 11 height 11
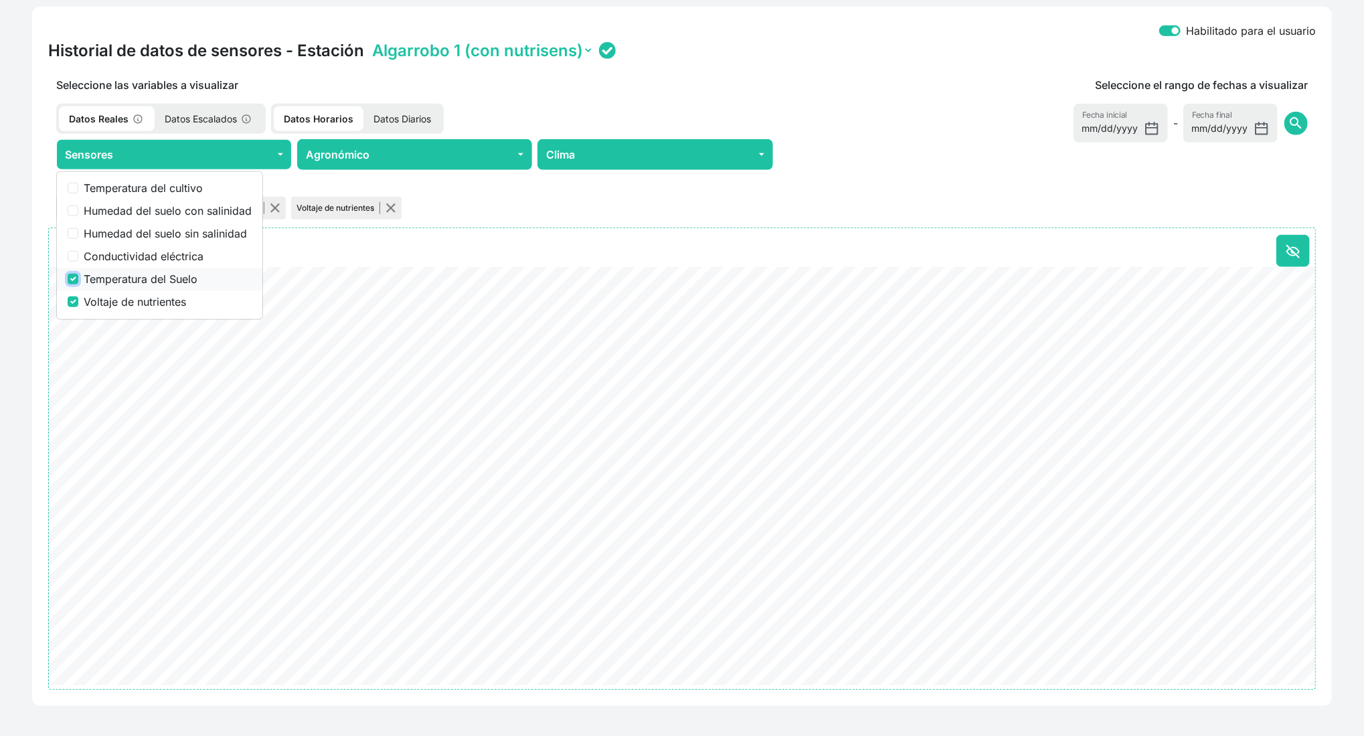
checkbox input "false"
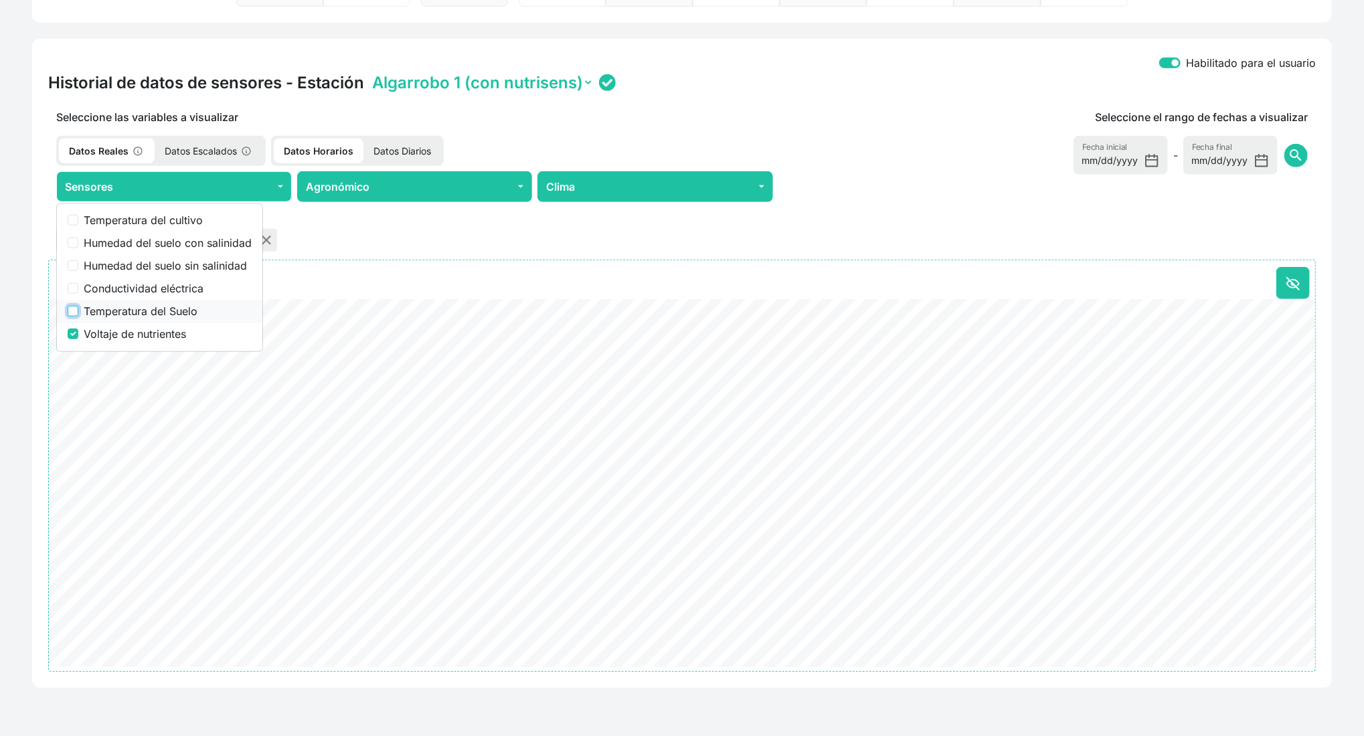
scroll to position [484, 0]
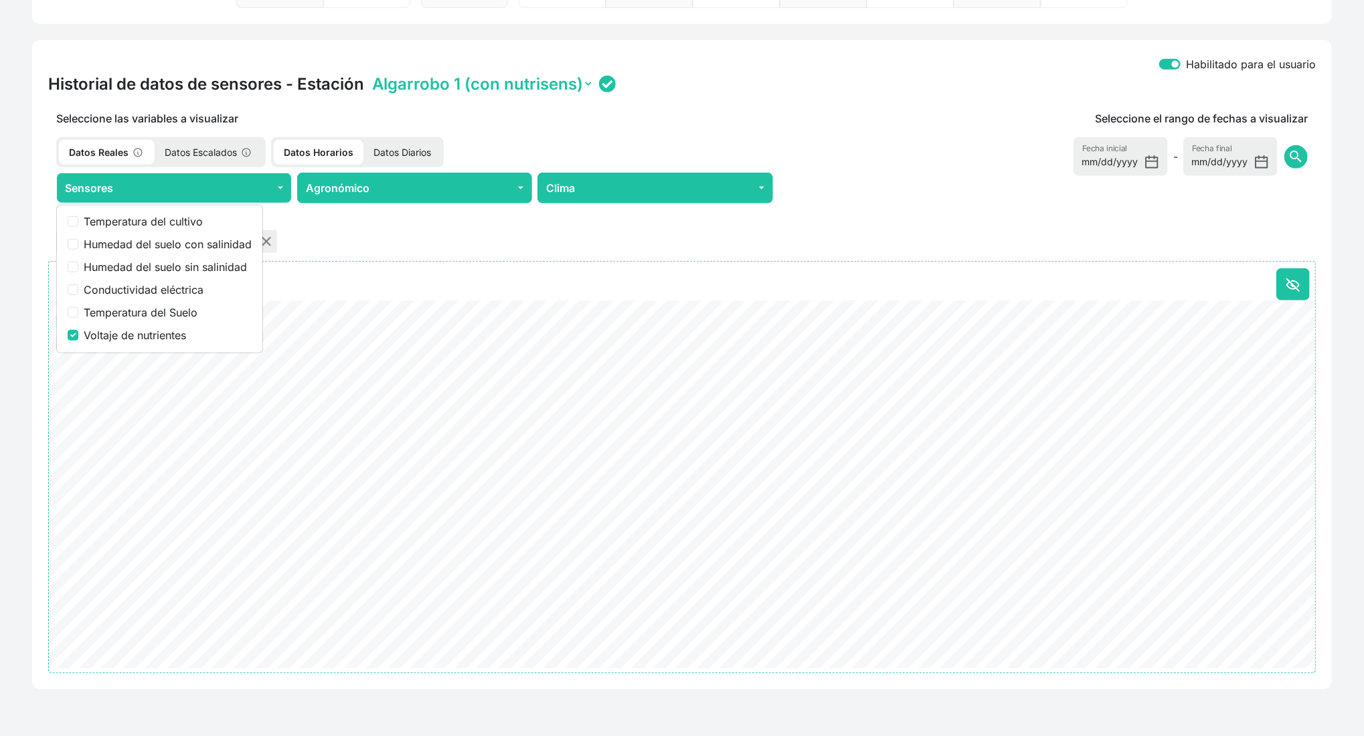
click at [17, 362] on div "Mis terrenos / José Antonio Algarrobo / Sector Único (sensor activo) Mapa NDVI …" at bounding box center [682, 151] width 1364 height 1171
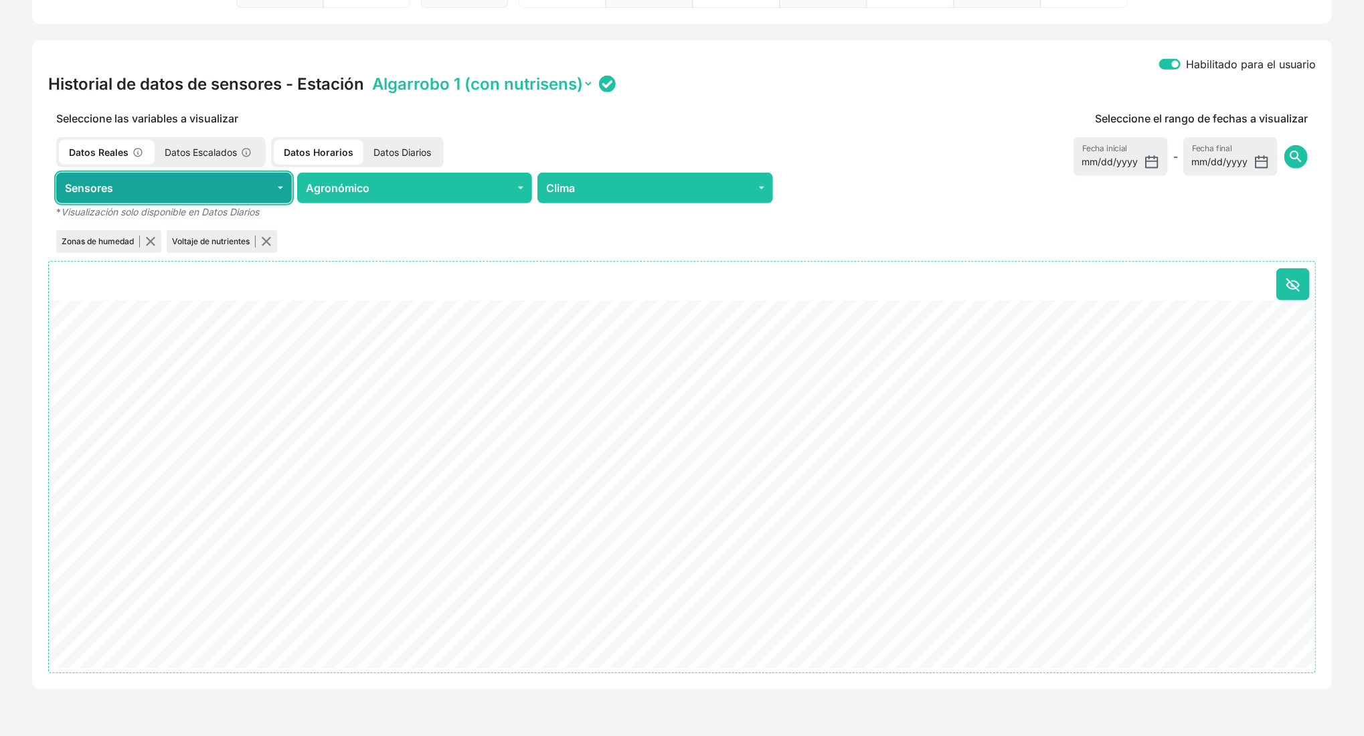
click at [132, 183] on button "Sensores" at bounding box center [174, 188] width 236 height 31
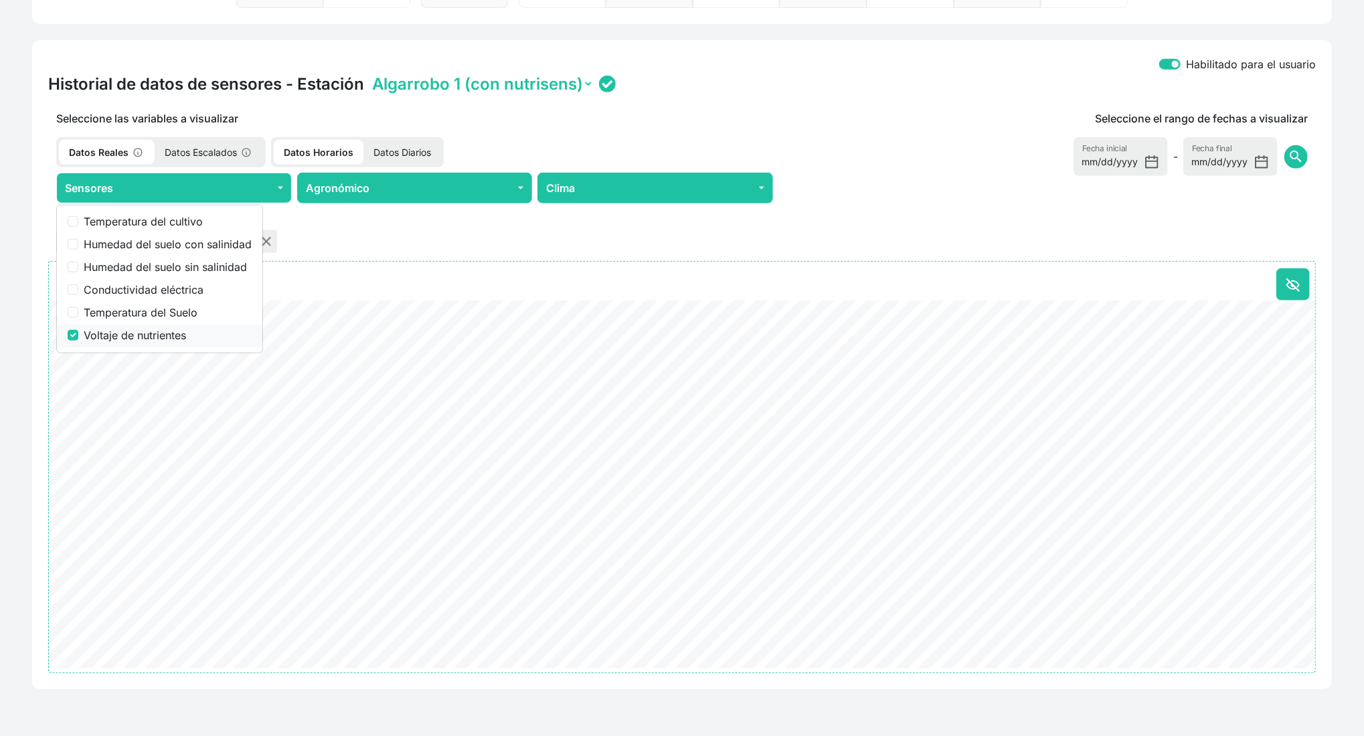
click at [118, 335] on label "Voltaje de nutrientes" at bounding box center [168, 335] width 168 height 16
click at [78, 335] on input "Voltaje de nutrientes" at bounding box center [73, 335] width 11 height 11
checkbox input "false"
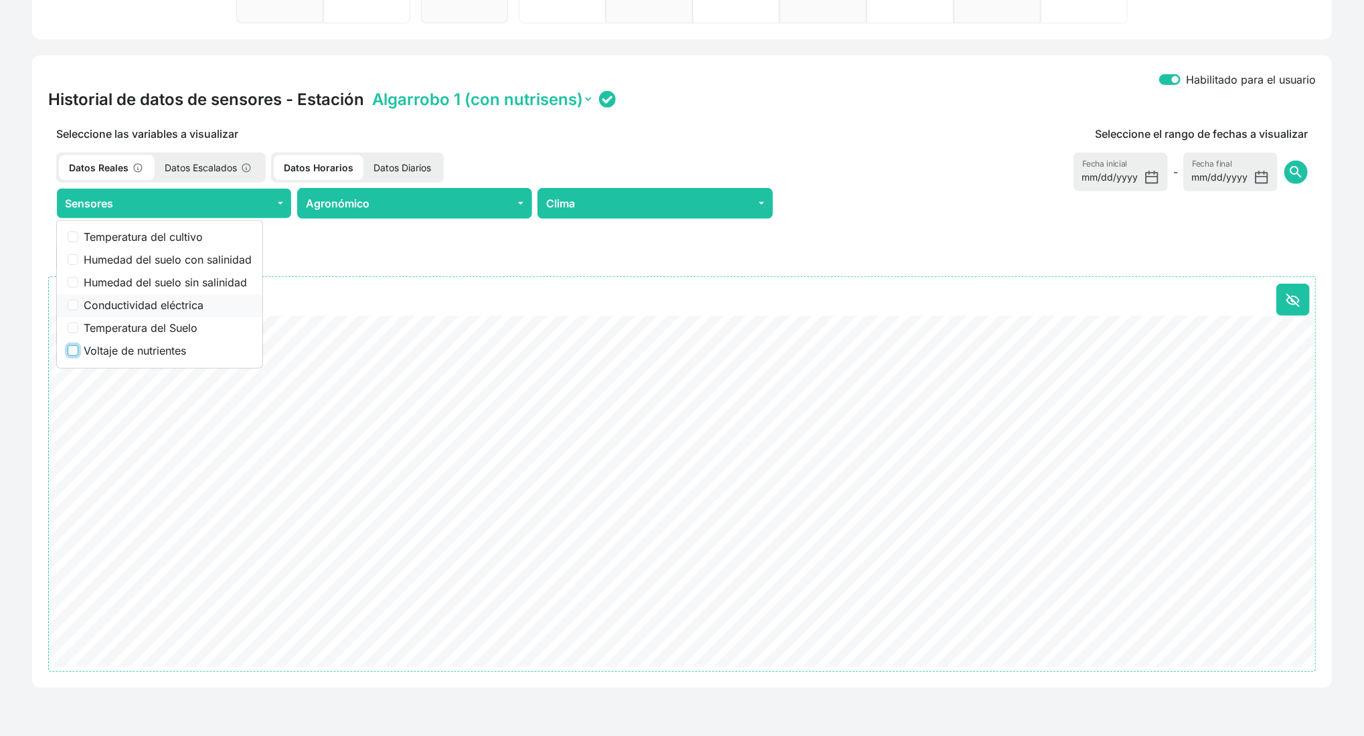
scroll to position [468, 0]
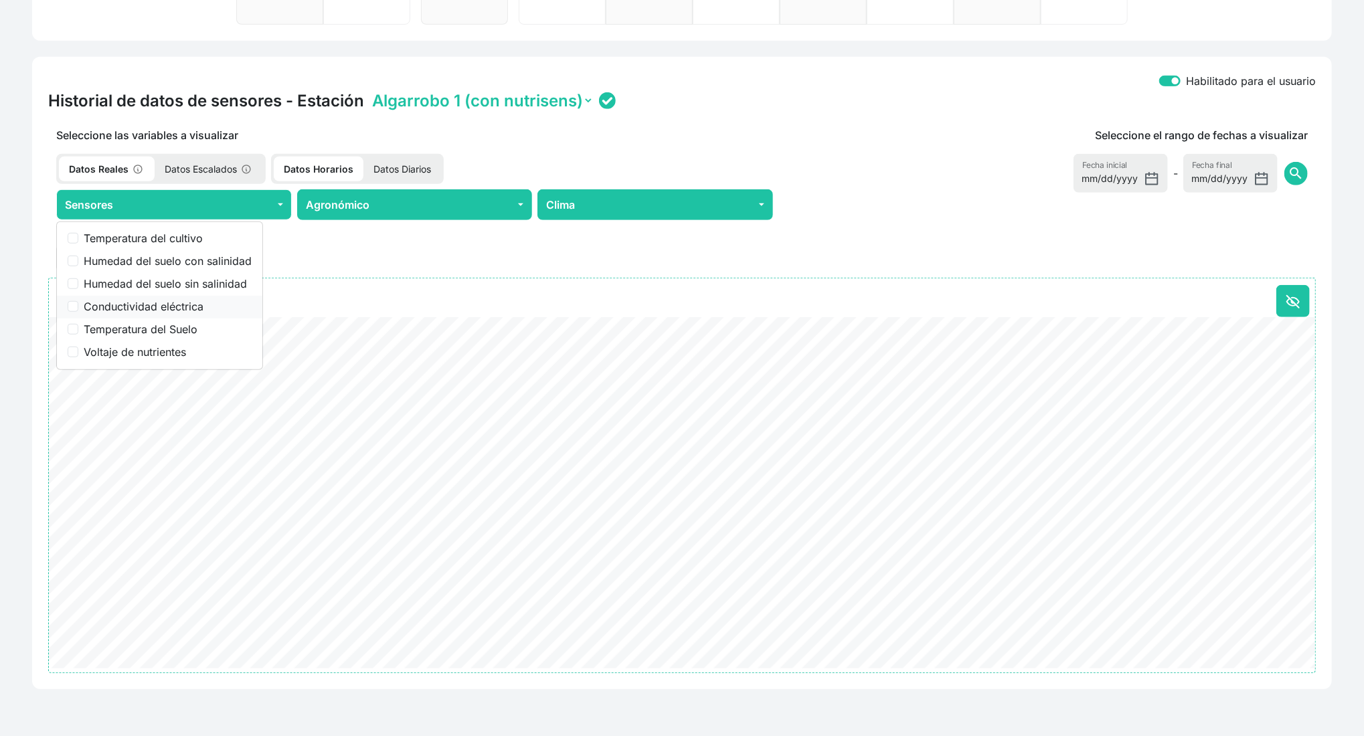
click at [110, 309] on label "Conductividad eléctrica" at bounding box center [168, 306] width 168 height 16
click at [78, 309] on input "Conductividad eléctrica" at bounding box center [73, 306] width 11 height 11
checkbox input "true"
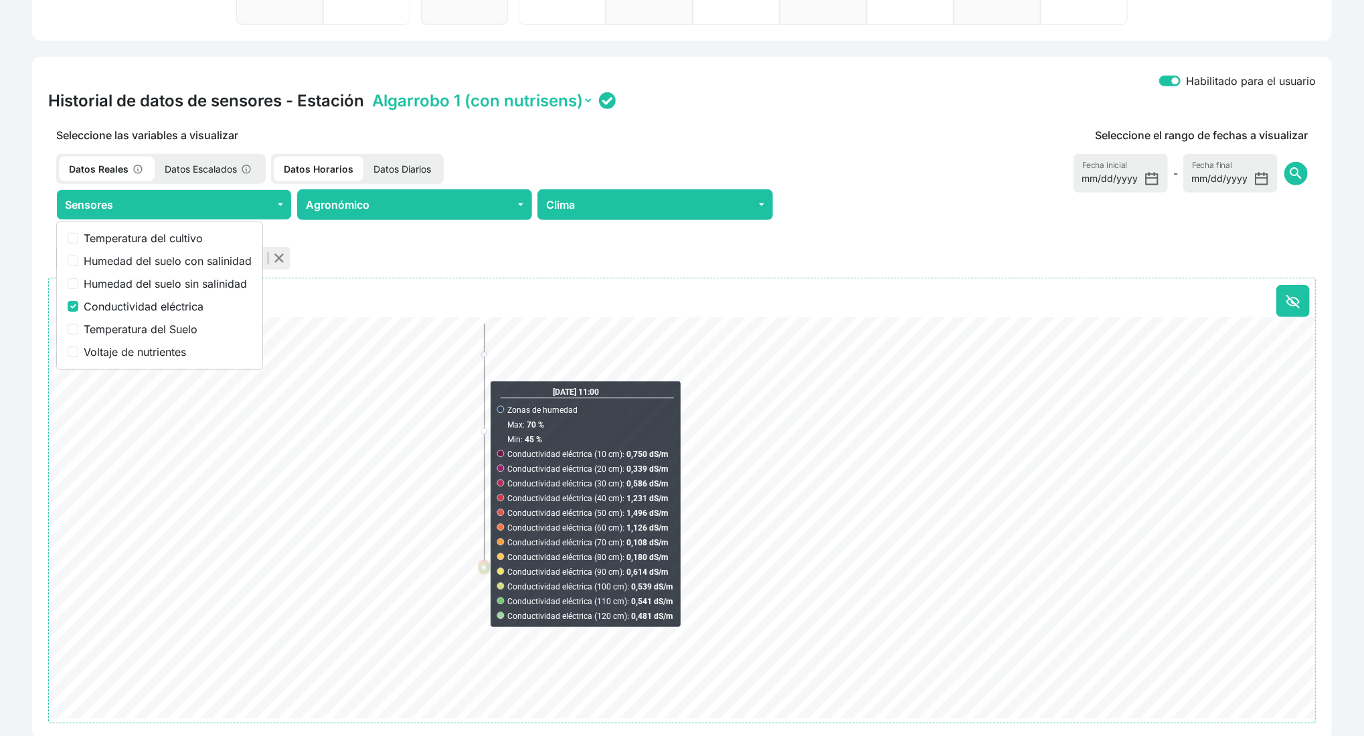
click at [195, 171] on p "Datos Escalados" at bounding box center [209, 169] width 108 height 25
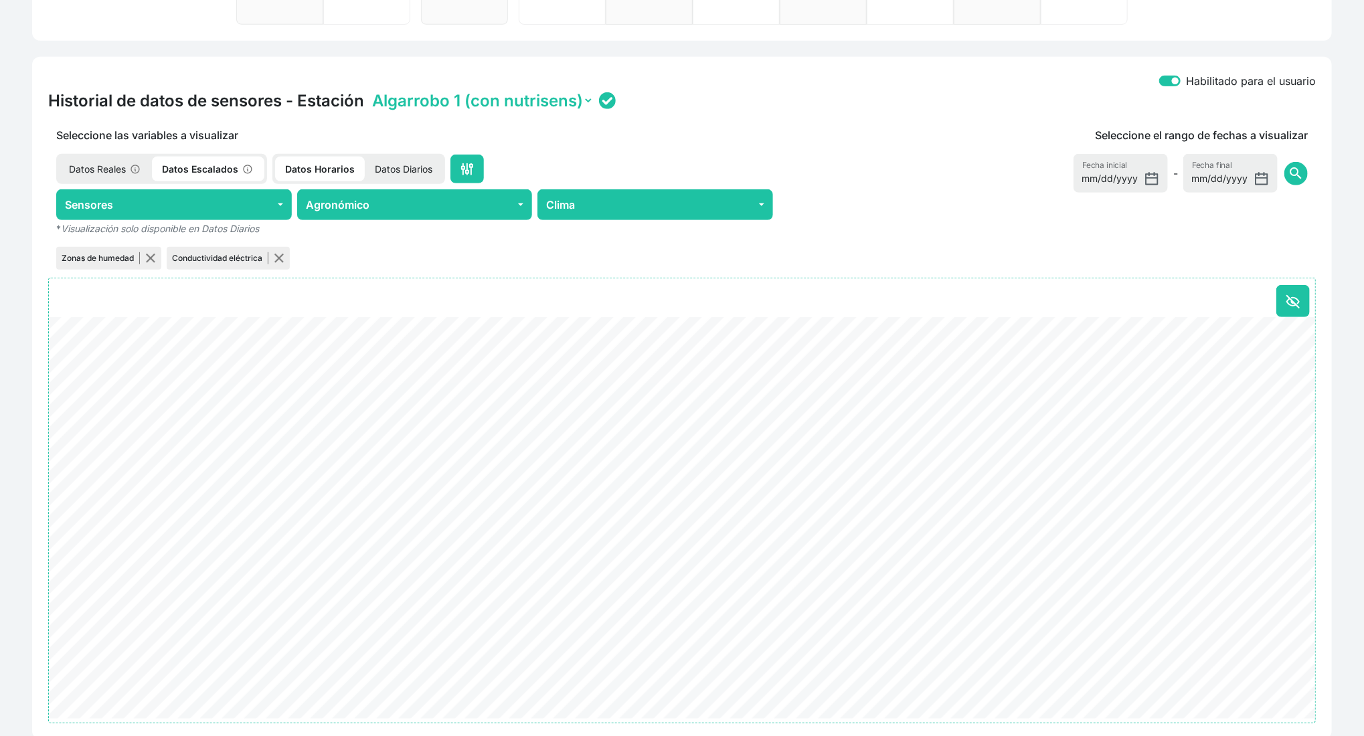
click at [126, 167] on p "Datos Reales" at bounding box center [105, 169] width 93 height 25
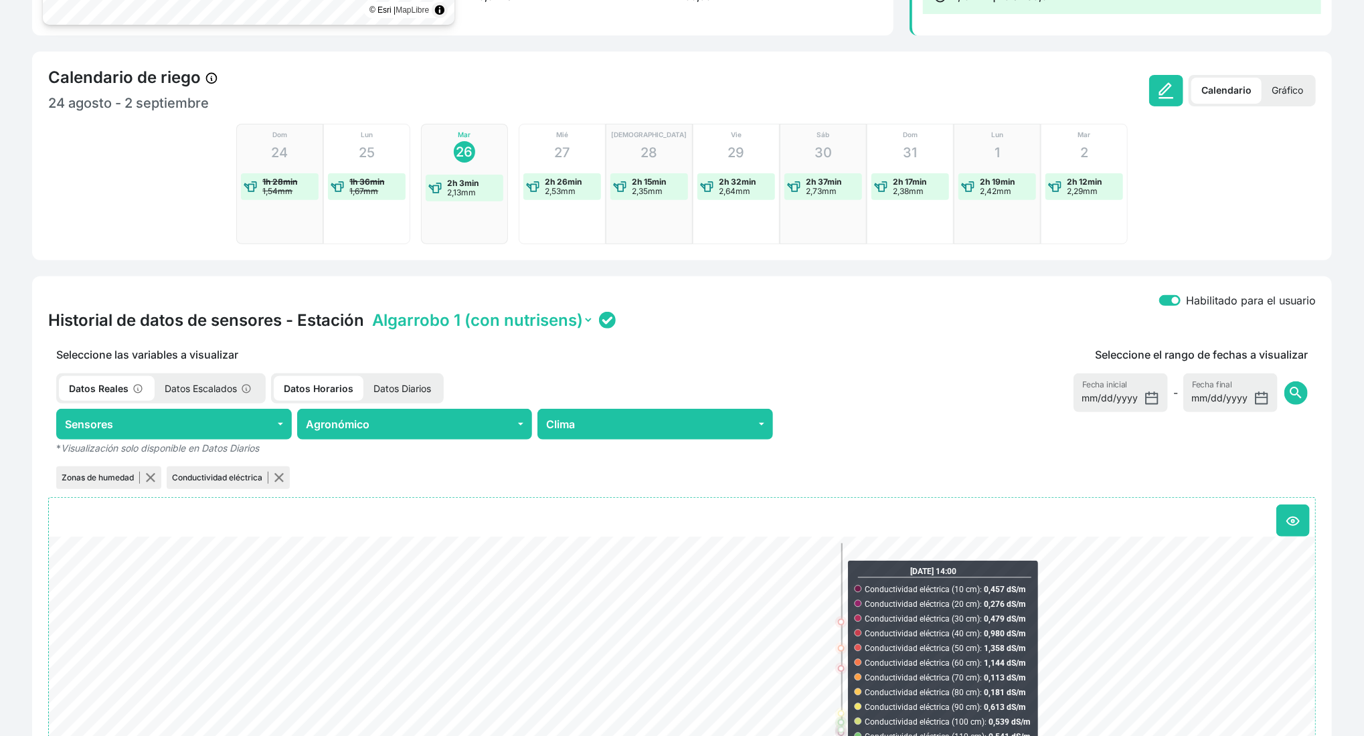
scroll to position [0, 0]
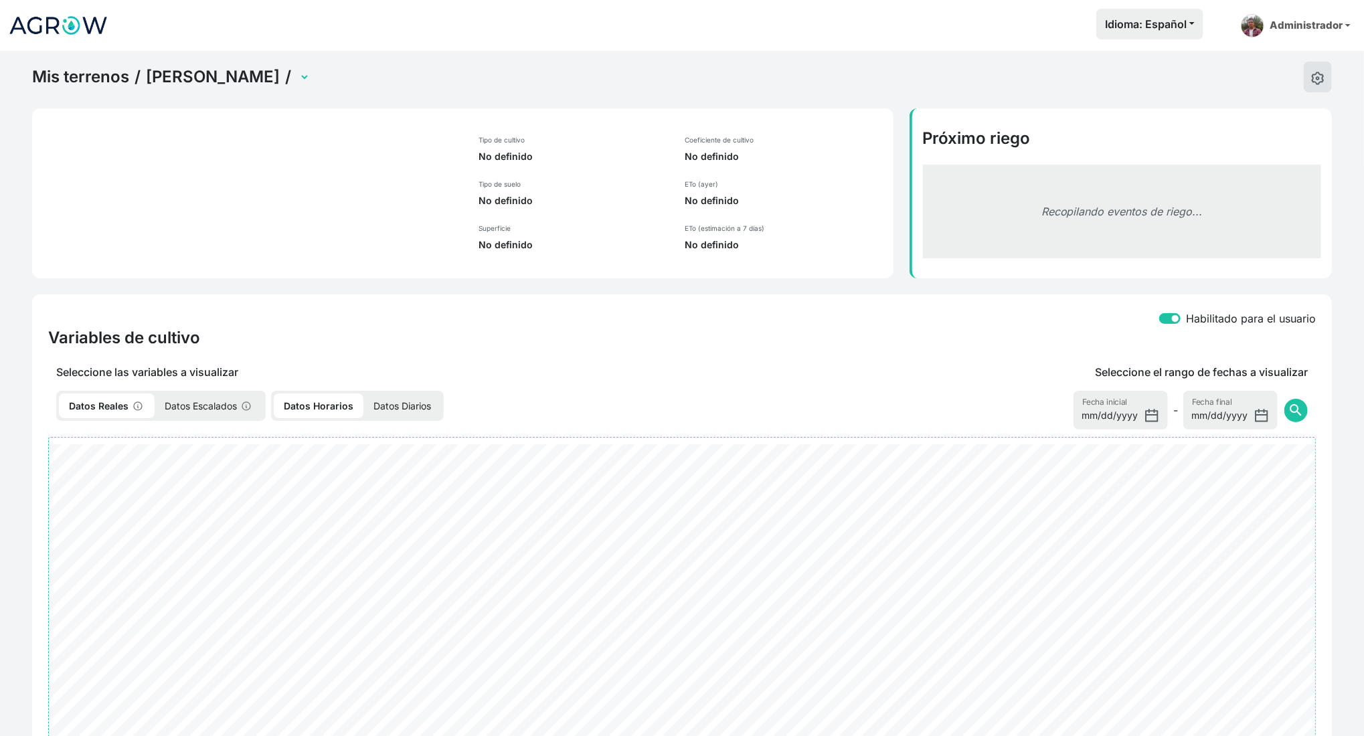
select select "2502"
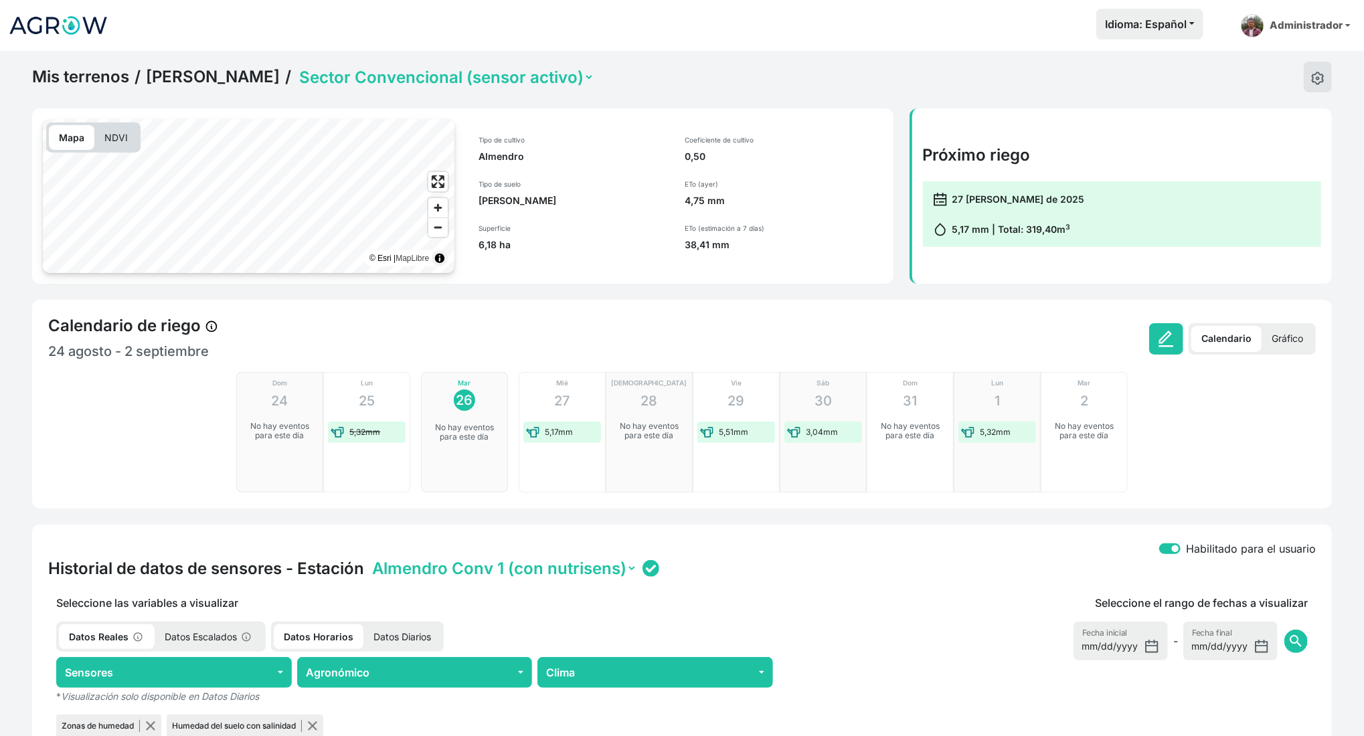
click at [1271, 346] on p "Gráfico" at bounding box center [1287, 339] width 52 height 26
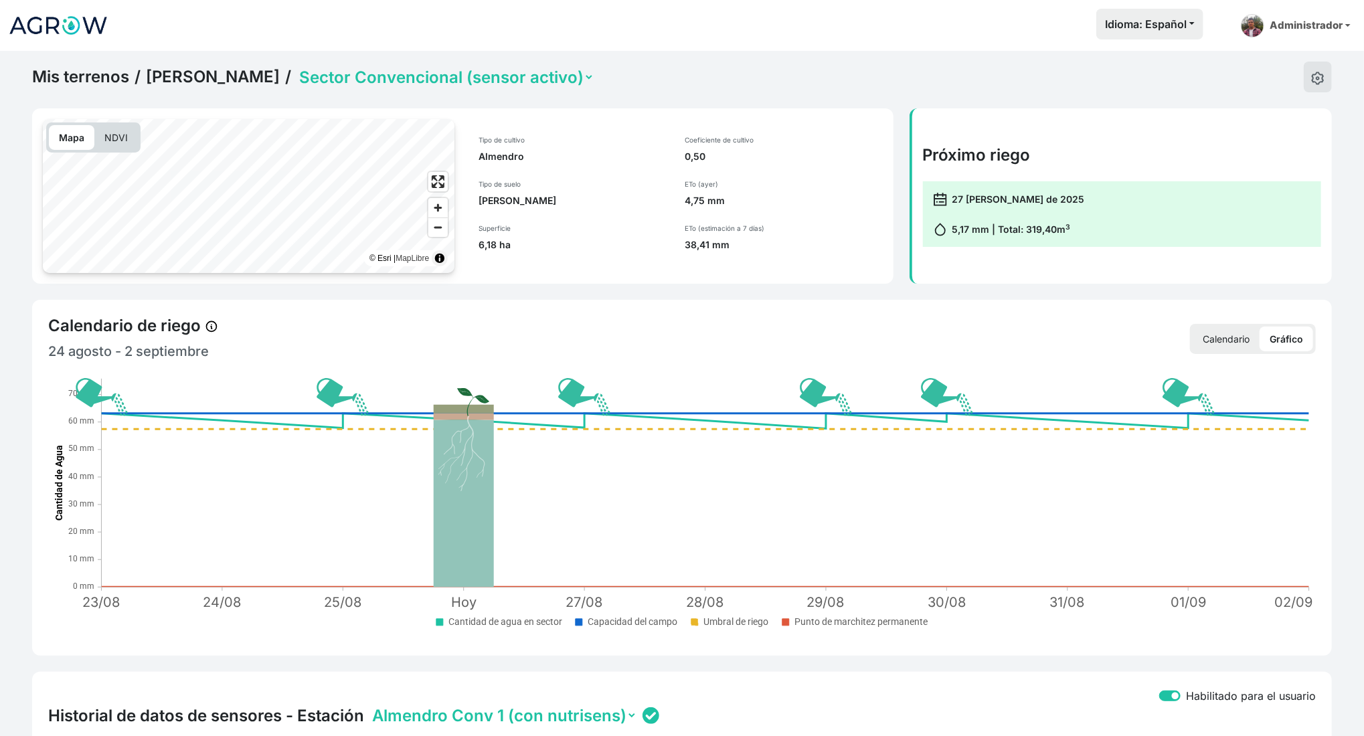
click at [1222, 335] on p "Calendario" at bounding box center [1225, 339] width 67 height 25
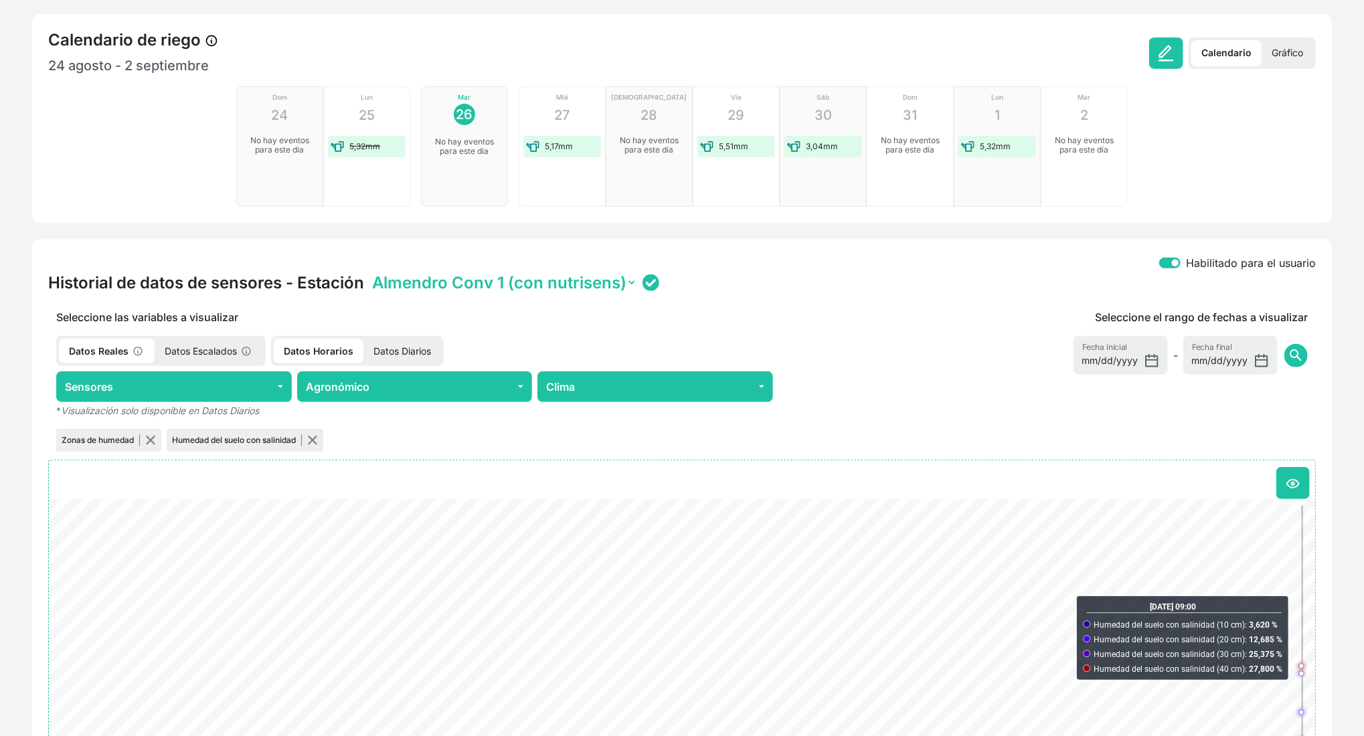
scroll to position [72, 0]
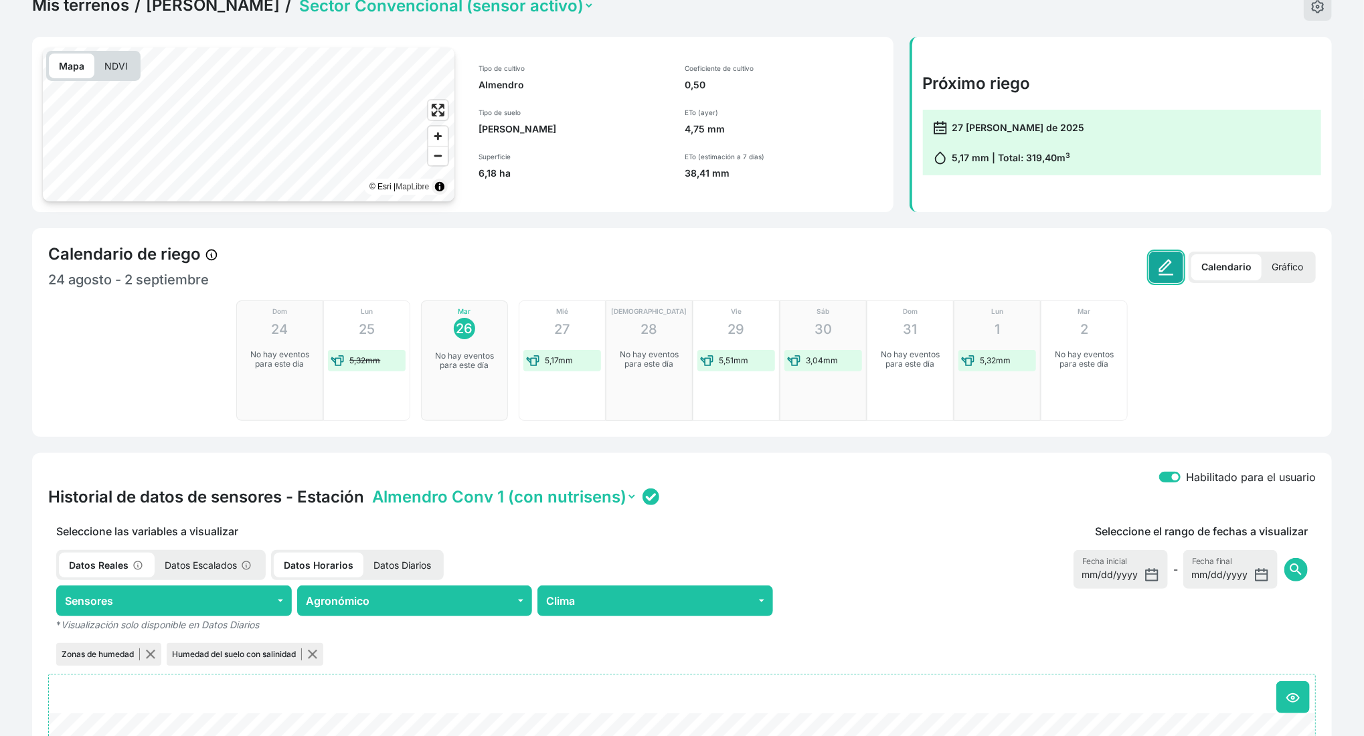
click at [1178, 270] on button at bounding box center [1166, 267] width 34 height 31
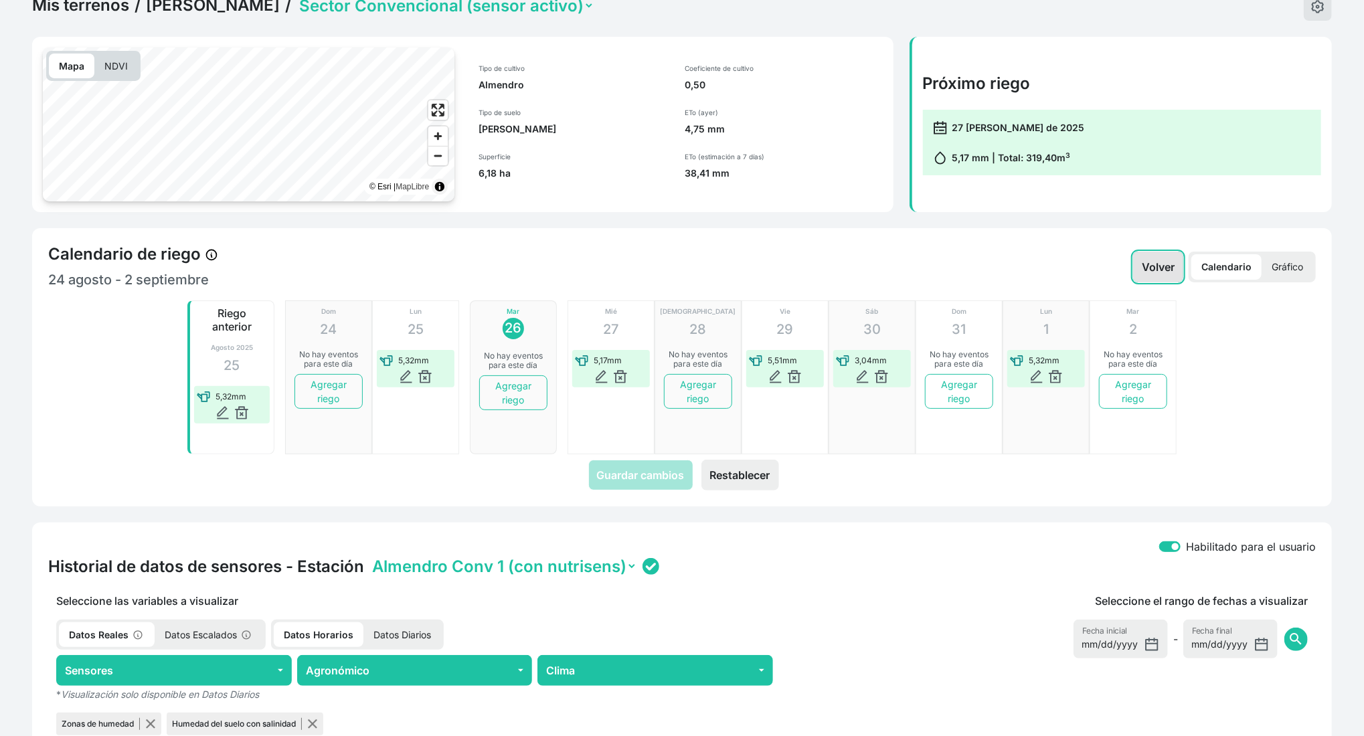
click at [1170, 264] on button "Volver" at bounding box center [1158, 267] width 50 height 31
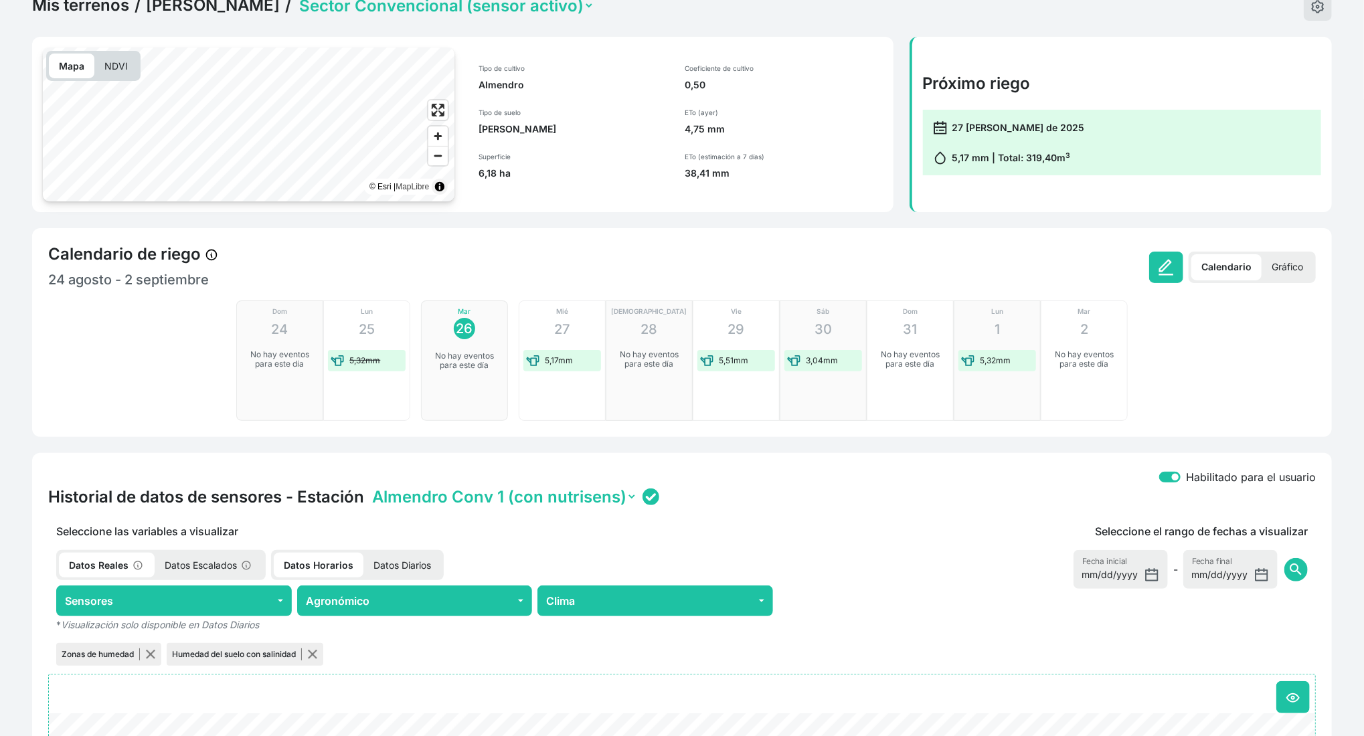
click at [1135, 262] on div "Calendario Gráfico" at bounding box center [999, 267] width 634 height 31
click at [1158, 265] on img at bounding box center [1166, 267] width 17 height 17
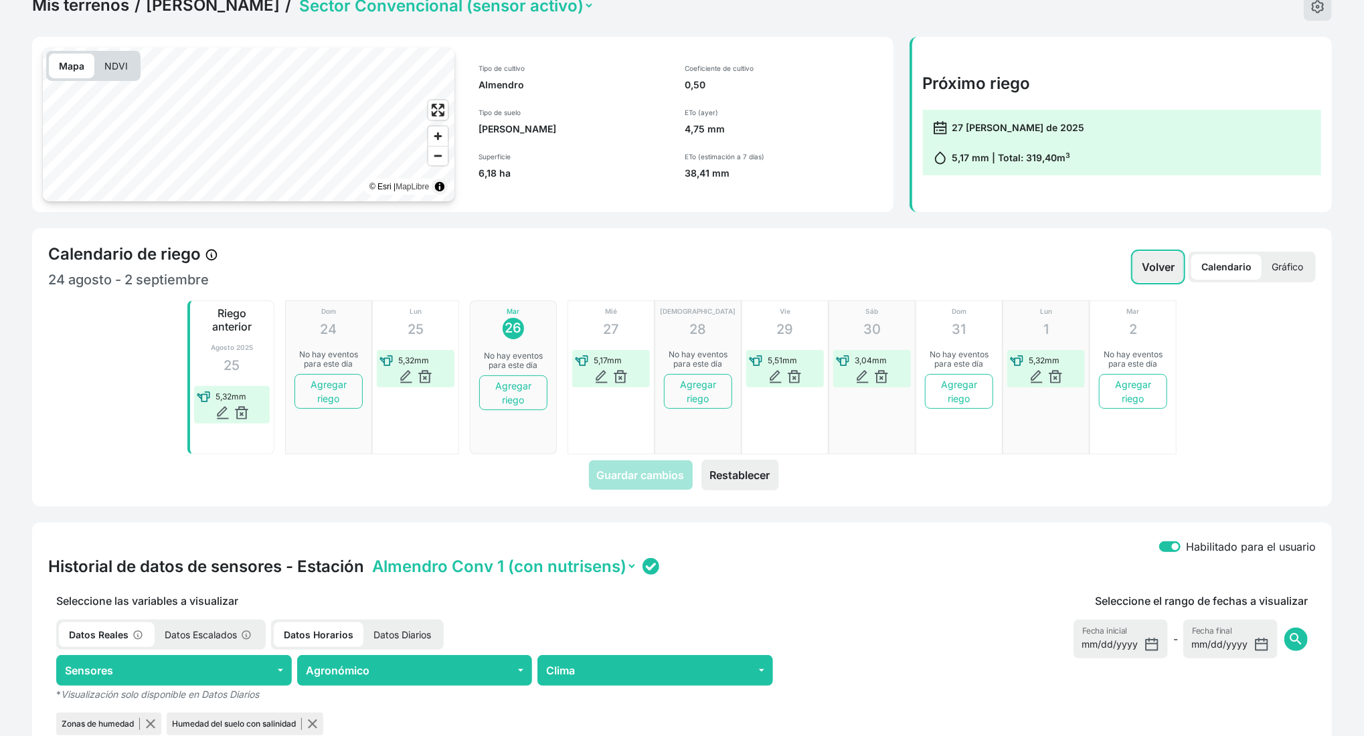
click at [1158, 265] on button "Volver" at bounding box center [1158, 267] width 50 height 31
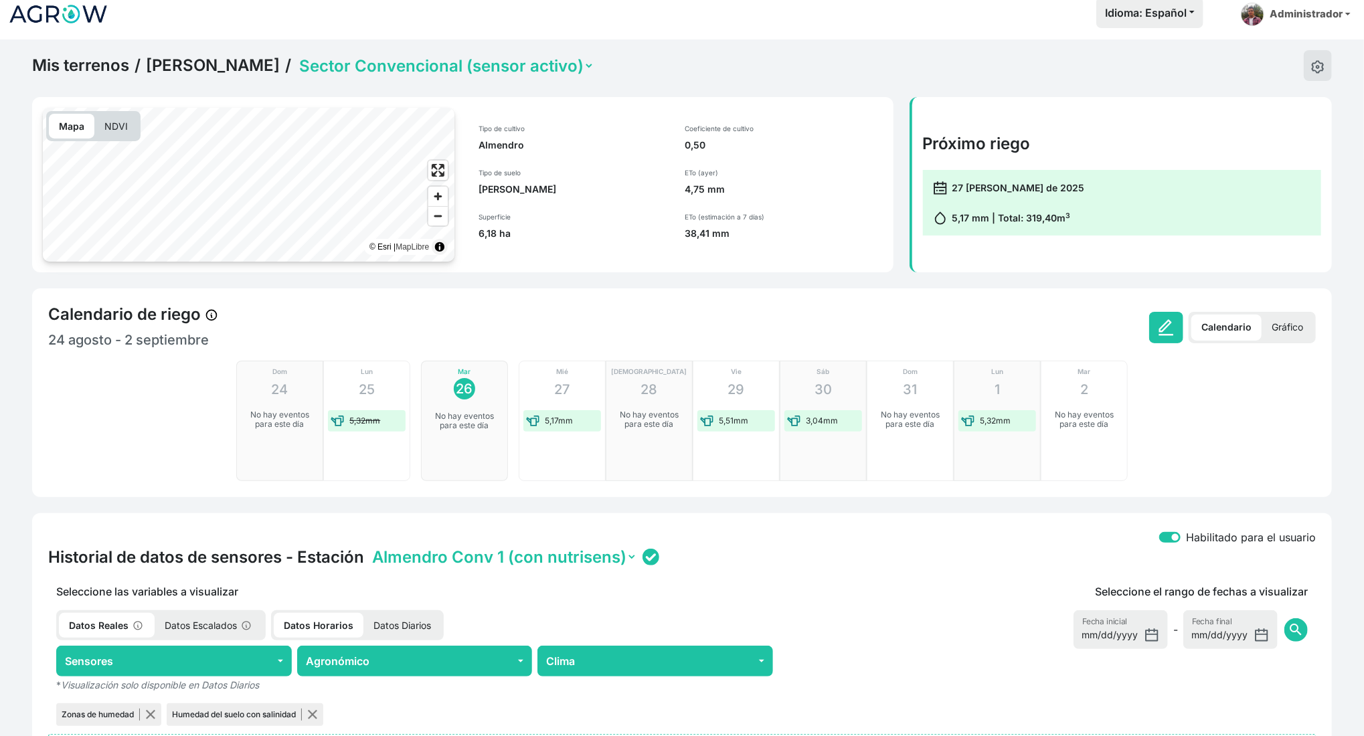
scroll to position [0, 0]
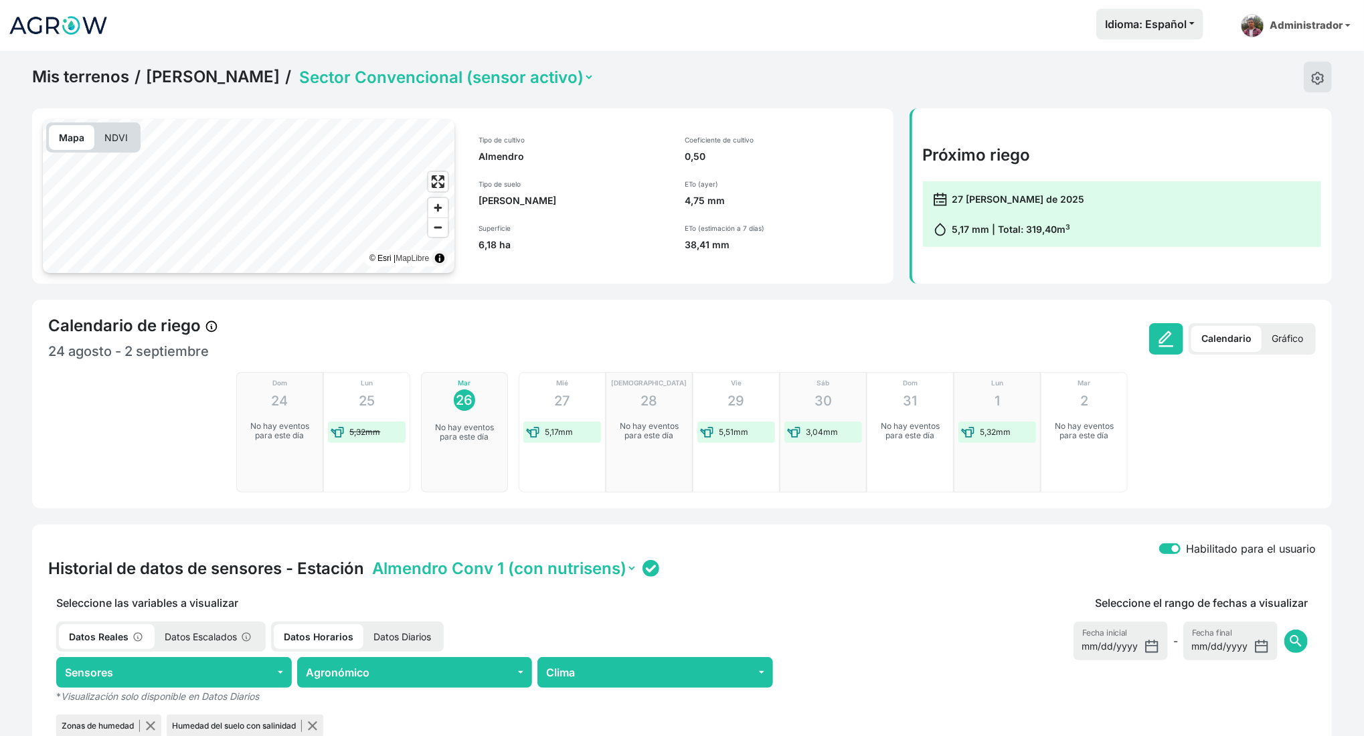
click at [1273, 333] on p "Gráfico" at bounding box center [1287, 339] width 52 height 26
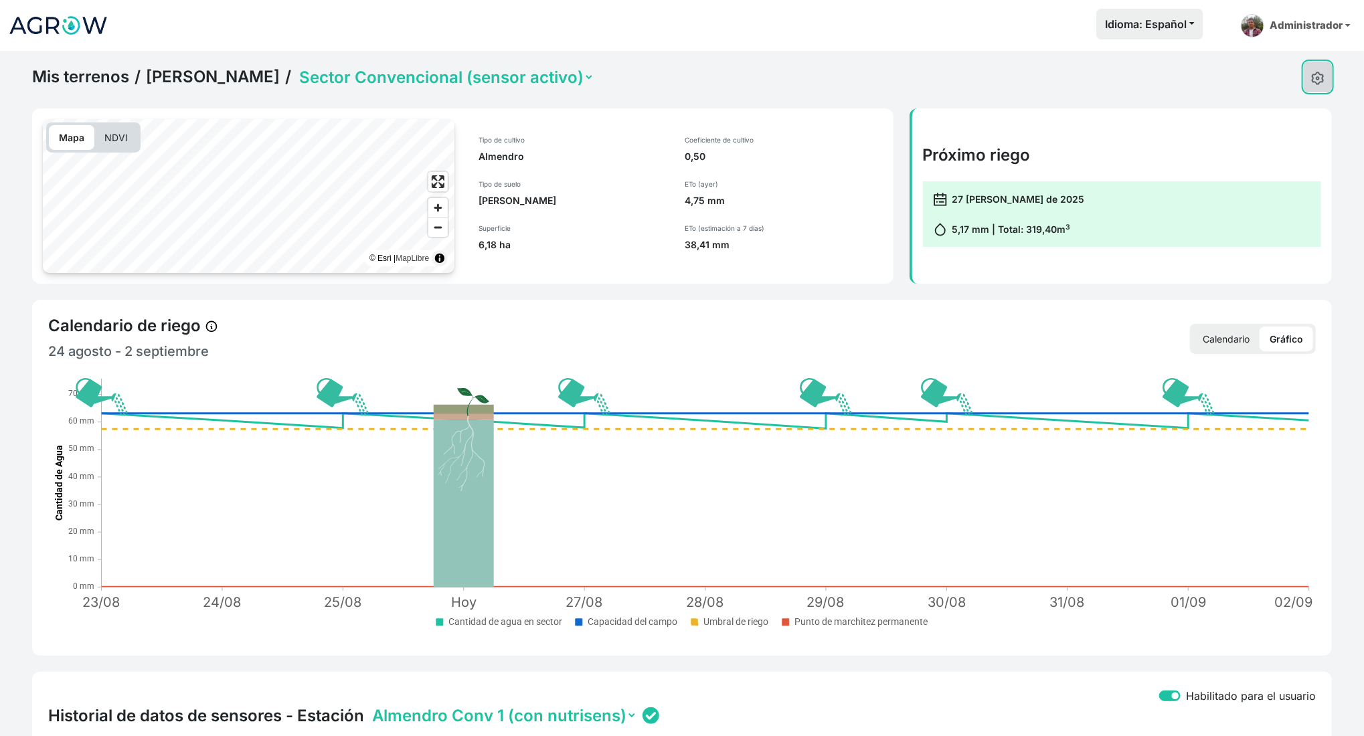
click at [1318, 72] on img at bounding box center [1317, 78] width 13 height 13
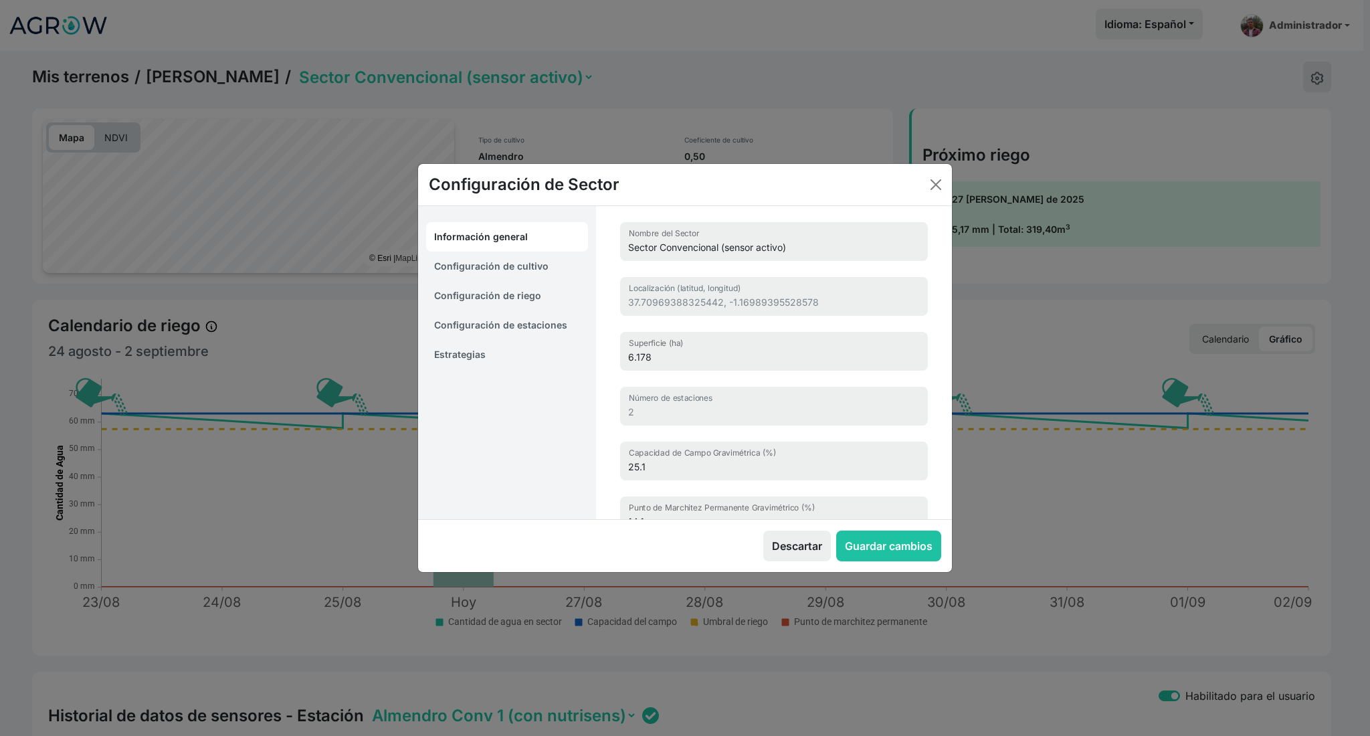
click at [523, 268] on link "Configuración de cultivo" at bounding box center [507, 266] width 162 height 29
select select "16211"
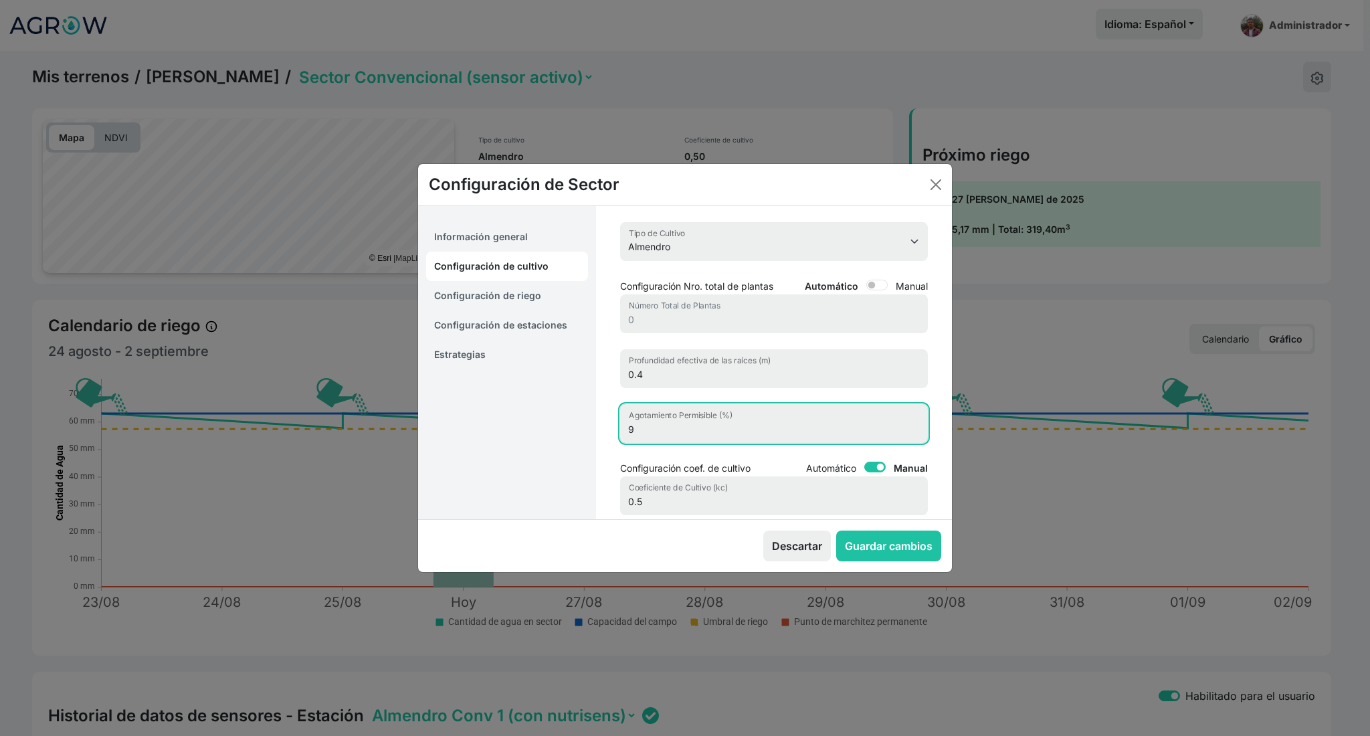
drag, startPoint x: 639, startPoint y: 434, endPoint x: 624, endPoint y: 435, distance: 14.8
click at [624, 435] on input "9" at bounding box center [774, 423] width 308 height 39
type input "1"
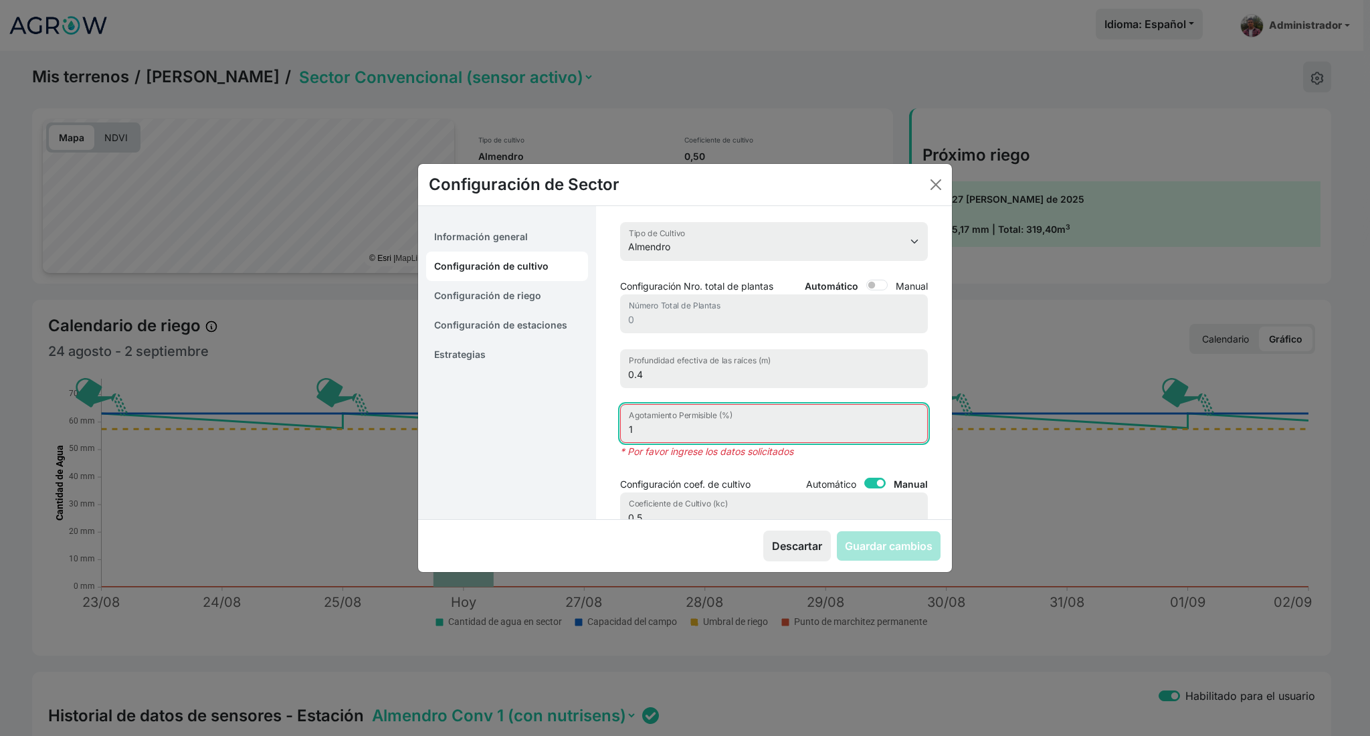
type input "15"
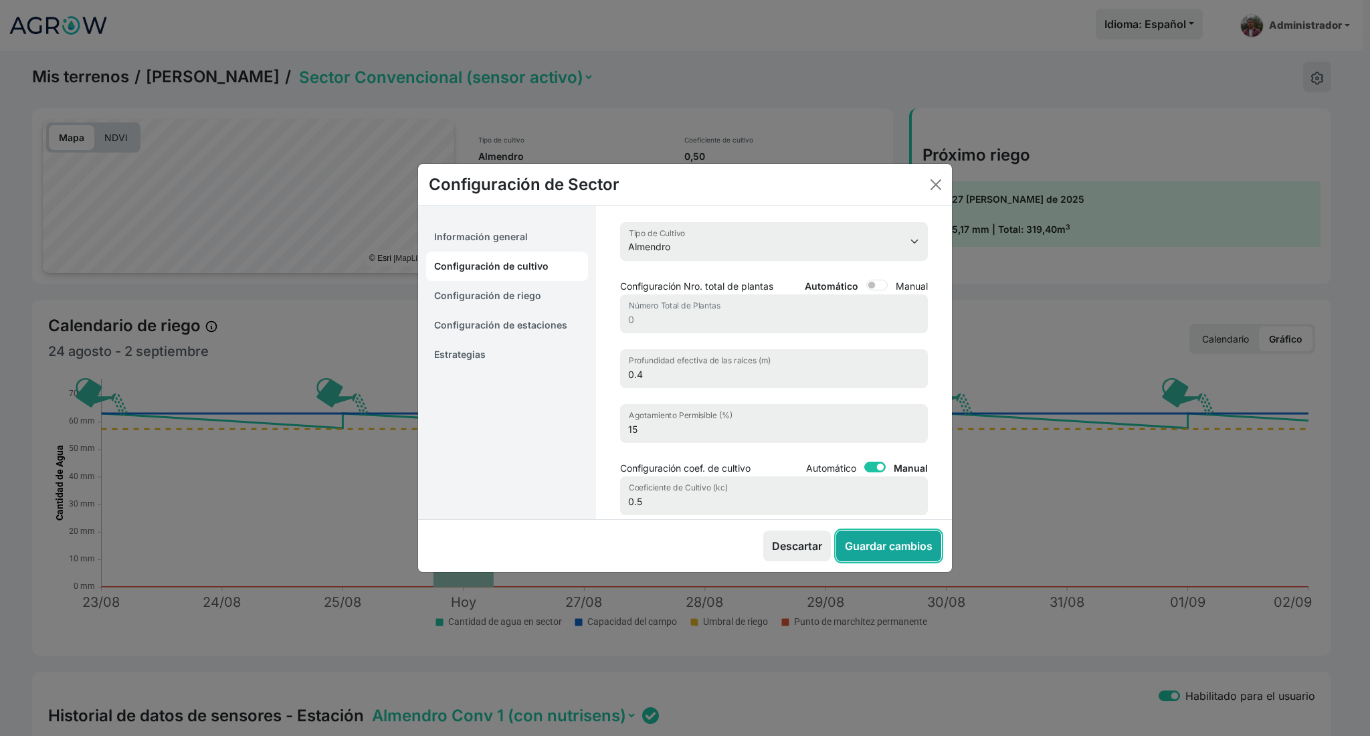
click at [925, 543] on button "Guardar cambios" at bounding box center [888, 546] width 105 height 31
select select "7"
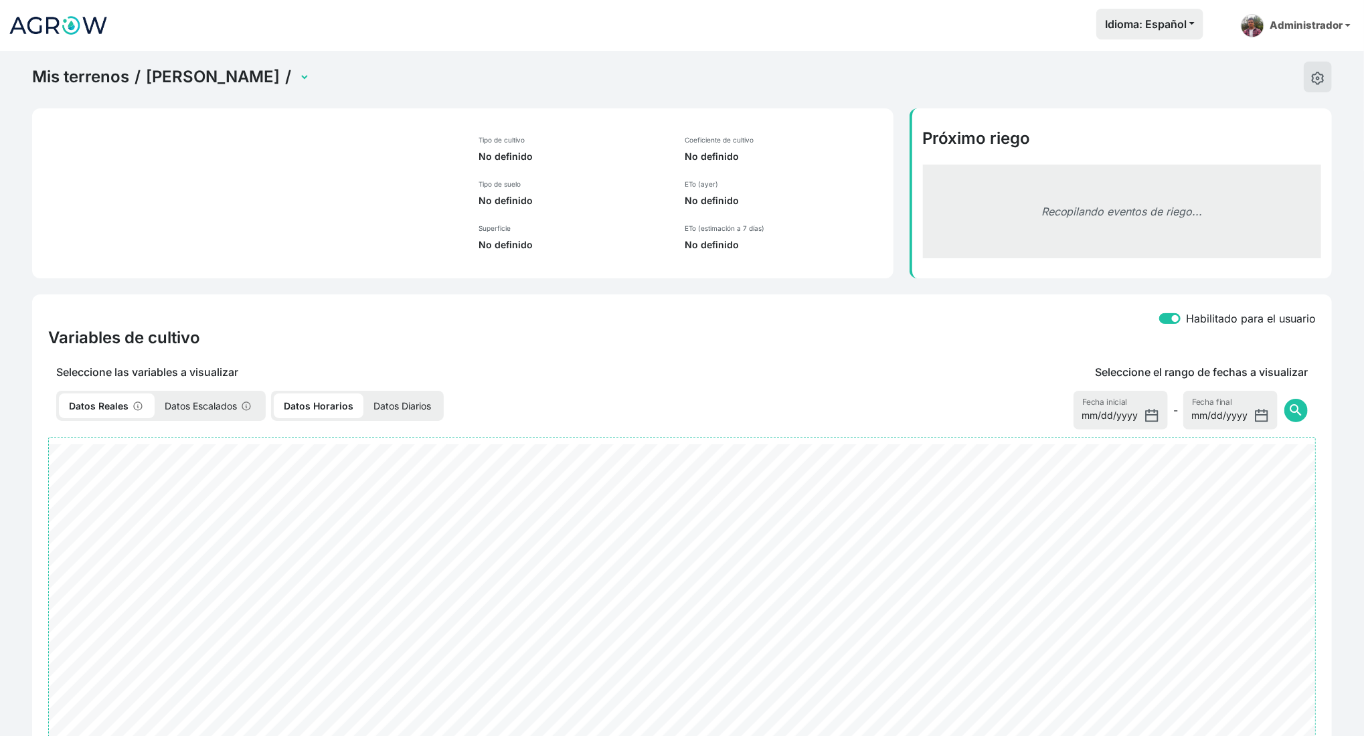
select select "2502"
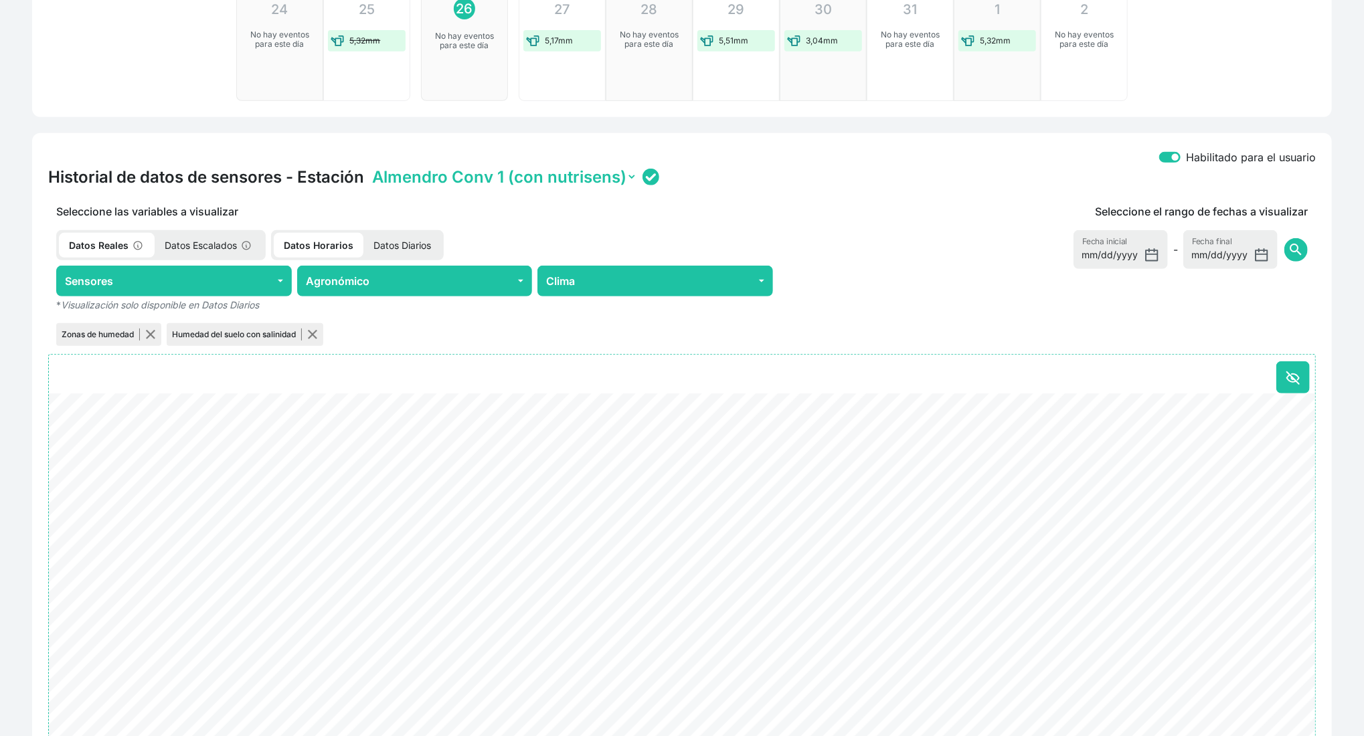
scroll to position [518, 0]
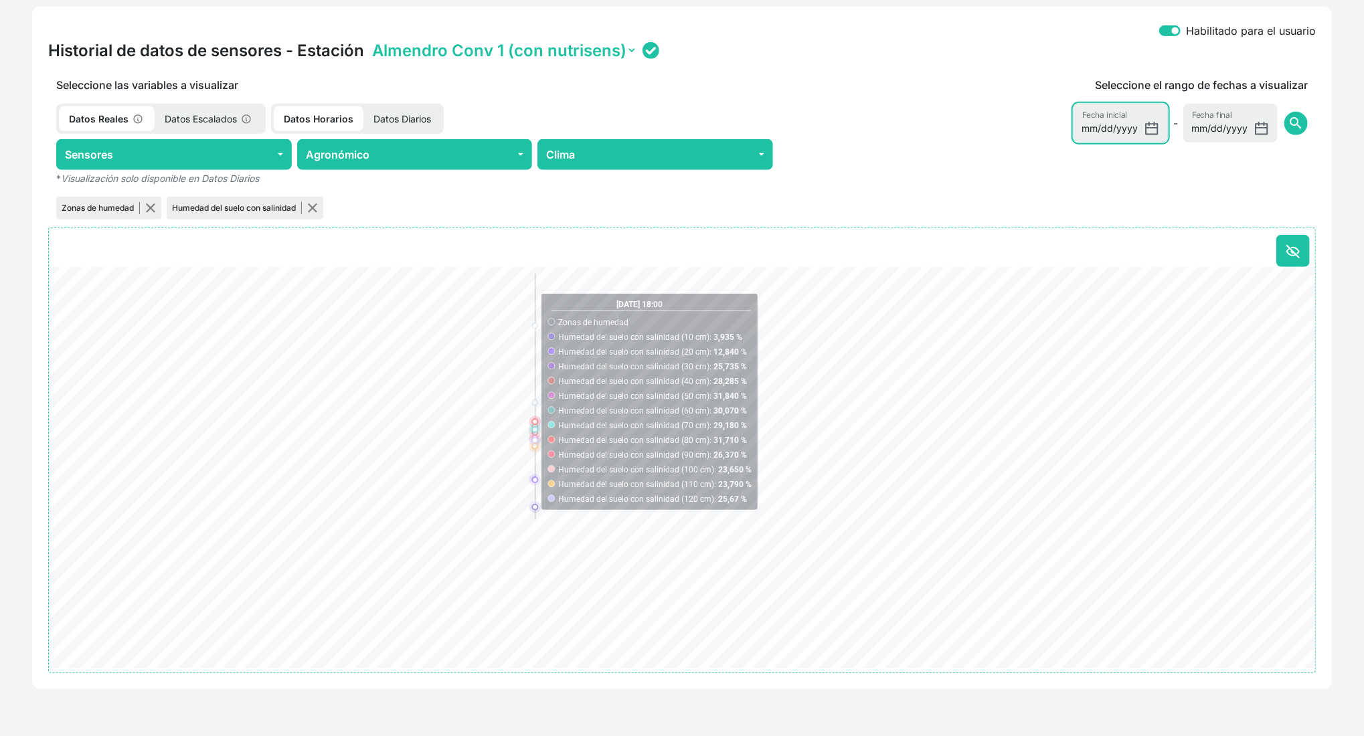
click at [1157, 132] on input "[DATE]" at bounding box center [1120, 123] width 94 height 39
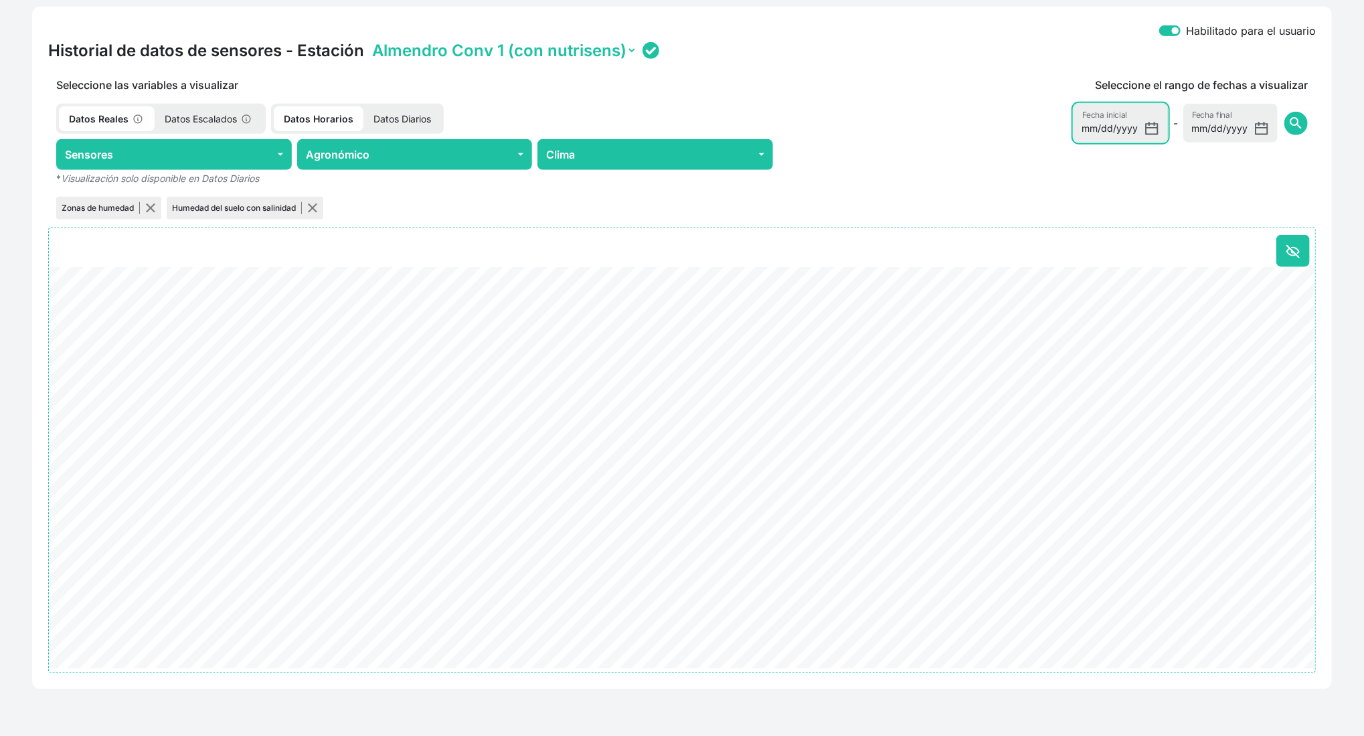
type input "[DATE]"
click at [1291, 120] on span "search" at bounding box center [1295, 123] width 16 height 16
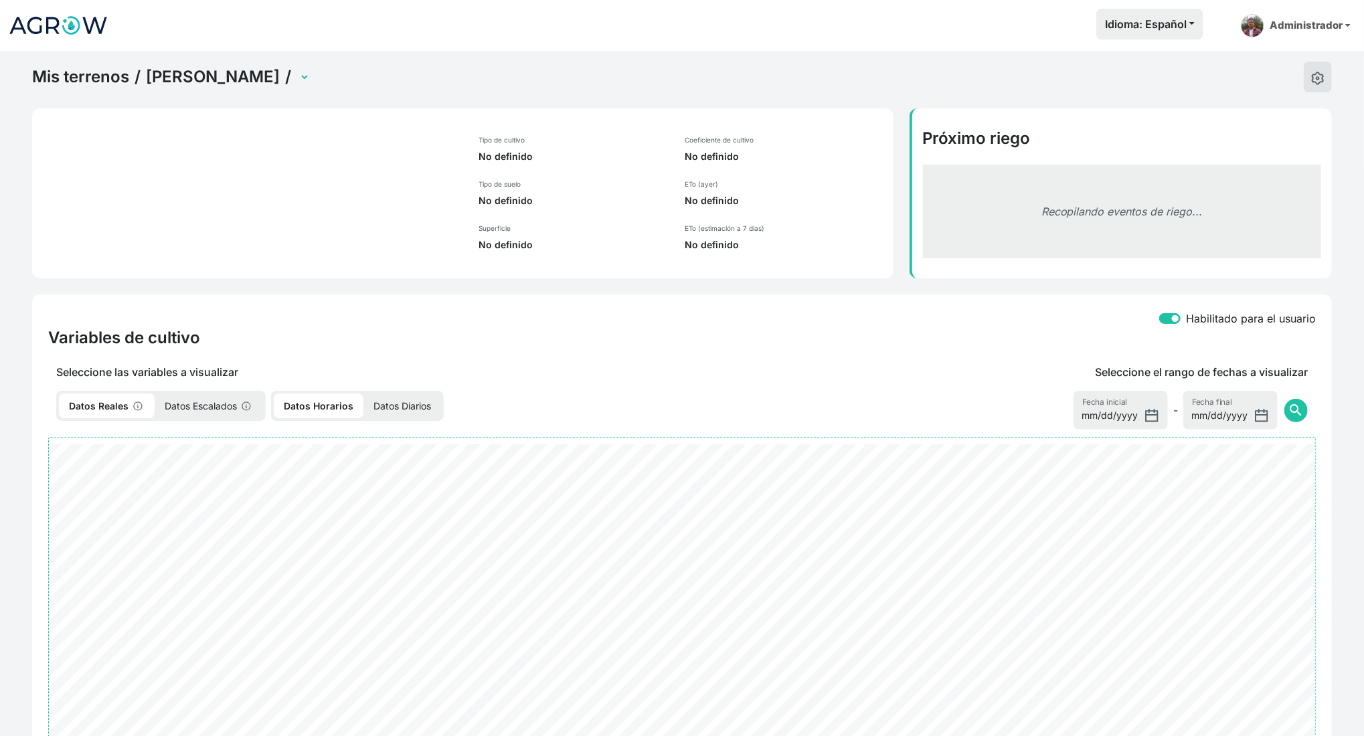
select select "2502"
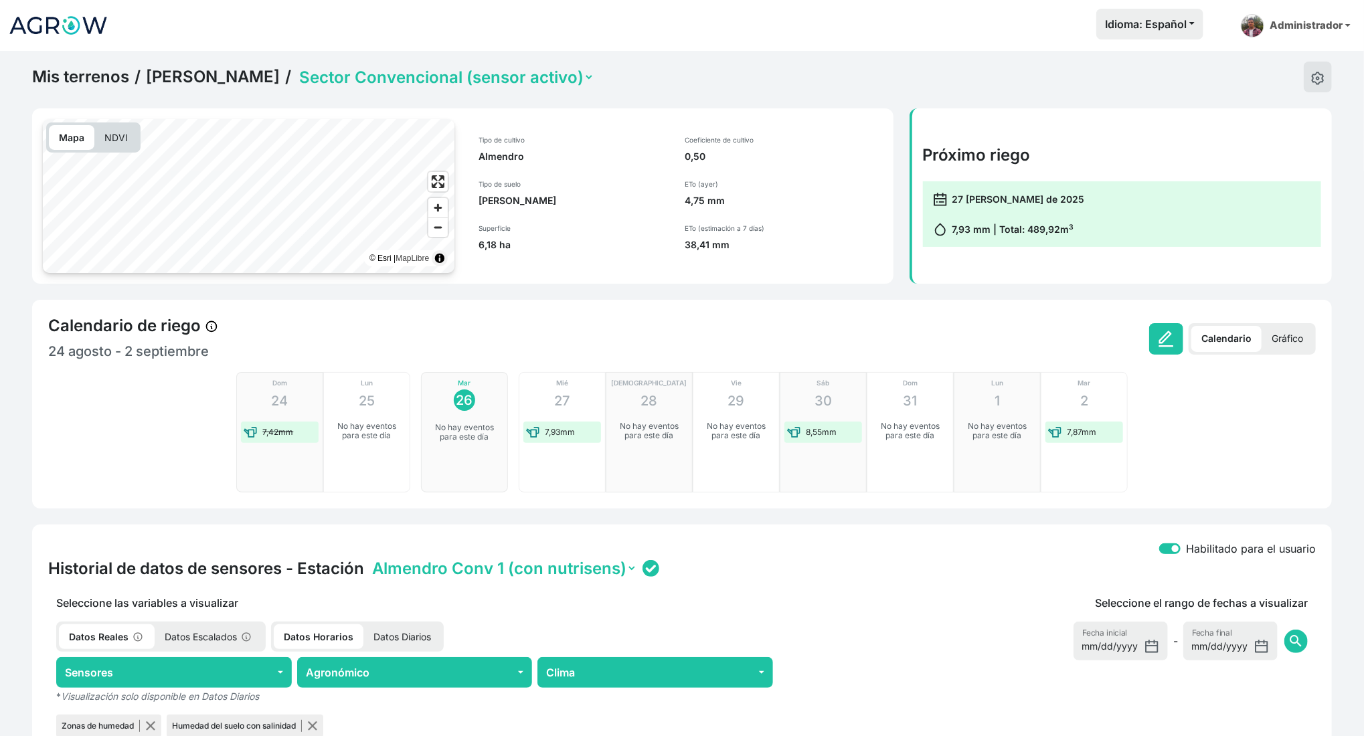
click at [1275, 345] on p "Gráfico" at bounding box center [1287, 339] width 52 height 26
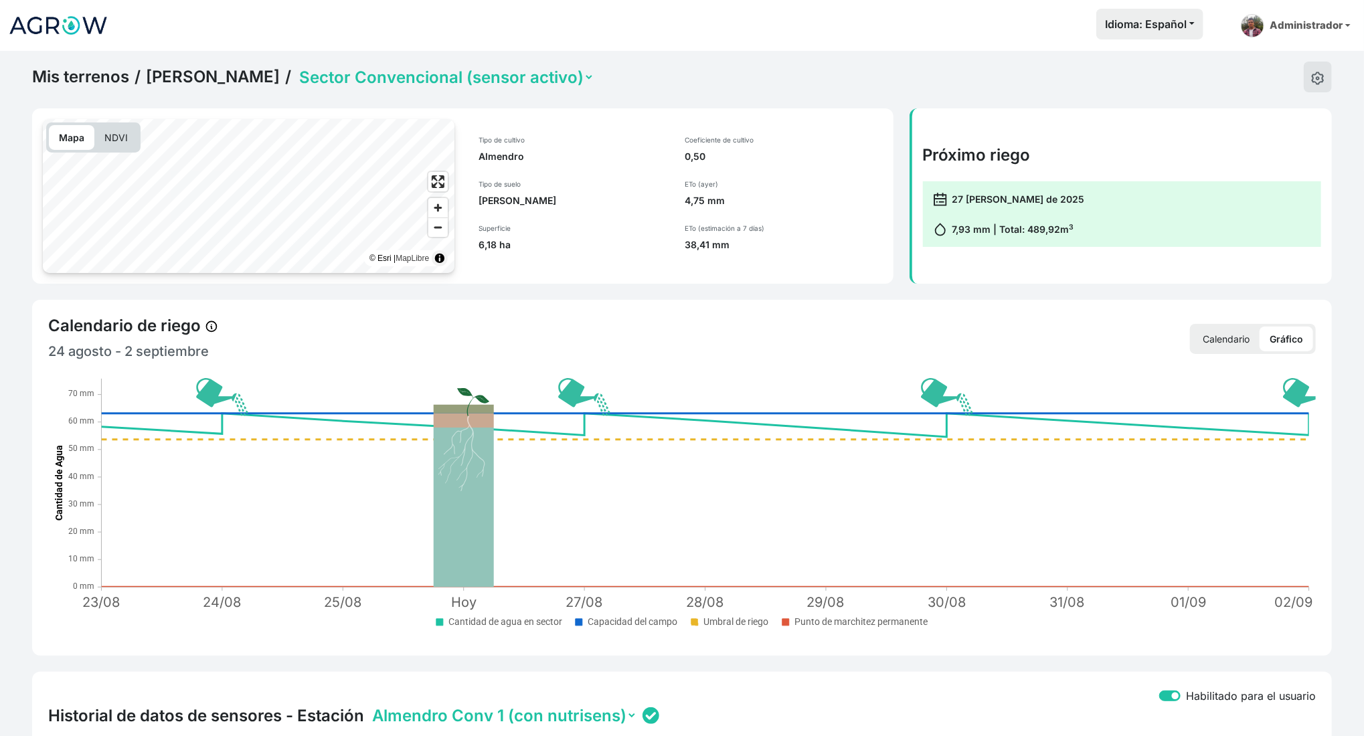
click at [1229, 343] on p "Calendario" at bounding box center [1225, 339] width 67 height 25
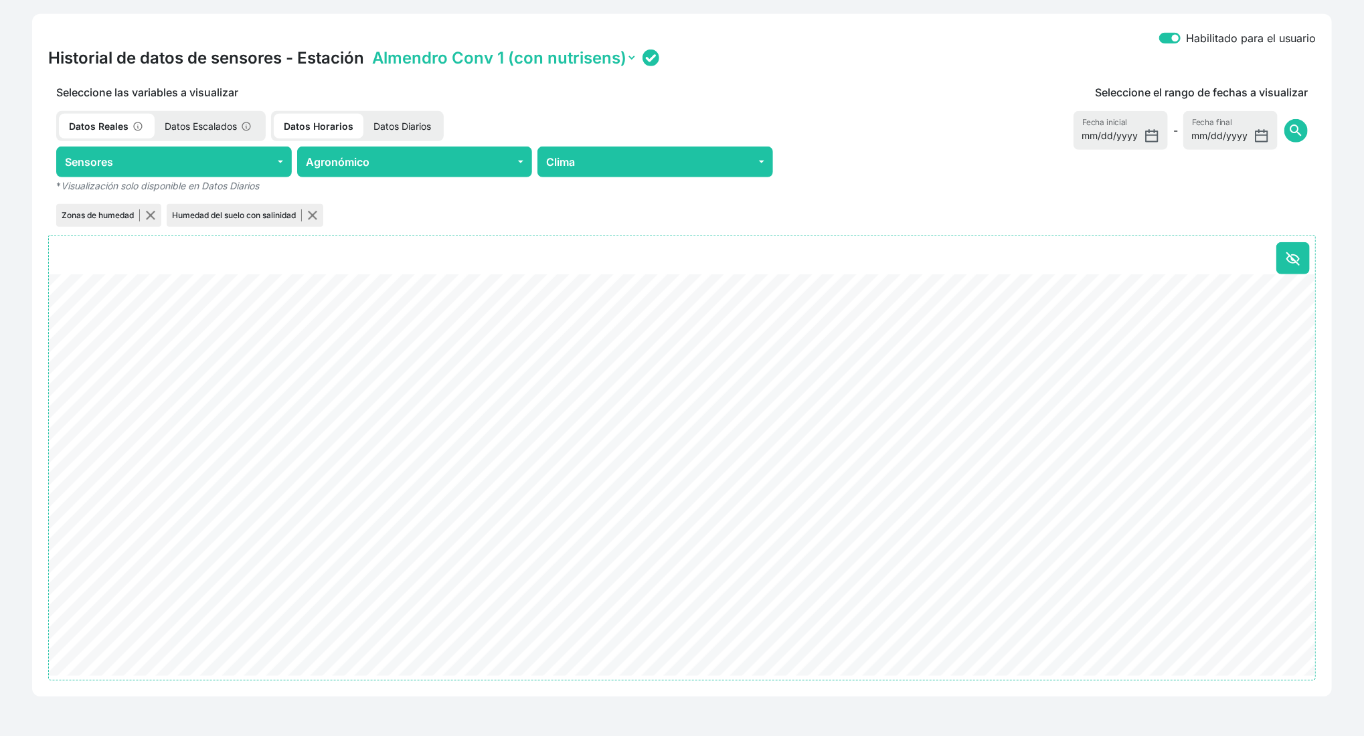
scroll to position [518, 0]
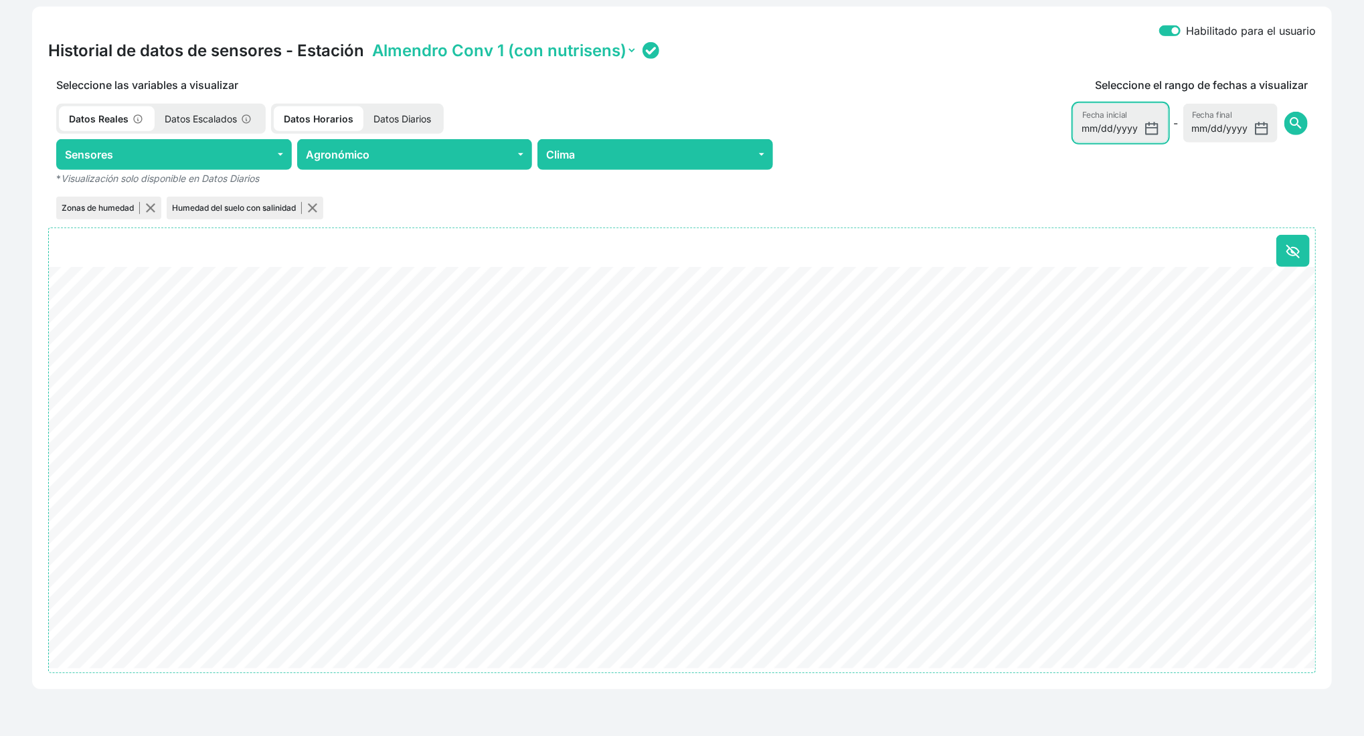
click at [1149, 128] on input "[DATE]" at bounding box center [1120, 123] width 94 height 39
type input "2025-08-01"
click at [1287, 118] on button "search" at bounding box center [1295, 123] width 23 height 23
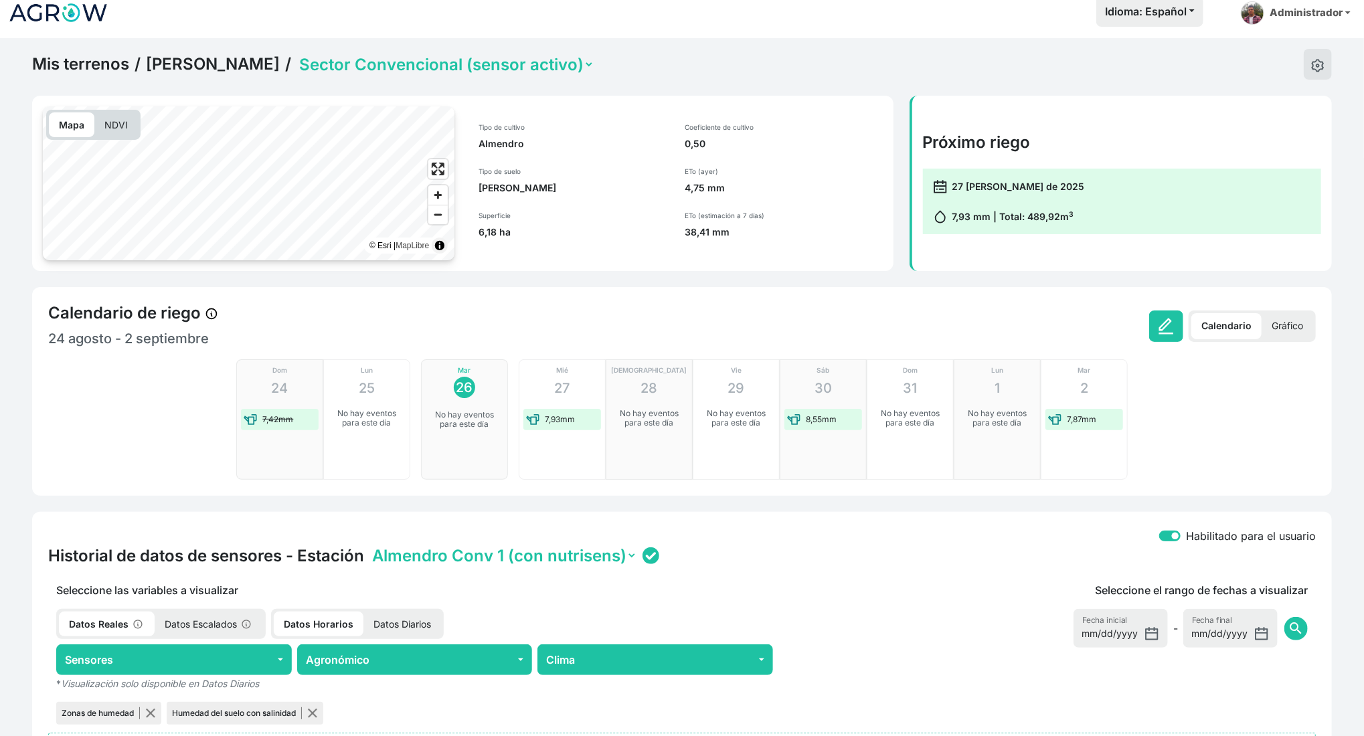
scroll to position [0, 0]
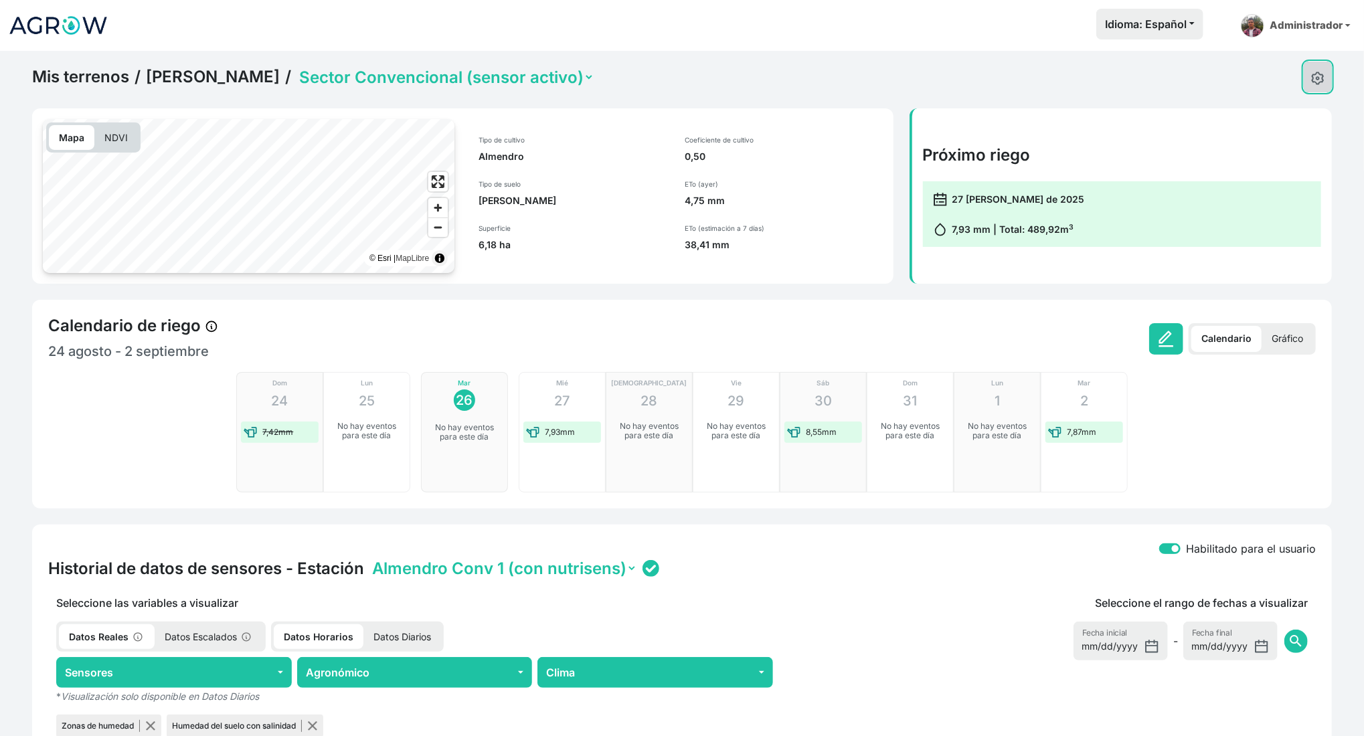
click at [1317, 80] on img at bounding box center [1317, 78] width 13 height 13
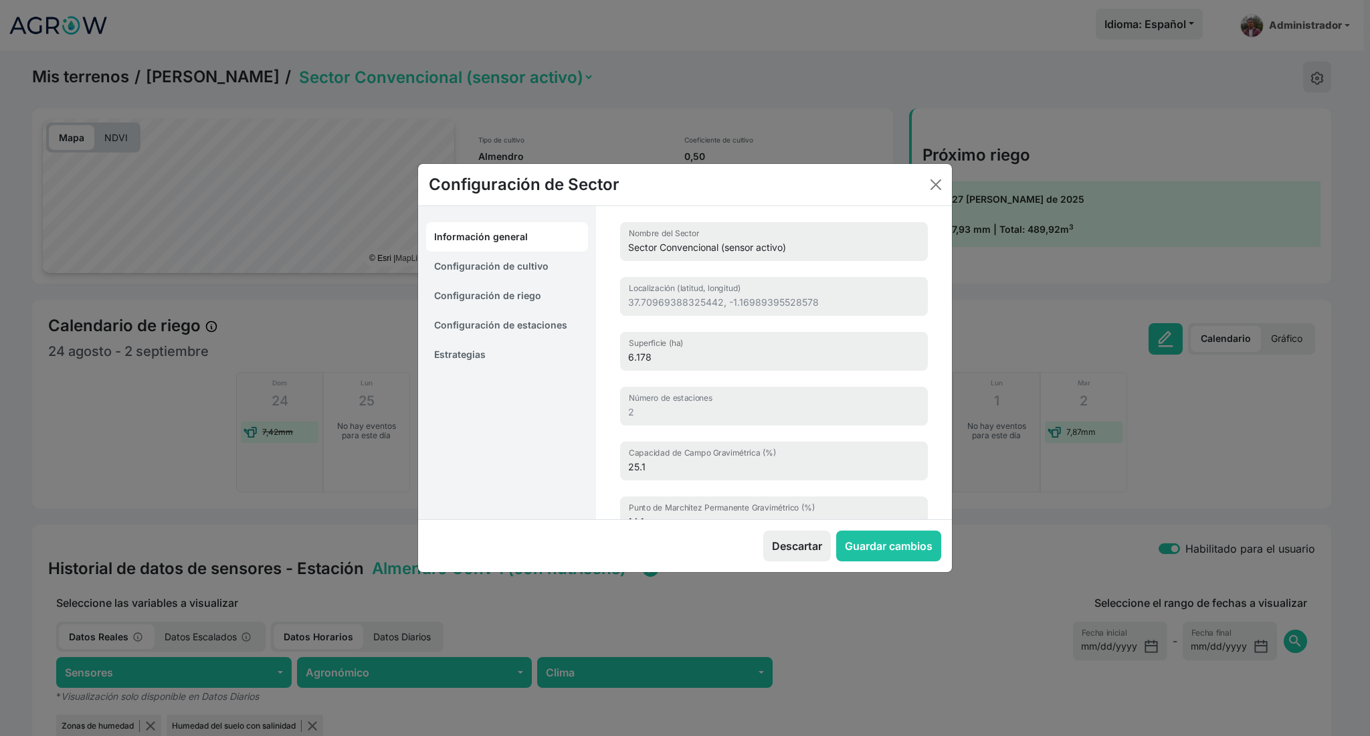
click at [550, 265] on link "Configuración de cultivo" at bounding box center [507, 266] width 162 height 29
select select "16211"
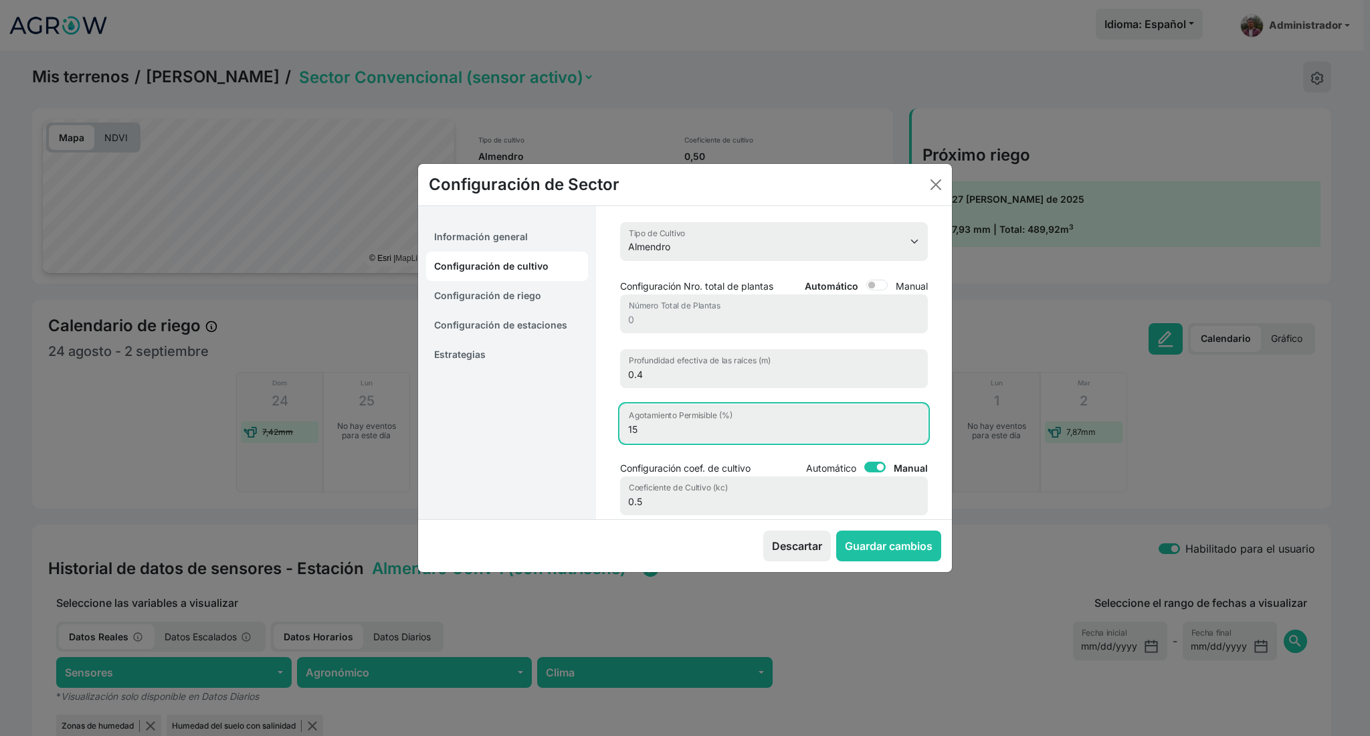
click at [636, 437] on input "15" at bounding box center [774, 423] width 308 height 39
type input "10"
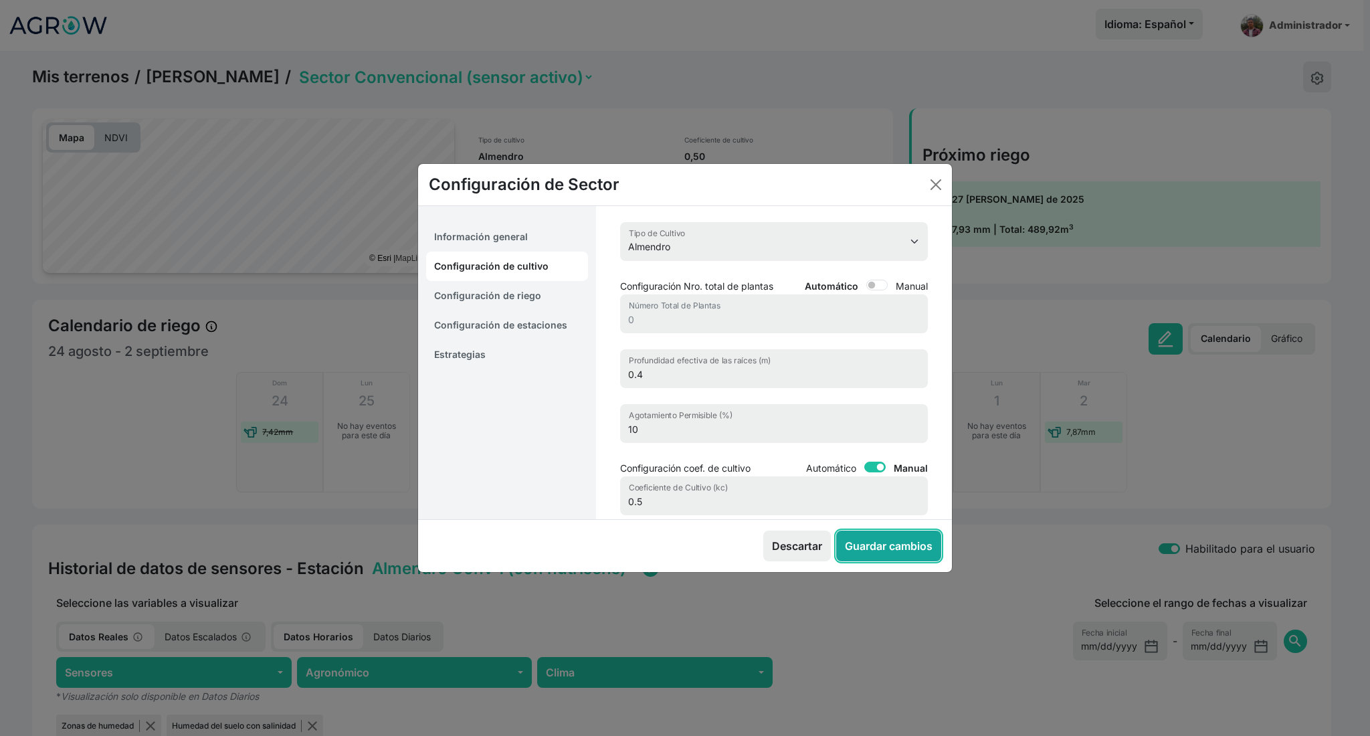
click at [850, 544] on button "Guardar cambios" at bounding box center [888, 546] width 105 height 31
select select "7"
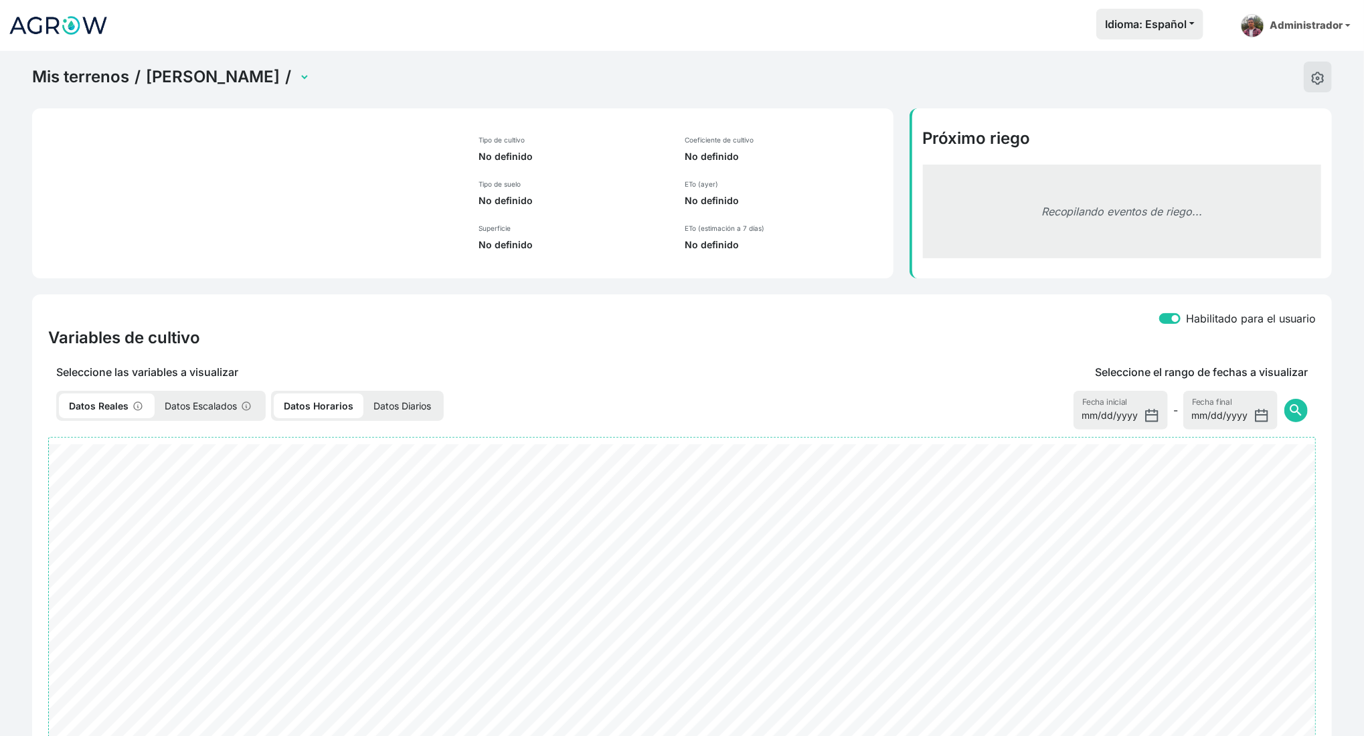
select select "2502"
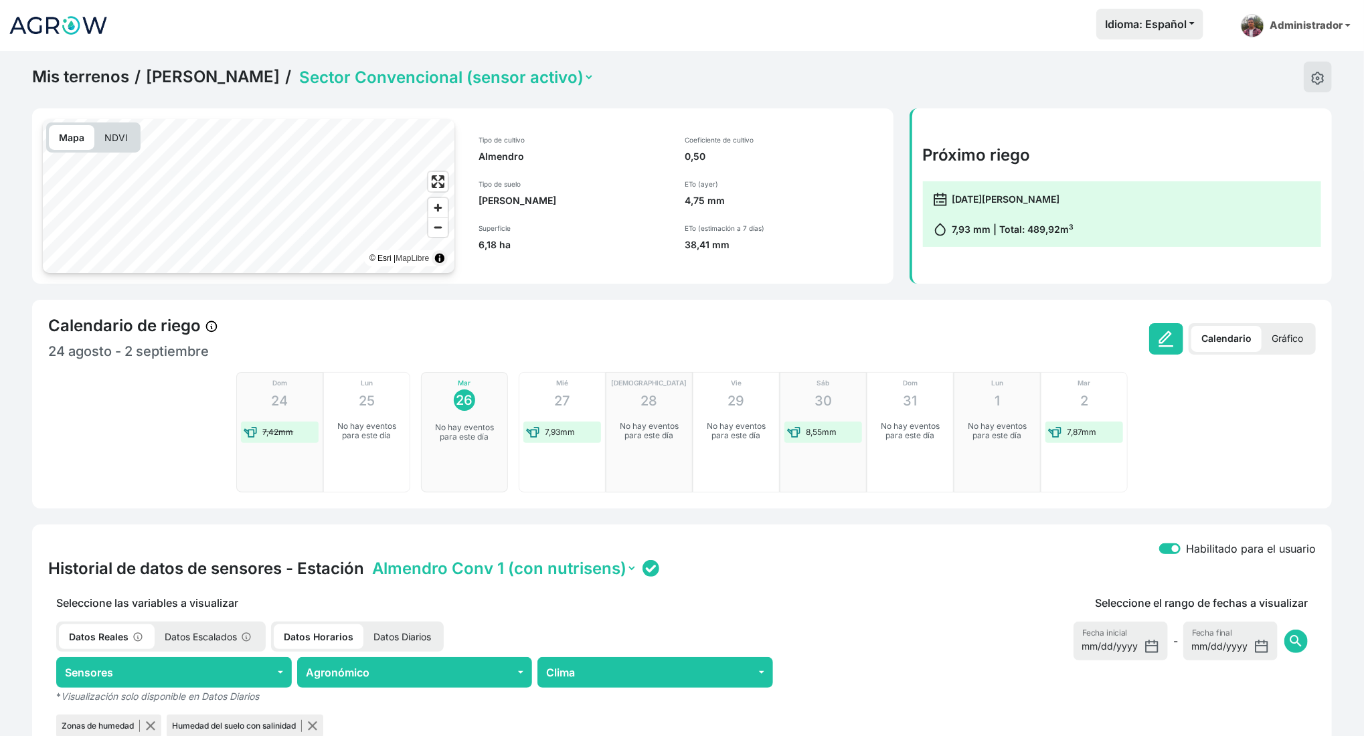
click at [1188, 513] on div "Mis terrenos / [PERSON_NAME] / Sector Convencional (sensor activo) Sector Ecoló…" at bounding box center [682, 653] width 1364 height 1204
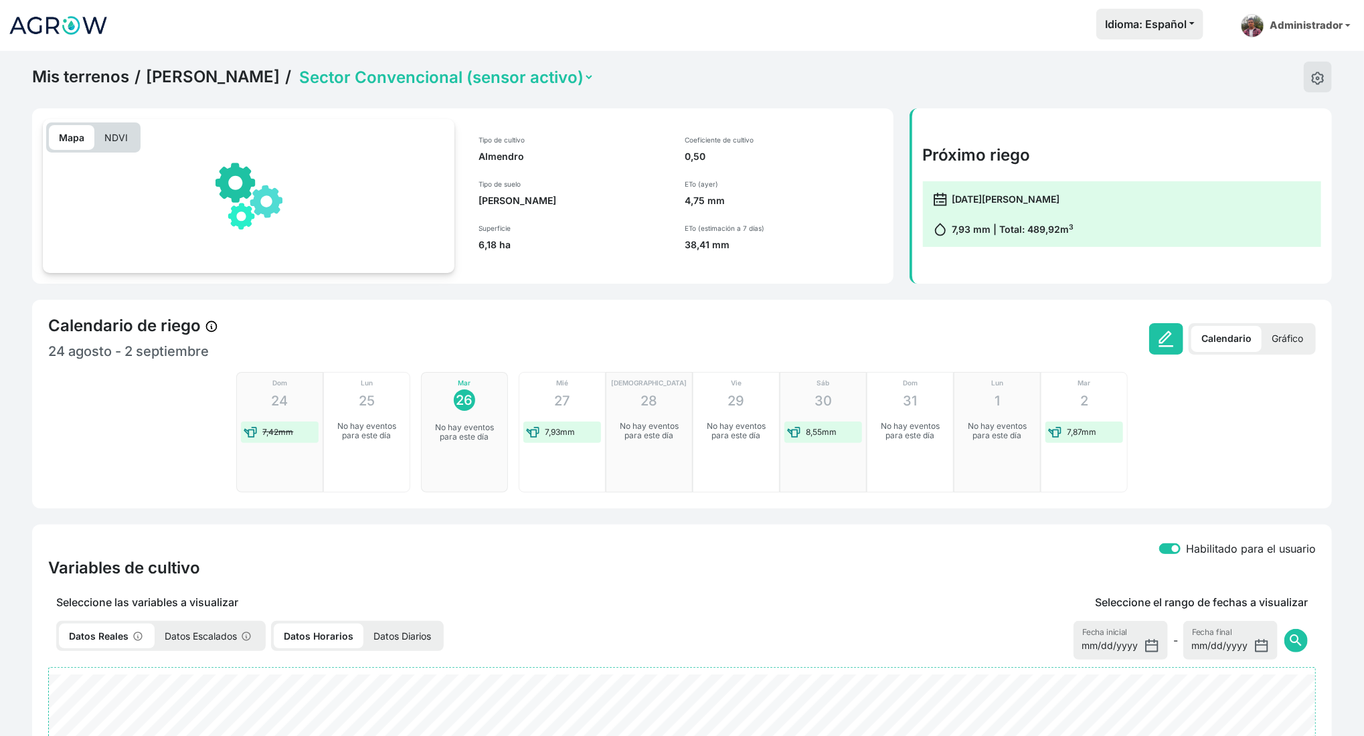
select select "2502"
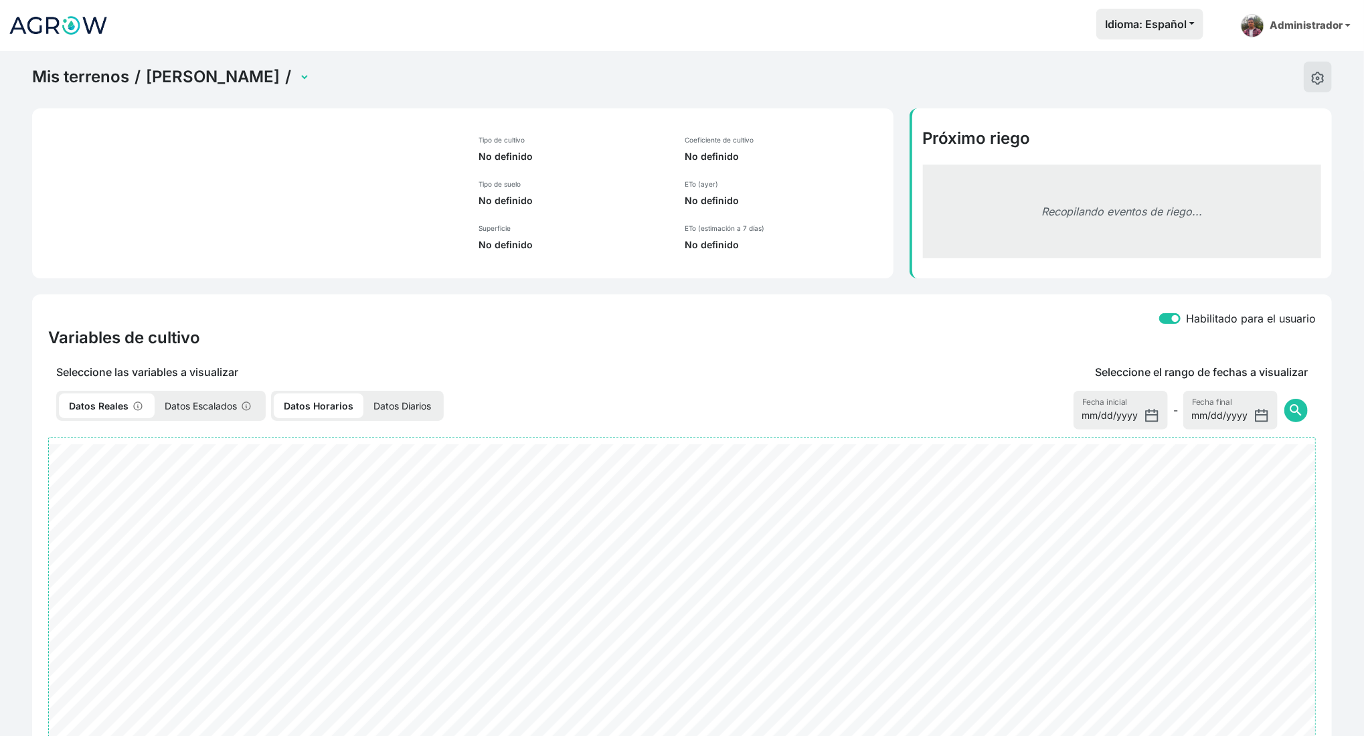
select select "2502"
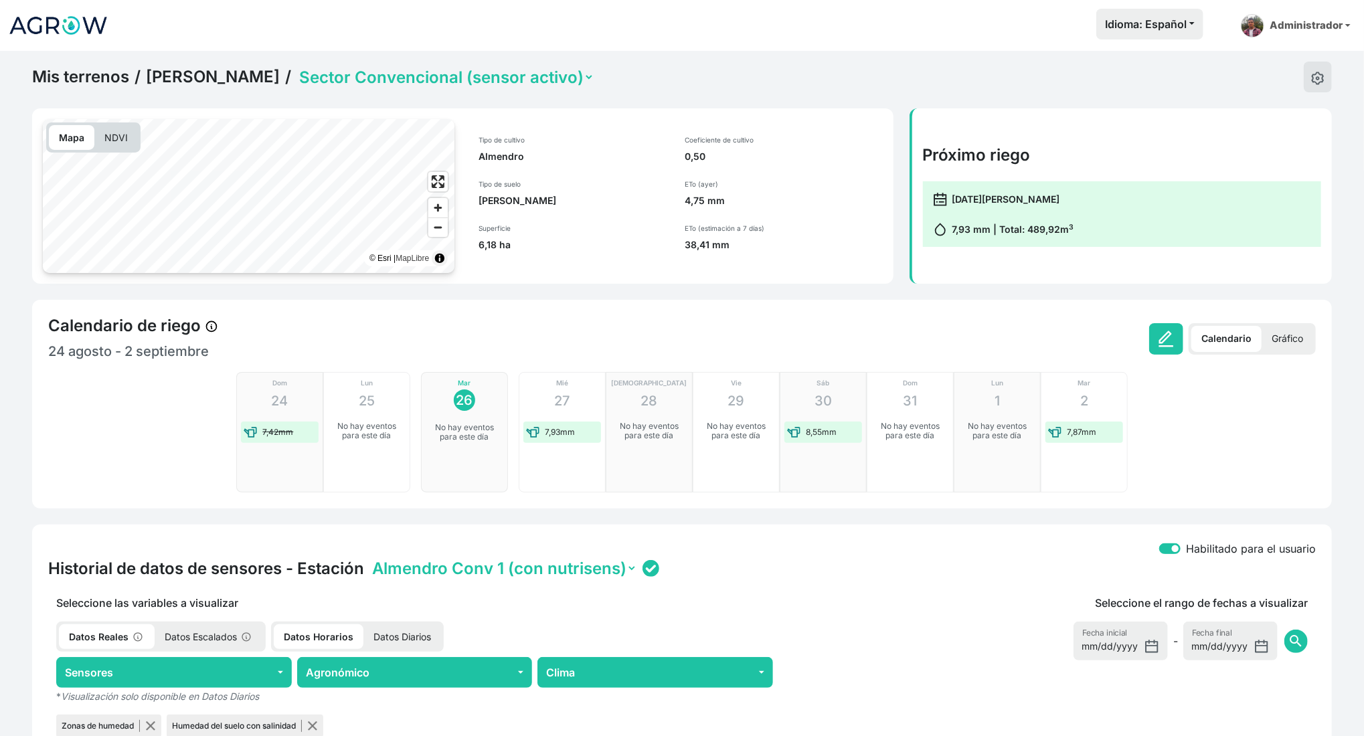
click at [1275, 333] on p "Gráfico" at bounding box center [1287, 339] width 52 height 26
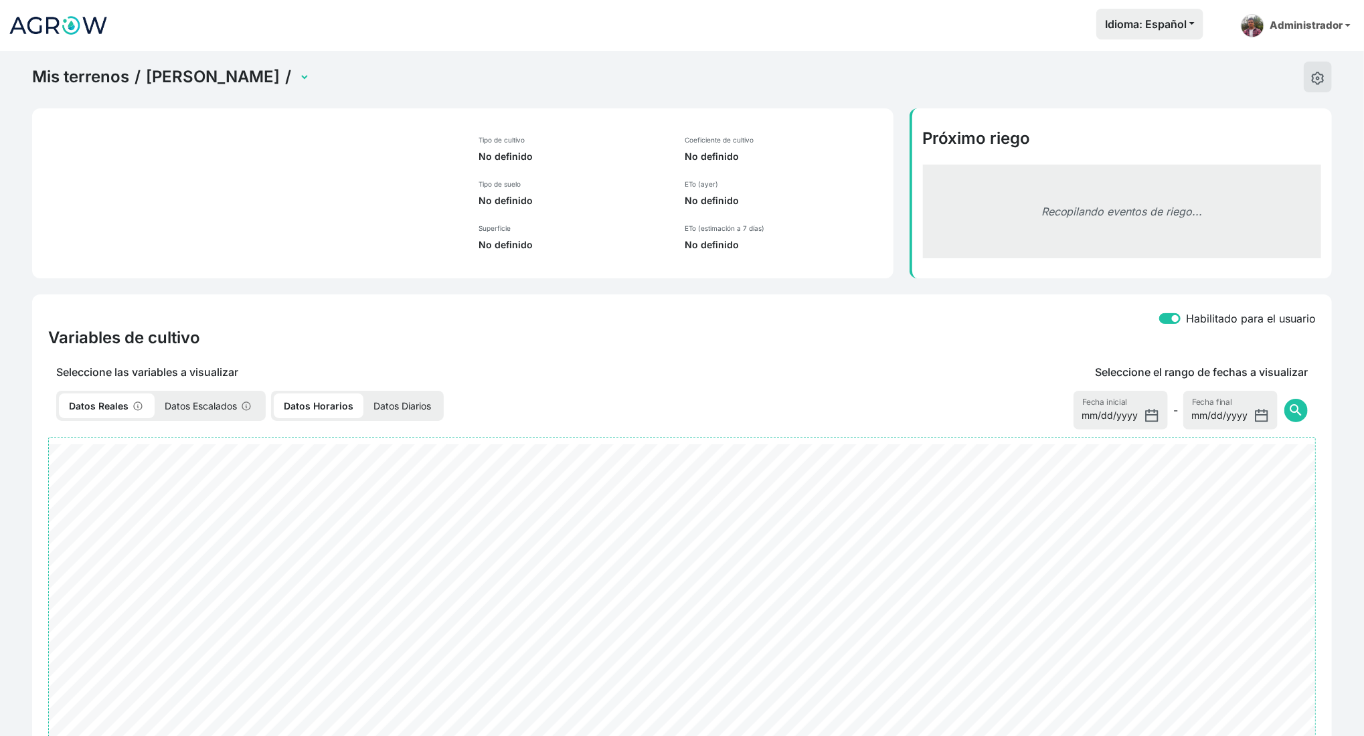
select select "2502"
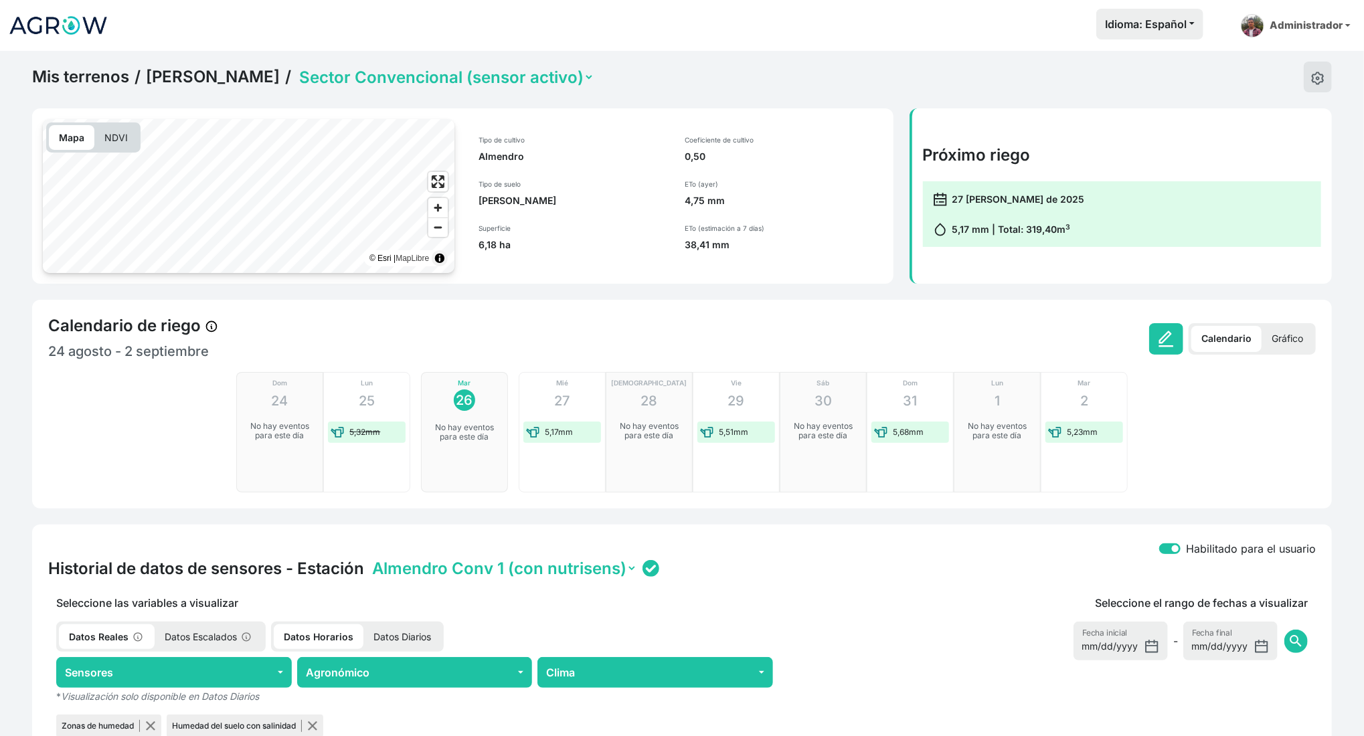
click at [1280, 335] on p "Gráfico" at bounding box center [1287, 339] width 52 height 26
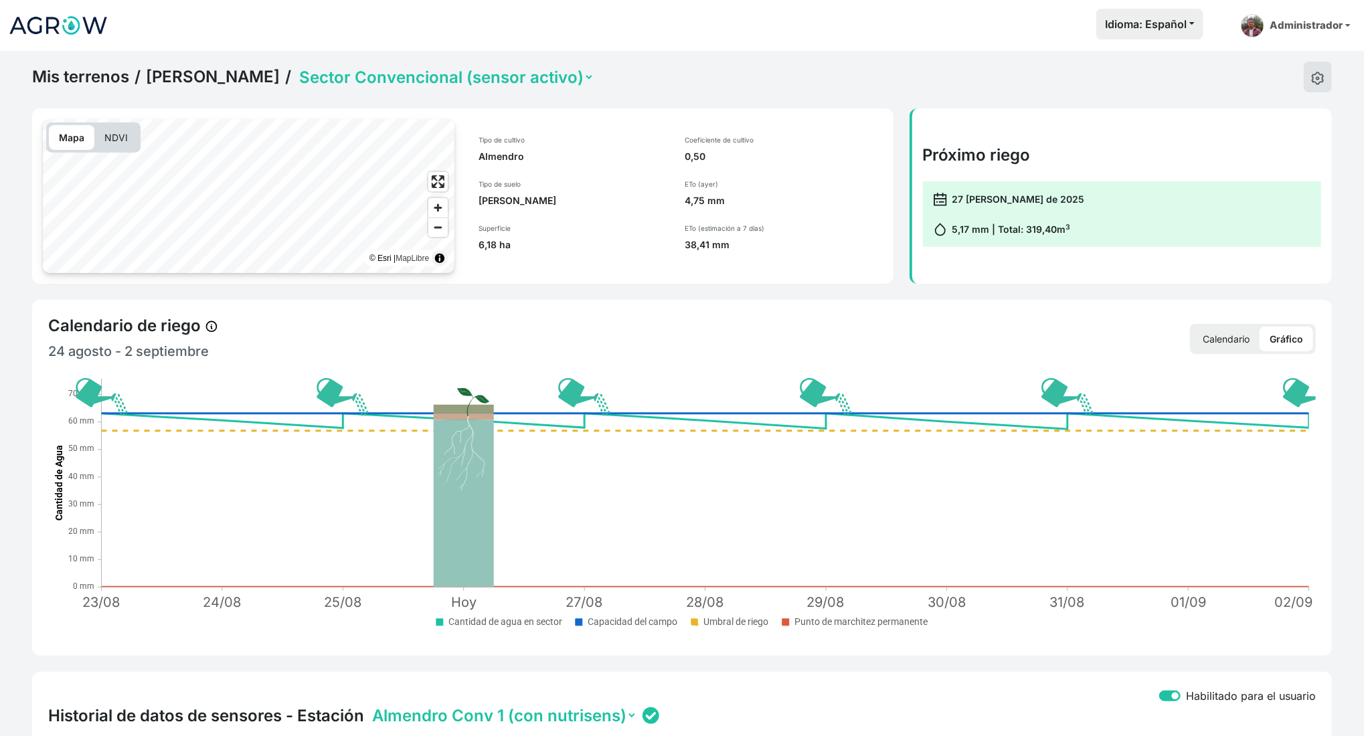
click at [1222, 349] on p "Calendario" at bounding box center [1225, 339] width 67 height 25
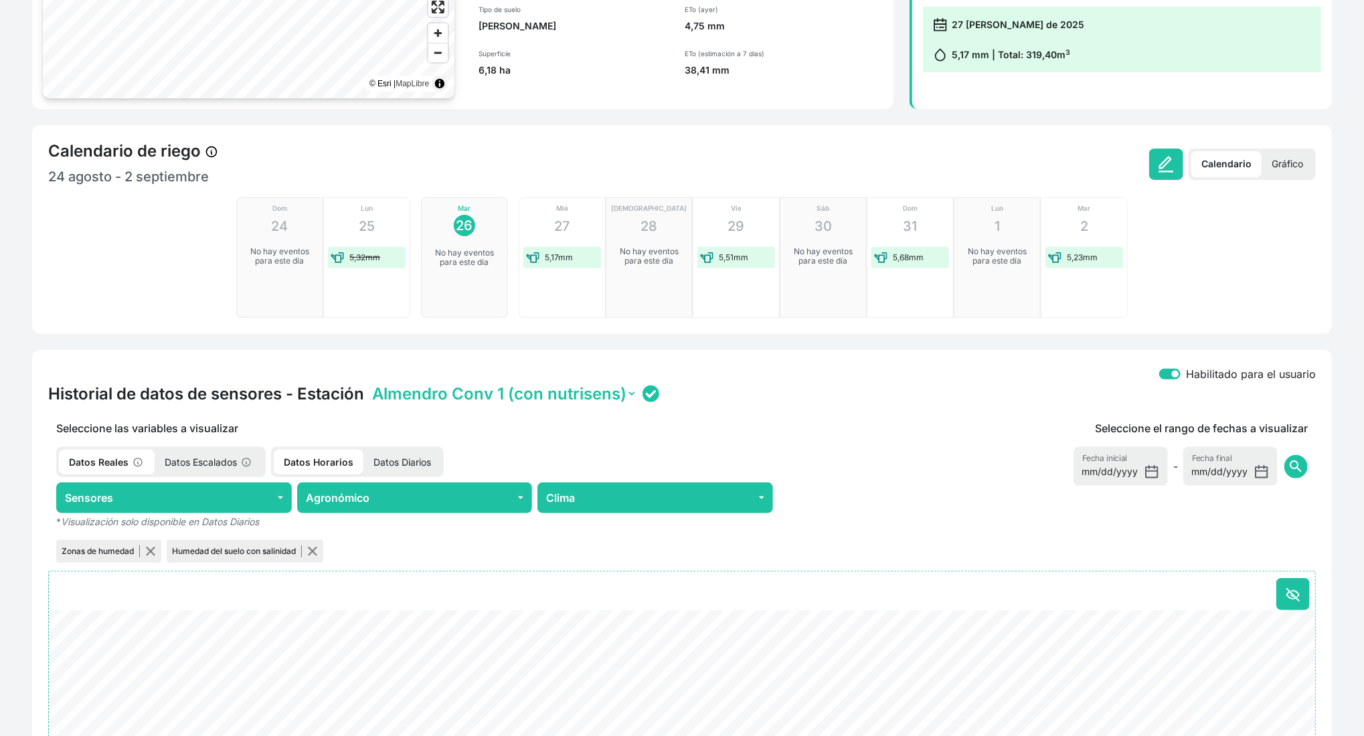
scroll to position [518, 0]
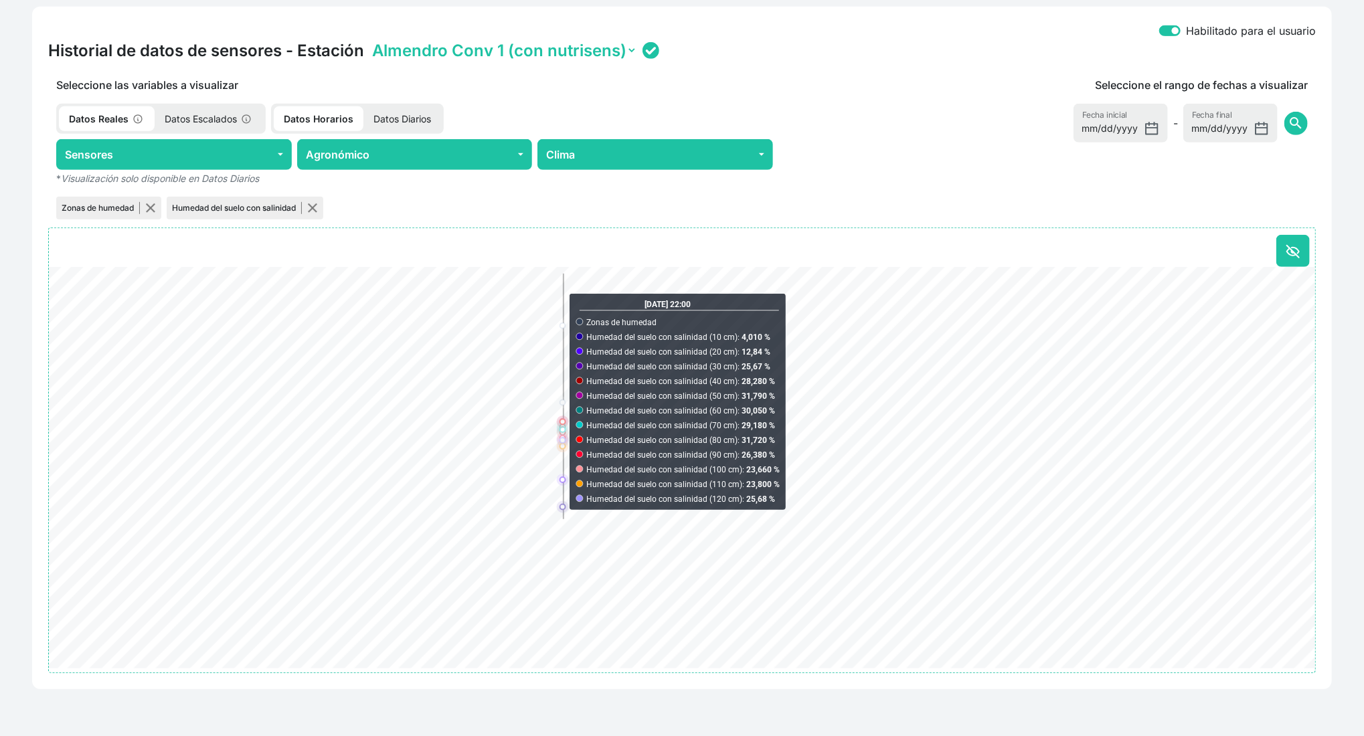
click at [498, 54] on select "Almendro Conv 1 (con nutrisens) Almendro Conv 2 (replica)" at bounding box center [503, 50] width 268 height 21
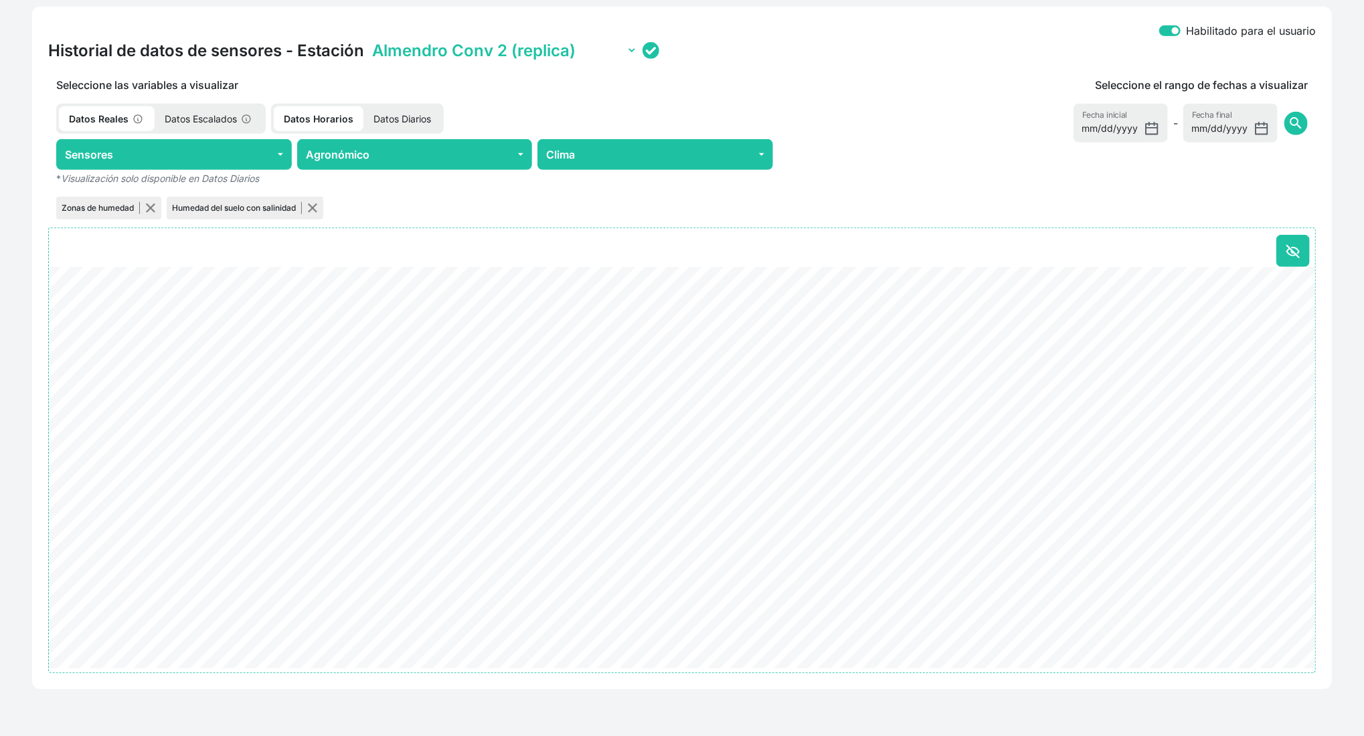
click at [369, 40] on select "Almendro Conv 1 (con nutrisens) Almendro Conv 2 (replica)" at bounding box center [503, 50] width 268 height 21
click at [580, 51] on select "Almendro Conv 1 (con nutrisens) Almendro Conv 2 (replica)" at bounding box center [503, 50] width 268 height 21
select select "ONE2030315333305002001E001D"
click at [369, 40] on select "Almendro Conv 1 (con nutrisens) Almendro Conv 2 (replica)" at bounding box center [503, 50] width 268 height 21
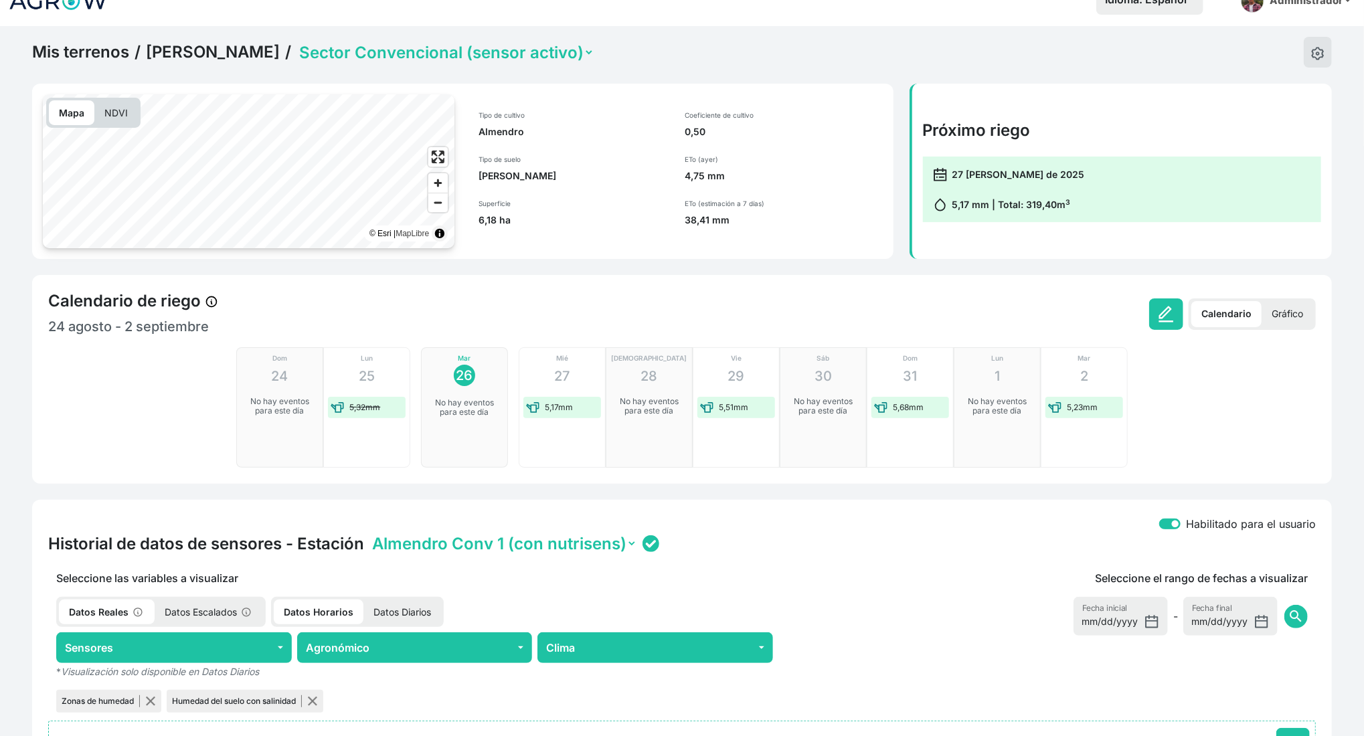
scroll to position [0, 0]
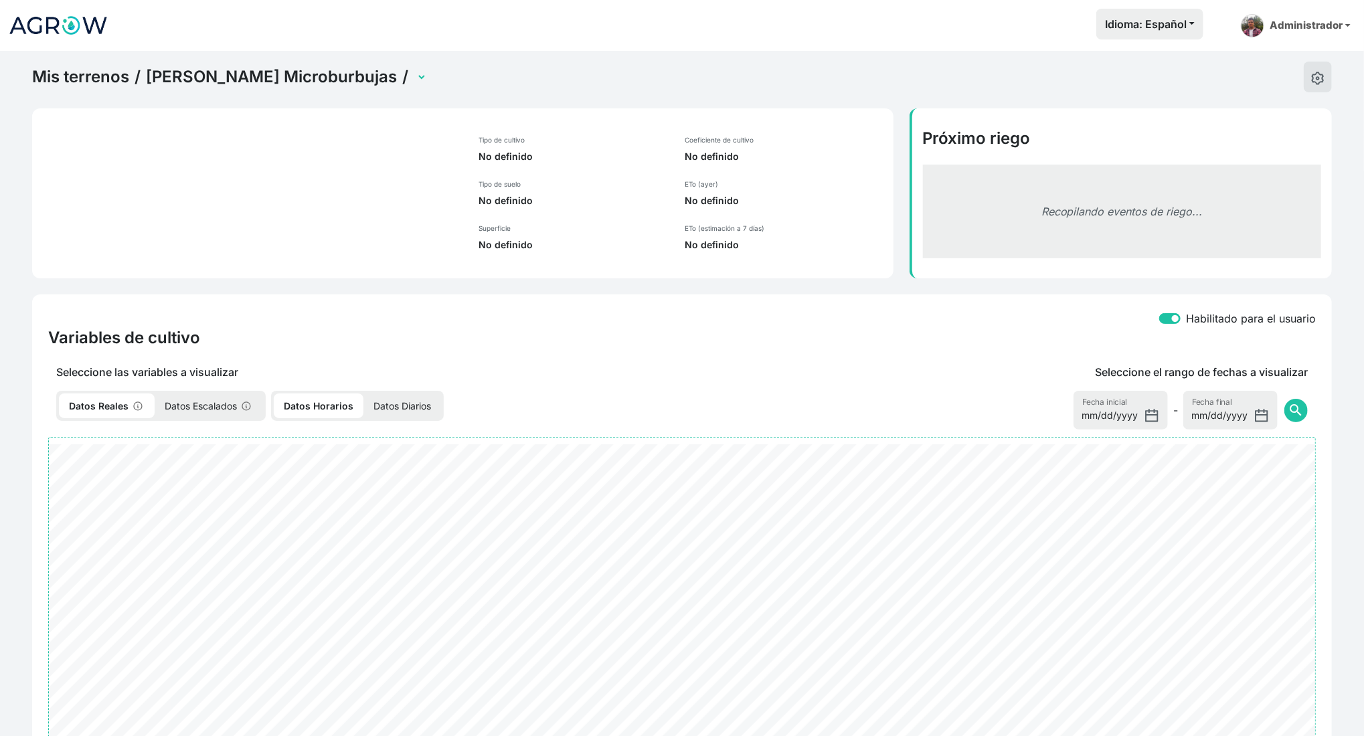
select select "2520"
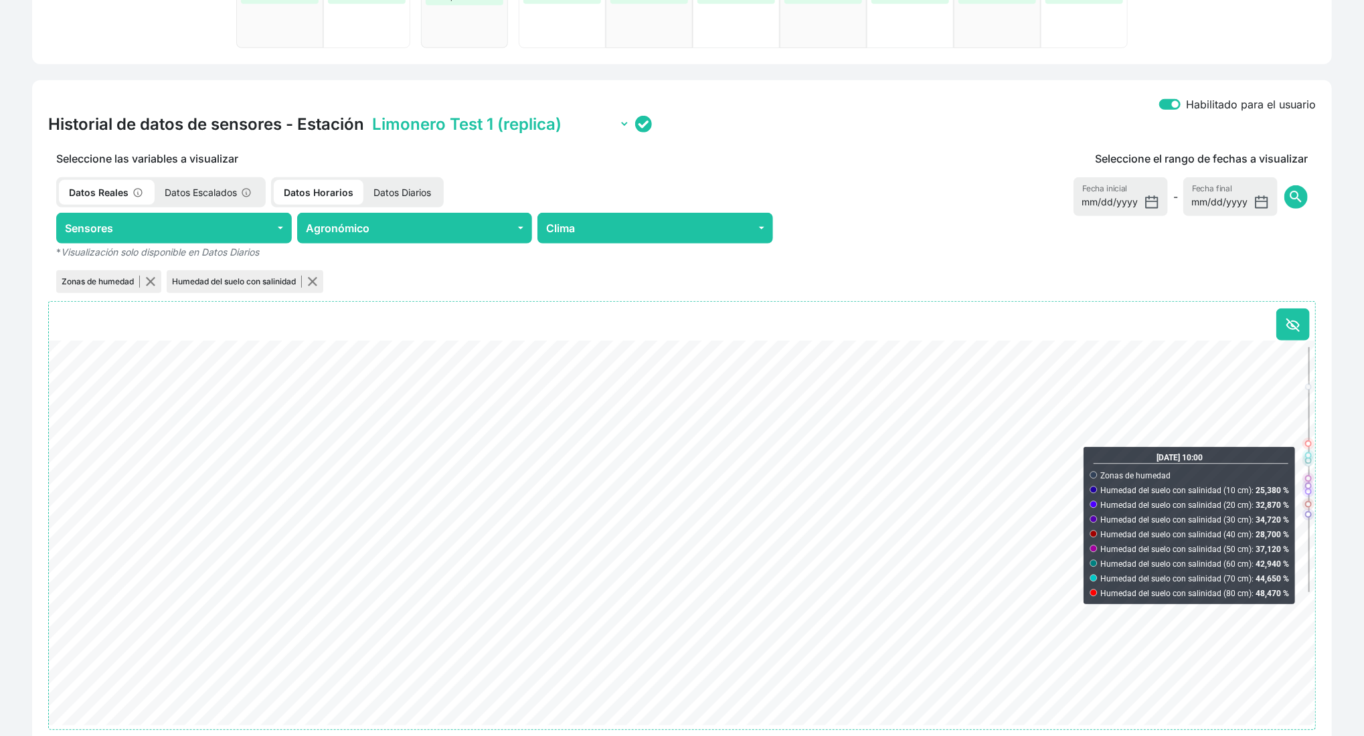
scroll to position [357, 0]
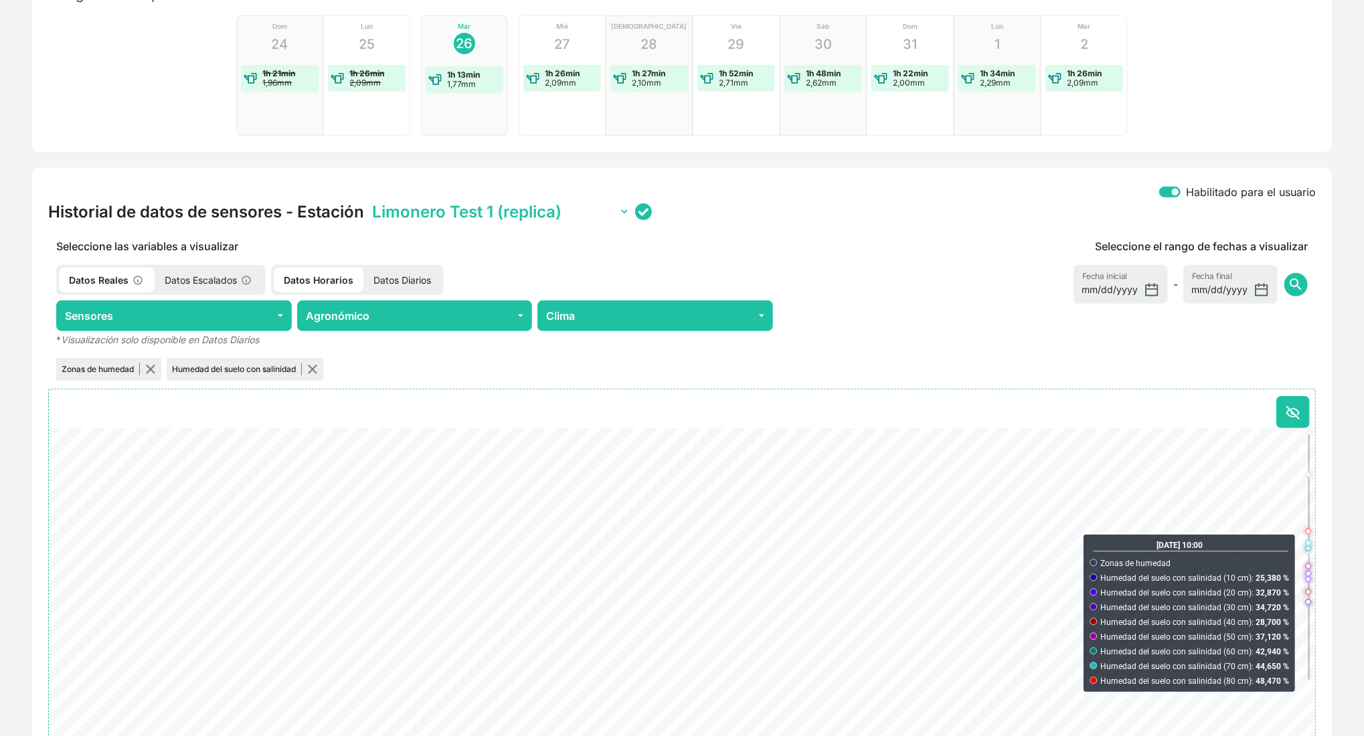
click at [1340, 379] on div "Habilitado para el usuario Historial de datos de sensores - Estación Limonero T…" at bounding box center [681, 501] width 1315 height 666
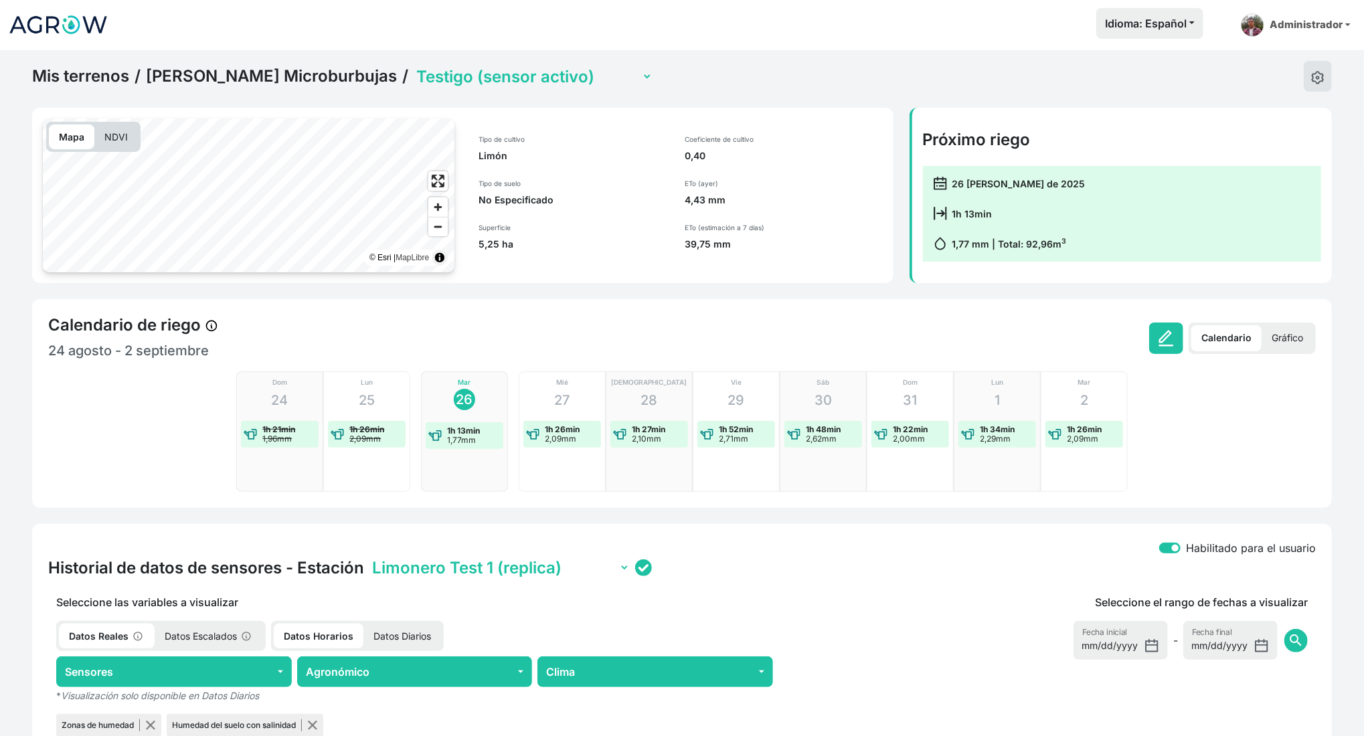
scroll to position [0, 0]
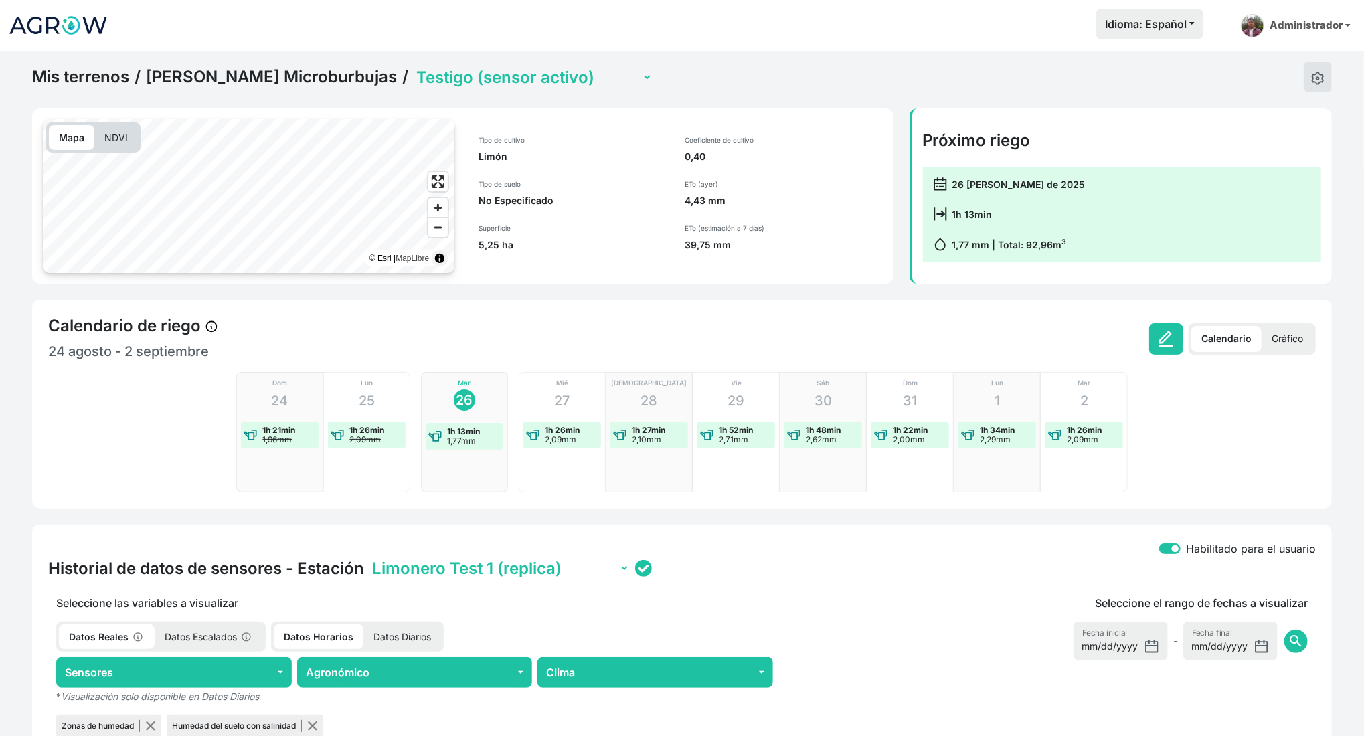
click at [1275, 339] on p "Gráfico" at bounding box center [1287, 339] width 52 height 26
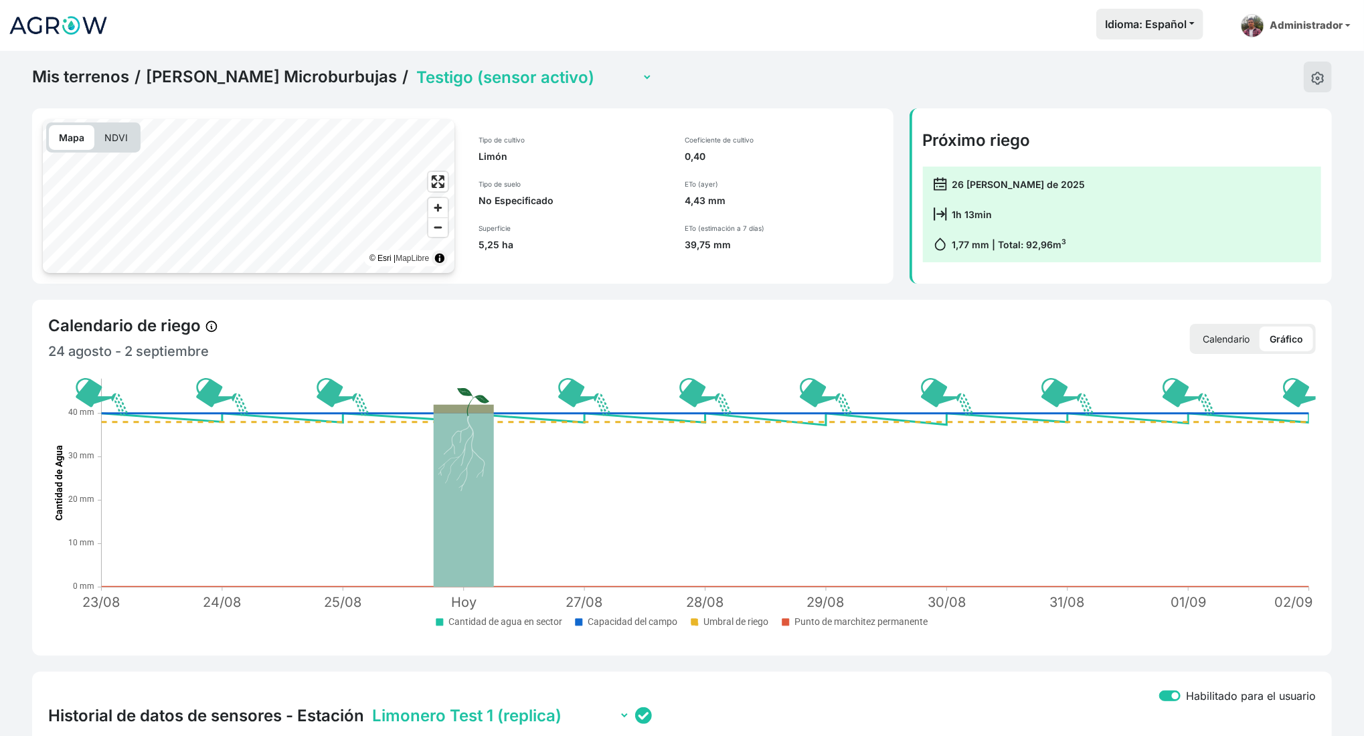
click at [1224, 340] on p "Calendario" at bounding box center [1225, 339] width 67 height 25
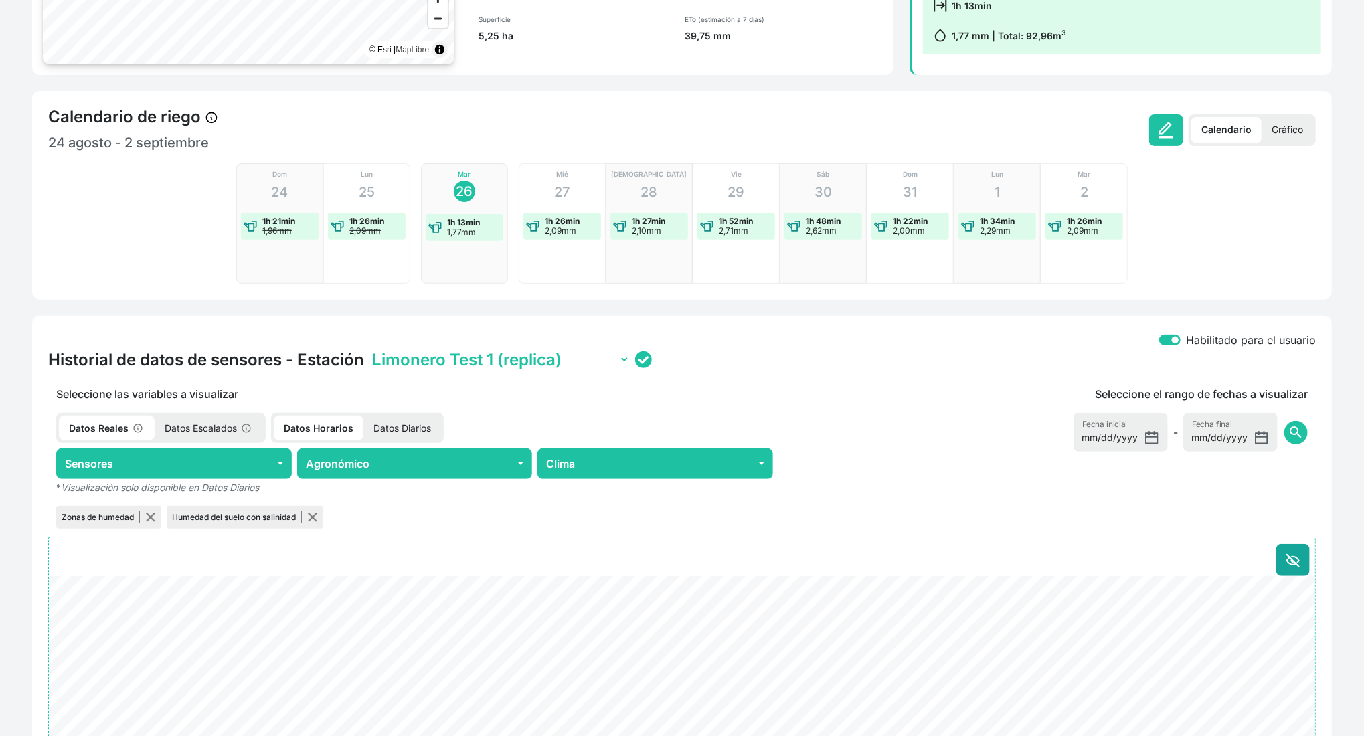
scroll to position [501, 0]
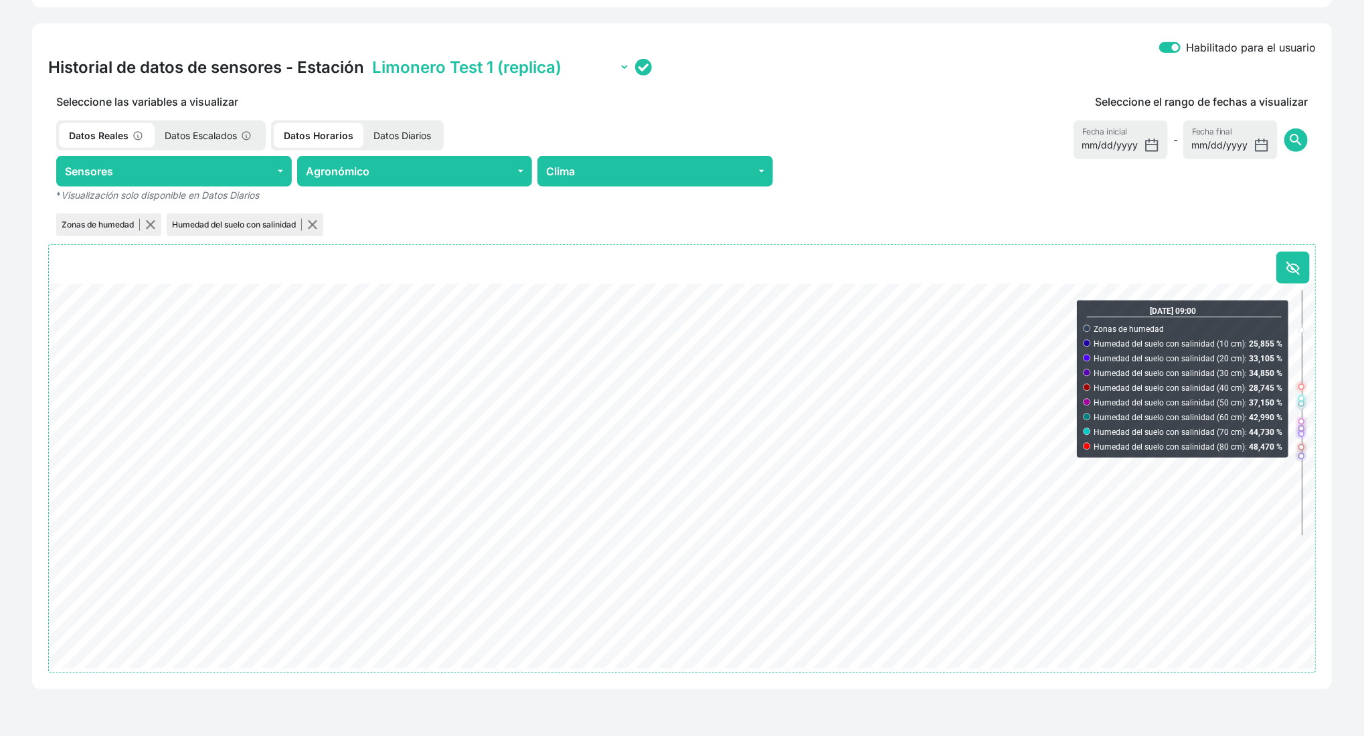
click at [593, 60] on select "Limonero Test 1 (replica) Limonero Test 2 (con nutrisens)" at bounding box center [499, 67] width 260 height 21
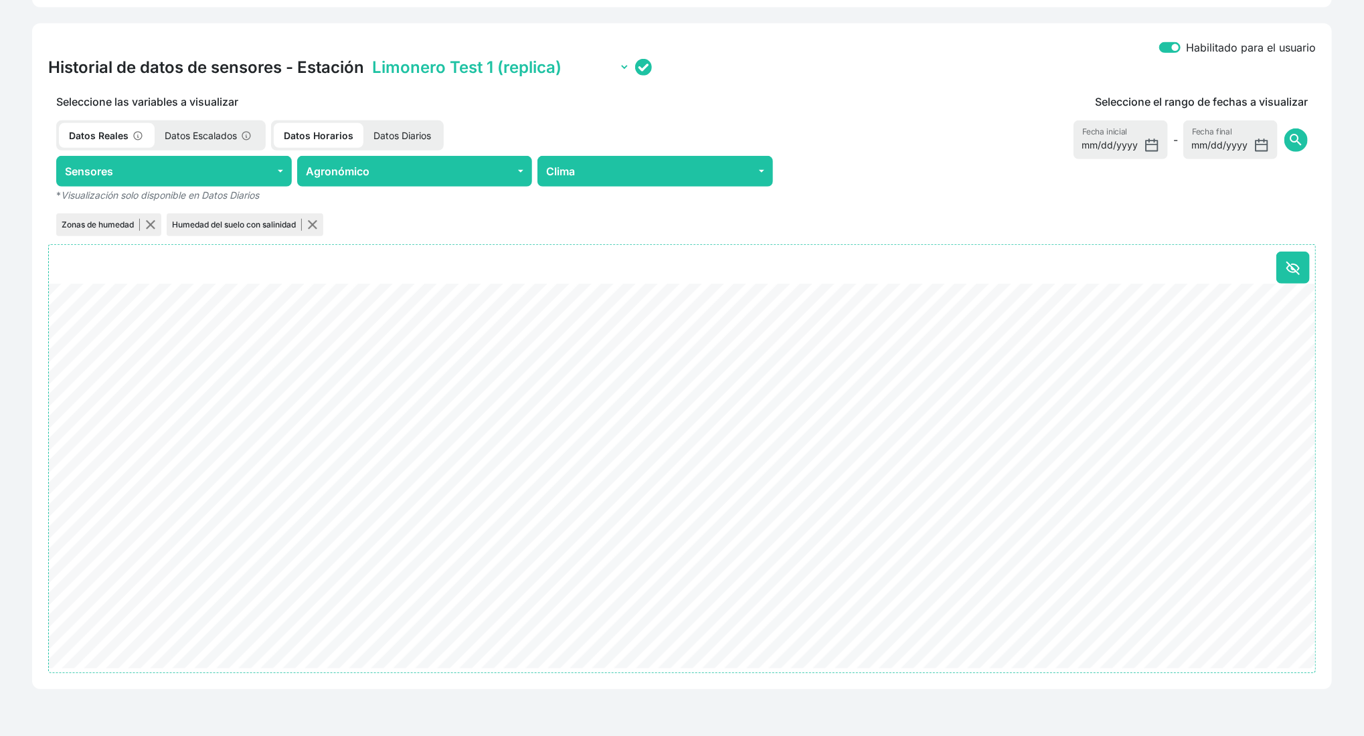
select select "ONE203835345332501900270014"
click at [369, 57] on select "Limonero Test 1 (replica) Limonero Test 2 (con nutrisens)" at bounding box center [499, 67] width 260 height 21
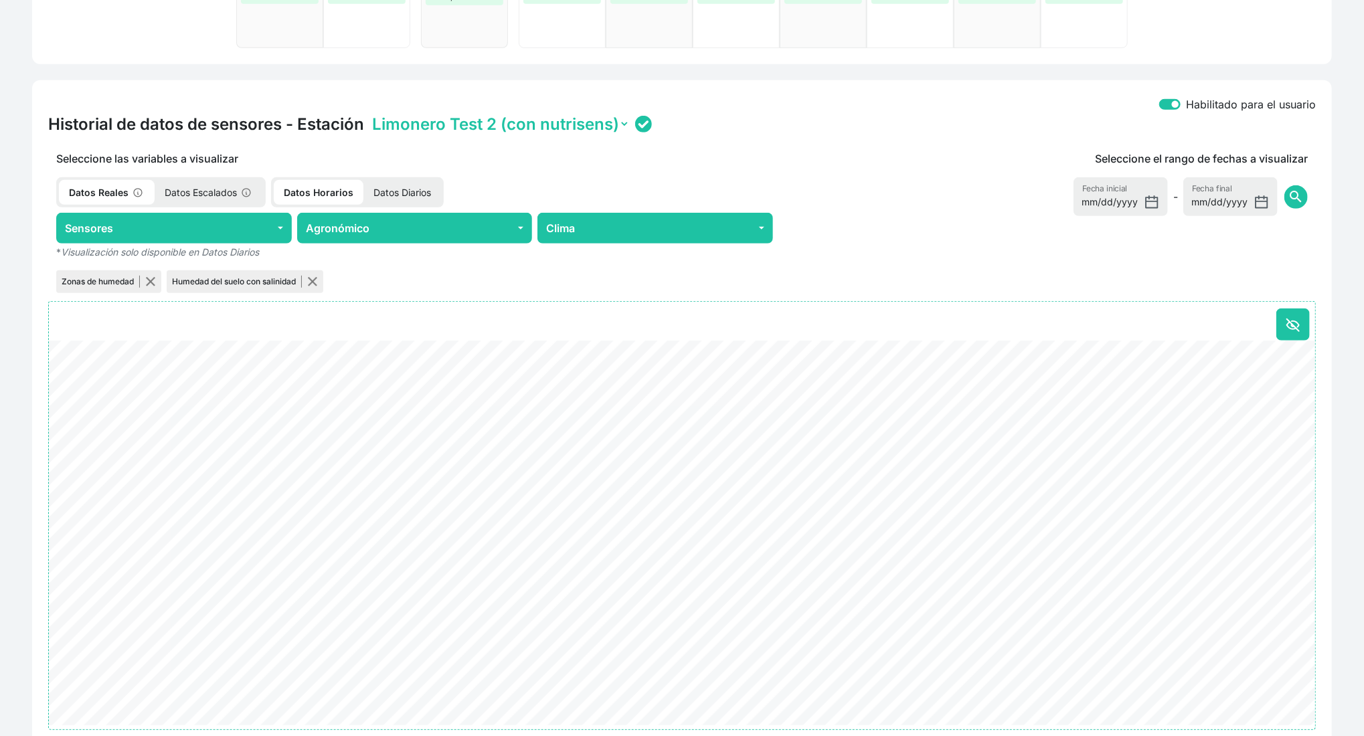
scroll to position [446, 0]
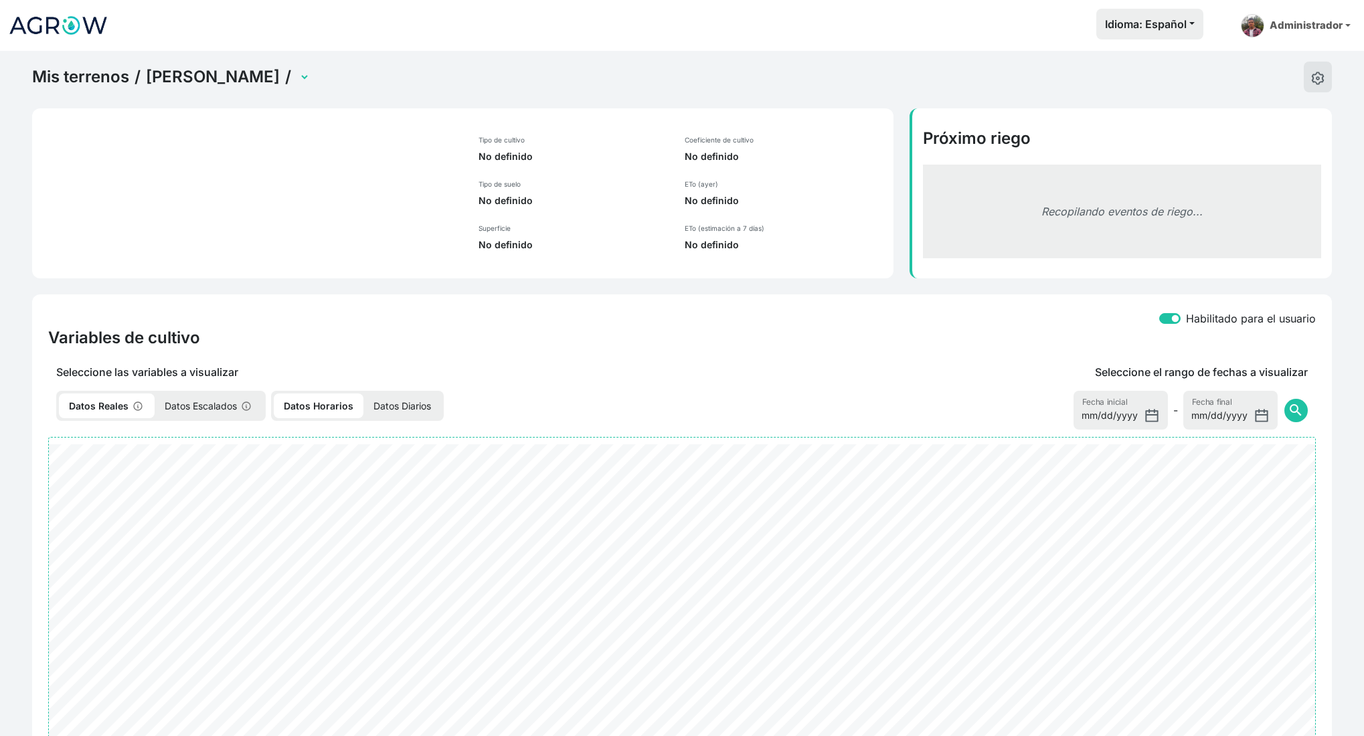
select select "2524"
